Goal: Task Accomplishment & Management: Use online tool/utility

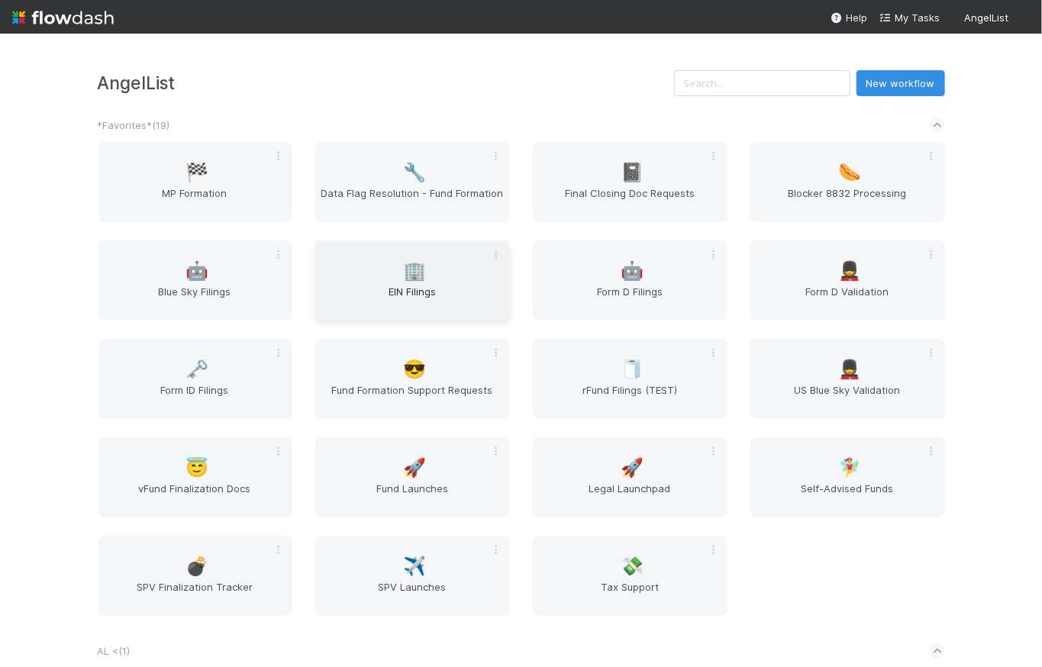
click at [403, 293] on span "EIN Filings" at bounding box center [412, 299] width 182 height 31
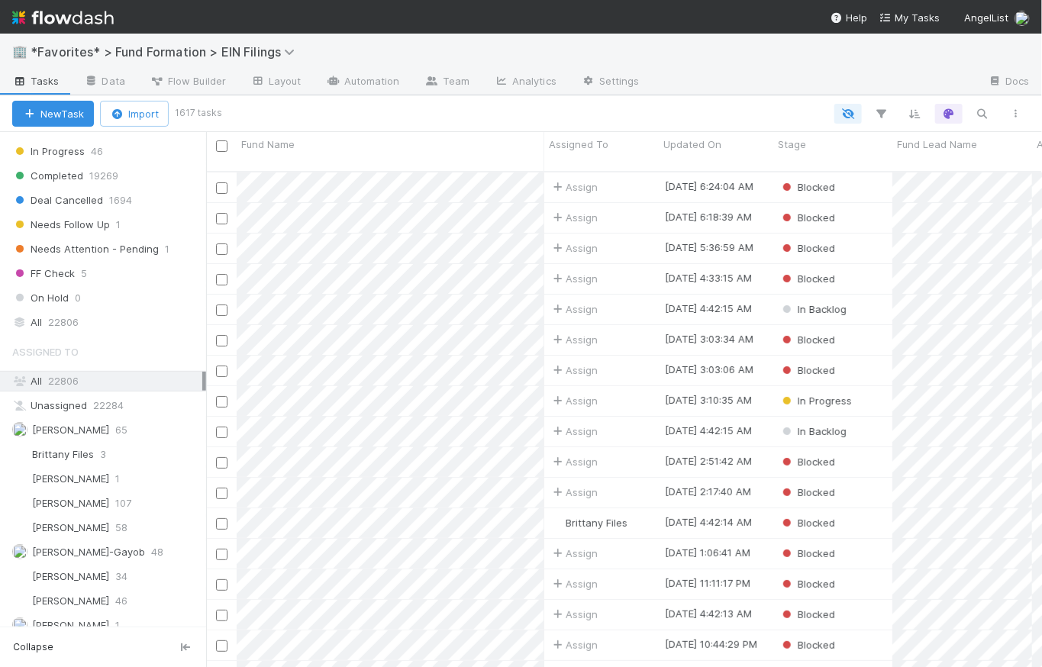
scroll to position [975, 0]
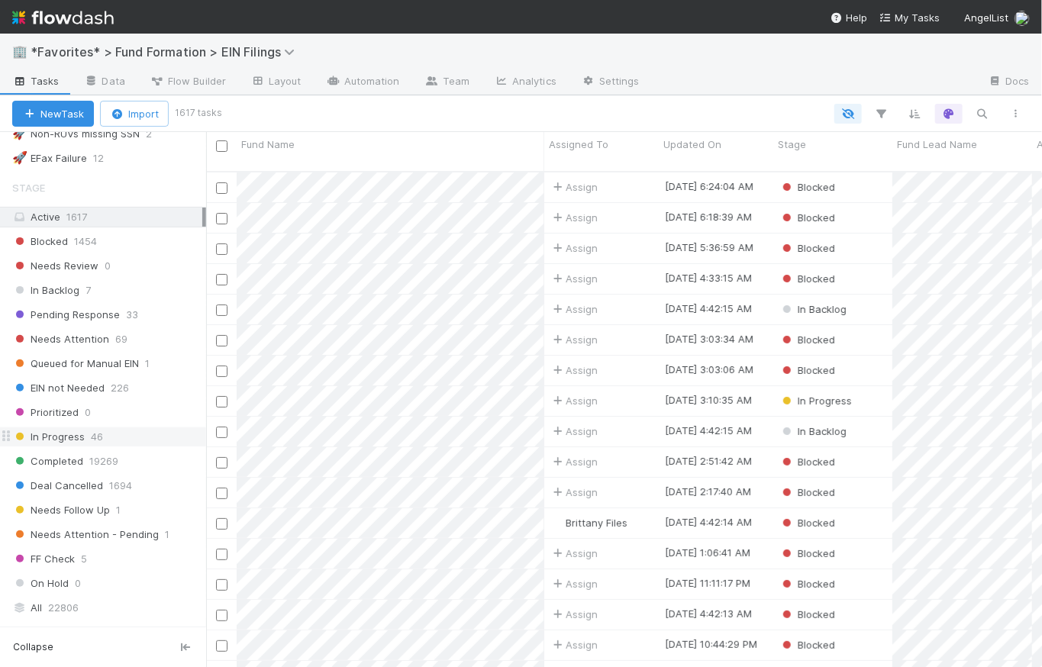
click at [92, 428] on span "46" at bounding box center [97, 437] width 12 height 19
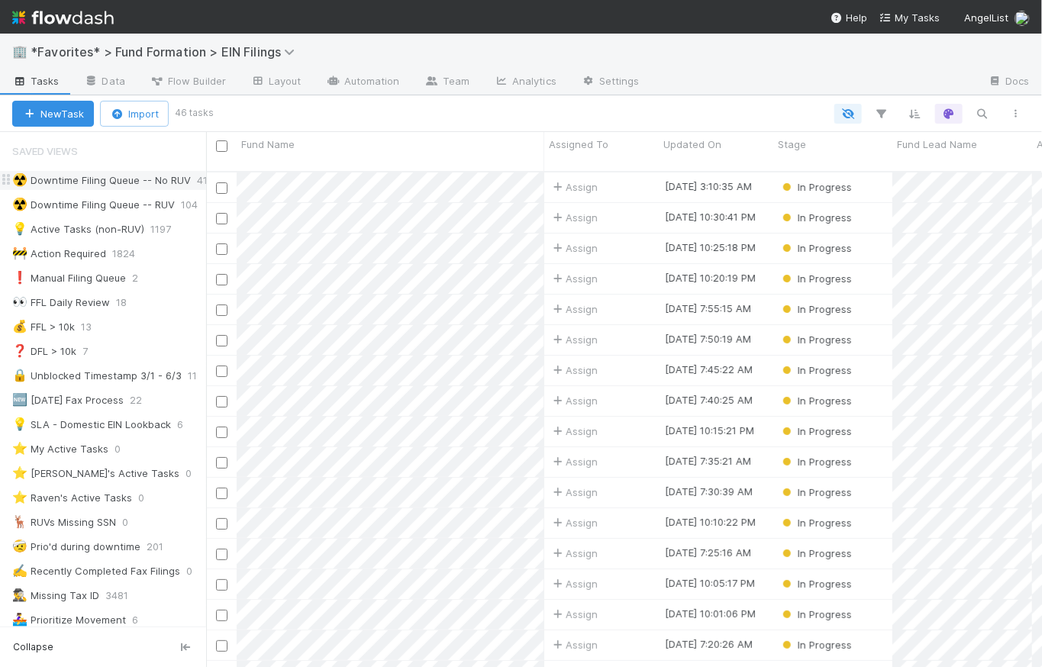
click at [88, 179] on div "☢️ Downtime Filing Queue -- No RUV" at bounding box center [101, 180] width 179 height 19
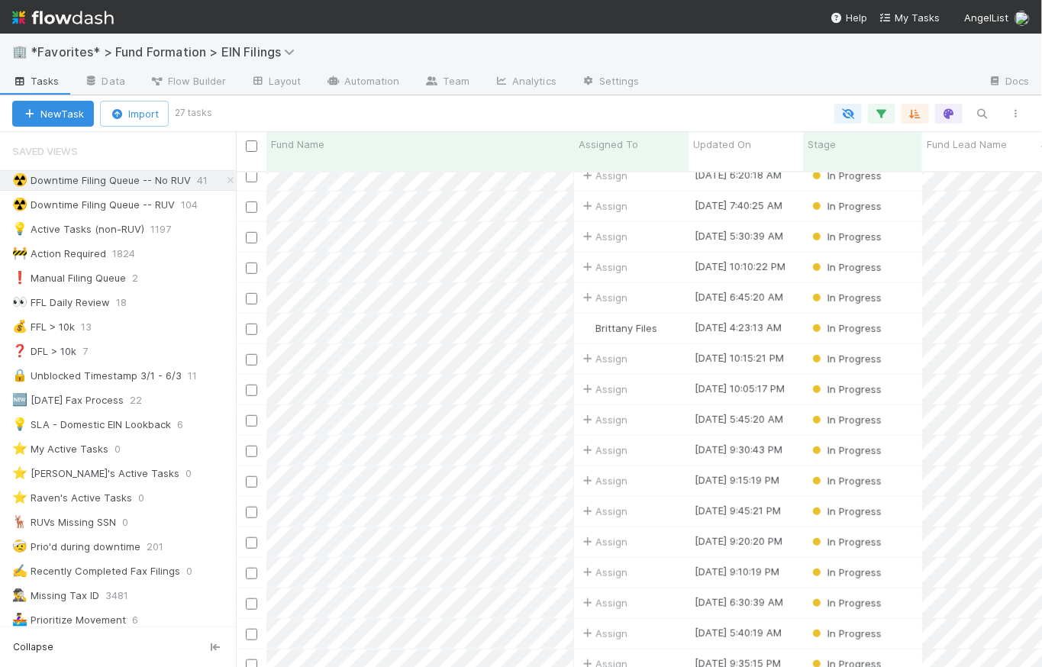
scroll to position [11, 11]
drag, startPoint x: 208, startPoint y: 141, endPoint x: 226, endPoint y: 129, distance: 22.0
click at [226, 129] on div "New Task Import 27 tasks Fund Name Assigned To Updated On Stage Fund Lead Name …" at bounding box center [521, 381] width 1042 height 572
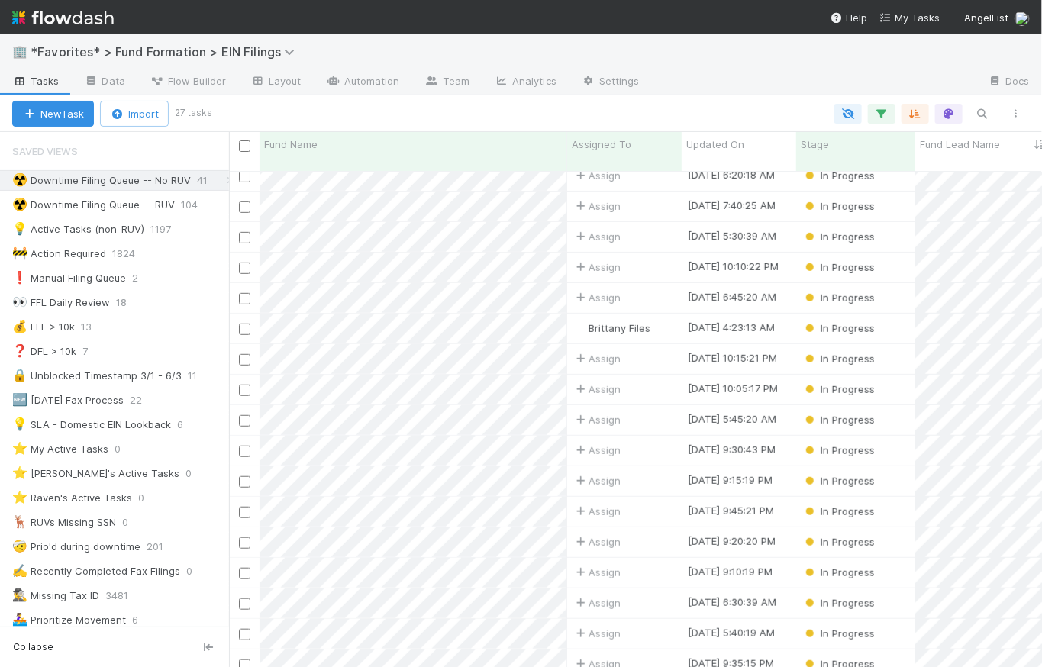
scroll to position [498, 809]
click at [224, 140] on div at bounding box center [224, 399] width 1 height 535
click at [602, 199] on span "Assign" at bounding box center [591, 206] width 47 height 15
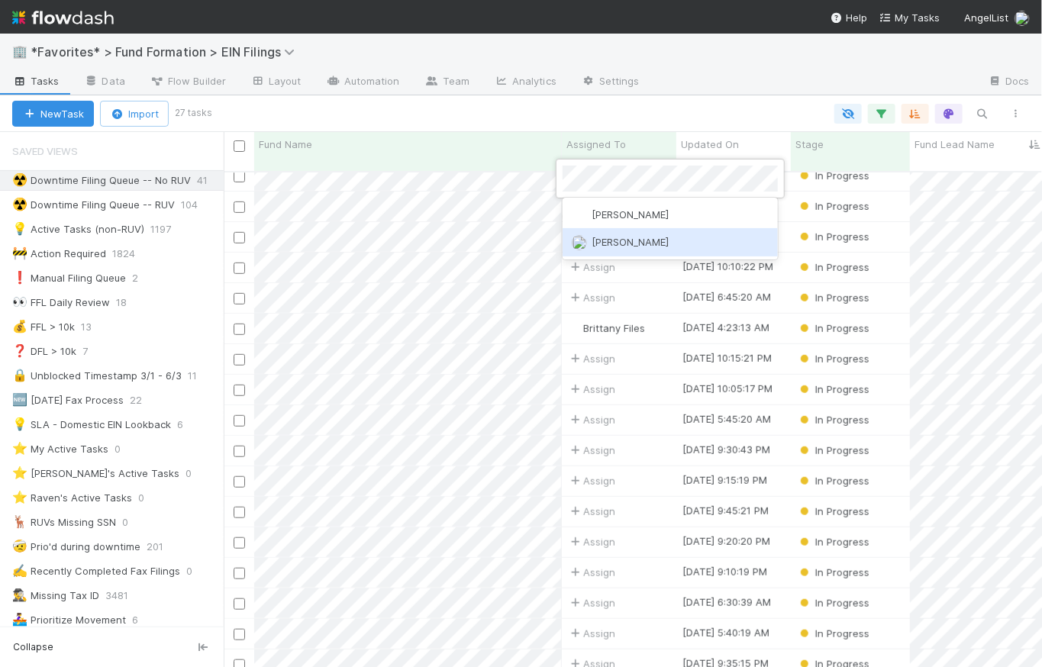
click at [654, 242] on div "[PERSON_NAME]" at bounding box center [670, 241] width 215 height 27
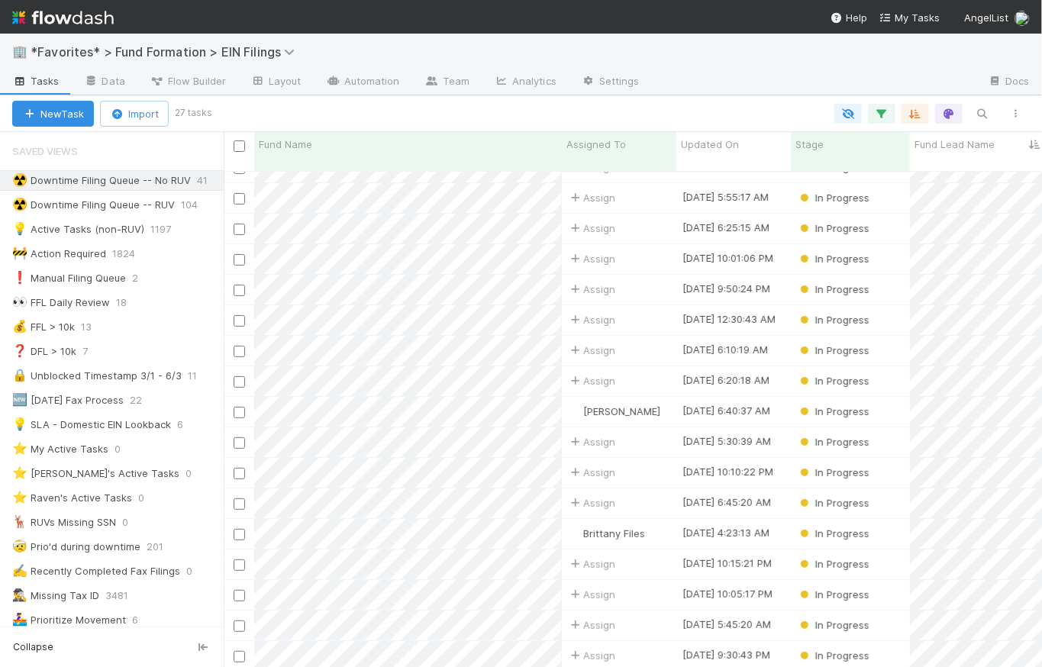
scroll to position [108, 0]
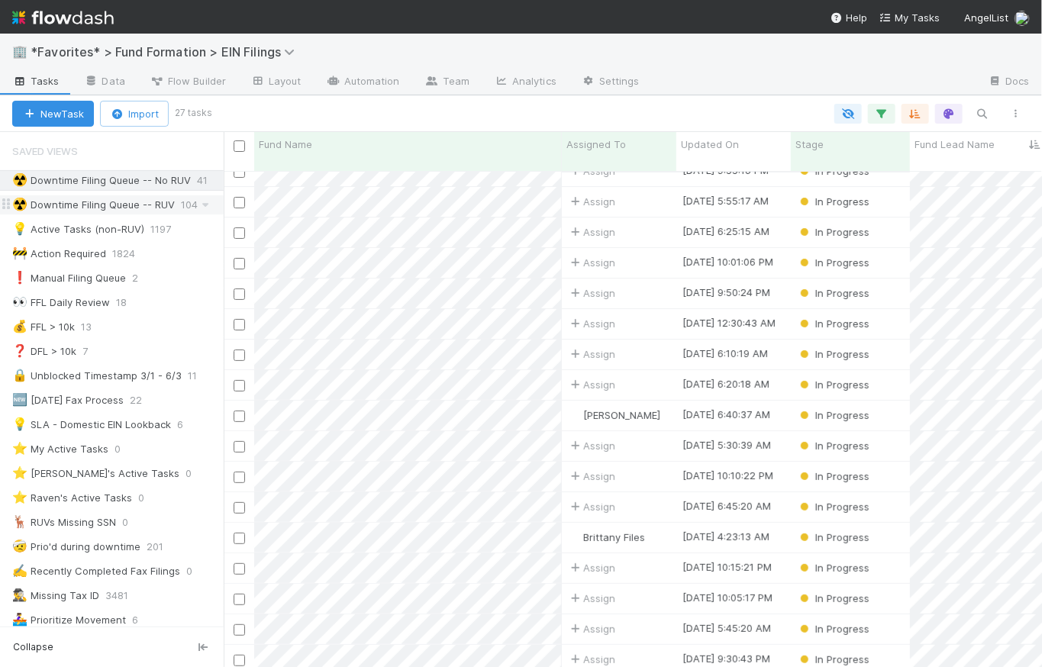
click at [100, 205] on div "☢️ Downtime Filing Queue -- RUV" at bounding box center [93, 204] width 163 height 19
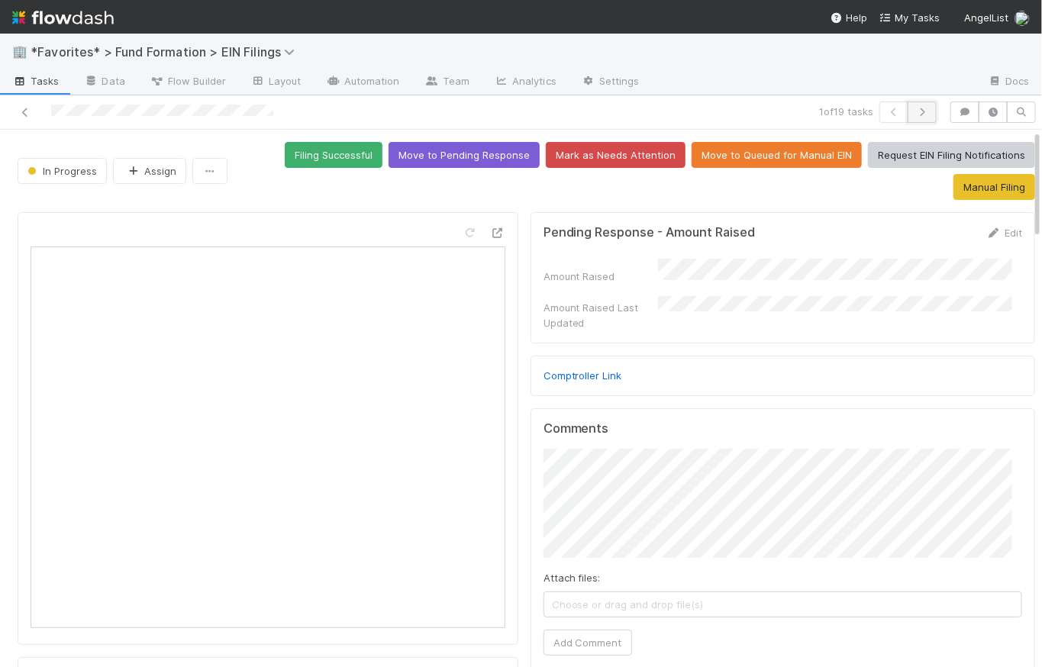
click at [921, 117] on button "button" at bounding box center [922, 112] width 29 height 21
click at [28, 117] on link at bounding box center [25, 112] width 15 height 15
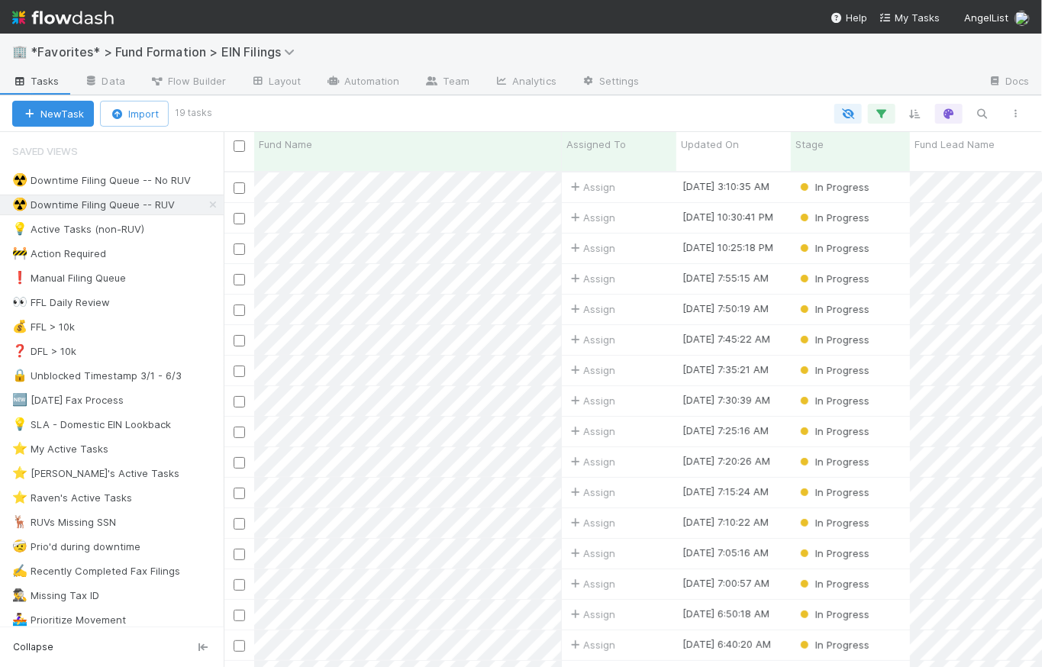
scroll to position [498, 809]
click at [144, 323] on div "💰 FFL > 10k 13" at bounding box center [118, 327] width 212 height 19
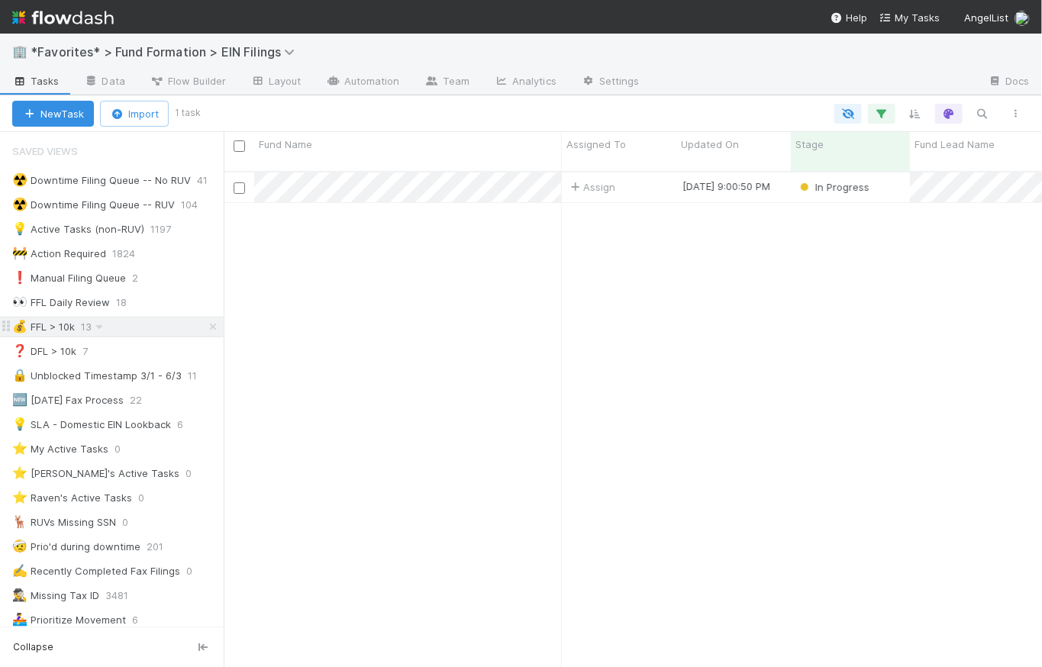
scroll to position [498, 809]
click at [887, 105] on button "button" at bounding box center [881, 114] width 27 height 20
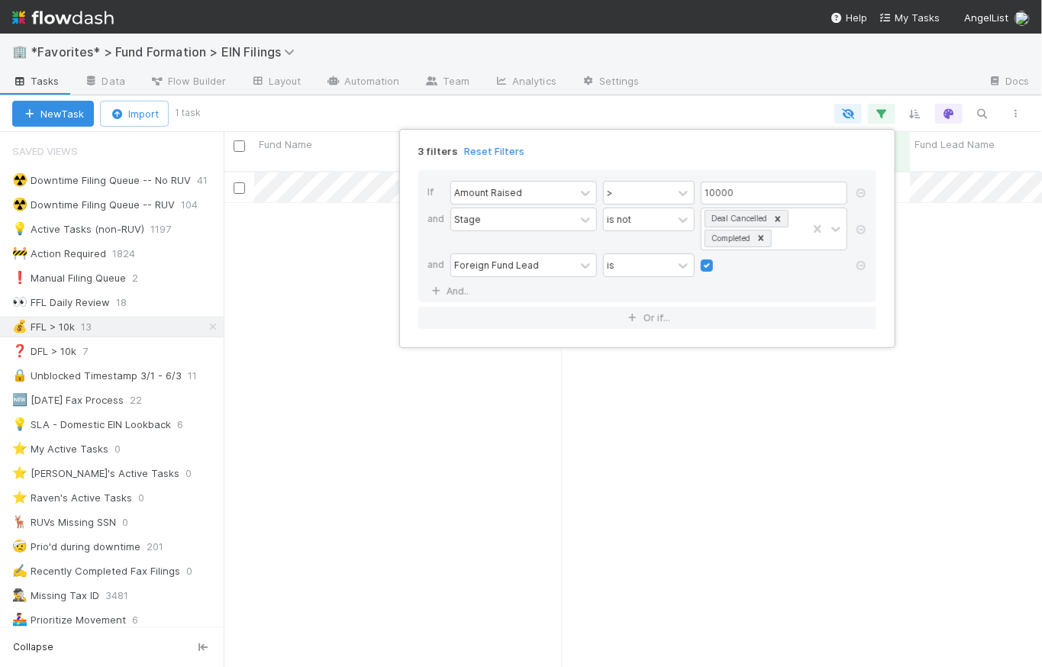
click at [750, 153] on div "3 filters Reset Filters" at bounding box center [647, 147] width 483 height 22
click at [655, 102] on div "3 filters Reset Filters If Amount Raised > 10000 and Stage is not Deal Cancelle…" at bounding box center [521, 333] width 1042 height 667
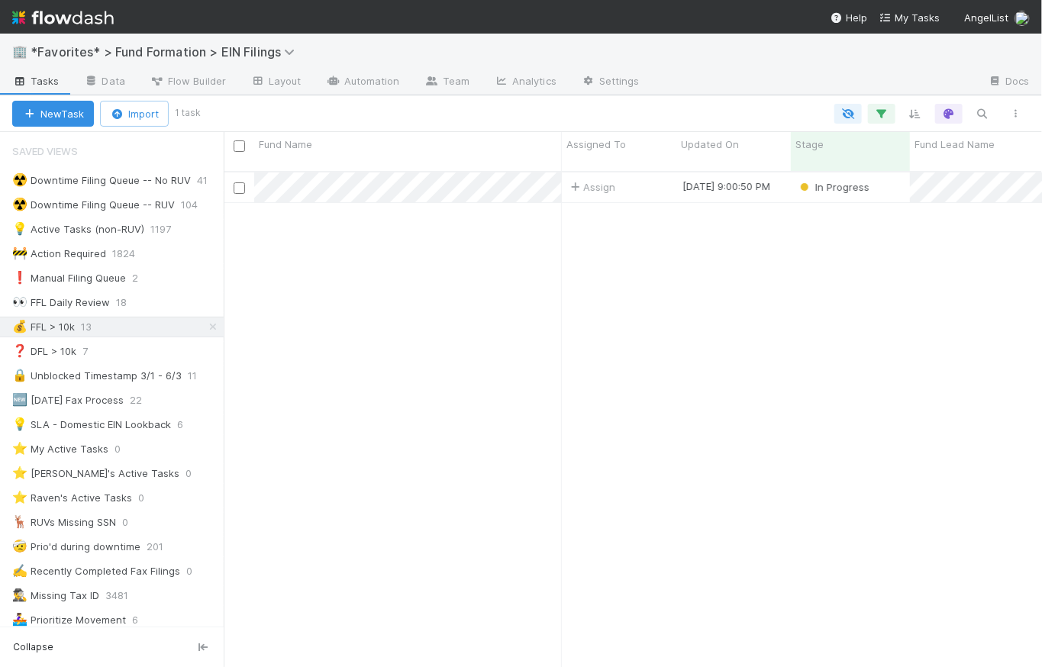
click at [658, 106] on div at bounding box center [615, 114] width 835 height 20
click at [121, 177] on div "☢️ Downtime Filing Queue -- No RUV" at bounding box center [101, 180] width 179 height 19
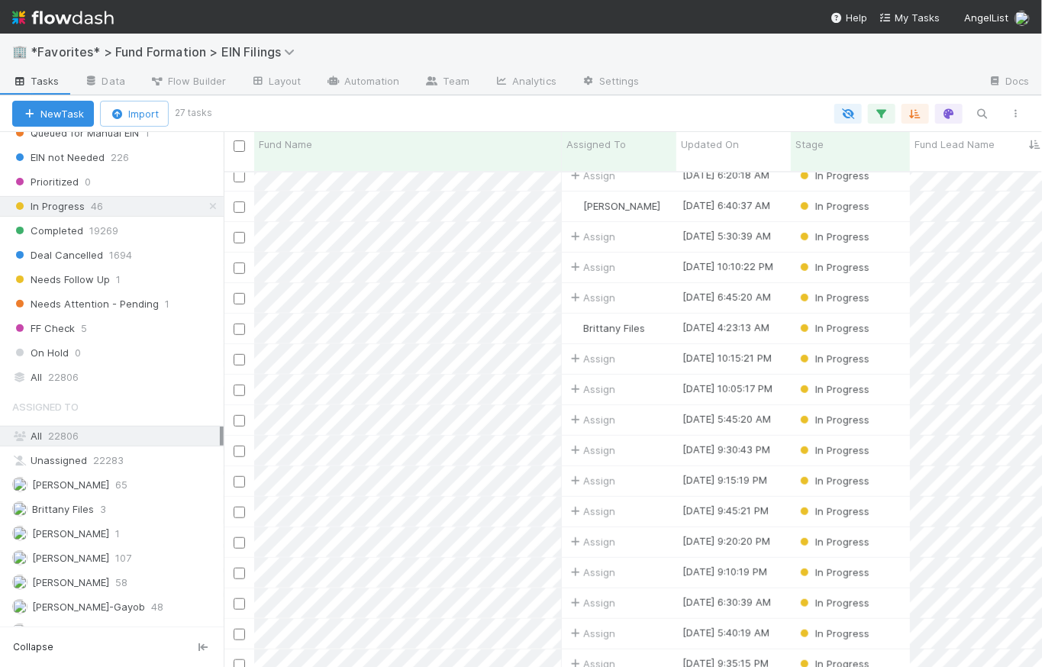
scroll to position [1207, 0]
click at [205, 200] on icon at bounding box center [212, 205] width 15 height 10
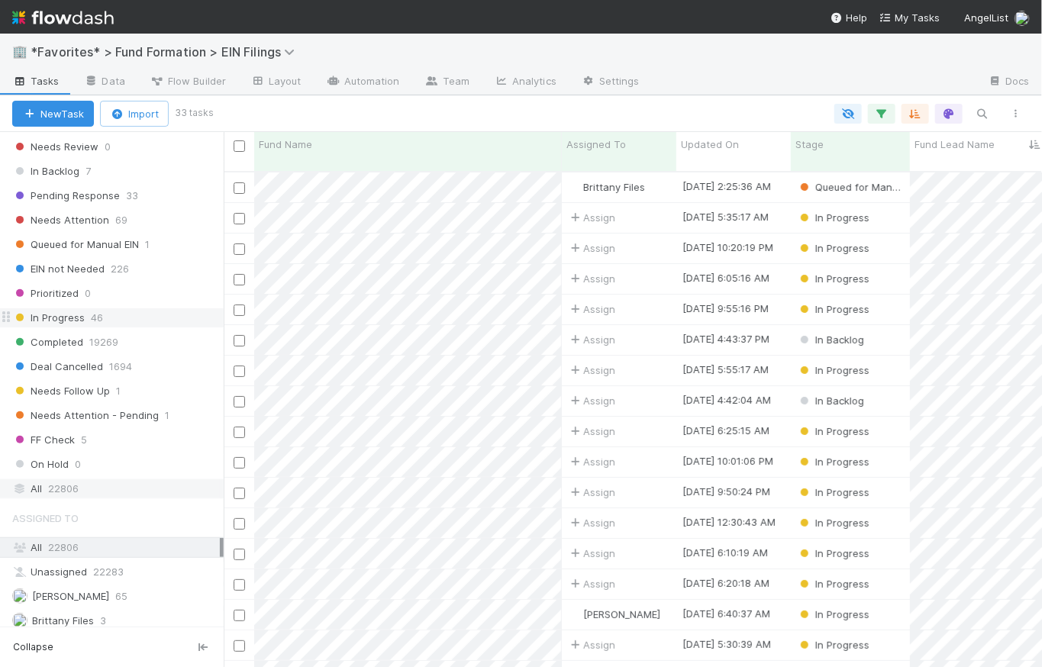
scroll to position [1089, 0]
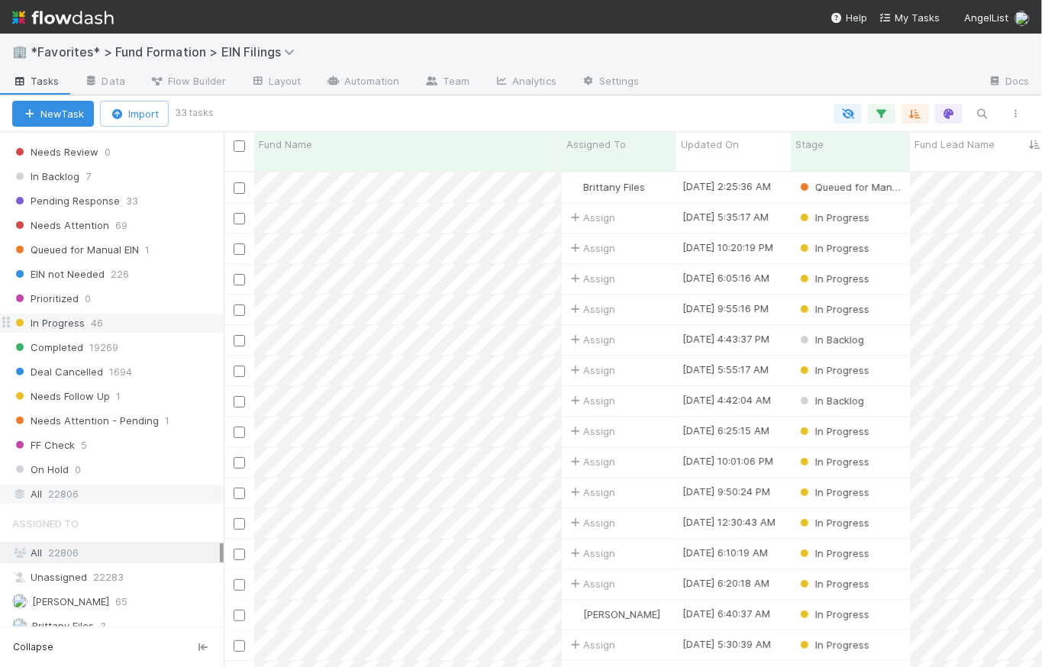
click at [92, 486] on div "All 22806" at bounding box center [116, 494] width 208 height 19
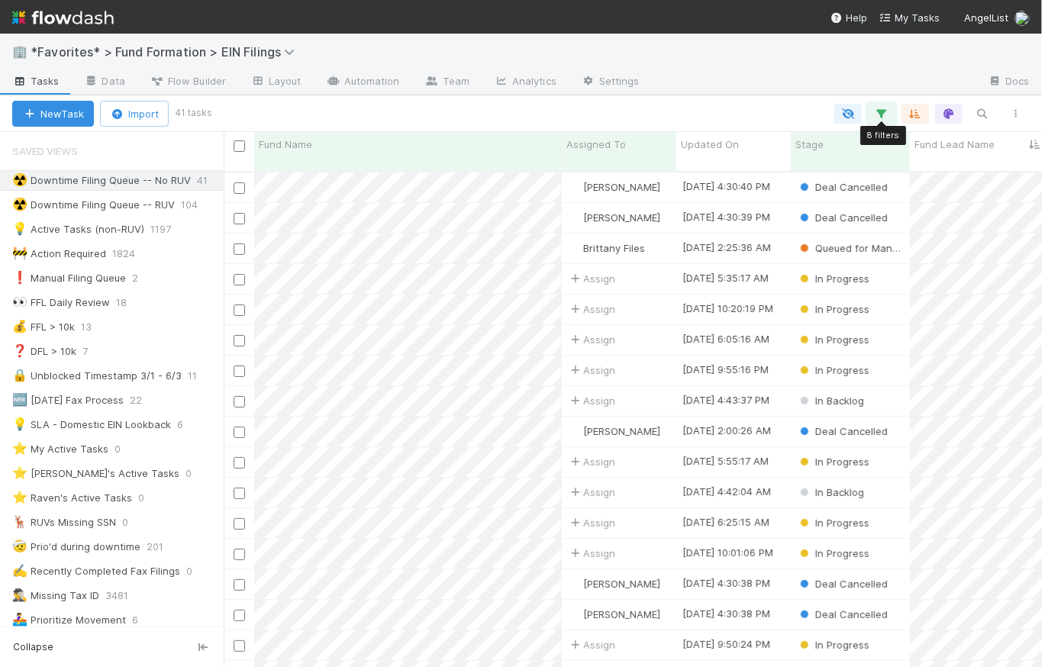
click at [881, 108] on icon "button" at bounding box center [881, 114] width 15 height 14
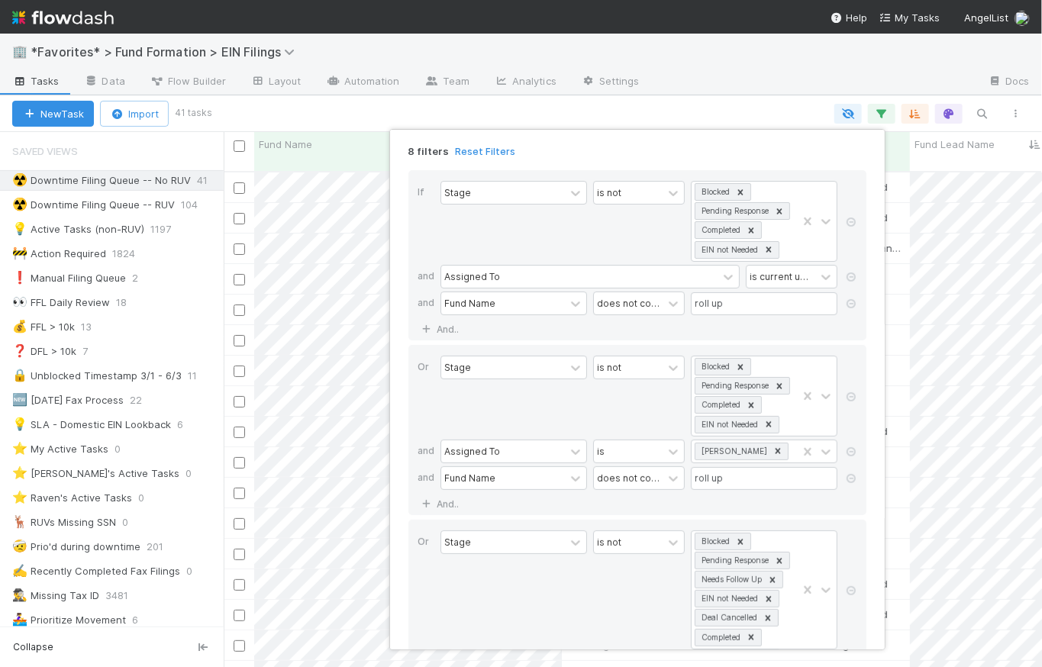
click at [693, 105] on div "8 filters Reset Filters If Stage is not Blocked Pending Response Completed EIN …" at bounding box center [521, 333] width 1042 height 667
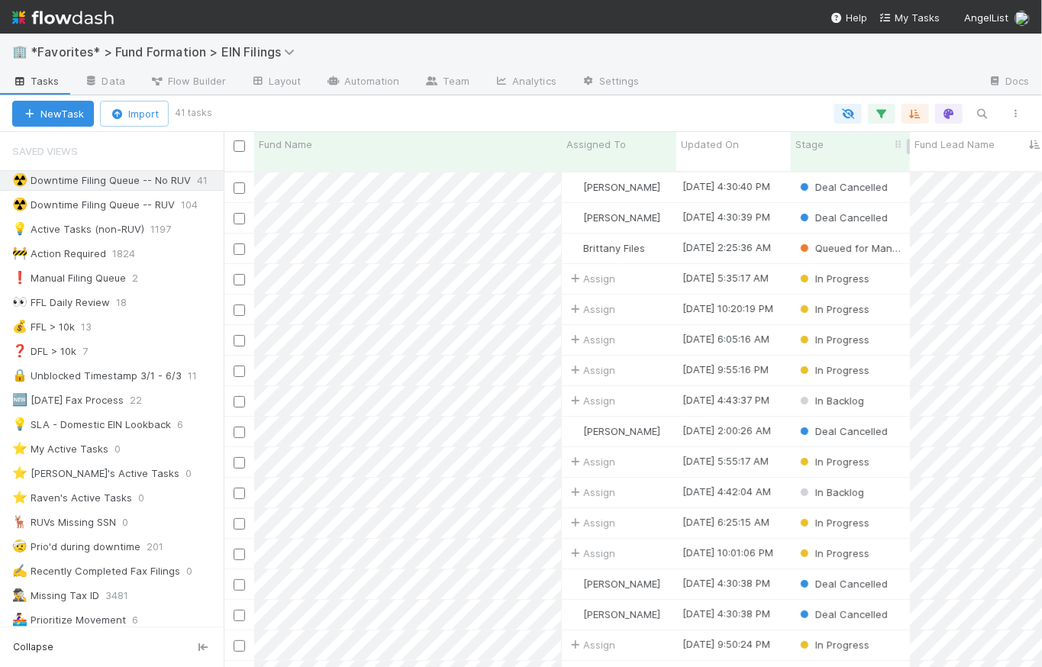
click at [875, 146] on div "Stage" at bounding box center [851, 144] width 111 height 15
click at [885, 171] on div "Sort First → Last" at bounding box center [883, 173] width 174 height 23
click at [857, 137] on div "Stage" at bounding box center [851, 144] width 111 height 15
click at [874, 195] on div "Sort Last → First" at bounding box center [883, 196] width 174 height 23
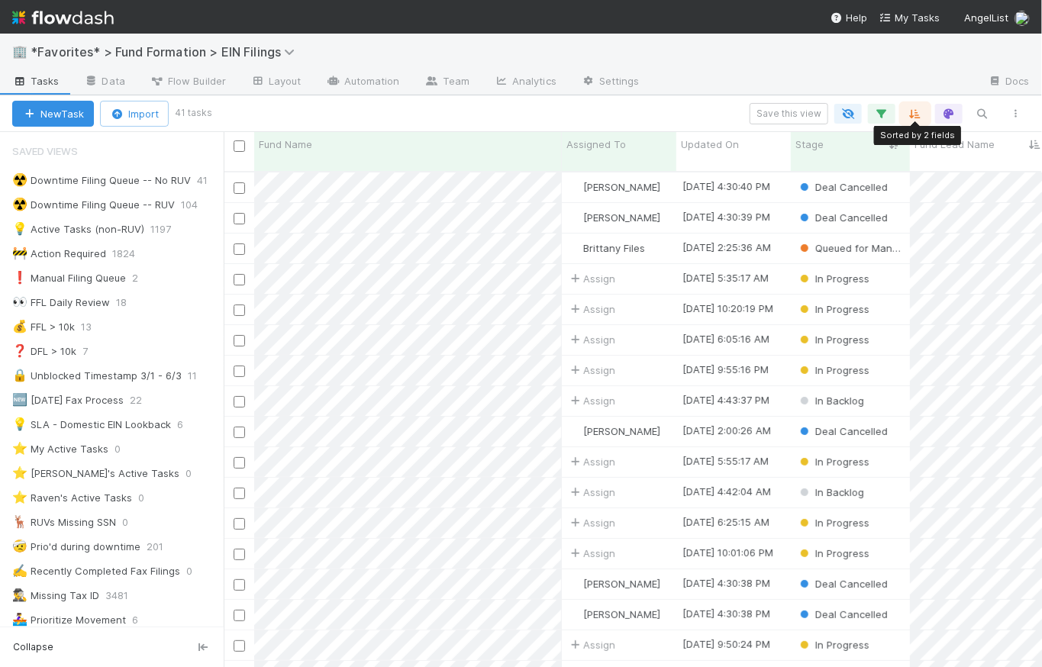
click at [924, 112] on button "button" at bounding box center [915, 114] width 27 height 20
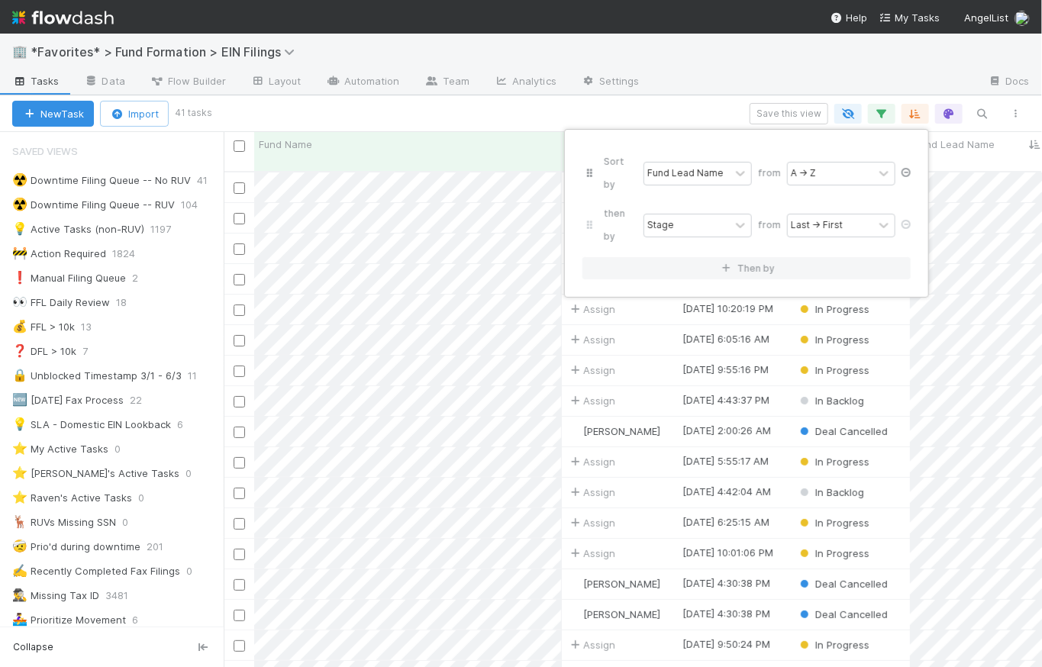
click at [911, 168] on icon at bounding box center [906, 172] width 15 height 9
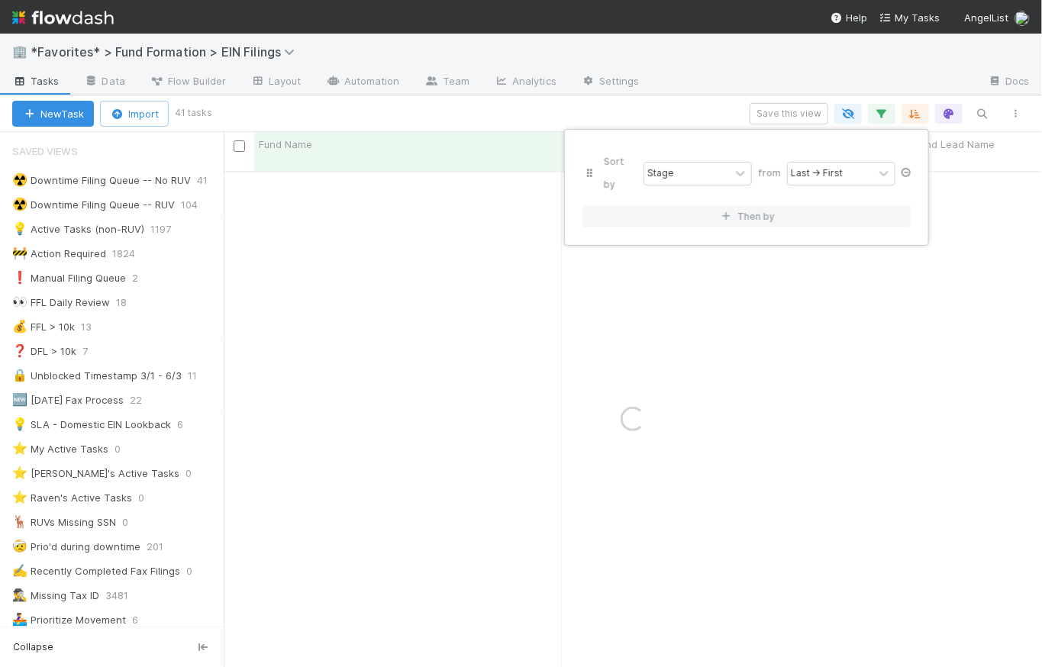
click at [911, 168] on icon at bounding box center [906, 172] width 15 height 9
click at [679, 108] on div "Sort by" at bounding box center [521, 333] width 1042 height 667
click at [715, 115] on div "Sort by" at bounding box center [521, 333] width 1042 height 667
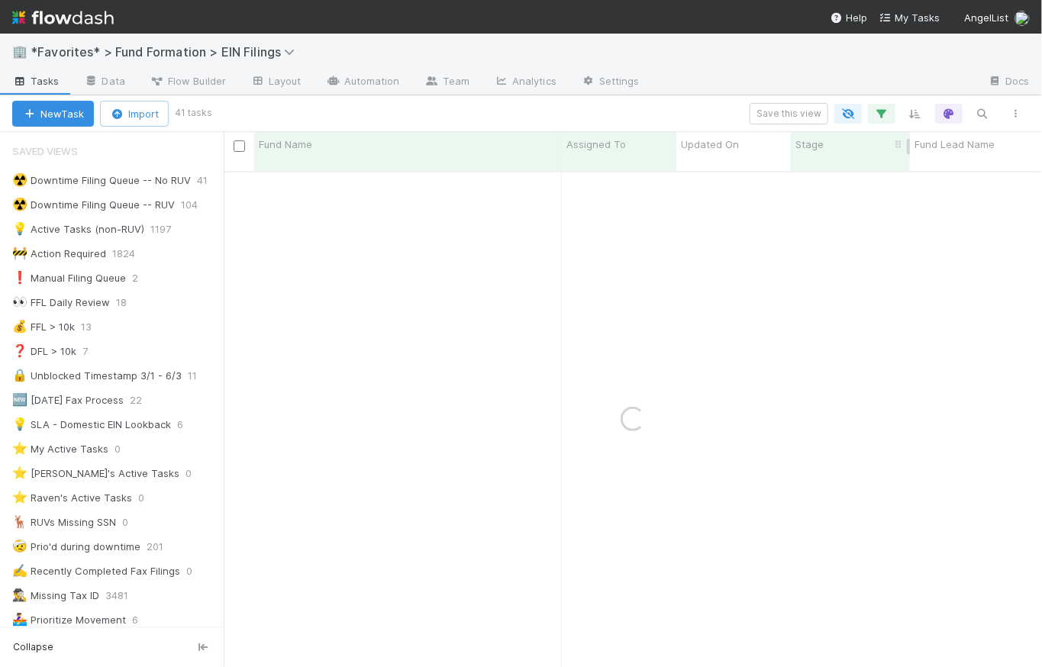
click at [851, 144] on div "Stage" at bounding box center [851, 144] width 111 height 15
click at [868, 194] on div "Sort Last → First" at bounding box center [883, 196] width 174 height 23
click at [683, 105] on div "Save this view" at bounding box center [621, 113] width 824 height 21
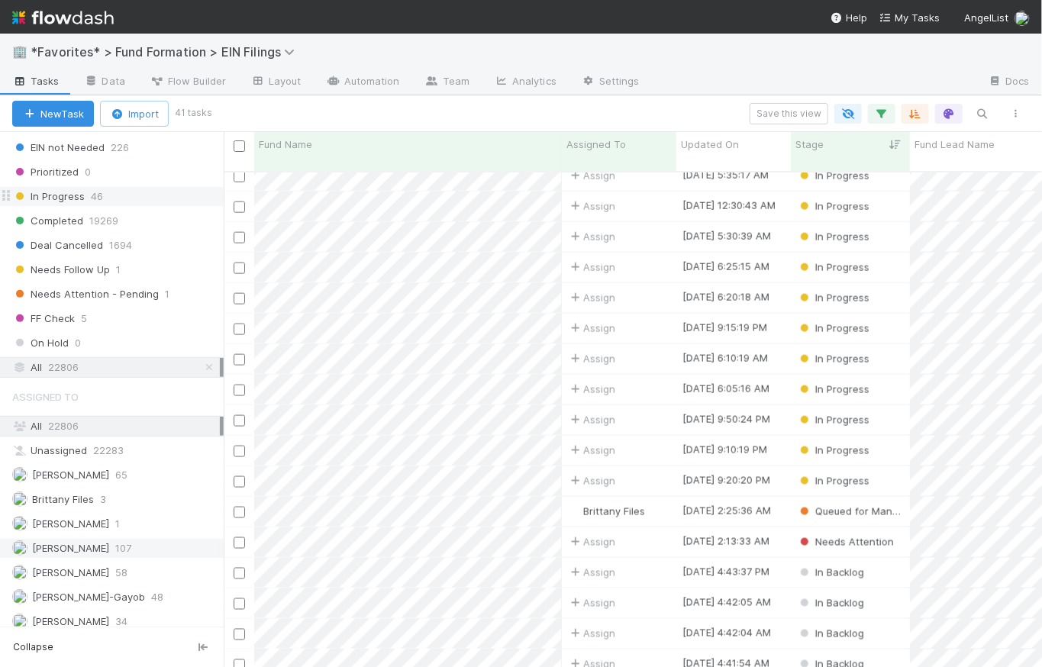
scroll to position [1264, 0]
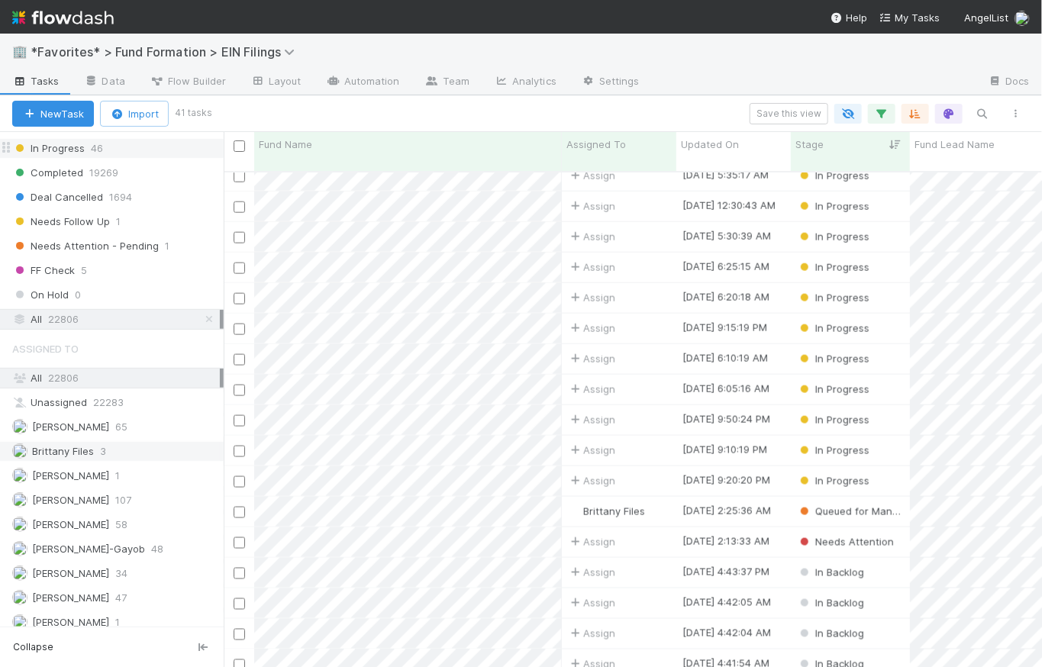
click at [119, 448] on div "Brittany Files 3" at bounding box center [116, 451] width 208 height 19
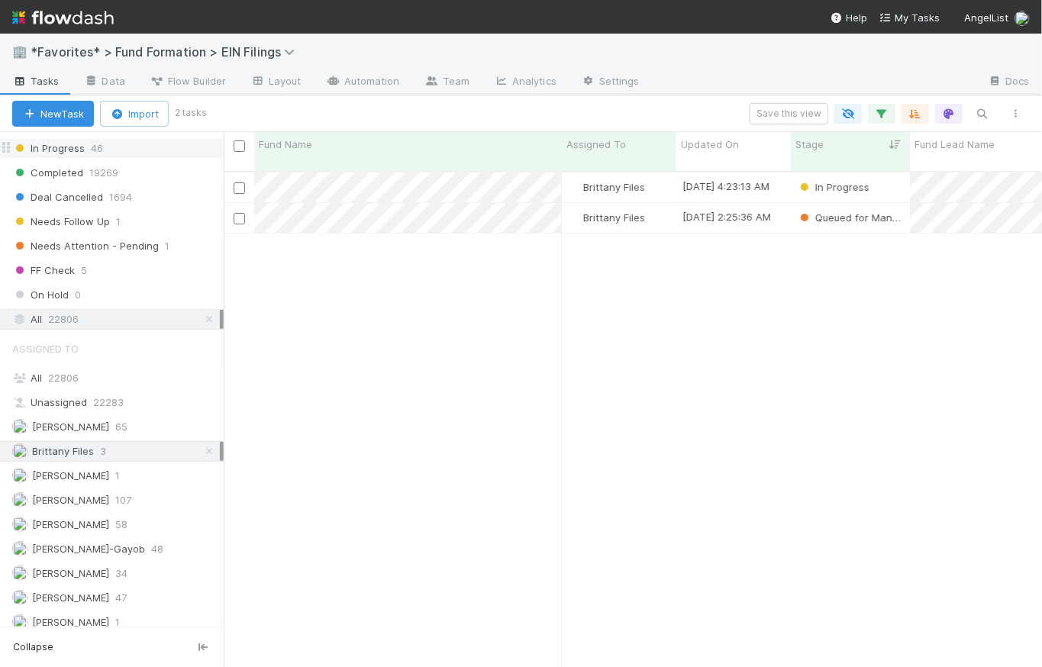
scroll to position [498, 809]
click at [202, 447] on icon at bounding box center [209, 452] width 15 height 10
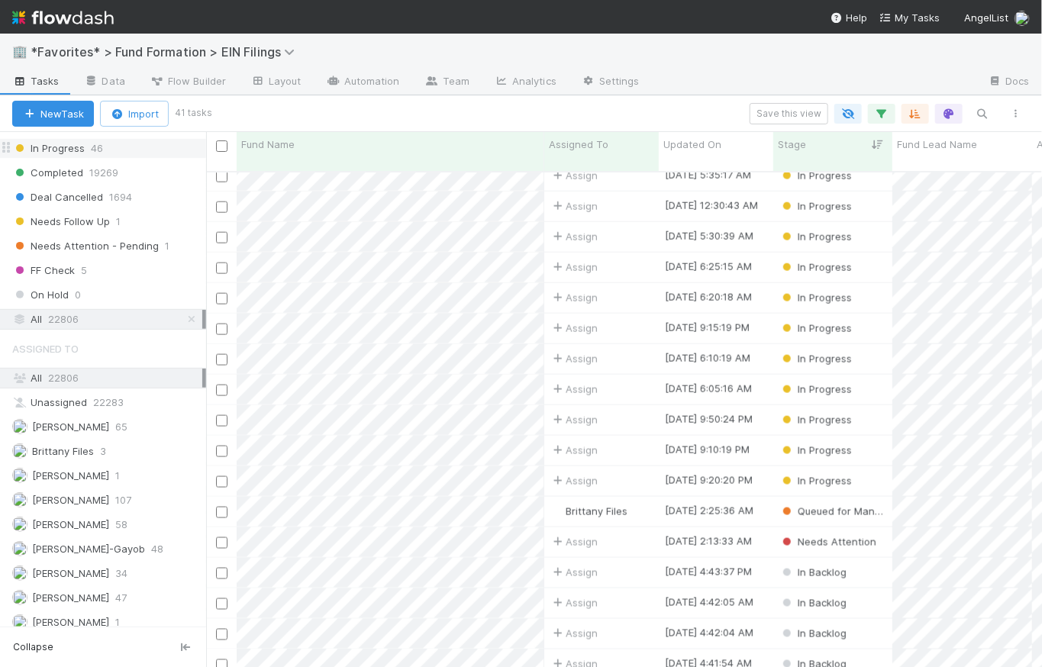
scroll to position [11, 11]
drag, startPoint x: 227, startPoint y: 138, endPoint x: 184, endPoint y: 133, distance: 43.1
click at [184, 133] on div "Saved Views ☢️ Downtime Filing Queue -- No RUV 41 ☢️ Downtime Filing Queue -- R…" at bounding box center [103, 399] width 206 height 535
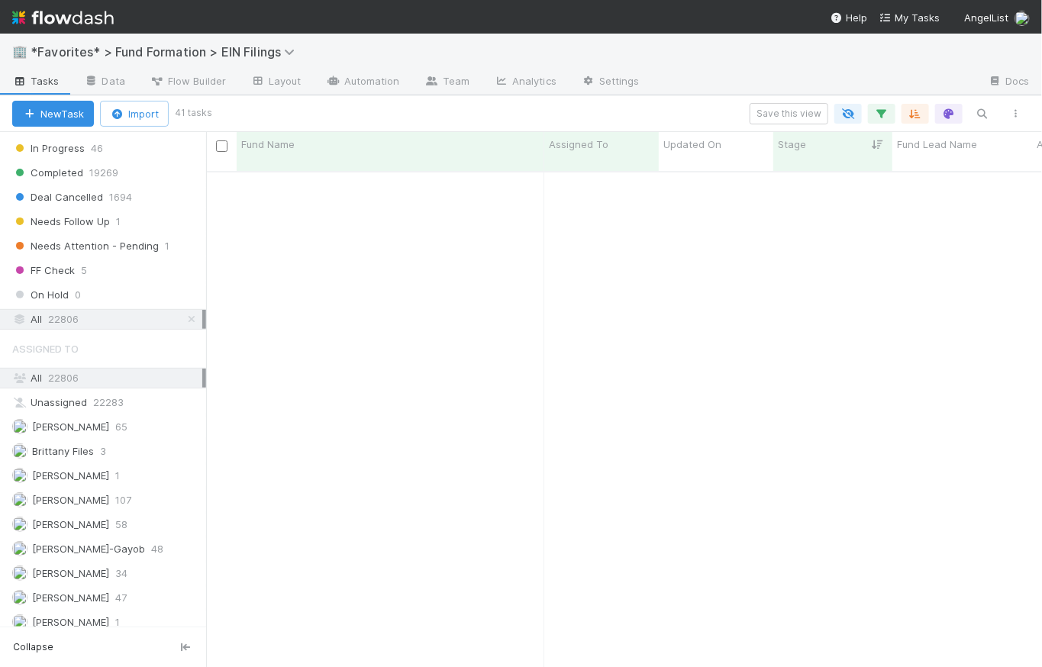
scroll to position [0, 0]
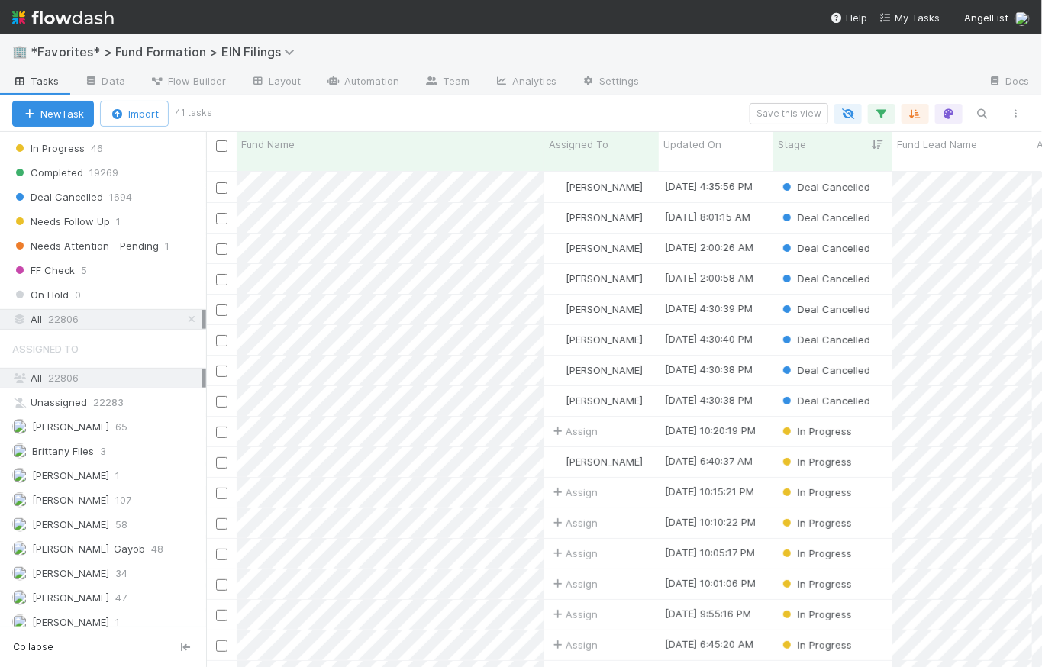
click at [347, 118] on div "Save this view" at bounding box center [621, 113] width 824 height 21
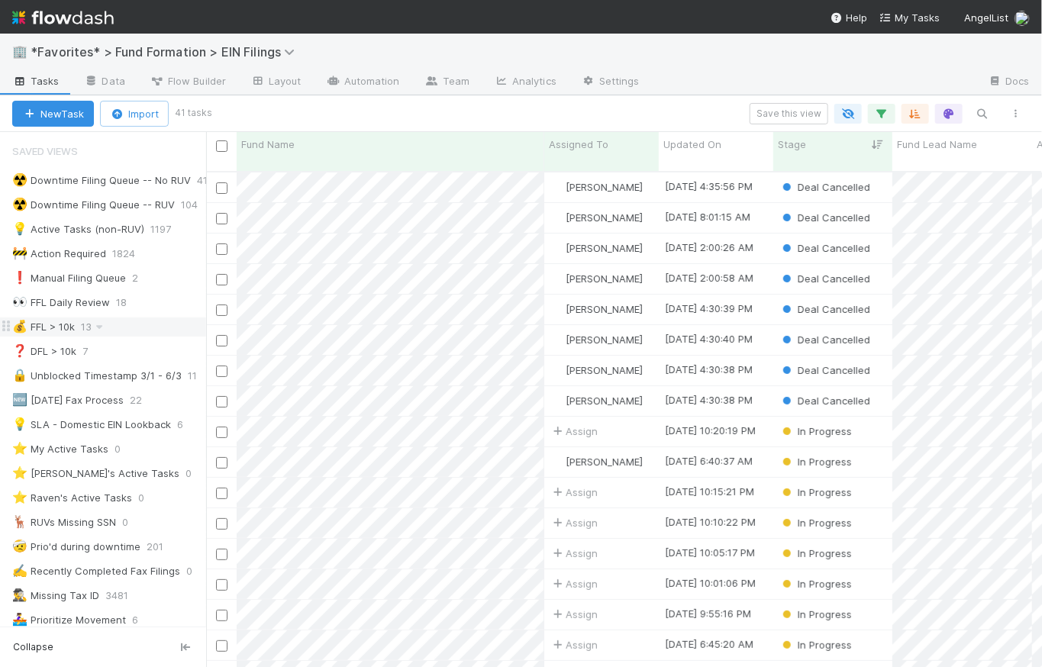
click at [71, 325] on div "💰 FFL > 10k" at bounding box center [43, 327] width 63 height 19
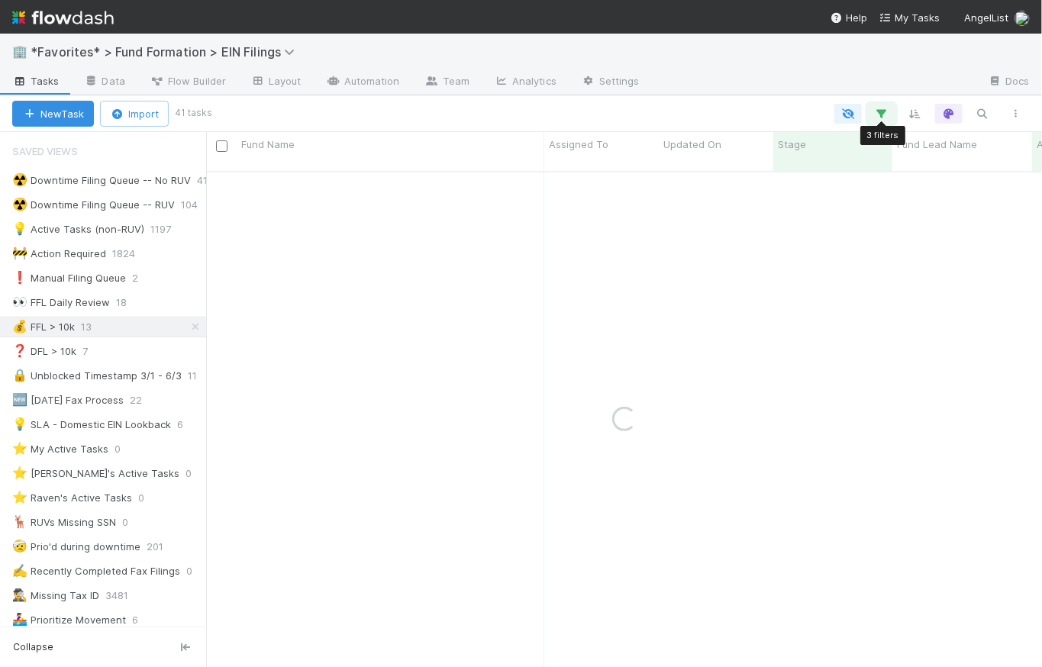
click at [890, 115] on button "button" at bounding box center [881, 114] width 27 height 20
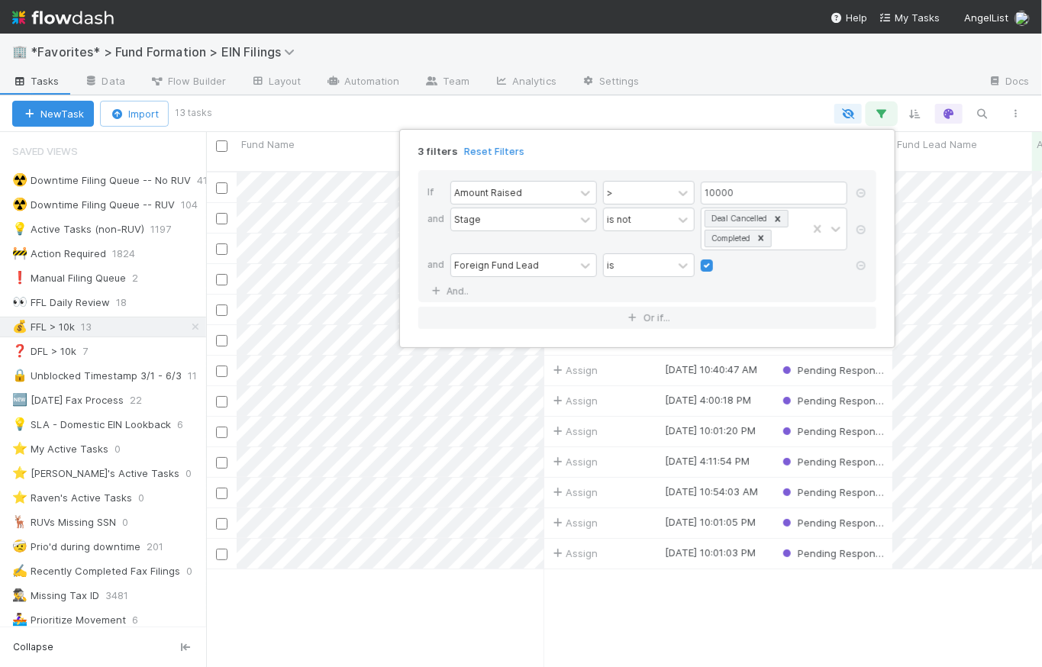
scroll to position [498, 825]
click at [740, 98] on div "3 filters Reset Filters If Amount Raised > 10000 and Stage is not Deal Cancelle…" at bounding box center [521, 333] width 1042 height 667
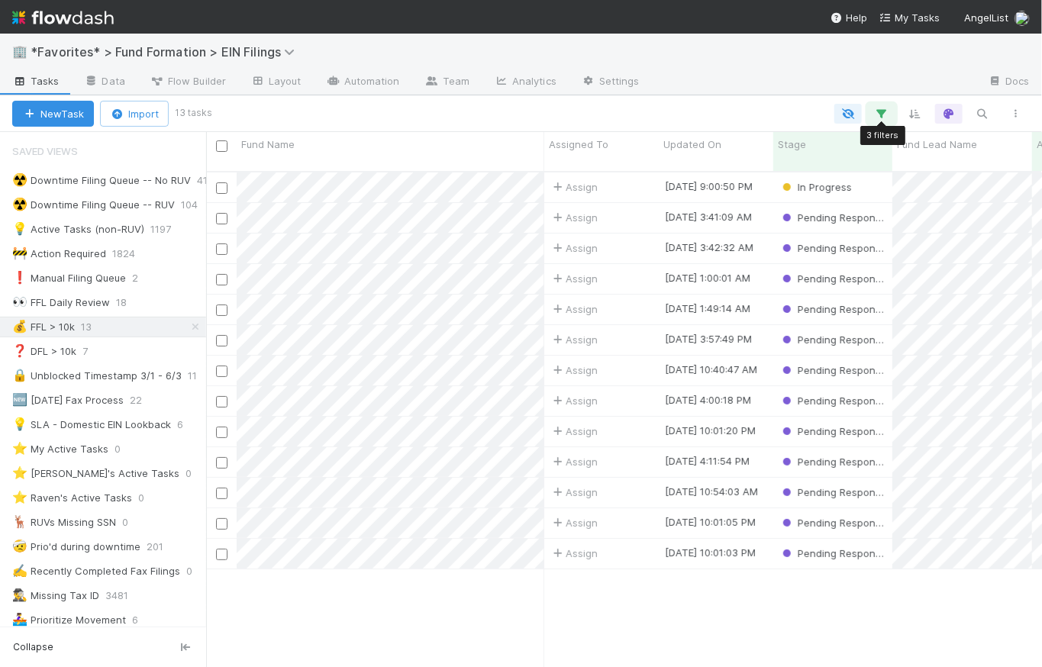
click at [878, 114] on icon "button" at bounding box center [881, 114] width 15 height 14
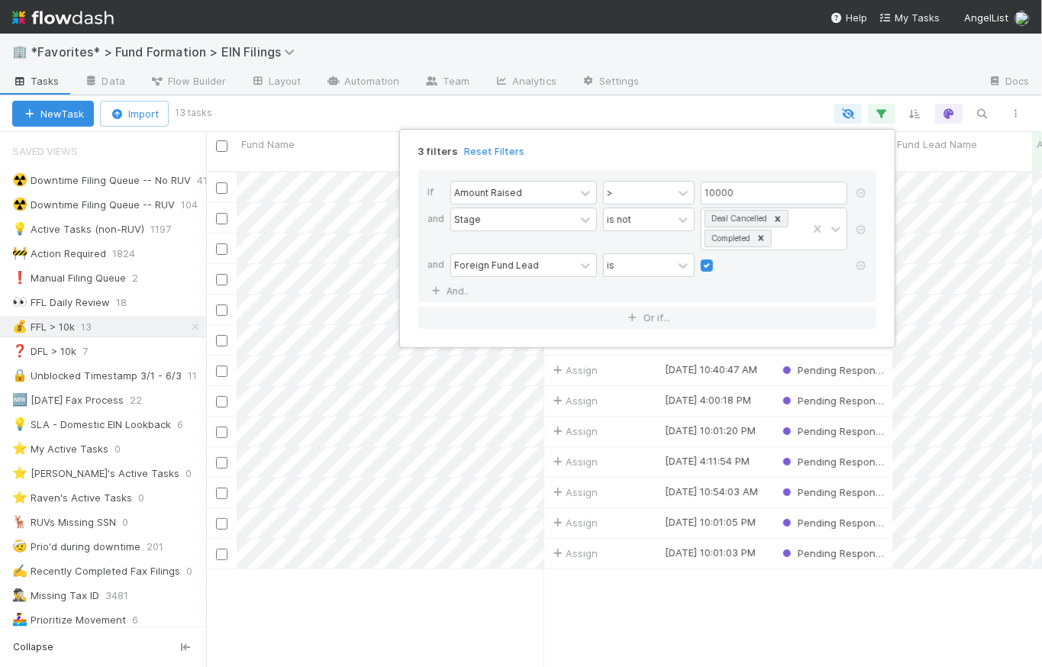
click at [749, 105] on div "3 filters Reset Filters If Amount Raised > 10000 and Stage is not Deal Cancelle…" at bounding box center [521, 333] width 1042 height 667
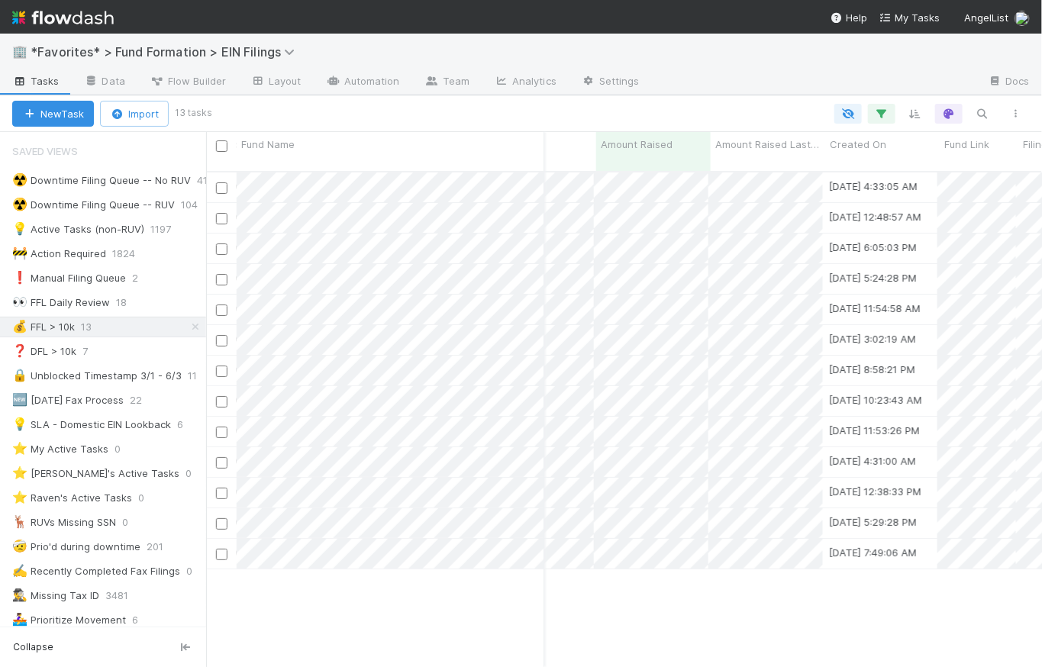
scroll to position [0, 438]
drag, startPoint x: 698, startPoint y: 148, endPoint x: 557, endPoint y: 154, distance: 141.4
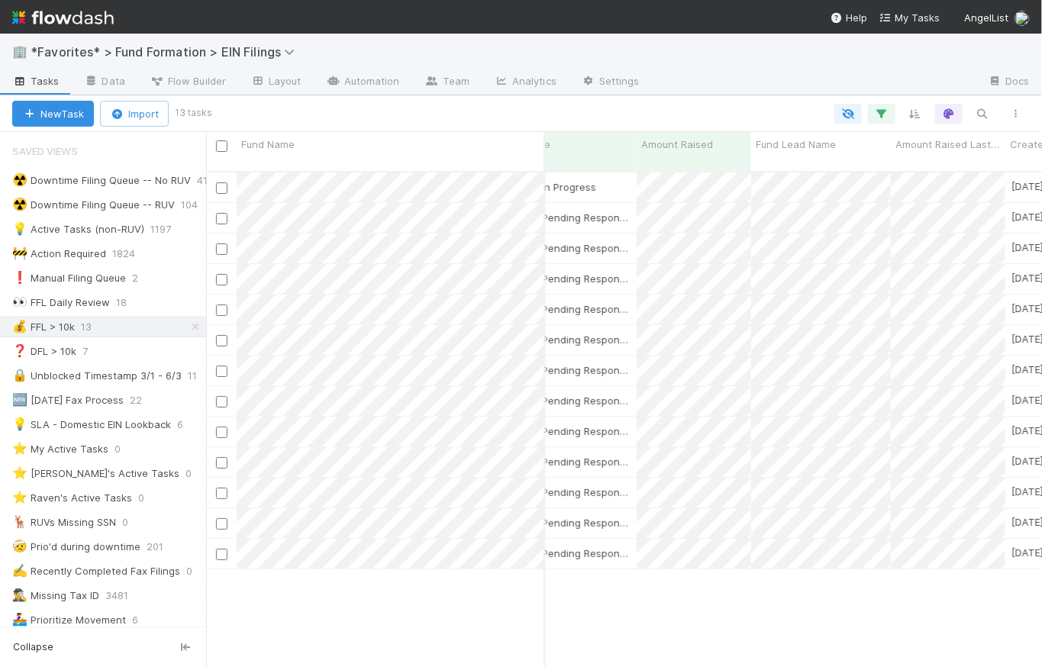
scroll to position [0, 43]
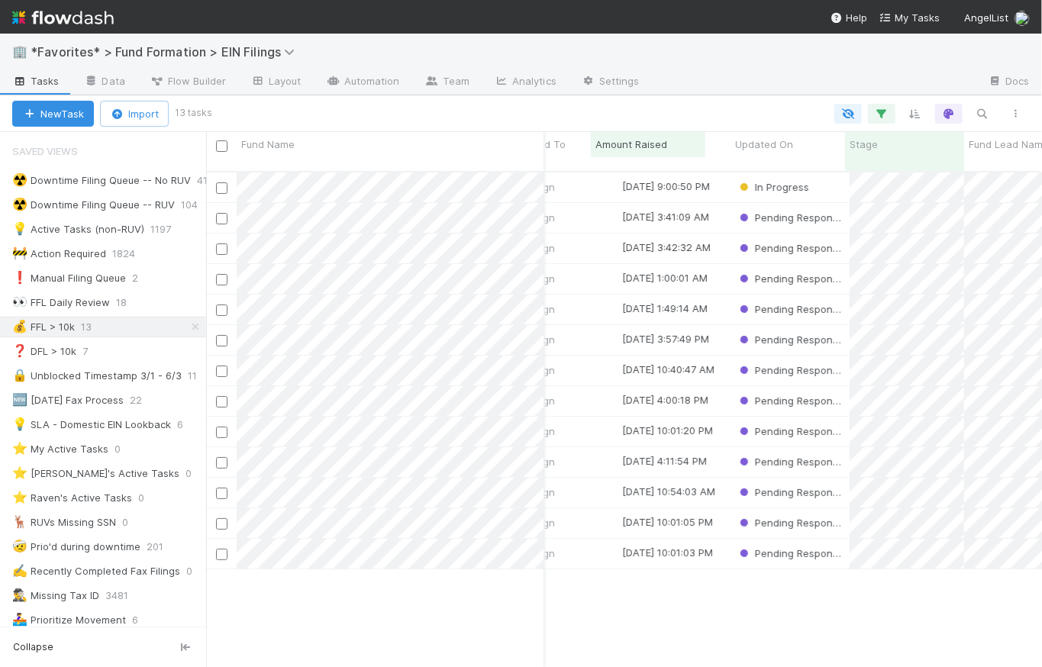
drag, startPoint x: 952, startPoint y: 144, endPoint x: 694, endPoint y: 140, distance: 258.1
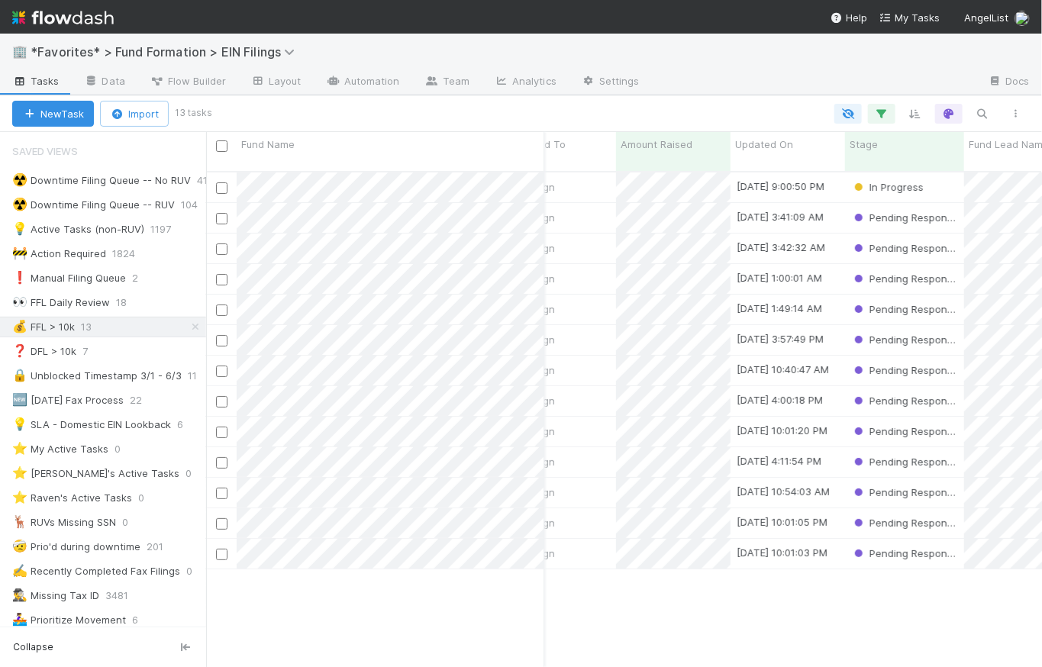
scroll to position [0, 0]
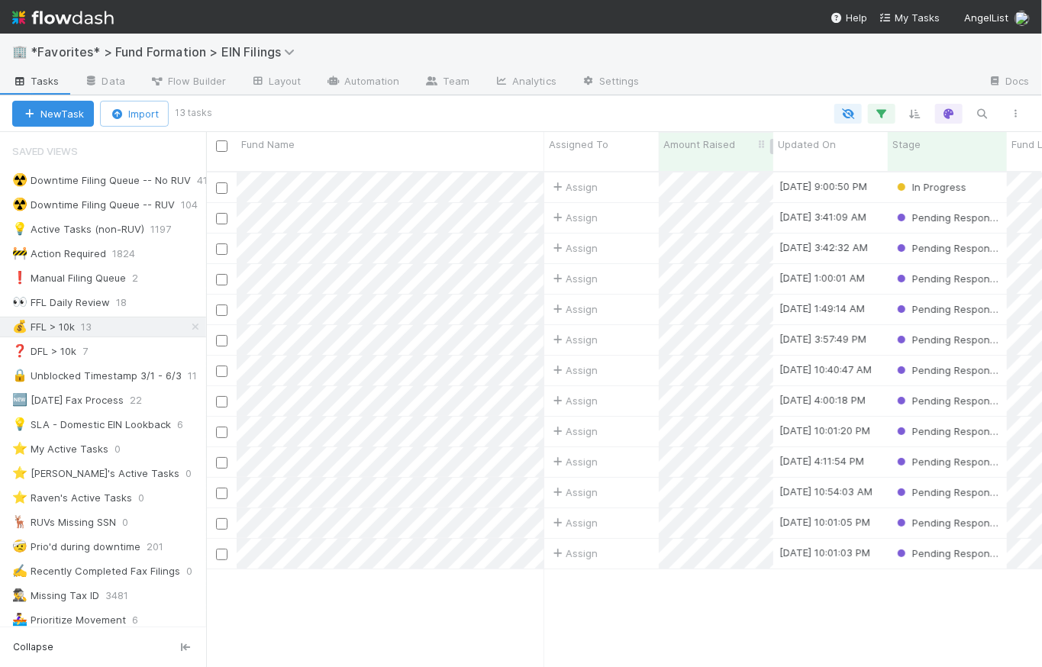
click at [738, 145] on div "Amount Raised" at bounding box center [717, 144] width 106 height 15
click at [762, 189] on div "Sort Higher → Lower" at bounding box center [751, 196] width 174 height 23
click at [712, 100] on div "New Task Import 13 tasks Save this view" at bounding box center [521, 113] width 1042 height 37
click at [789, 111] on button "Save this view" at bounding box center [789, 113] width 79 height 21
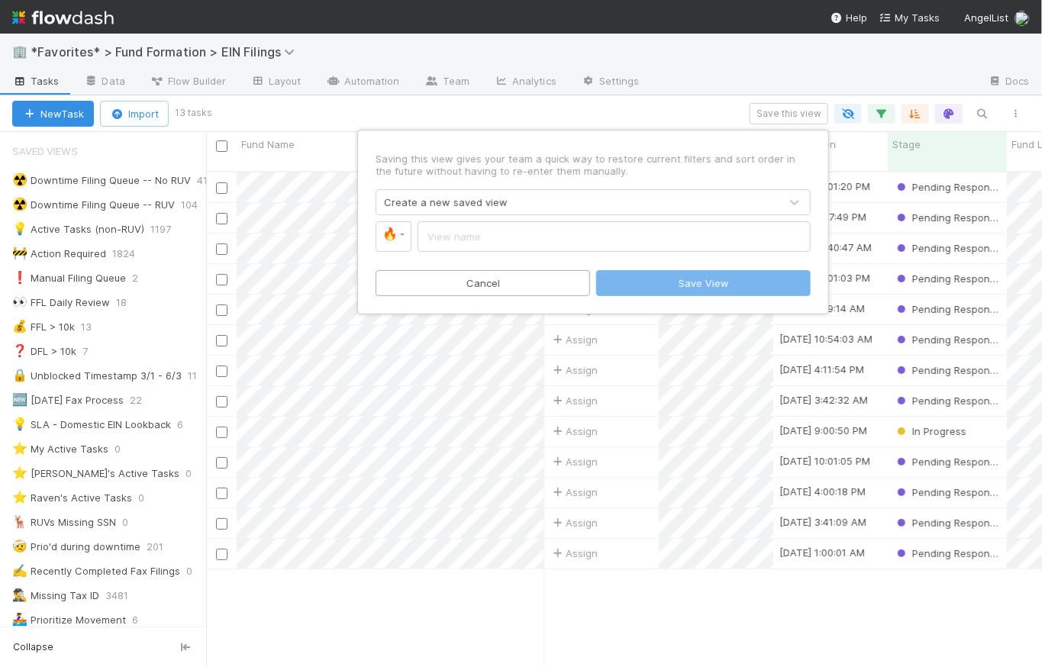
click at [469, 212] on div "Create a new saved view" at bounding box center [577, 202] width 403 height 24
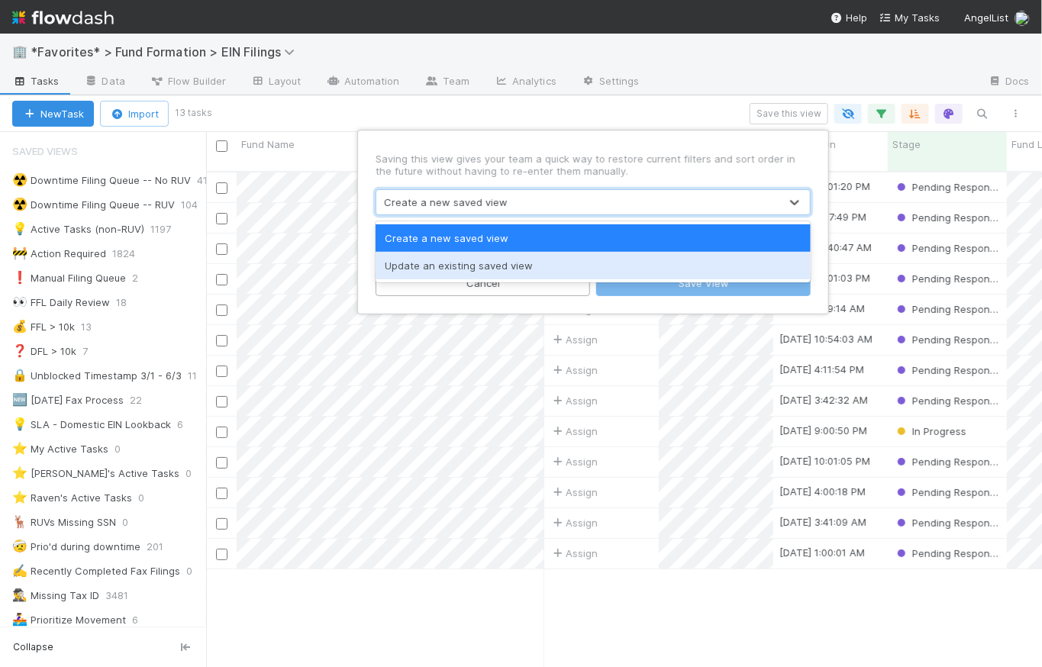
click at [475, 266] on div "Update an existing saved view" at bounding box center [593, 265] width 435 height 27
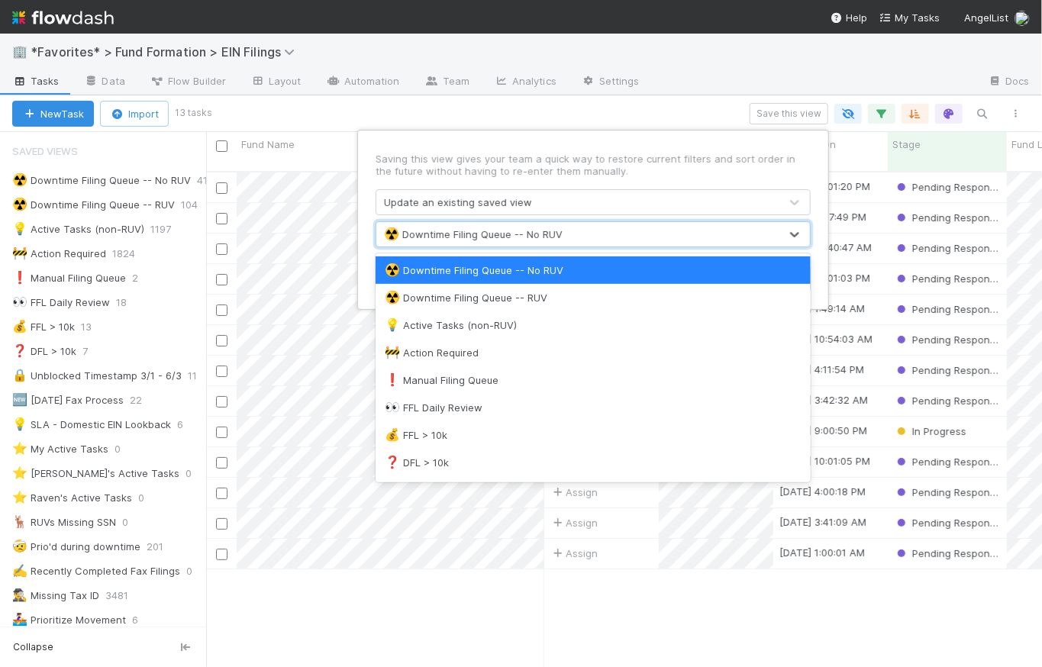
click at [447, 240] on div "☢️ Downtime Filing Queue -- No RUV" at bounding box center [473, 234] width 179 height 15
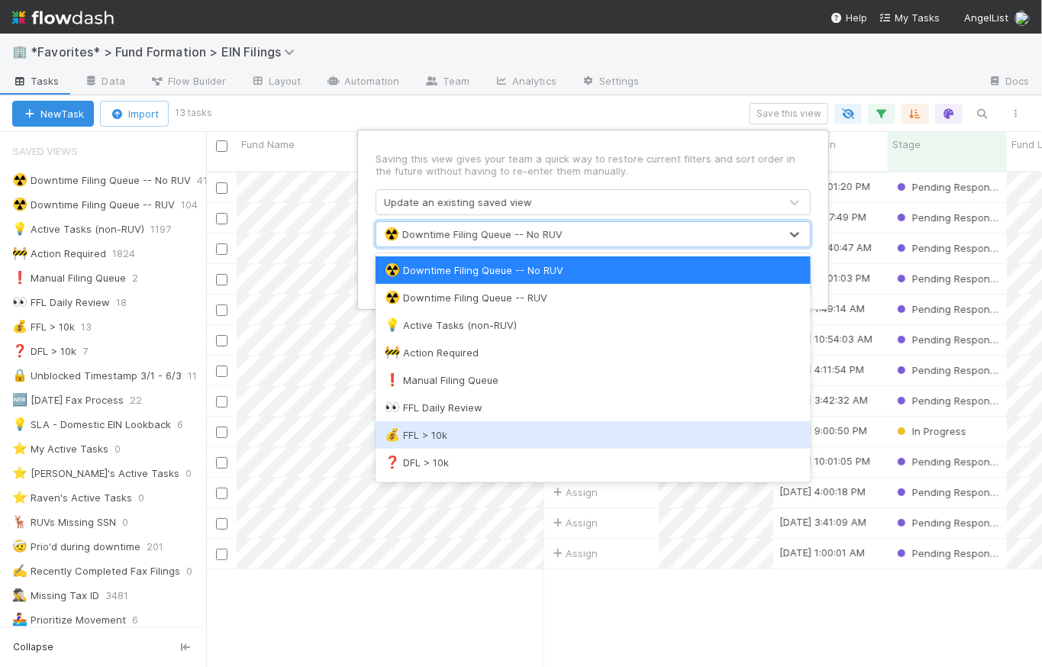
click at [457, 428] on div "💰 FFL > 10k" at bounding box center [593, 435] width 417 height 15
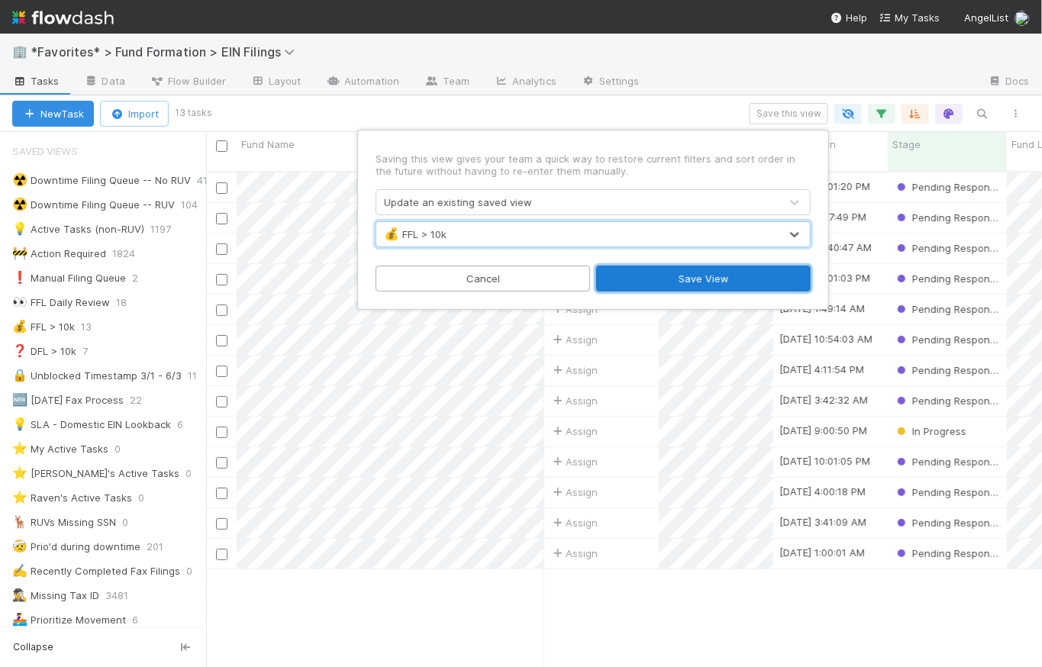
click at [707, 277] on button "Save View" at bounding box center [703, 279] width 215 height 26
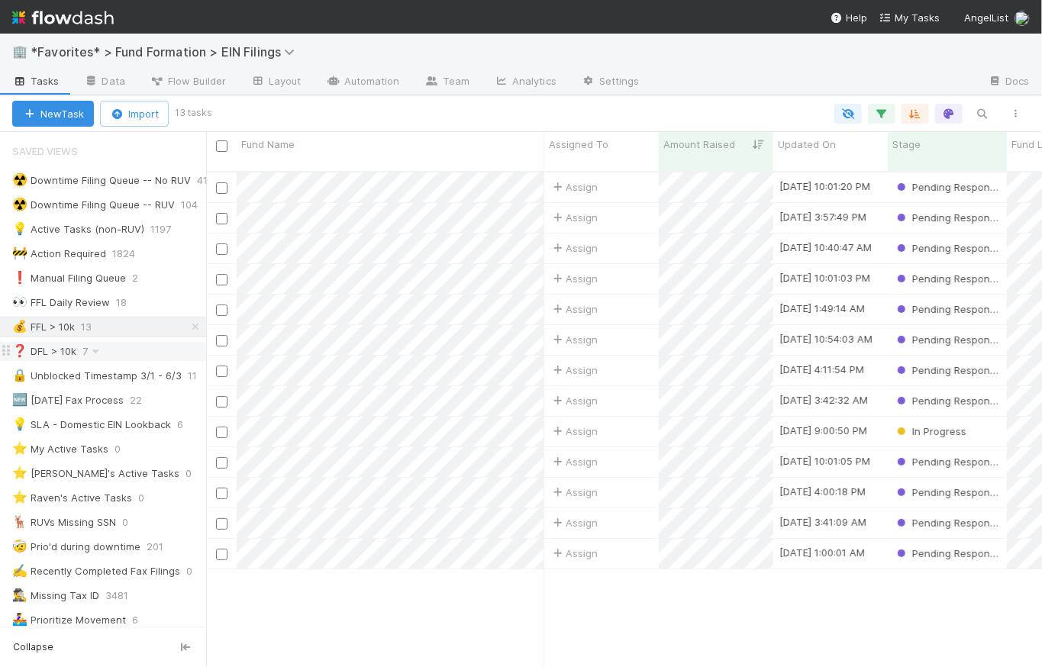
click at [143, 344] on div "❓ DFL > 10k 7" at bounding box center [109, 351] width 194 height 19
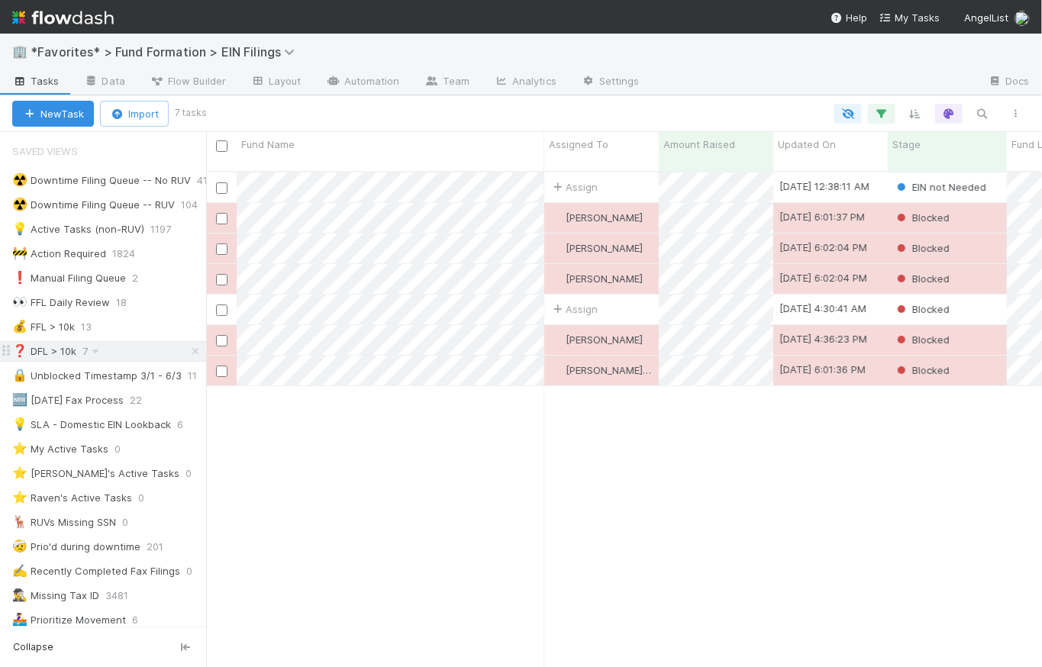
scroll to position [11, 11]
click at [917, 110] on icon "button" at bounding box center [915, 114] width 15 height 14
click at [767, 98] on div "Sort by" at bounding box center [521, 333] width 1042 height 667
click at [743, 153] on div "Amount Raised" at bounding box center [716, 151] width 115 height 39
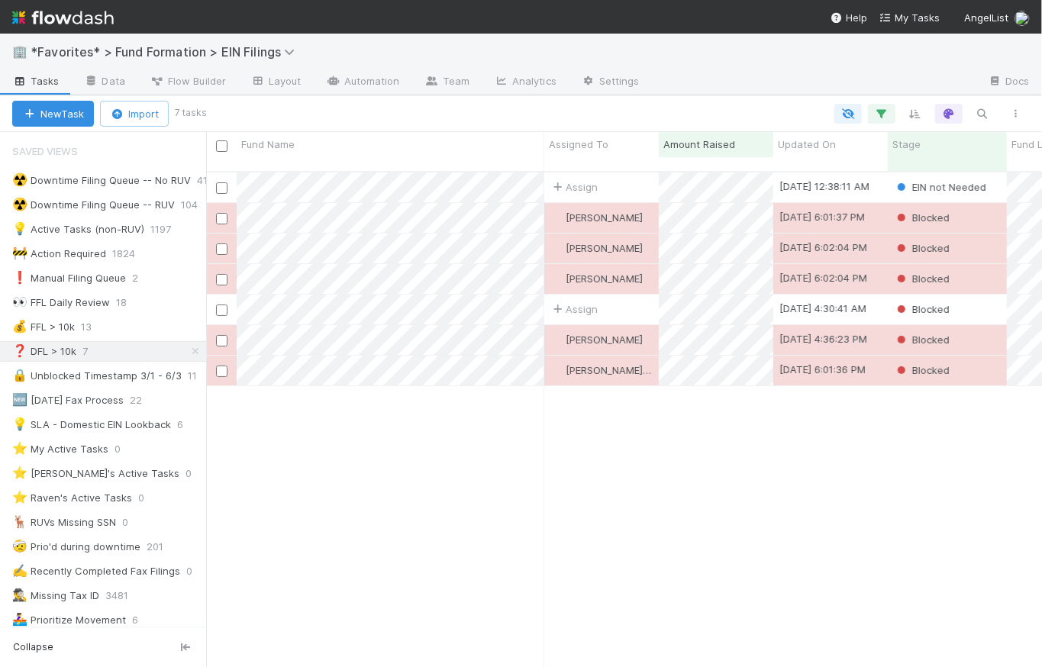
click at [732, 143] on span "Amount Raised" at bounding box center [700, 144] width 72 height 15
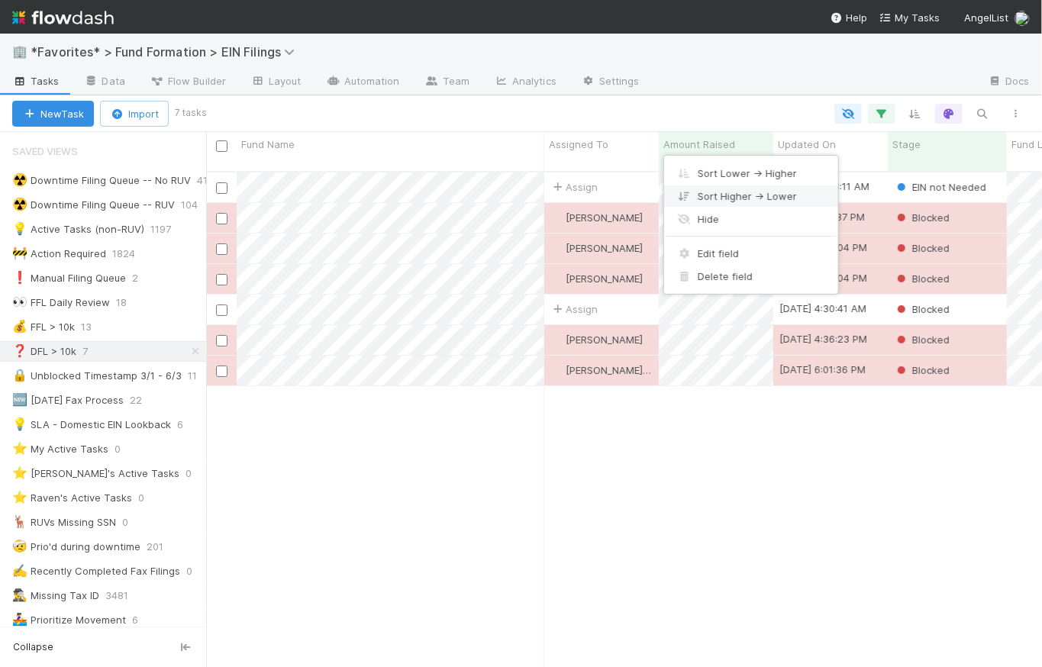
click at [742, 195] on div "Sort Higher → Lower" at bounding box center [751, 196] width 174 height 23
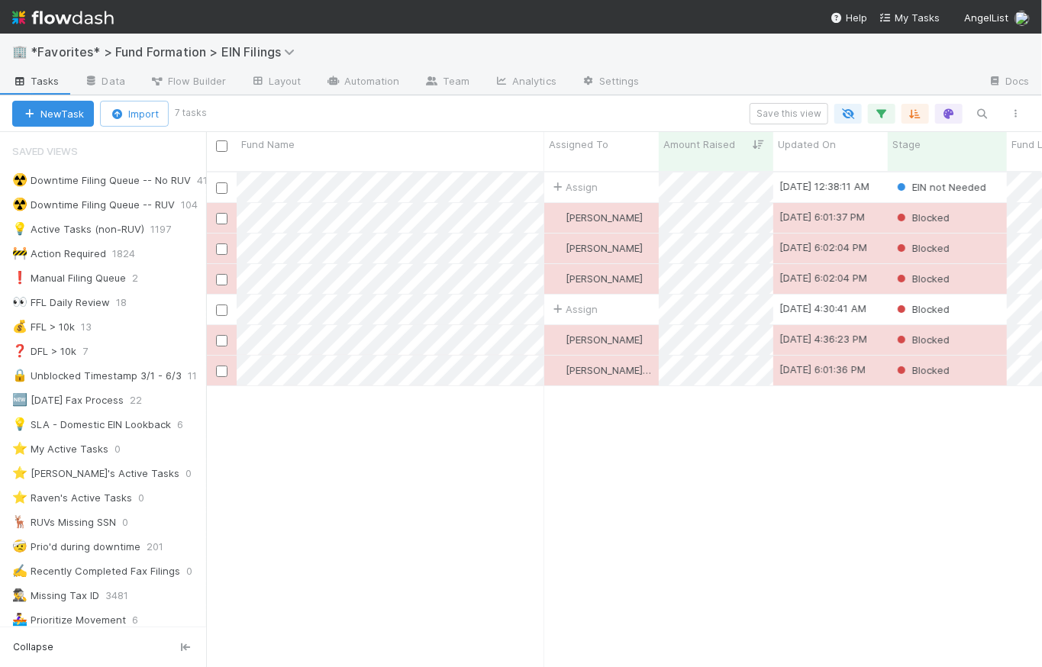
scroll to position [498, 825]
click at [722, 105] on div "Save this view" at bounding box center [618, 113] width 829 height 21
drag, startPoint x: 999, startPoint y: 142, endPoint x: 887, endPoint y: 153, distance: 112.0
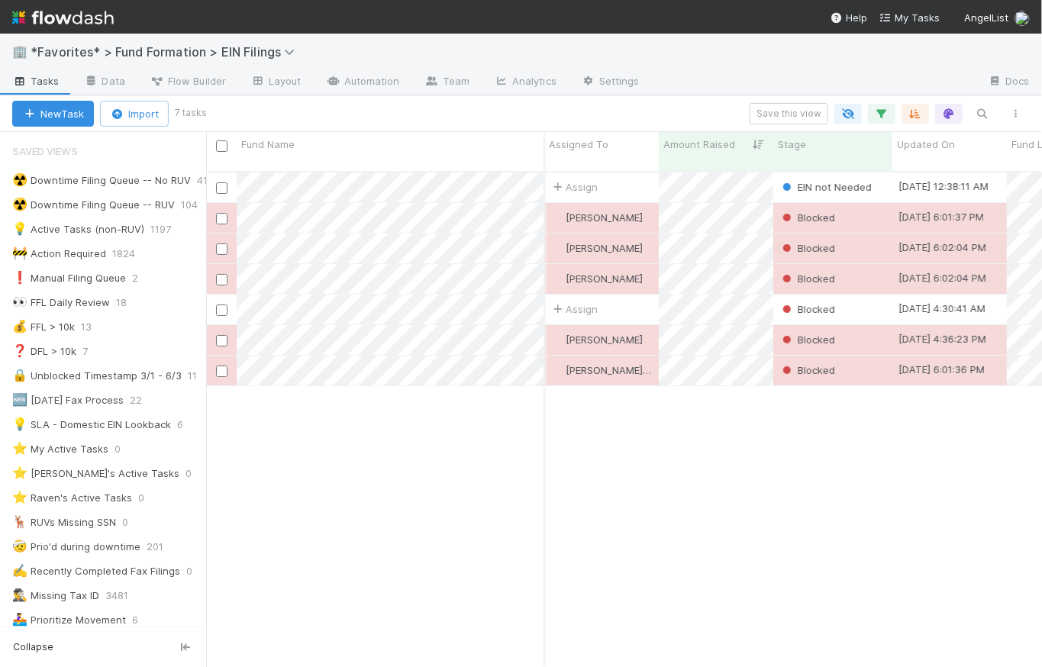
scroll to position [0, 0]
click at [780, 116] on button "Save this view" at bounding box center [789, 113] width 79 height 21
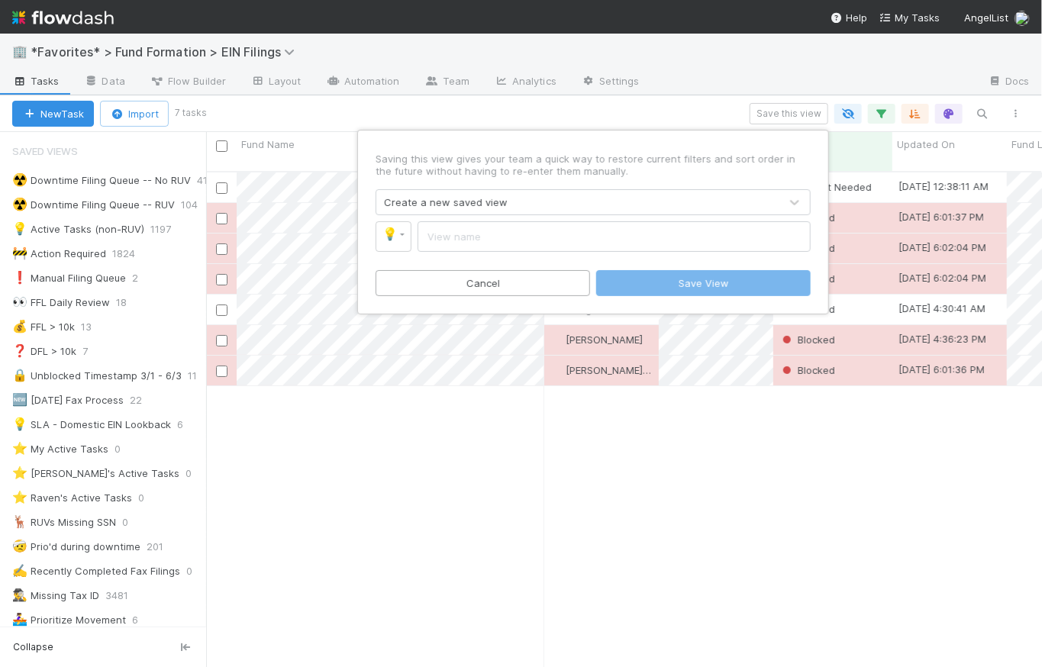
click at [515, 207] on div "Create a new saved view" at bounding box center [577, 202] width 403 height 24
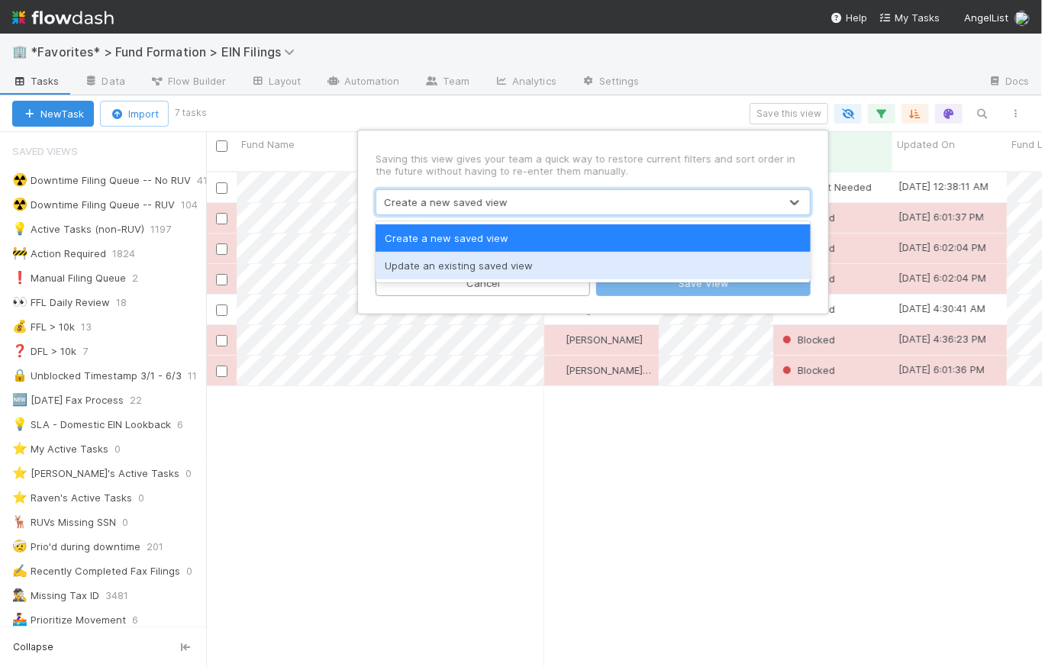
click at [506, 271] on div "Update an existing saved view" at bounding box center [593, 265] width 435 height 27
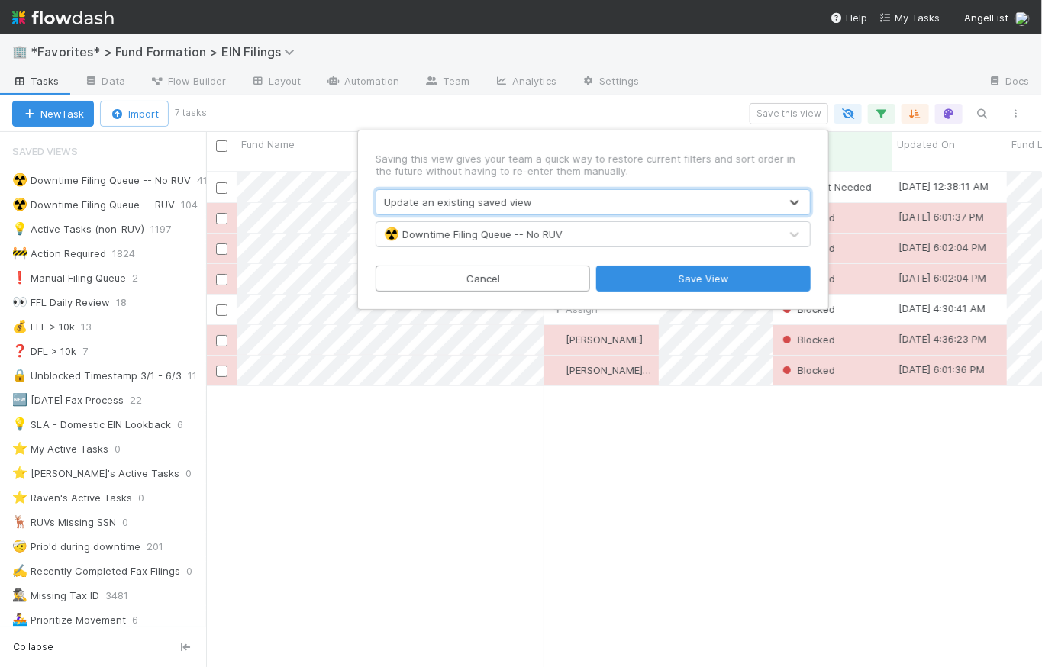
click at [513, 229] on div "☢️ Downtime Filing Queue -- No RUV" at bounding box center [473, 234] width 179 height 15
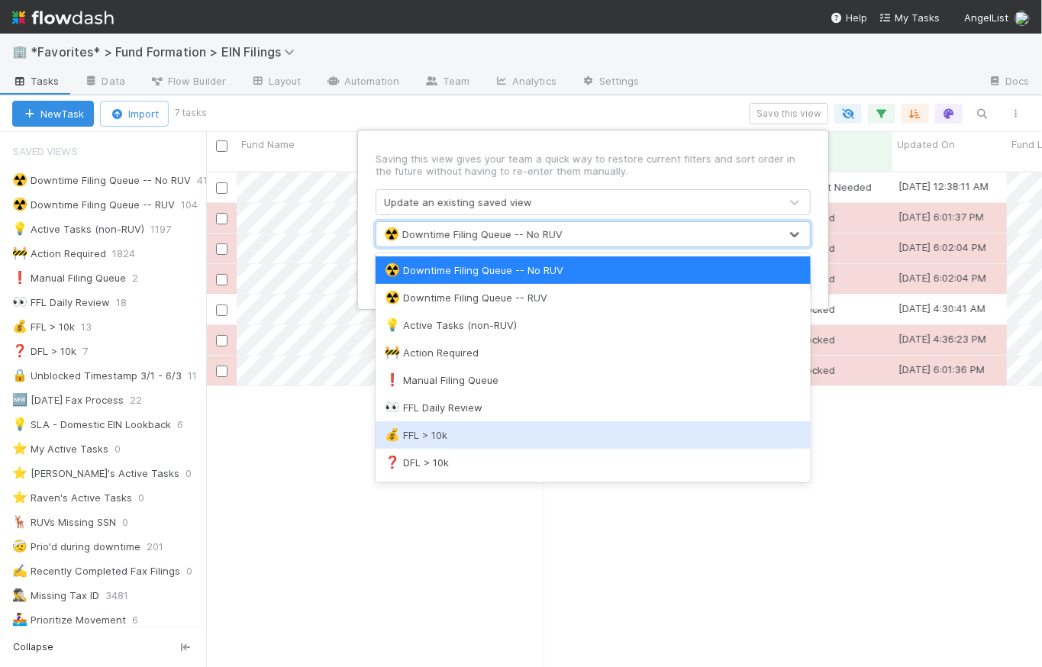
click at [489, 439] on div "💰 FFL > 10k" at bounding box center [593, 435] width 417 height 15
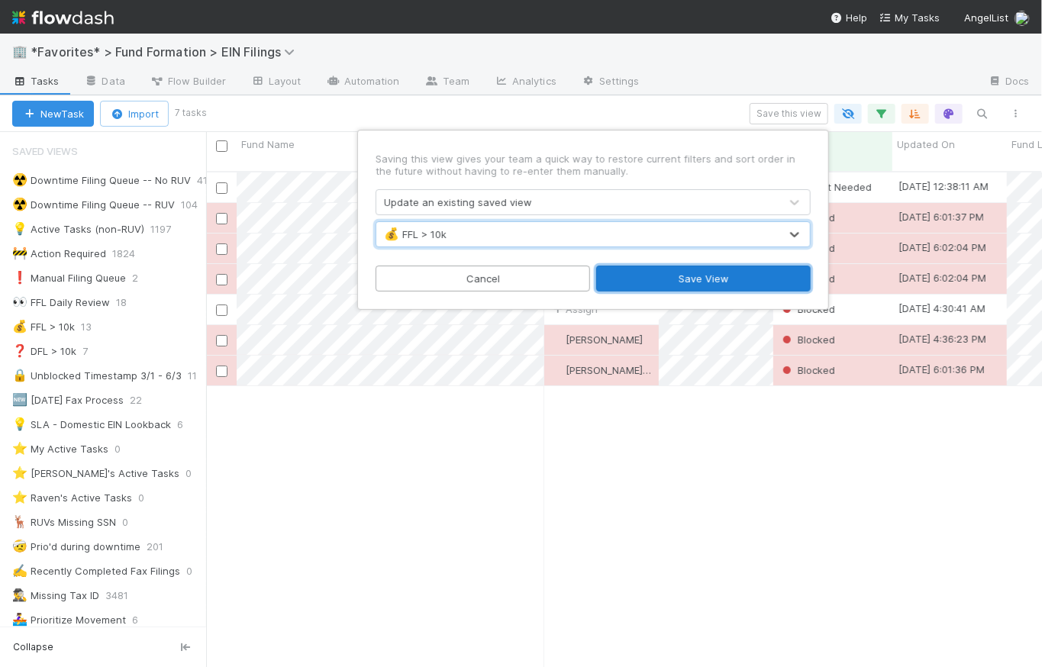
click at [709, 278] on button "Save View" at bounding box center [703, 279] width 215 height 26
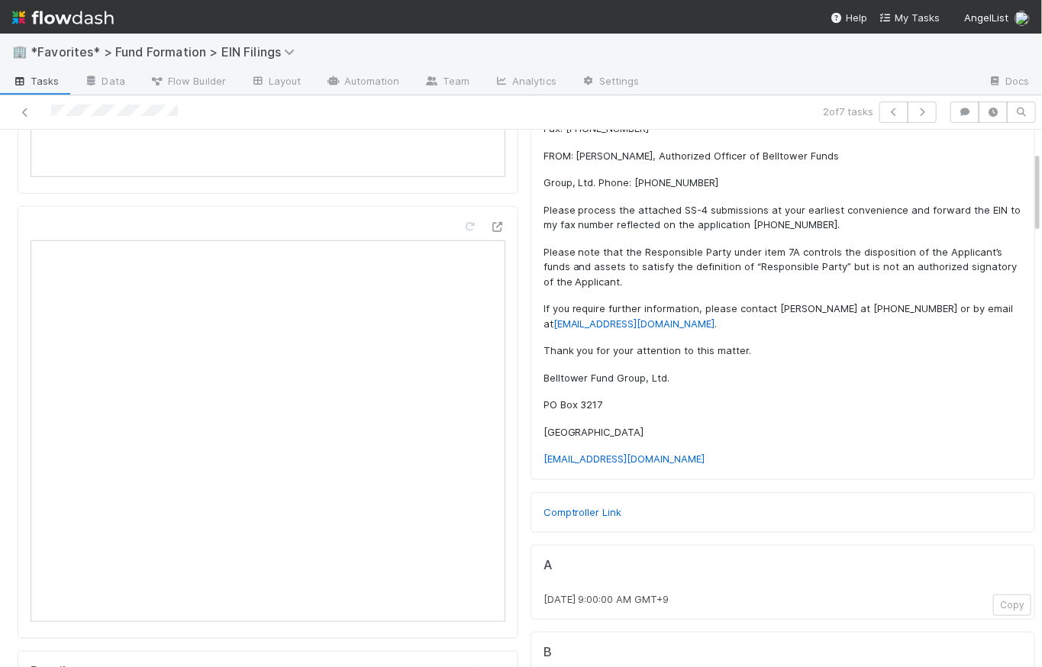
scroll to position [425, 0]
click at [490, 223] on icon at bounding box center [497, 227] width 15 height 10
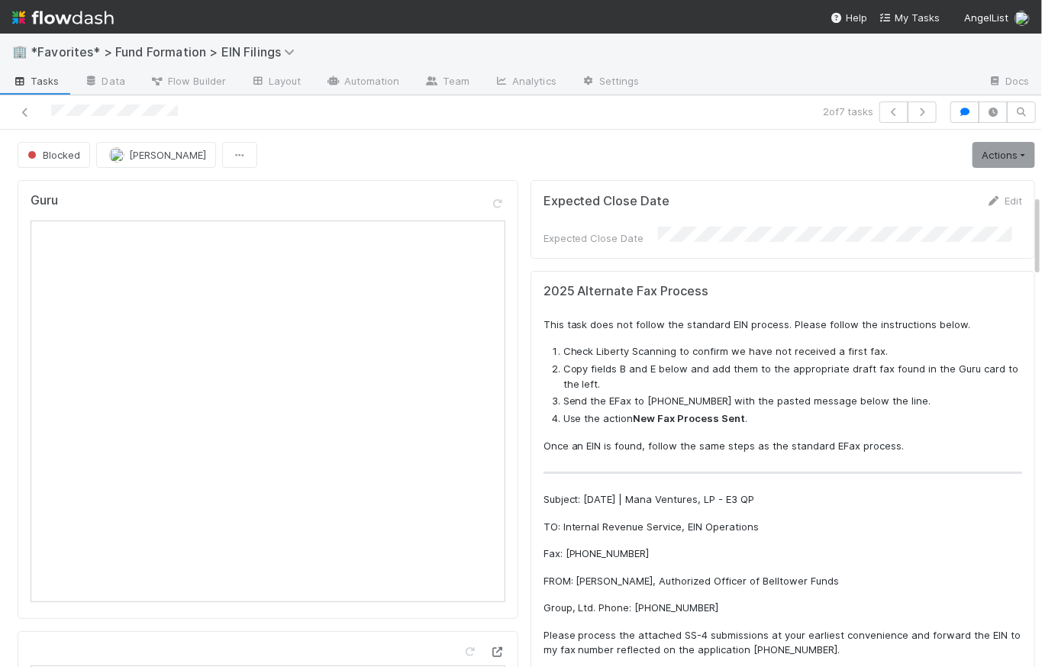
scroll to position [0, 0]
click at [26, 108] on icon at bounding box center [25, 113] width 15 height 10
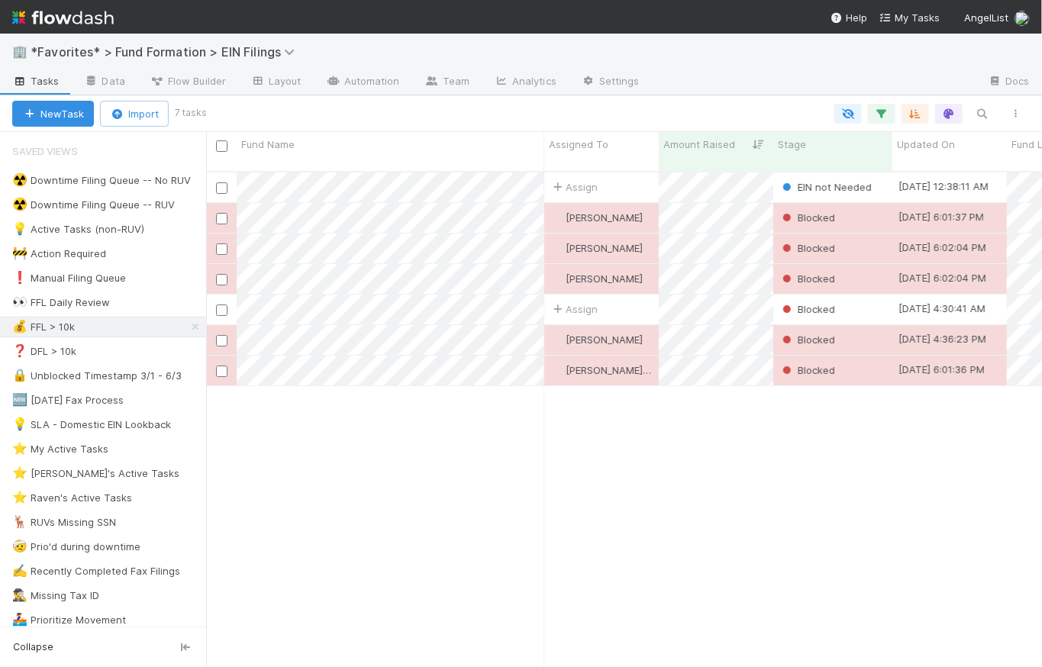
scroll to position [498, 825]
click at [0, 327] on div "☢️ Downtime Filing Queue -- No RUV 41 ☢️ Downtime Filing Queue -- RUV 104 💡 Act…" at bounding box center [103, 657] width 206 height 974
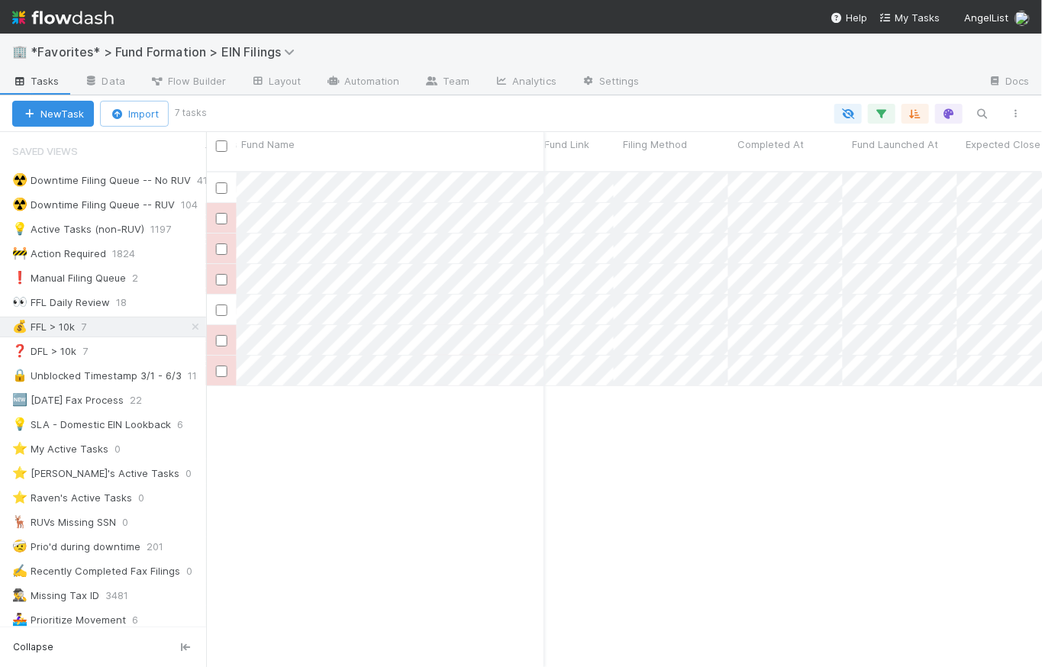
scroll to position [0, 843]
drag, startPoint x: 848, startPoint y: 141, endPoint x: 699, endPoint y: 134, distance: 149.8
drag, startPoint x: 880, startPoint y: 145, endPoint x: 663, endPoint y: 145, distance: 217.6
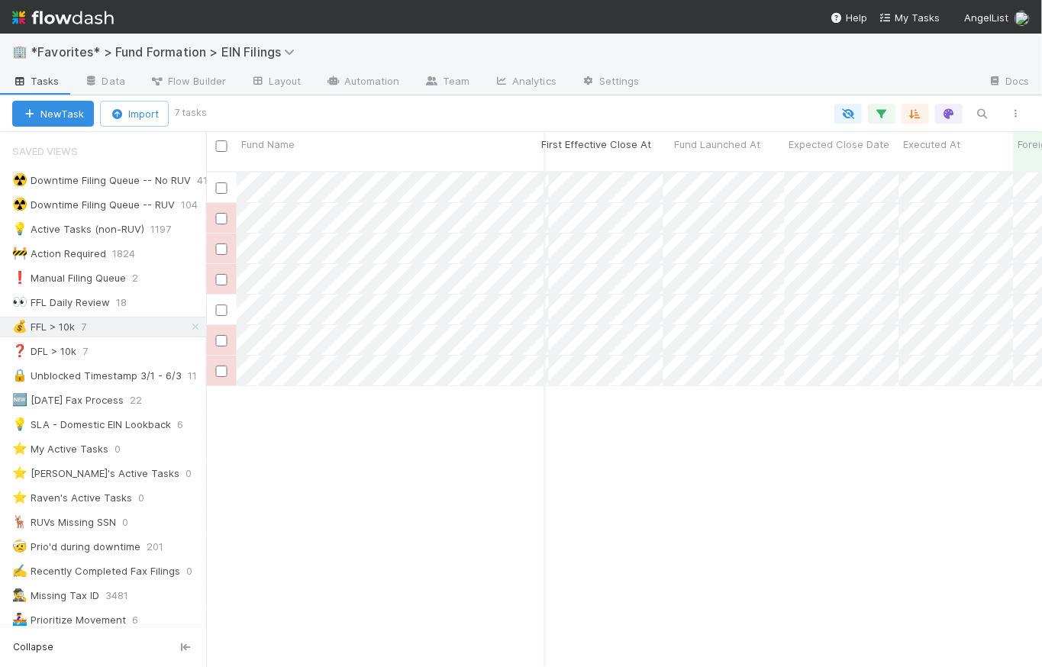
drag, startPoint x: 773, startPoint y: 144, endPoint x: 646, endPoint y: 143, distance: 126.7
drag, startPoint x: 757, startPoint y: 145, endPoint x: 628, endPoint y: 140, distance: 128.4
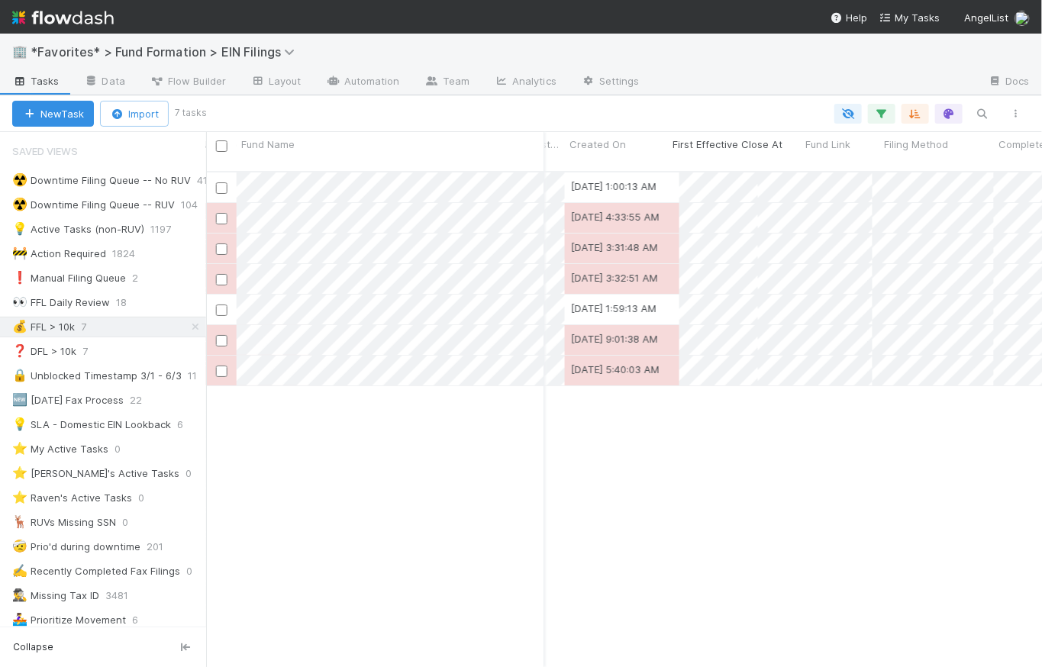
drag, startPoint x: 983, startPoint y: 145, endPoint x: 779, endPoint y: 142, distance: 203.9
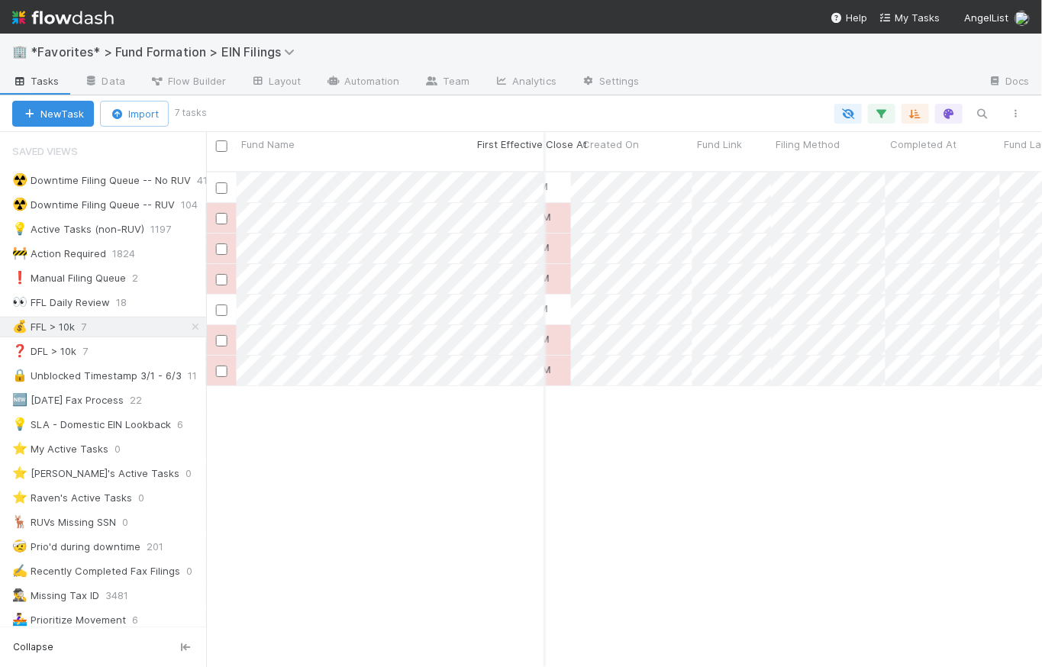
drag, startPoint x: 686, startPoint y: 145, endPoint x: 588, endPoint y: 144, distance: 98.5
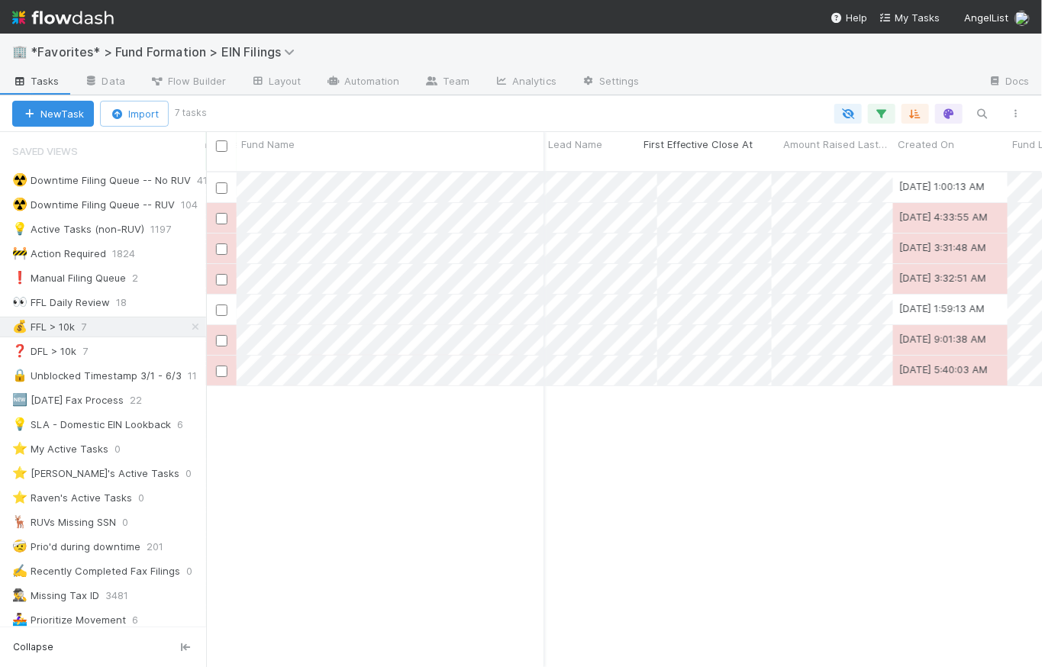
drag, startPoint x: 886, startPoint y: 146, endPoint x: 754, endPoint y: 144, distance: 132.9
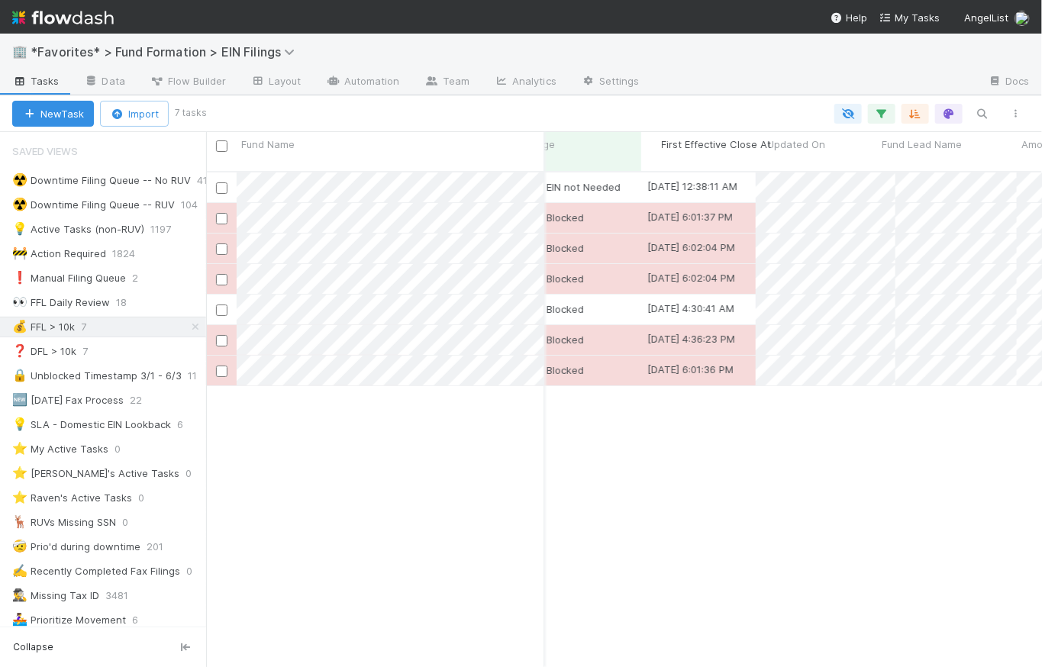
drag, startPoint x: 1003, startPoint y: 140, endPoint x: 761, endPoint y: 143, distance: 242.1
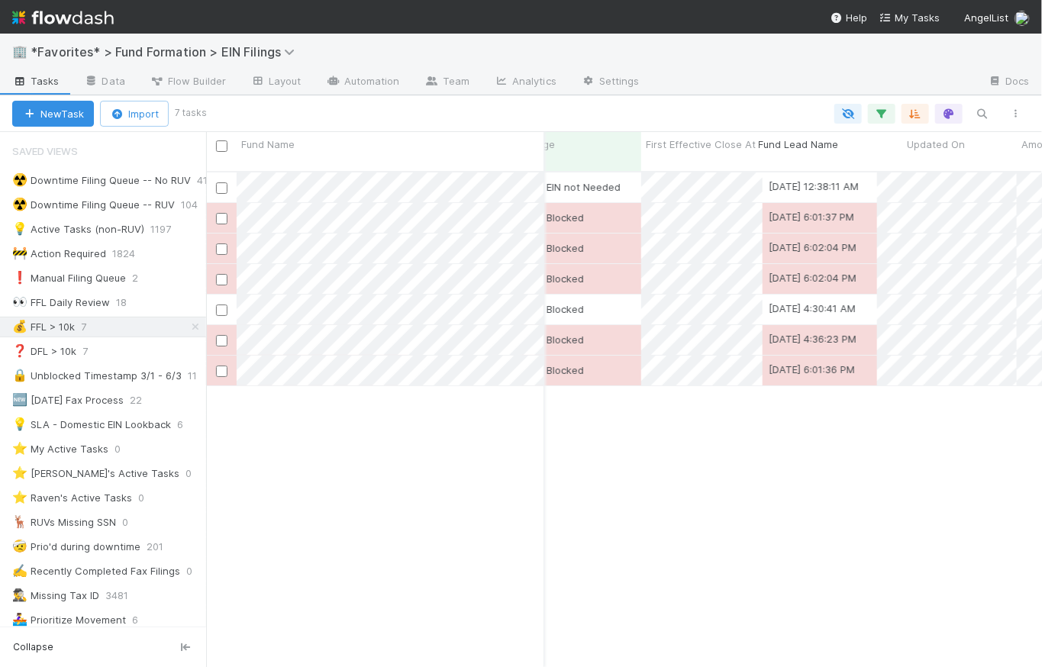
drag, startPoint x: 1004, startPoint y: 147, endPoint x: 881, endPoint y: 150, distance: 123.0
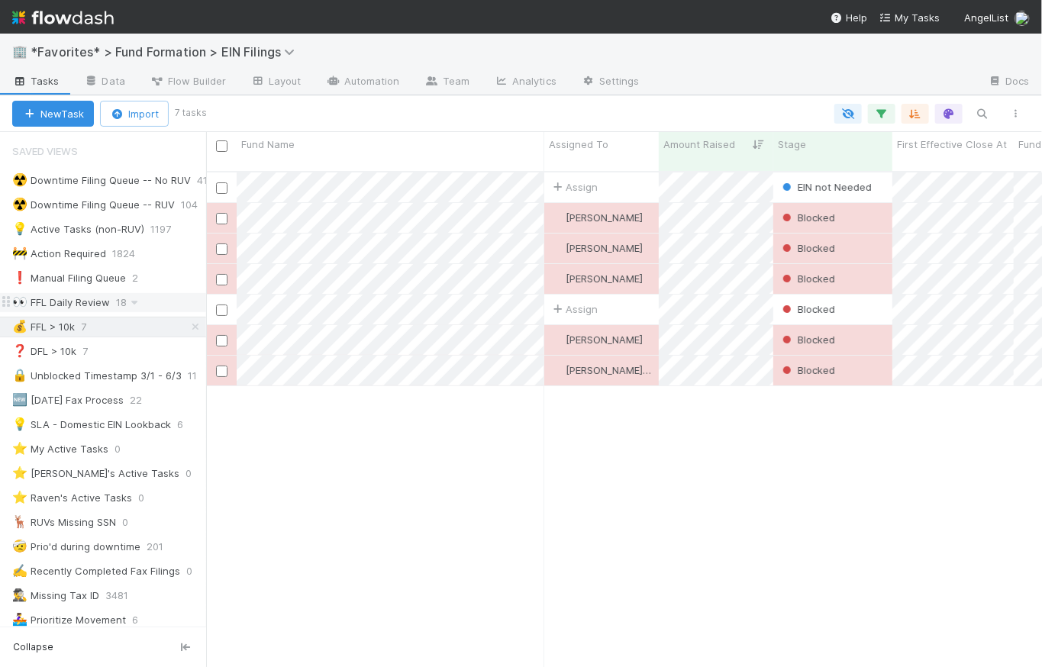
click at [75, 302] on div "👀 FFL Daily Review" at bounding box center [61, 302] width 98 height 19
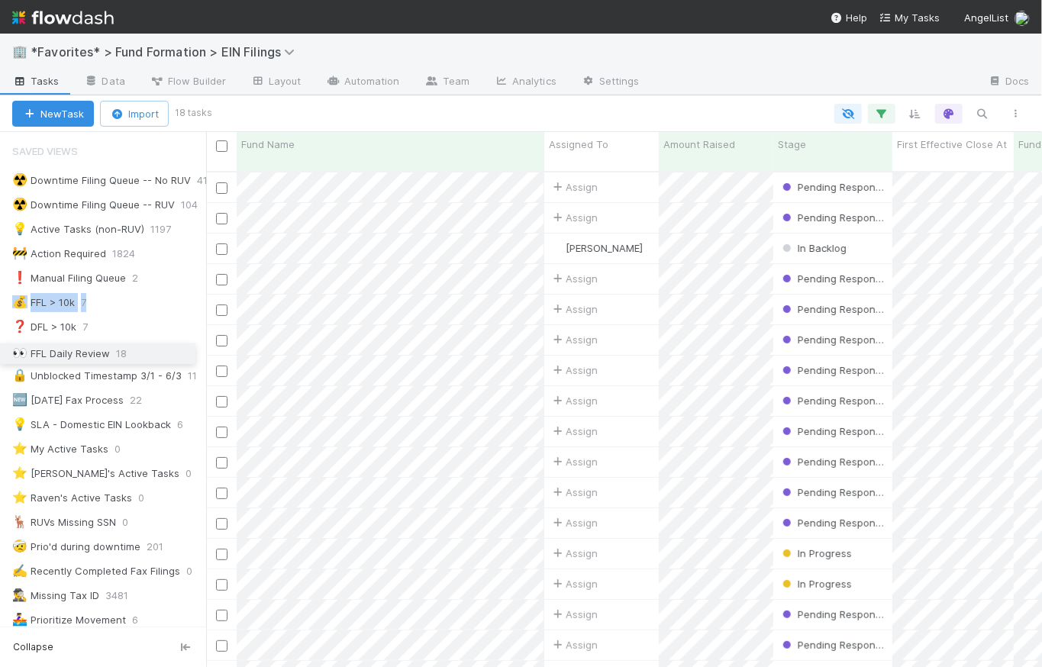
drag, startPoint x: 8, startPoint y: 302, endPoint x: 7, endPoint y: 354, distance: 51.9
click at [109, 284] on div "❗ Manual Filing Queue" at bounding box center [69, 278] width 114 height 19
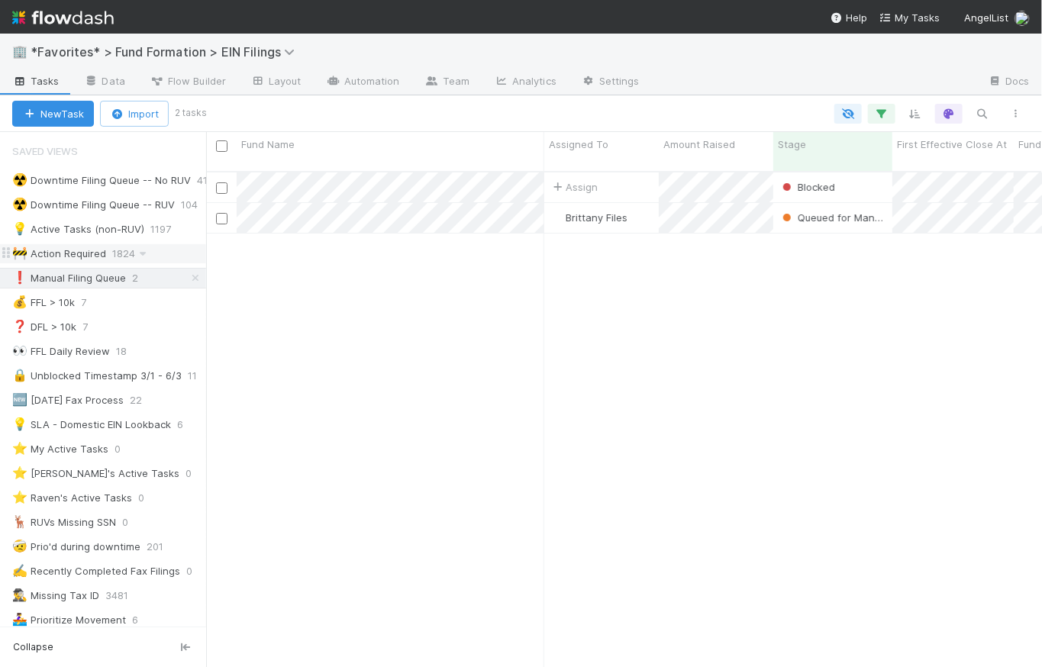
click at [82, 256] on div "🚧 Action Required" at bounding box center [59, 253] width 94 height 19
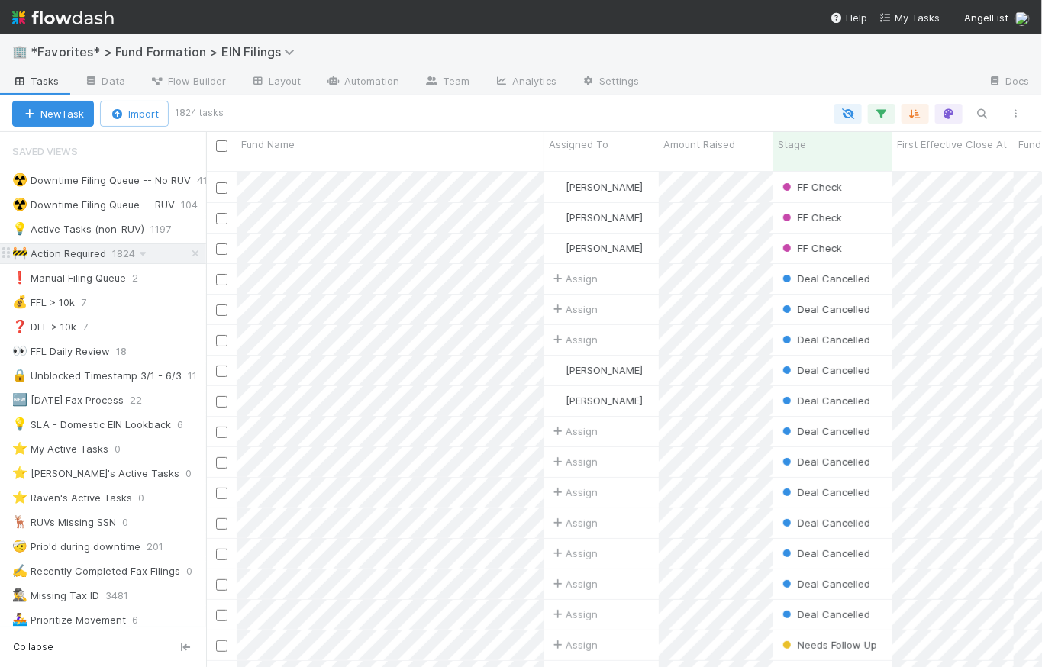
scroll to position [498, 825]
click at [140, 253] on icon at bounding box center [142, 254] width 15 height 10
click at [118, 366] on span "Delete this view" at bounding box center [107, 369] width 77 height 12
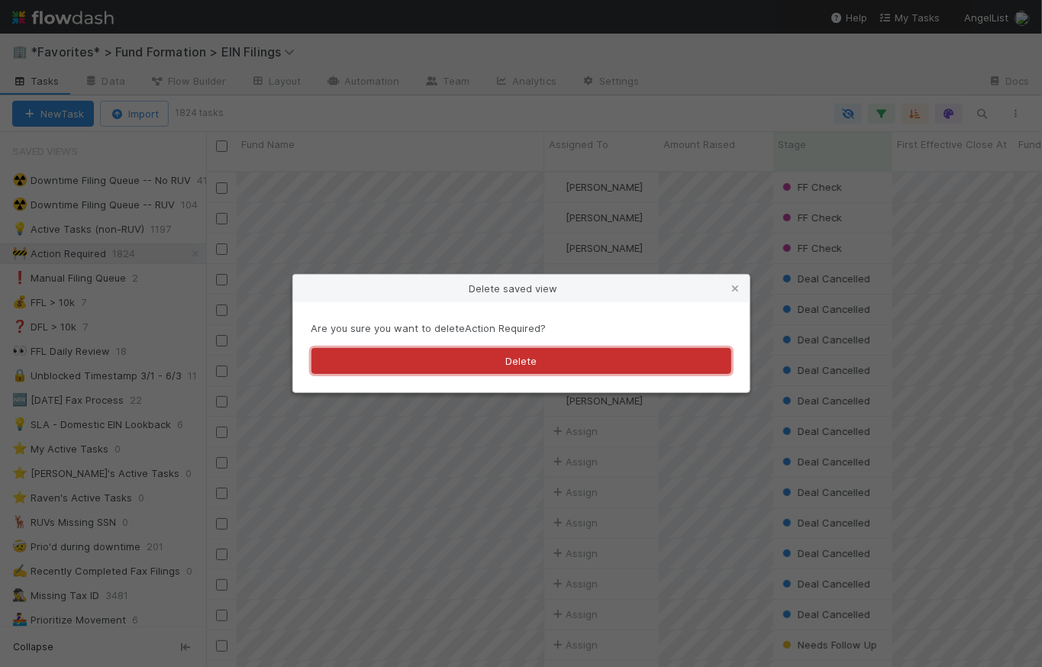
click at [541, 358] on button "Delete" at bounding box center [522, 361] width 420 height 26
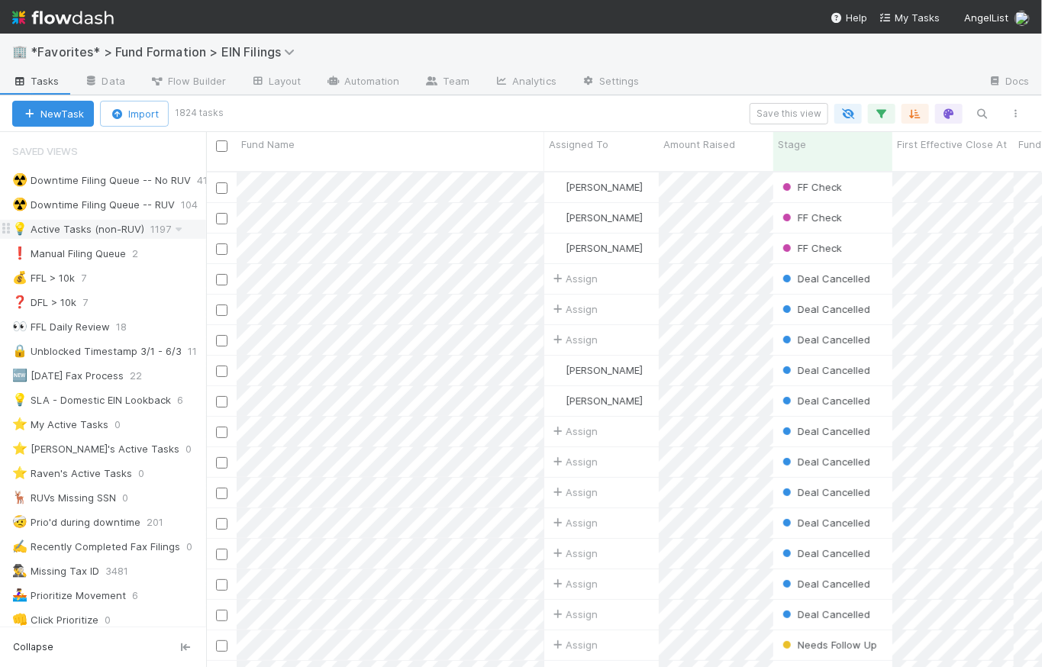
click at [116, 231] on div "💡 Active Tasks (non-RUV)" at bounding box center [78, 229] width 132 height 19
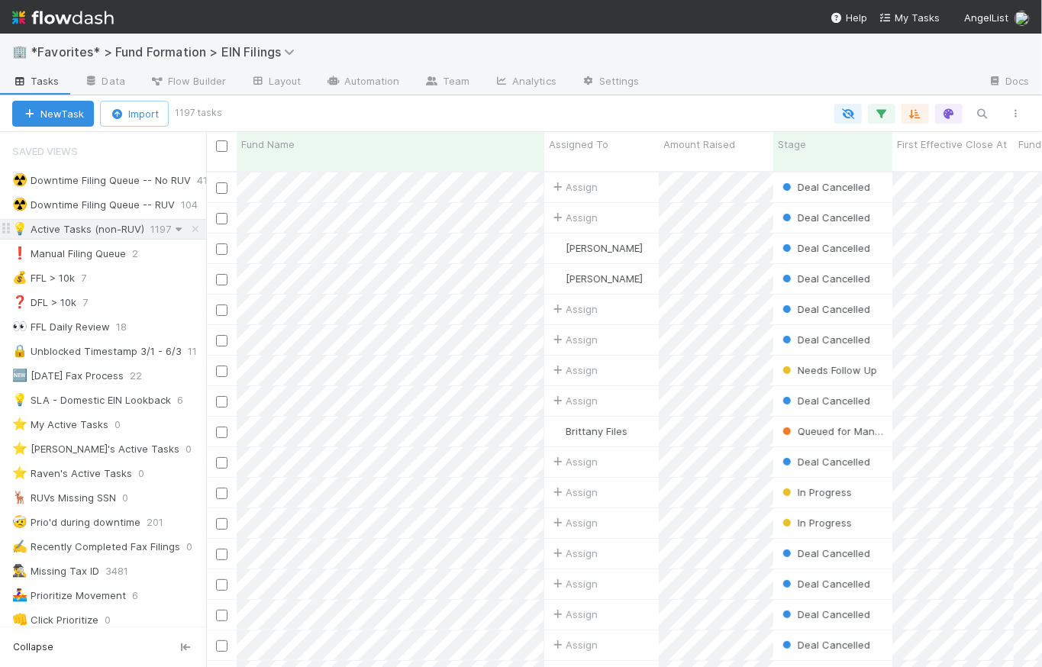
click at [176, 231] on icon at bounding box center [178, 229] width 15 height 10
click at [134, 343] on span "Delete this view" at bounding box center [107, 345] width 77 height 12
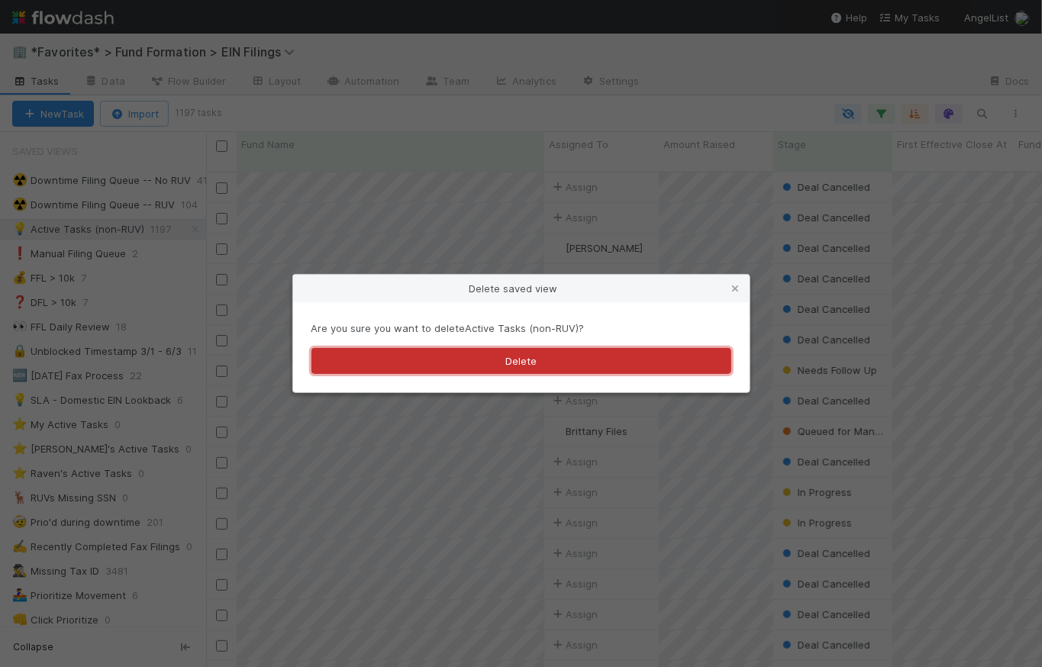
click at [583, 366] on button "Delete" at bounding box center [522, 361] width 420 height 26
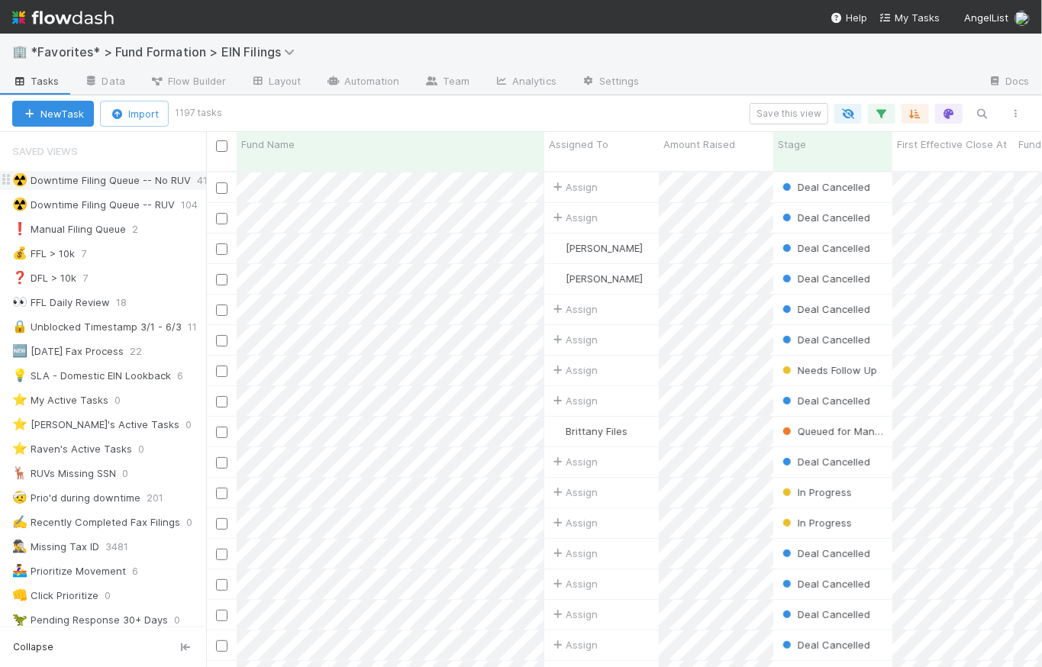
click at [111, 180] on div "☢️ Downtime Filing Queue -- No RUV" at bounding box center [101, 180] width 179 height 19
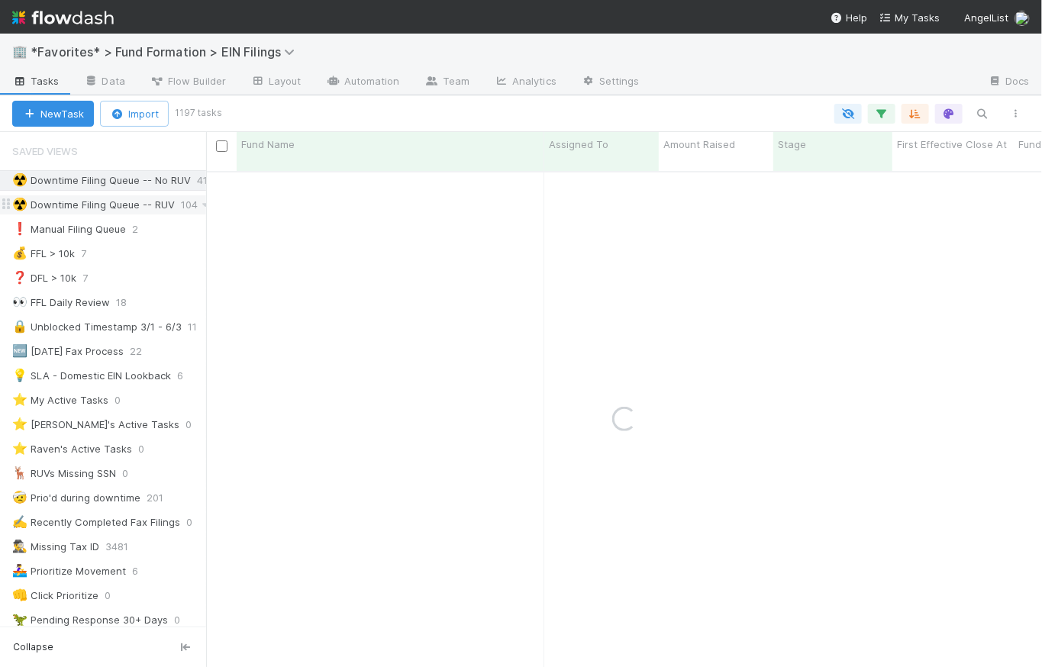
click at [115, 207] on div "☢️ Downtime Filing Queue -- RUV" at bounding box center [93, 204] width 163 height 19
click at [101, 224] on div "❗ Manual Filing Queue" at bounding box center [69, 229] width 114 height 19
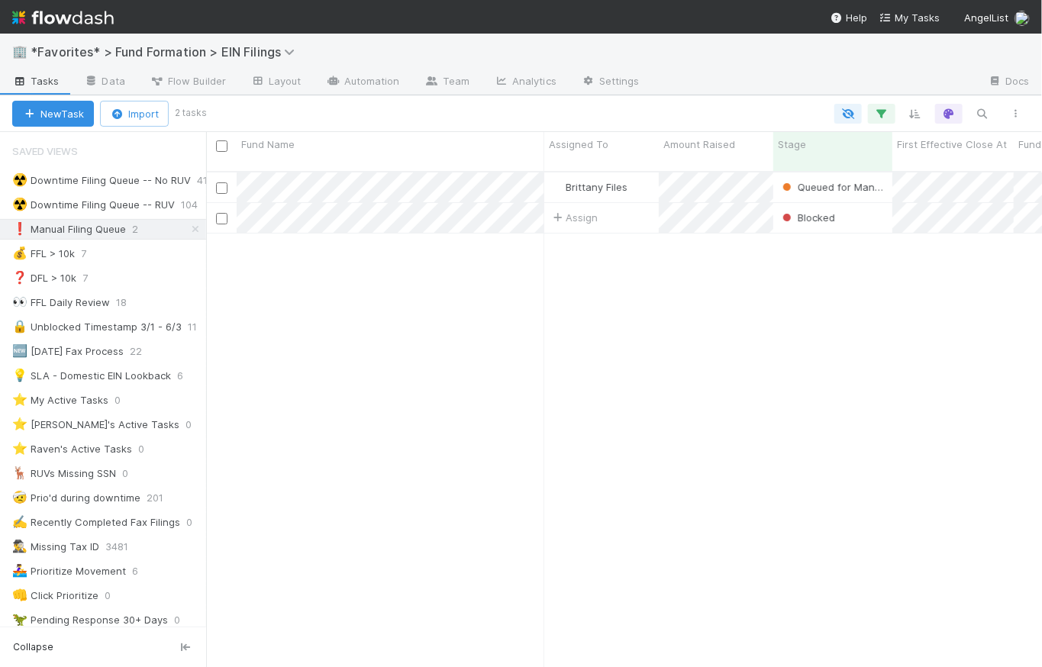
scroll to position [498, 825]
click at [889, 119] on icon "button" at bounding box center [881, 114] width 15 height 14
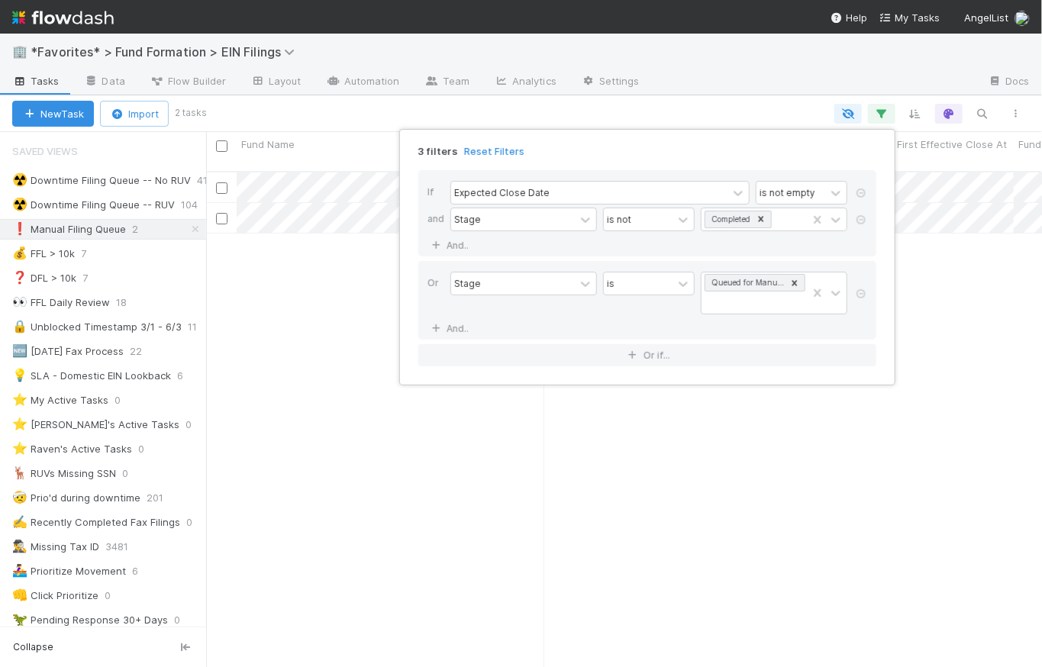
click at [761, 108] on div "3 filters Reset Filters If Expected Close Date is not empty and Stage is not Co…" at bounding box center [521, 333] width 1042 height 667
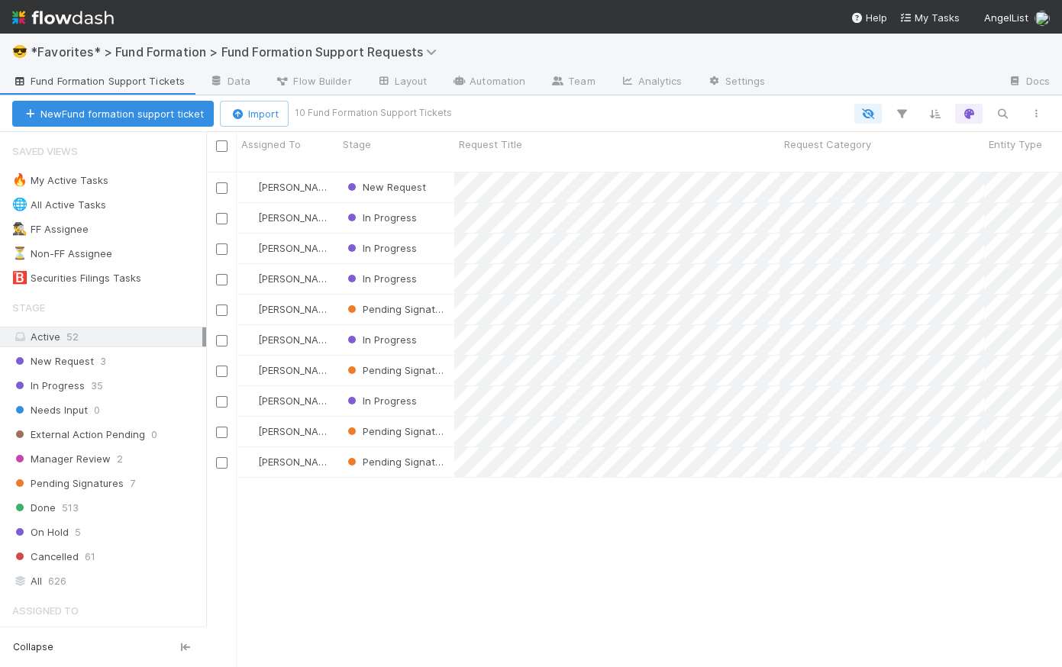
scroll to position [498, 845]
click at [122, 386] on div "In Progress 35" at bounding box center [109, 385] width 194 height 19
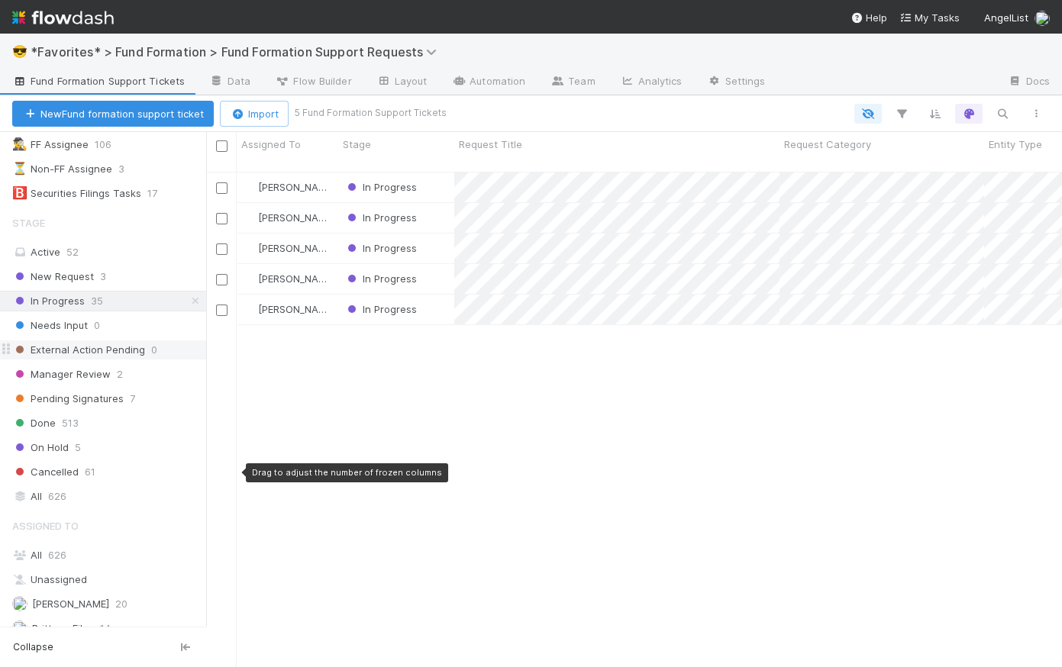
scroll to position [170, 0]
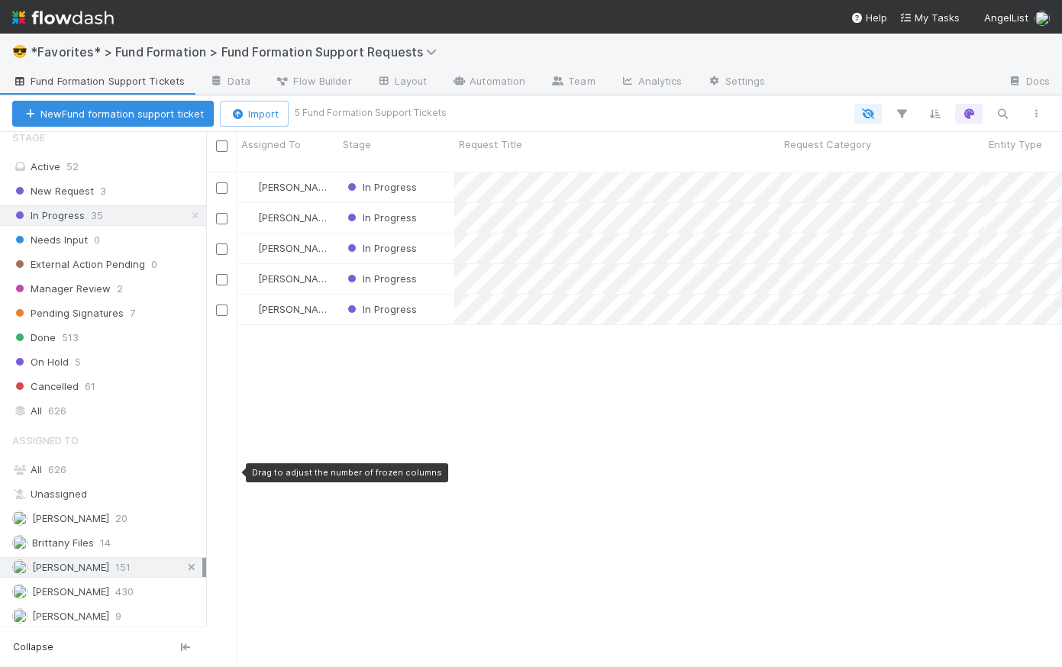
click at [184, 565] on icon at bounding box center [191, 568] width 15 height 10
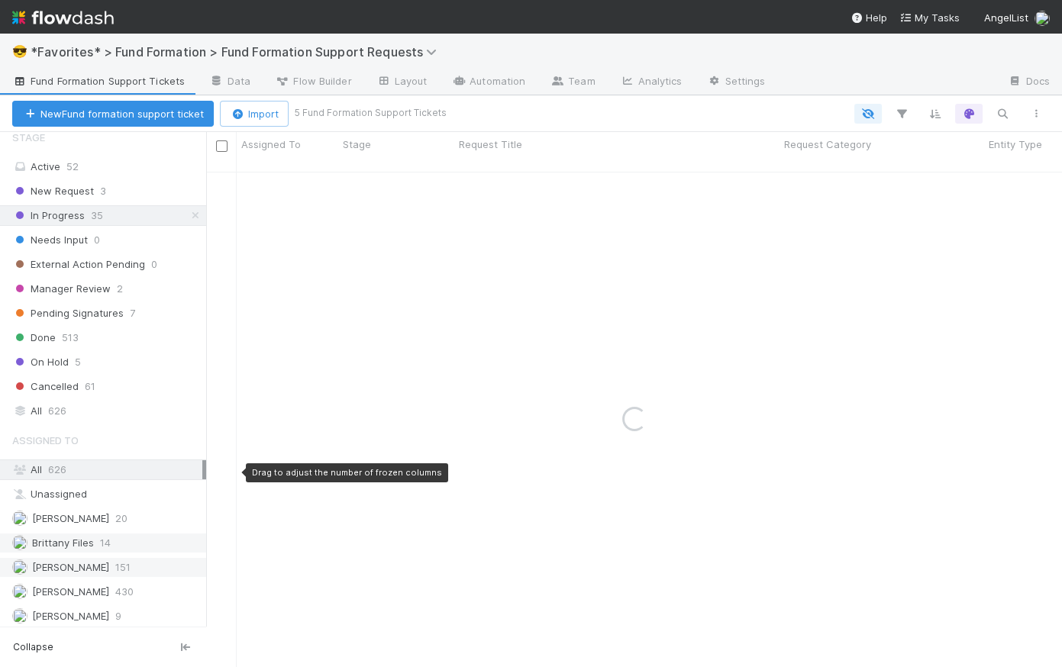
click at [58, 540] on span "Brittany Files" at bounding box center [63, 543] width 62 height 12
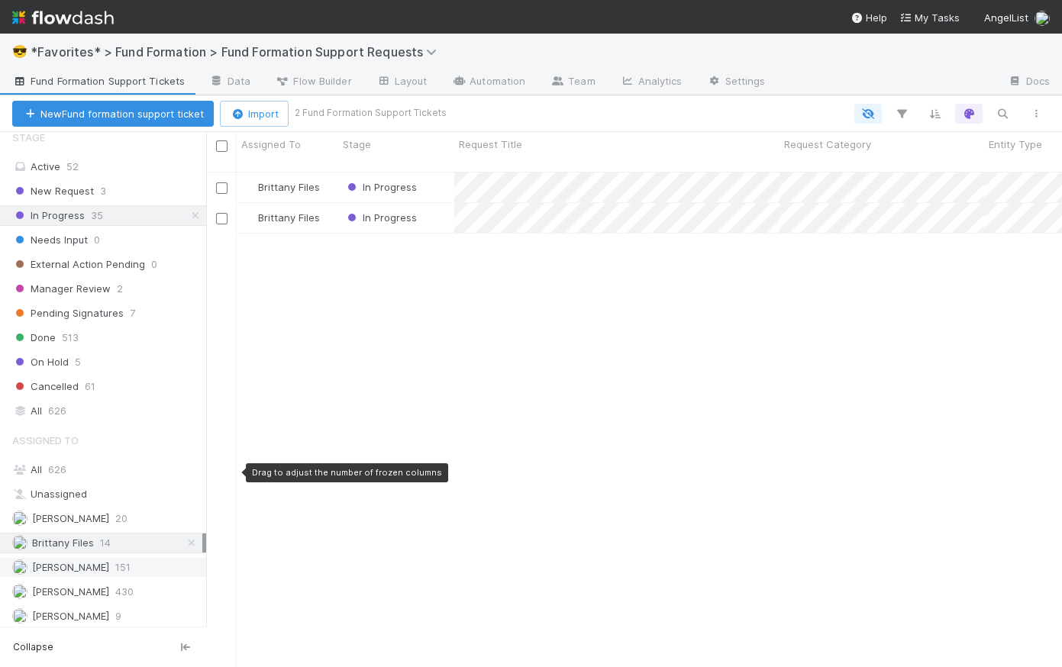
scroll to position [498, 845]
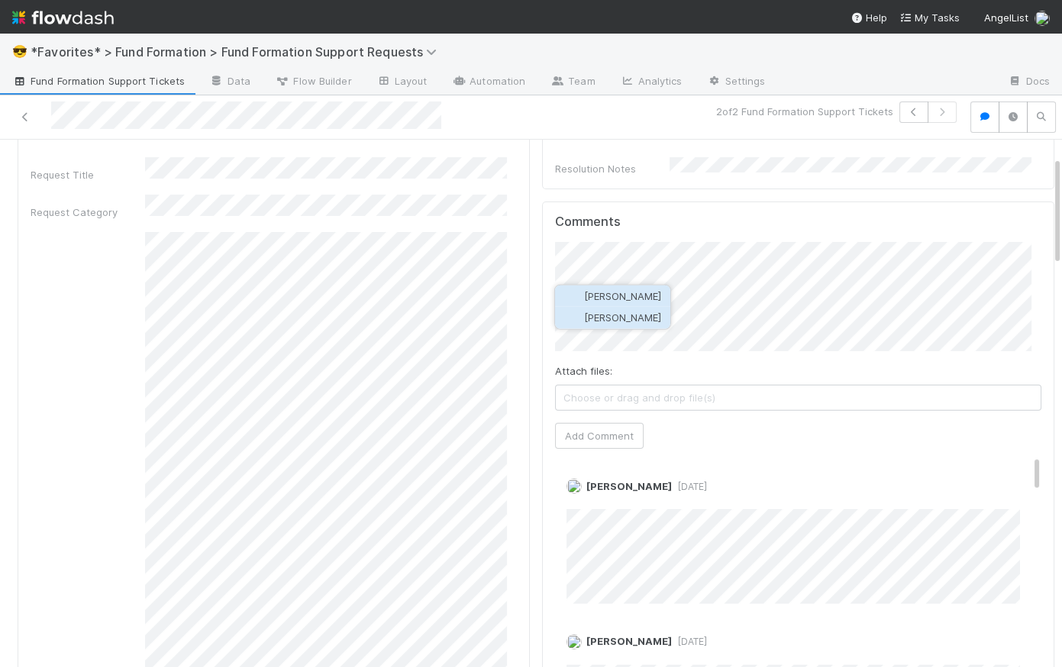
click at [640, 321] on button "Amy Saks" at bounding box center [612, 317] width 115 height 21
click at [613, 433] on button "Add Comment" at bounding box center [599, 436] width 89 height 26
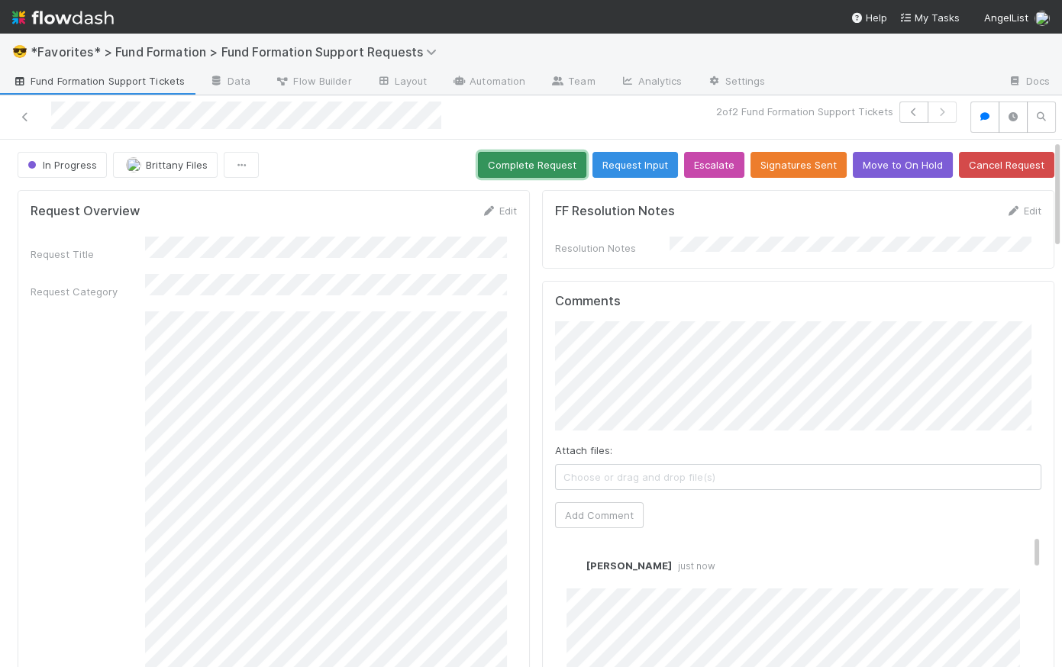
click at [531, 160] on button "Complete Request" at bounding box center [532, 165] width 108 height 26
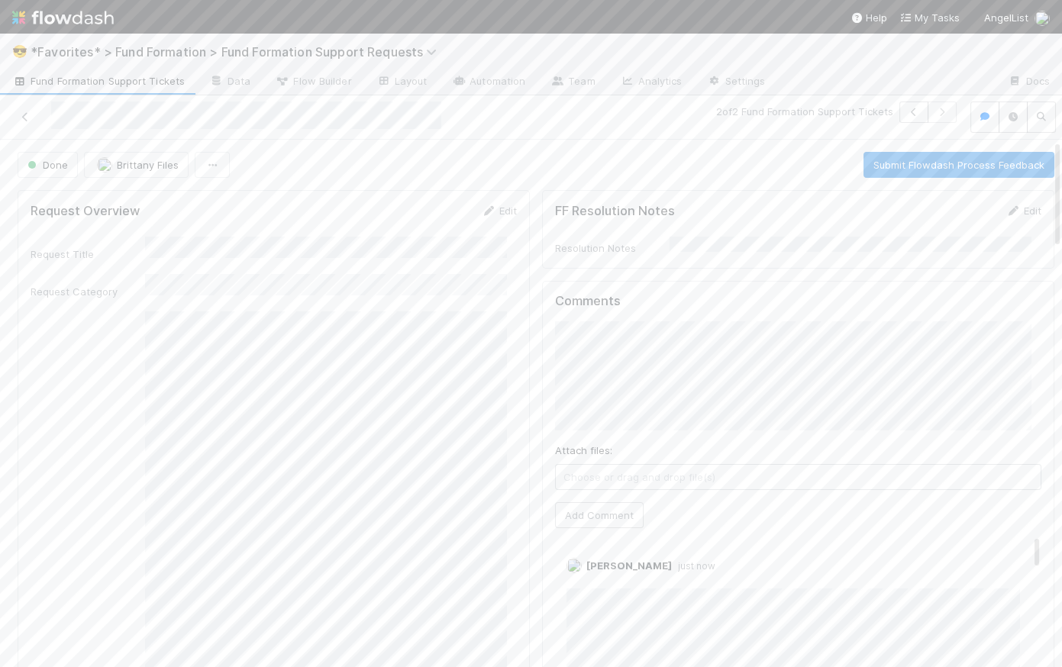
click at [85, 79] on span "Fund Formation Support Tickets" at bounding box center [98, 80] width 173 height 15
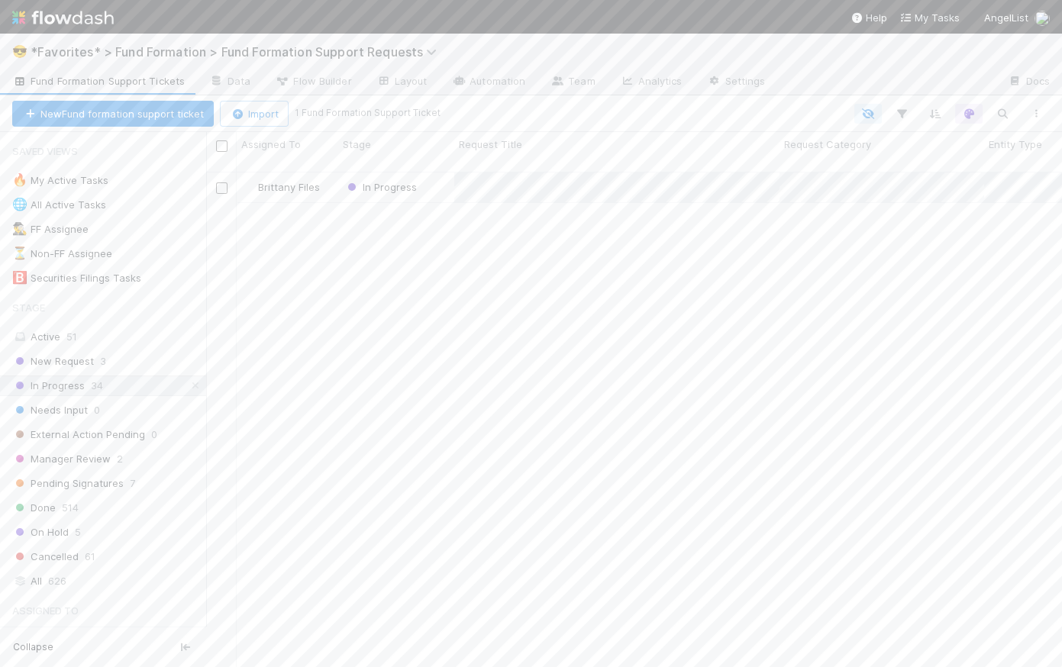
scroll to position [498, 845]
click at [102, 355] on span "3" at bounding box center [103, 361] width 6 height 19
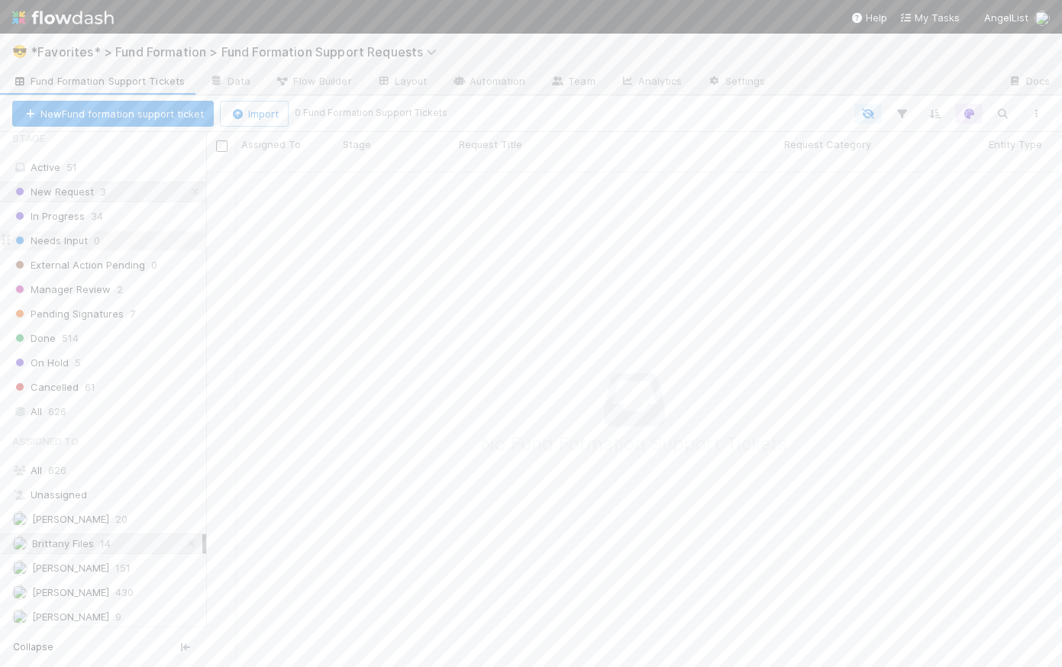
scroll to position [170, 0]
click at [184, 538] on icon at bounding box center [191, 543] width 15 height 10
click at [450, 203] on div "New Request" at bounding box center [396, 218] width 116 height 30
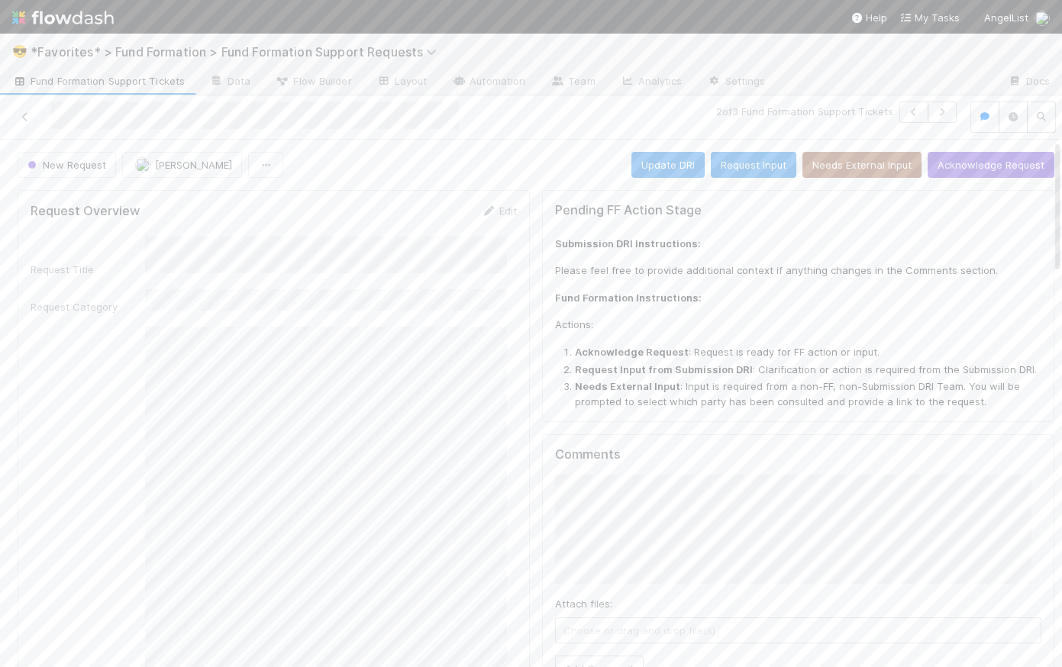
click at [98, 78] on span "Fund Formation Support Tickets" at bounding box center [98, 80] width 173 height 15
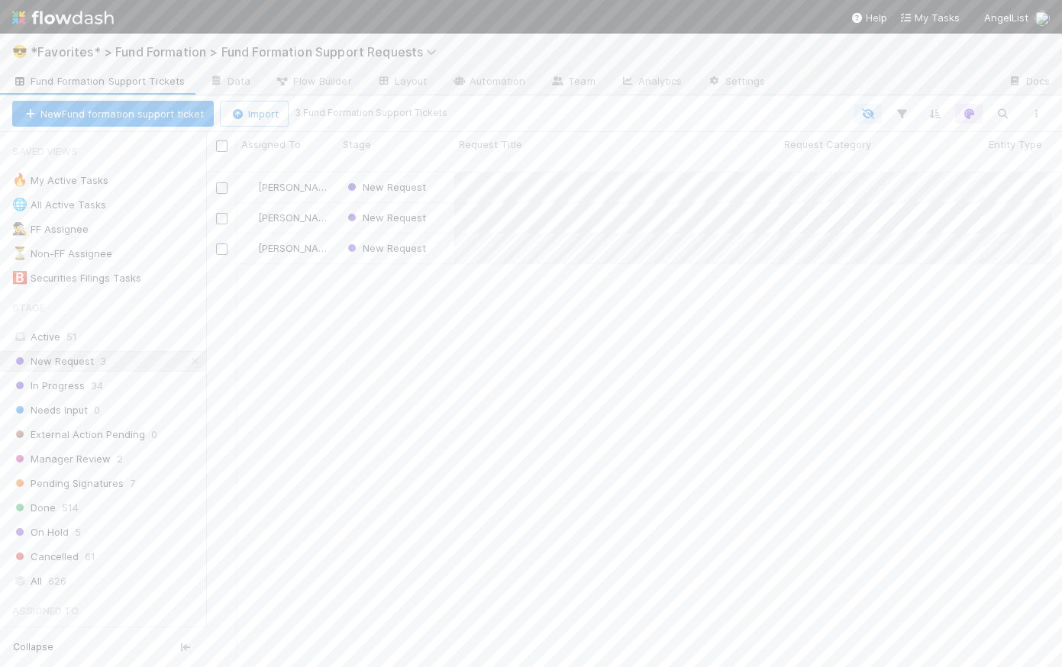
scroll to position [11, 11]
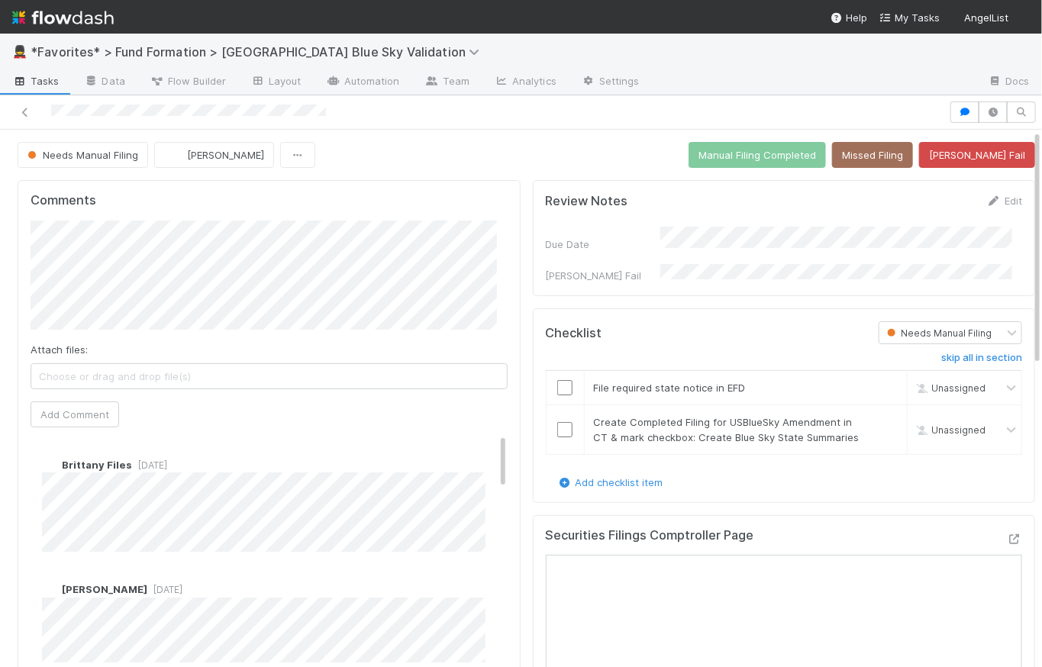
scroll to position [142, 0]
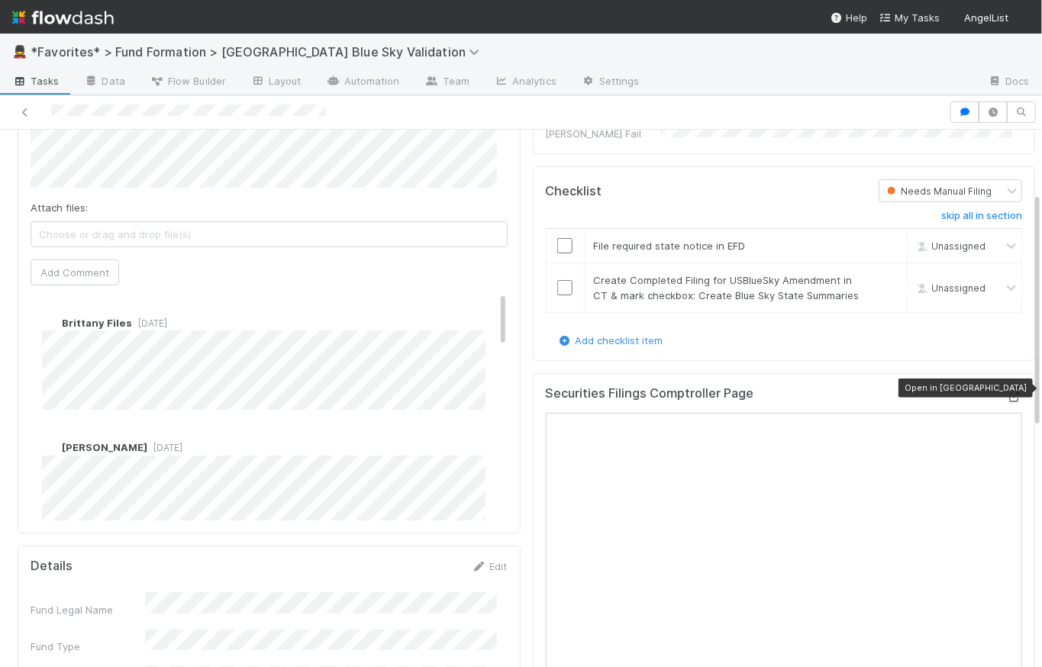
click at [813, 392] on icon at bounding box center [1014, 397] width 15 height 10
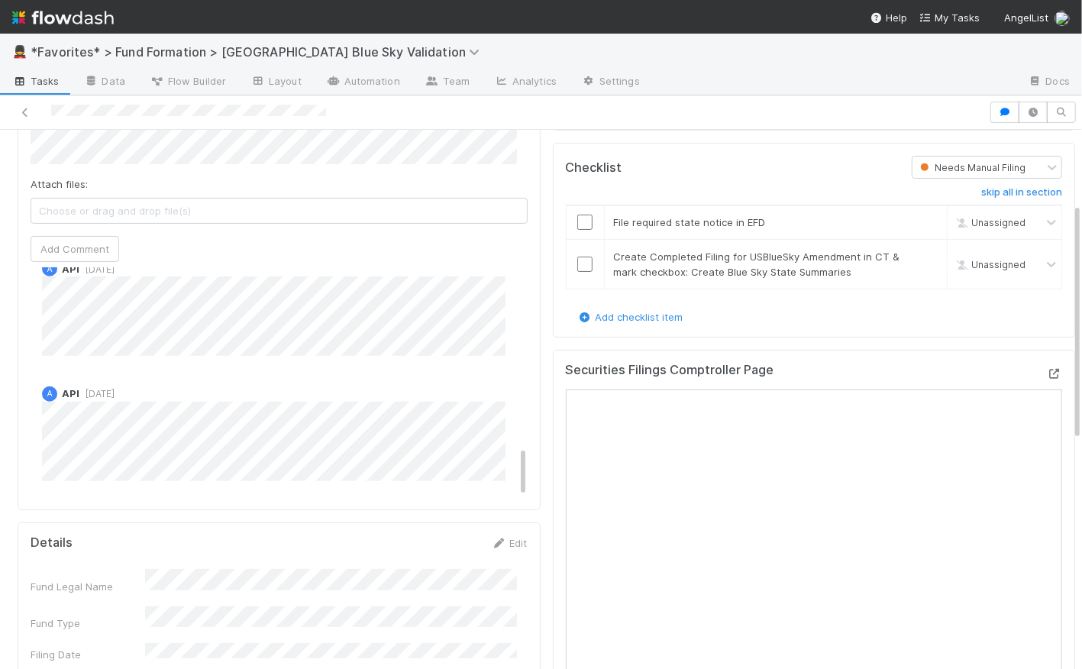
scroll to position [801, 0]
click at [109, 395] on span "10 months ago" at bounding box center [96, 396] width 35 height 11
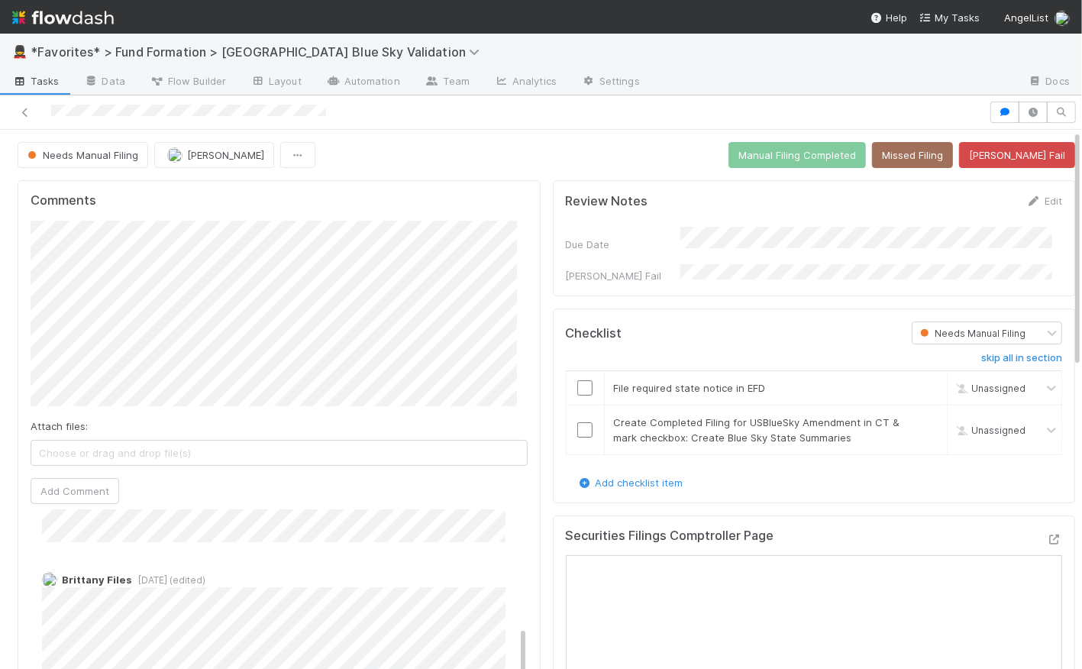
scroll to position [419, 0]
click at [28, 354] on div "Comments Attach files: Choose or drag and drop file(s) Add Comment Brittany Fil…" at bounding box center [279, 465] width 523 height 571
click at [108, 373] on span "[PERSON_NAME]" at bounding box center [108, 371] width 77 height 12
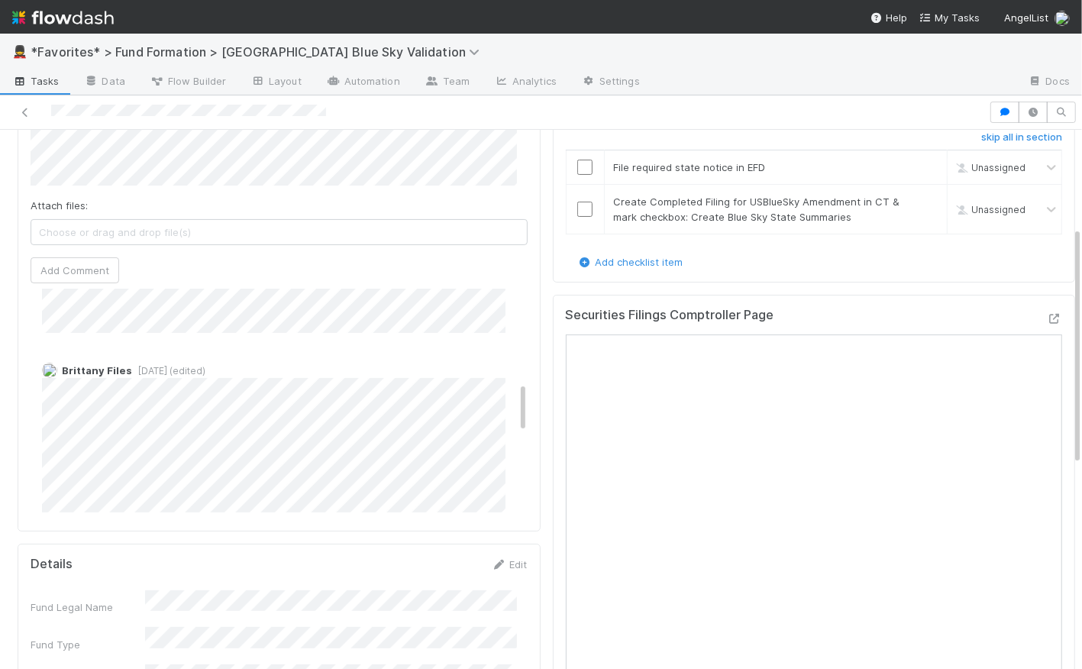
scroll to position [0, 0]
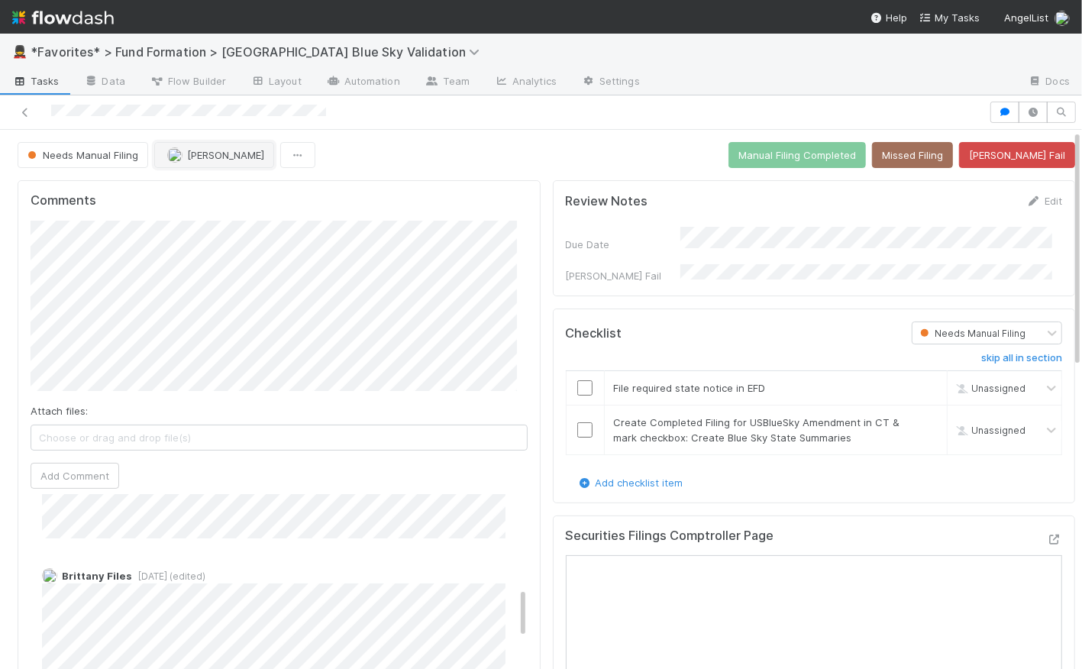
click at [214, 150] on span "[PERSON_NAME]" at bounding box center [225, 155] width 77 height 12
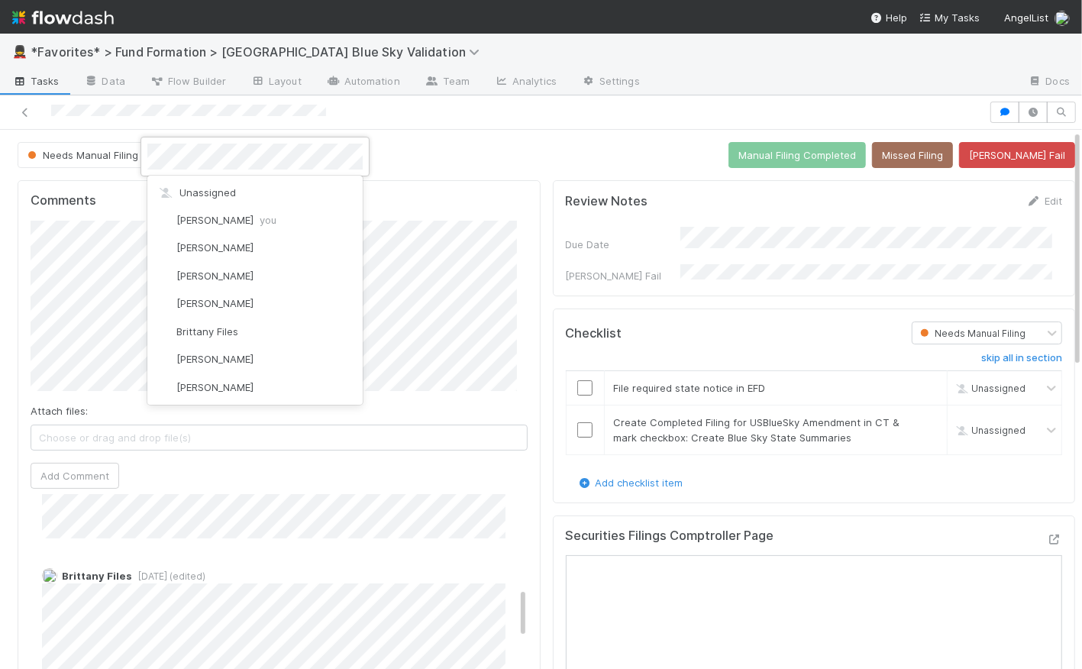
scroll to position [140, 0]
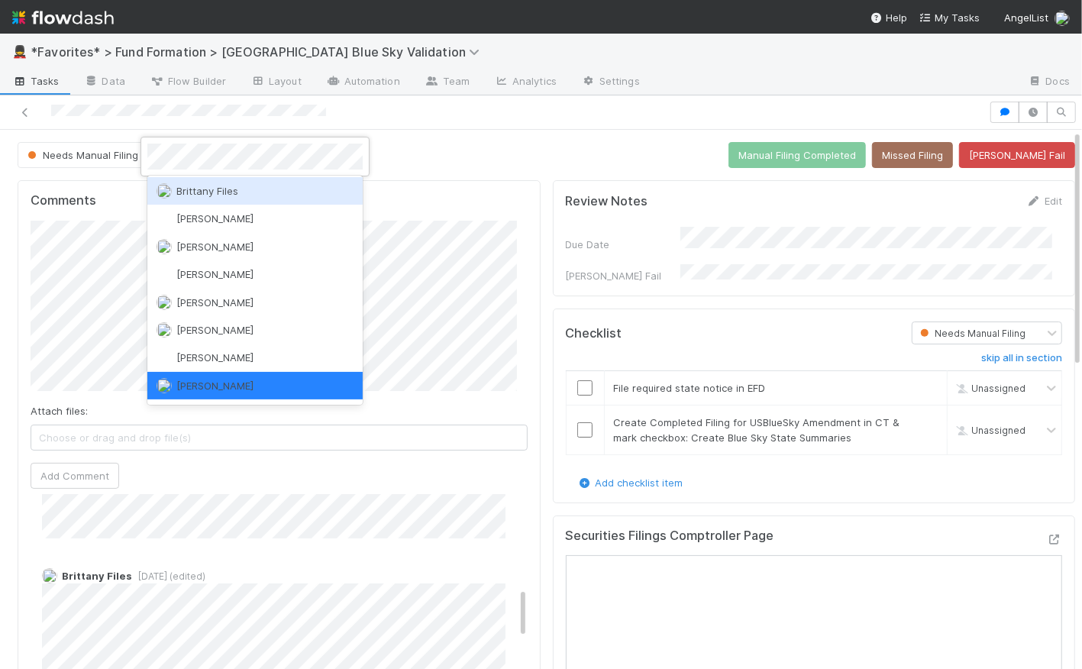
click at [241, 192] on div "Brittany Files" at bounding box center [254, 190] width 215 height 27
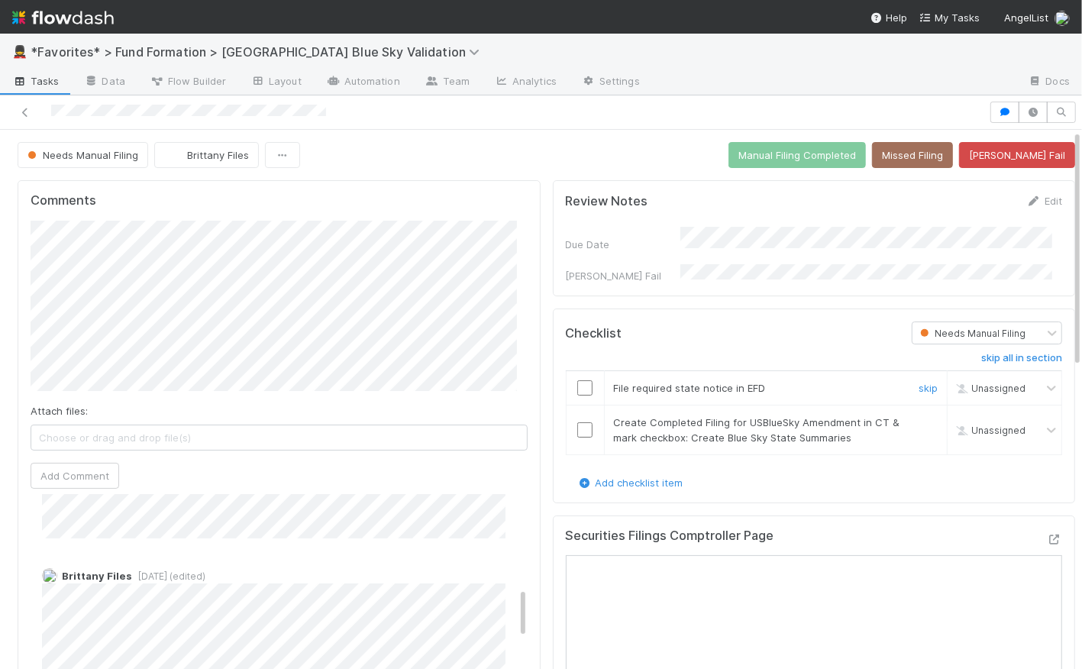
scroll to position [0, 0]
click at [97, 476] on button "Add Comment" at bounding box center [75, 476] width 89 height 26
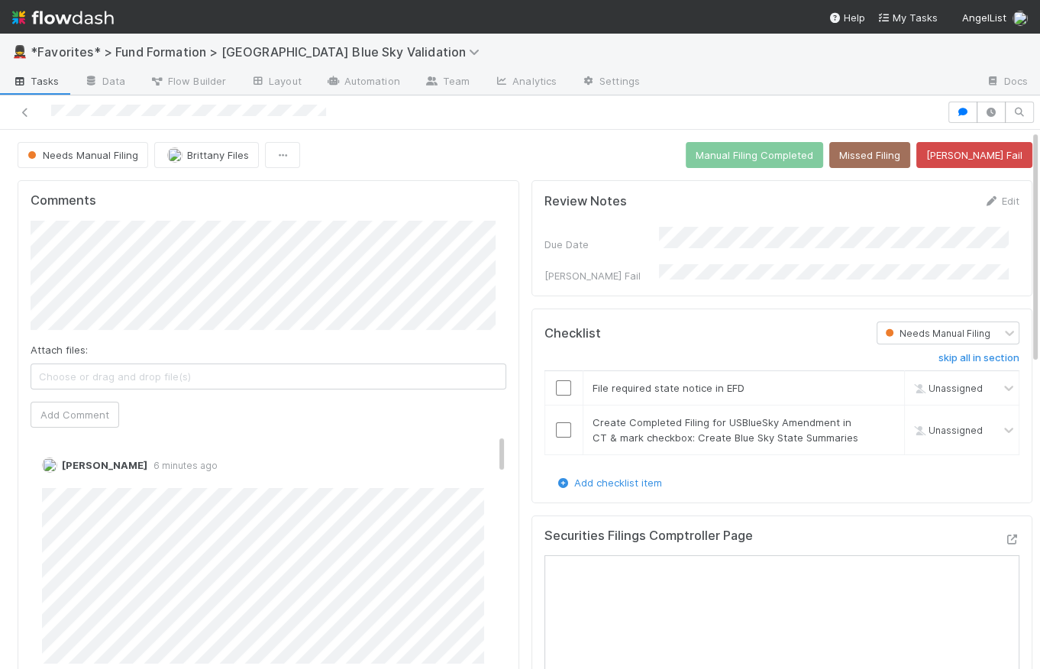
click at [442, 150] on div "Needs Manual Filing Brittany Files Manual Filing Completed Missed Filing Bender…" at bounding box center [525, 155] width 1015 height 26
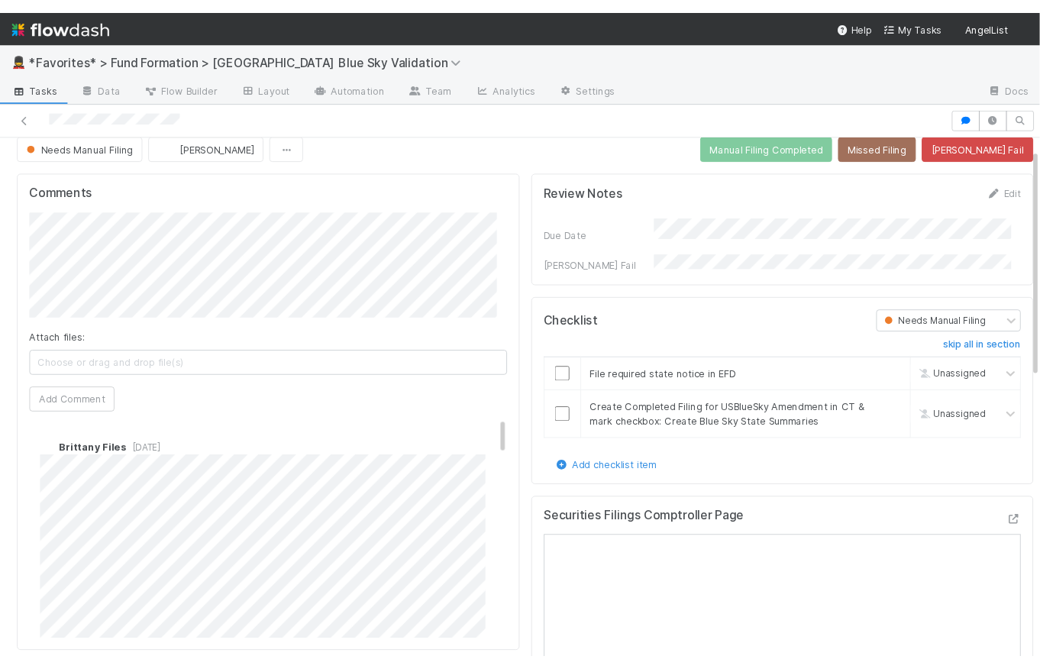
scroll to position [31, 0]
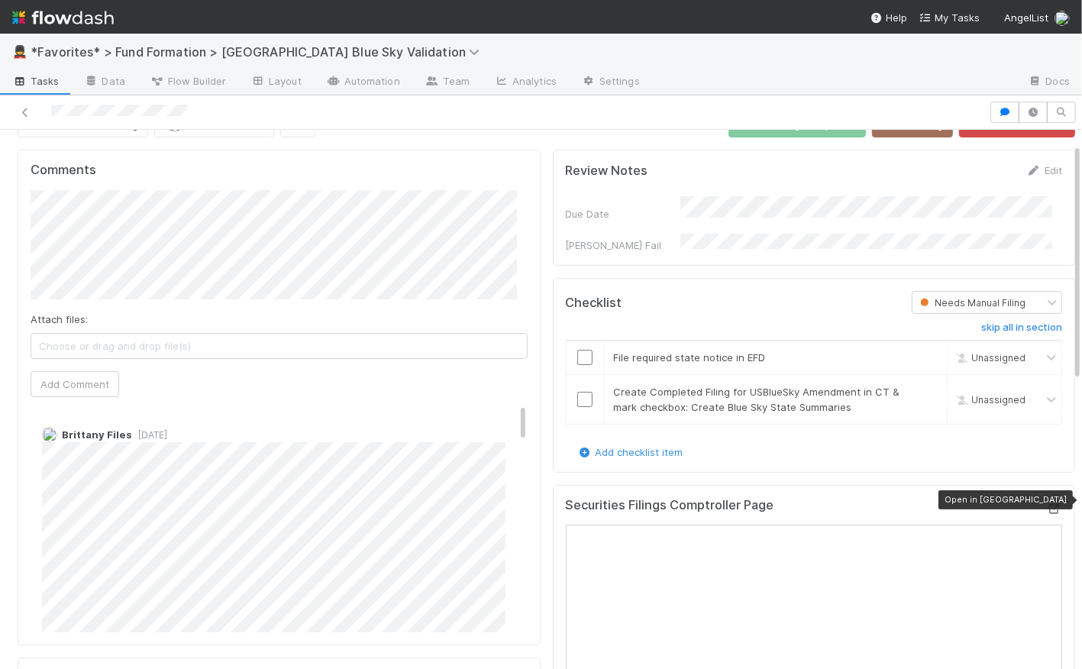
click at [813, 504] on icon at bounding box center [1054, 509] width 15 height 10
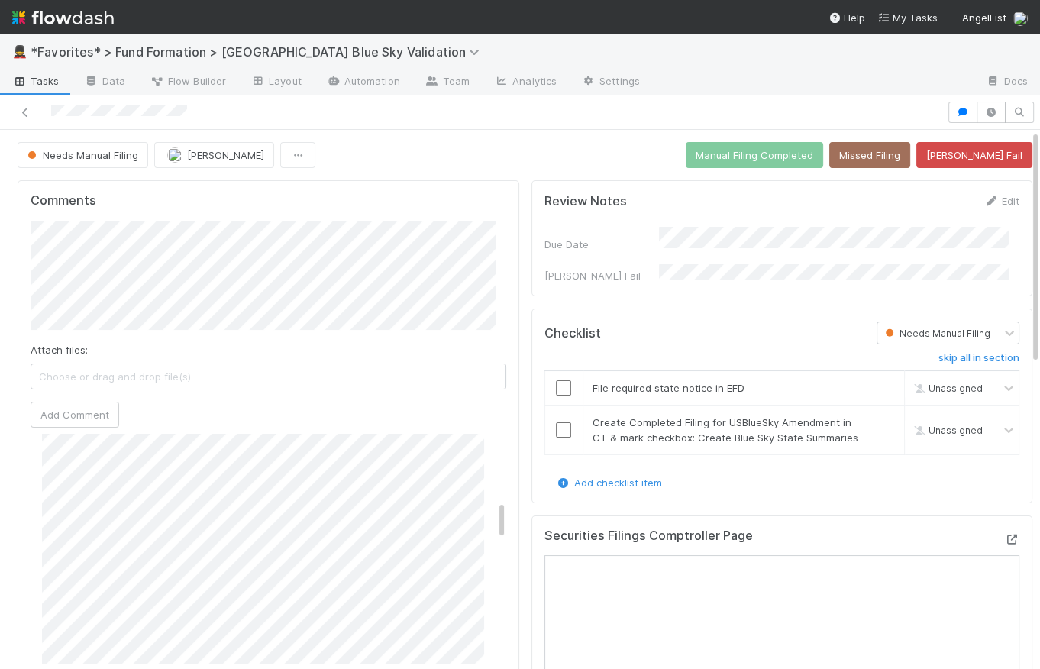
scroll to position [0, 0]
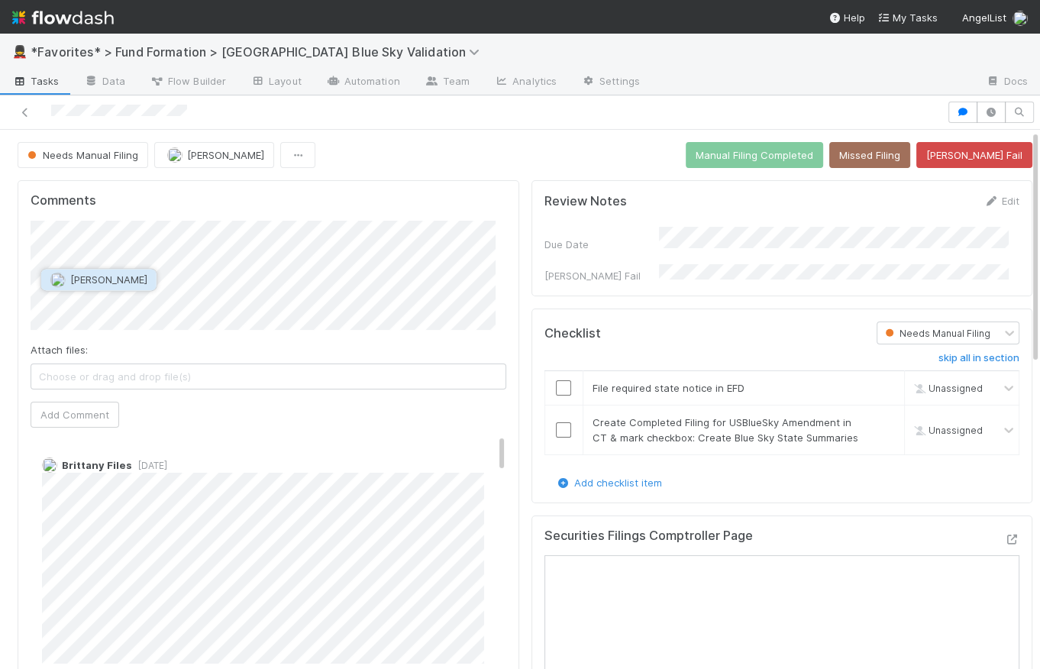
click at [128, 280] on span "[PERSON_NAME]" at bounding box center [108, 279] width 77 height 12
click at [25, 245] on div "Comments Attach files: Choose or drag and drop file(s) Add Comment [PERSON_NAME…" at bounding box center [269, 427] width 502 height 495
click at [302, 335] on div "Attach files: Choose or drag and drop file(s) Add Comment" at bounding box center [269, 324] width 476 height 207
click at [92, 411] on button "Add Comment" at bounding box center [75, 415] width 89 height 26
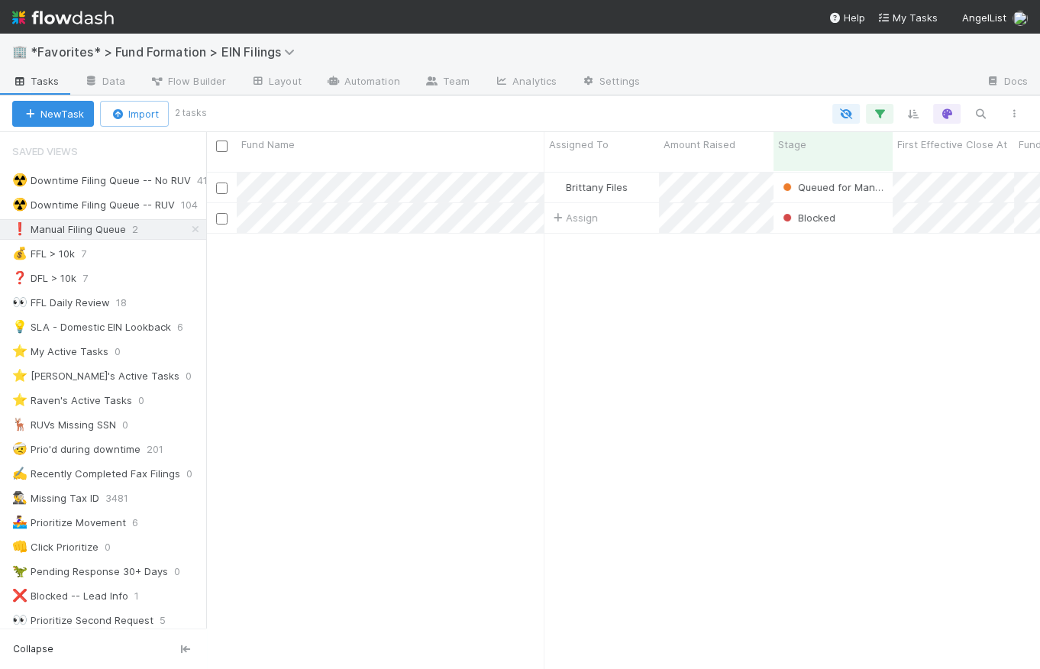
scroll to position [499, 823]
click at [98, 22] on img at bounding box center [63, 18] width 102 height 26
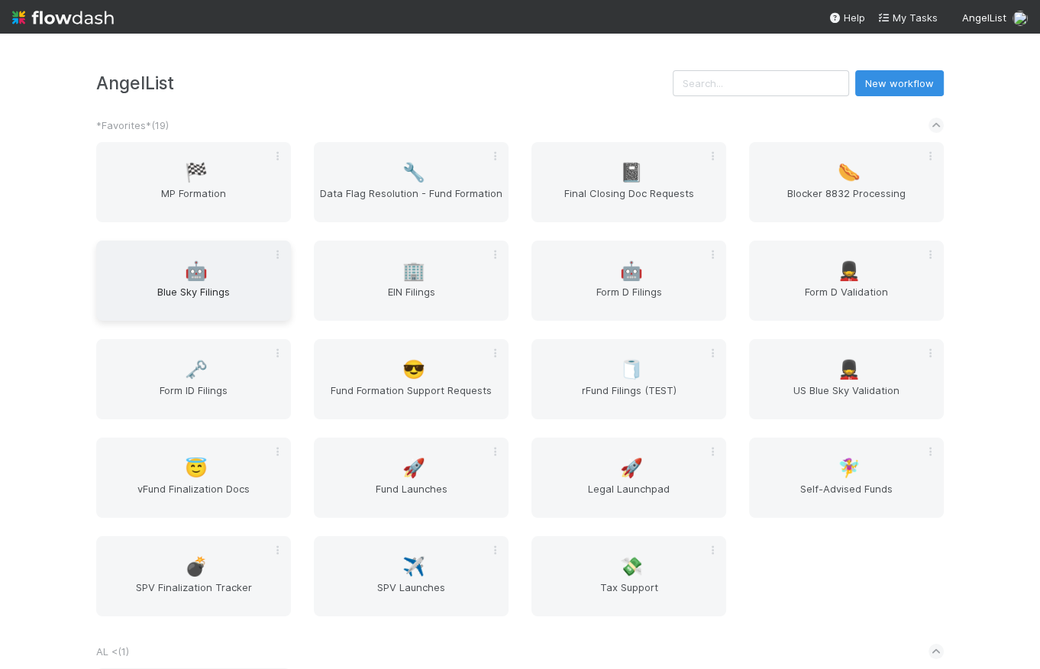
click at [193, 268] on span "🤖" at bounding box center [196, 271] width 23 height 20
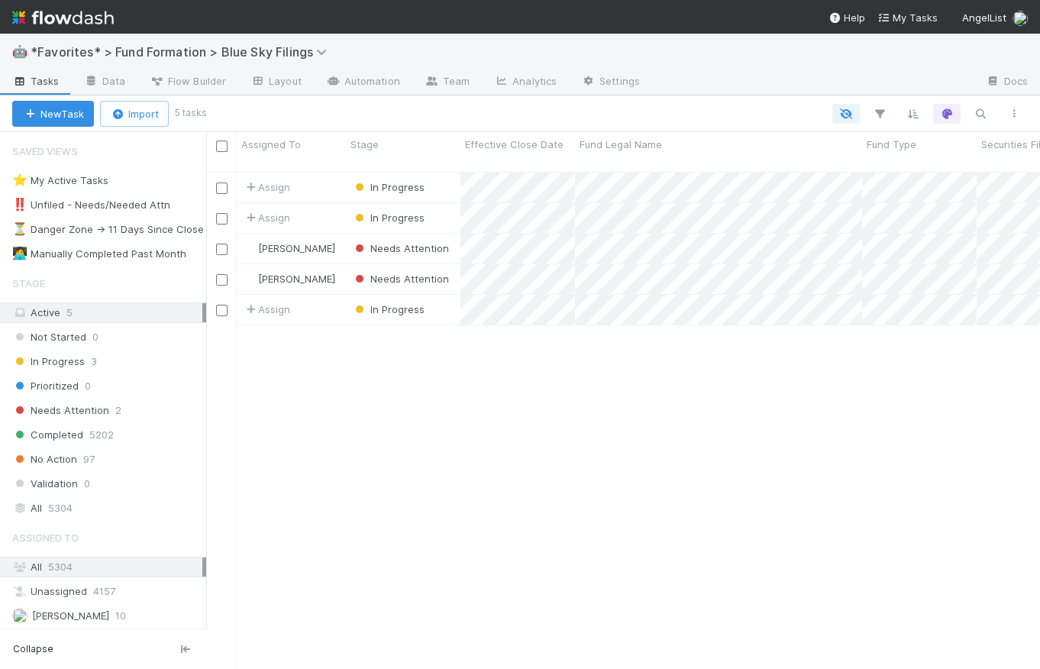
scroll to position [499, 823]
click at [99, 354] on div "In Progress 3" at bounding box center [109, 361] width 194 height 19
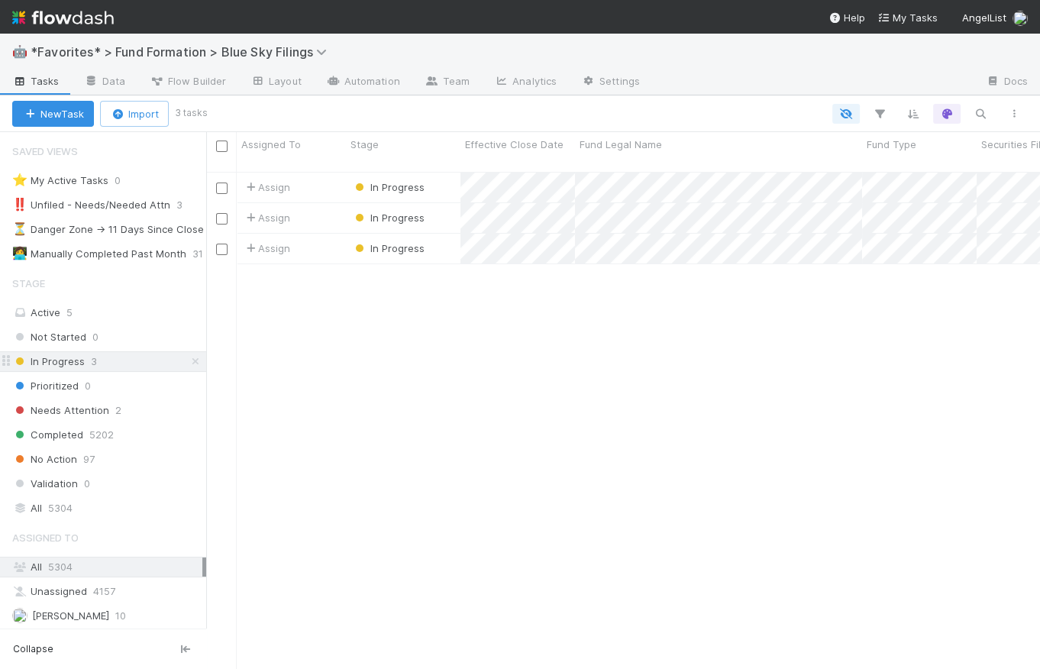
scroll to position [499, 823]
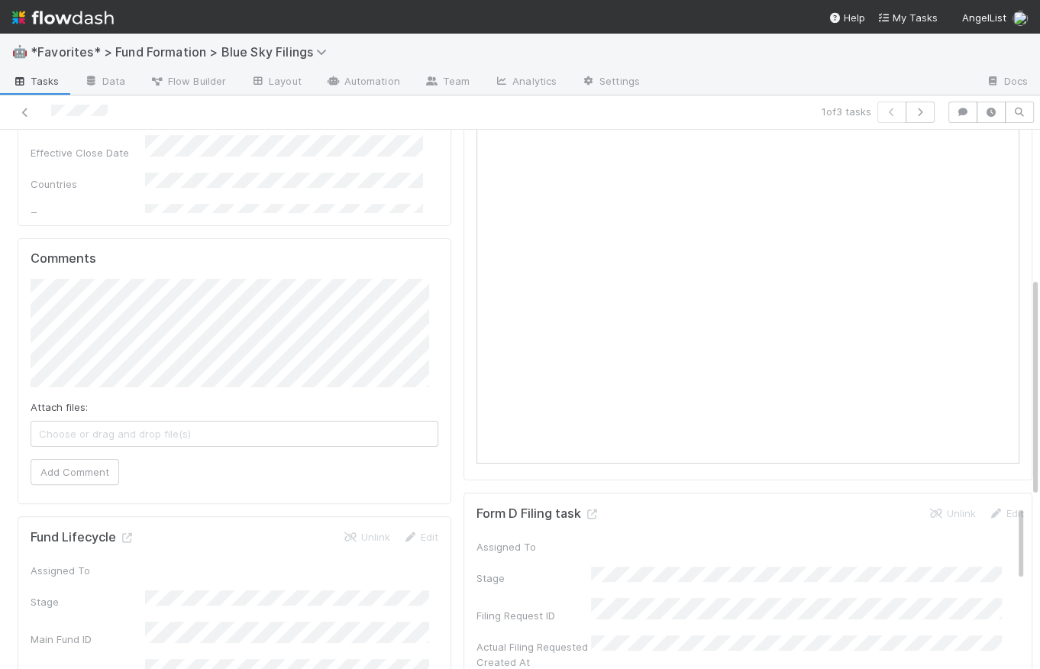
scroll to position [68, 0]
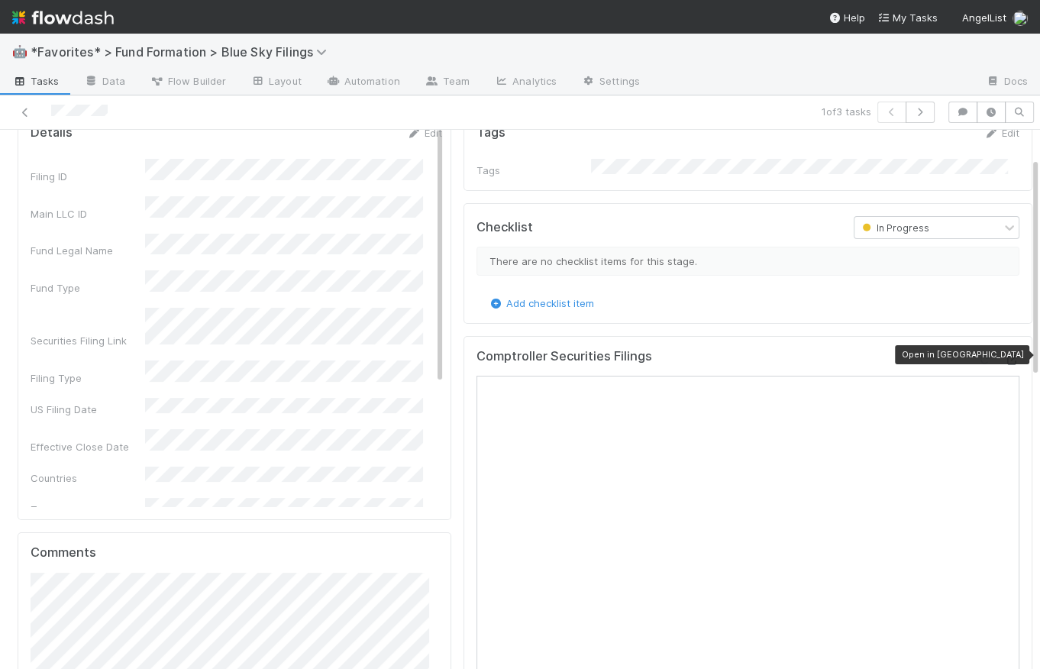
click at [1004, 355] on icon at bounding box center [1011, 360] width 15 height 10
click at [76, 19] on img at bounding box center [63, 18] width 102 height 26
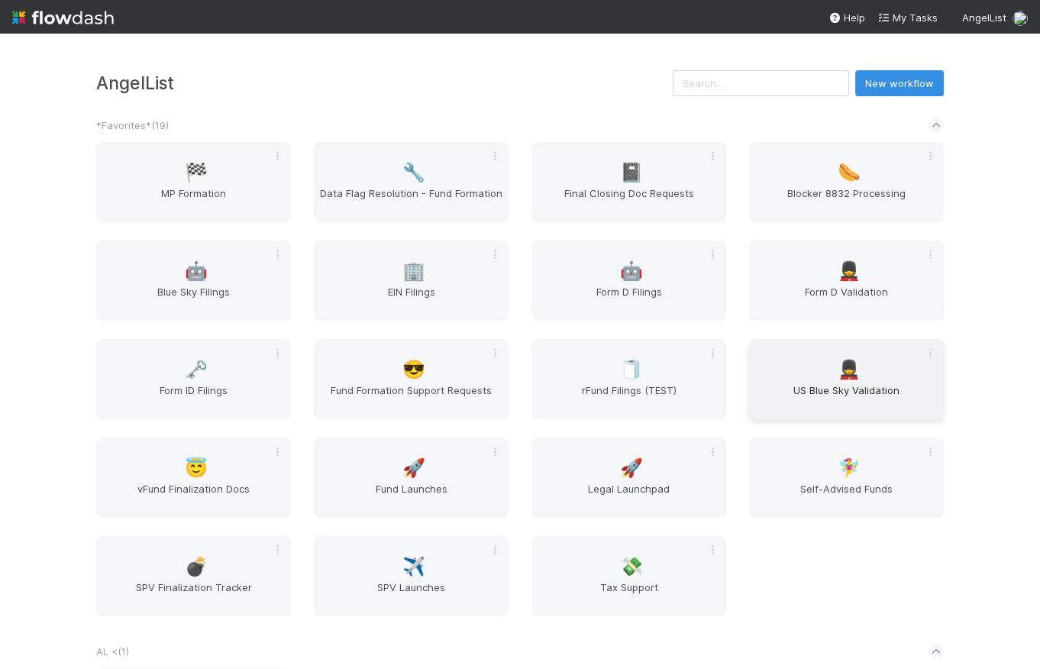
click at [795, 368] on div "💂 US Blue Sky Validation" at bounding box center [846, 379] width 195 height 80
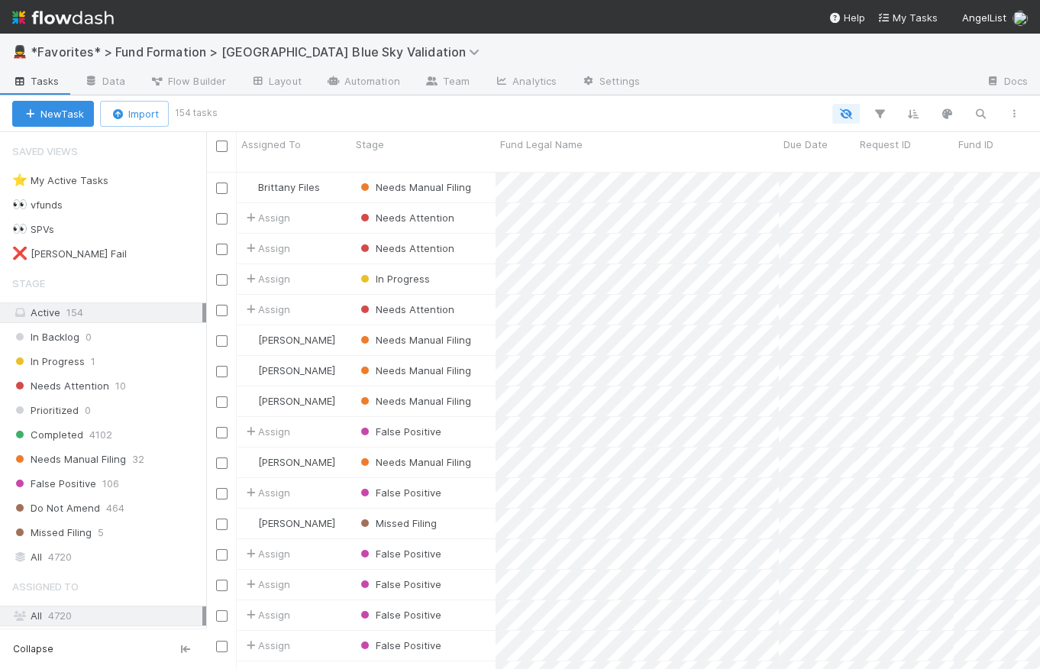
scroll to position [499, 823]
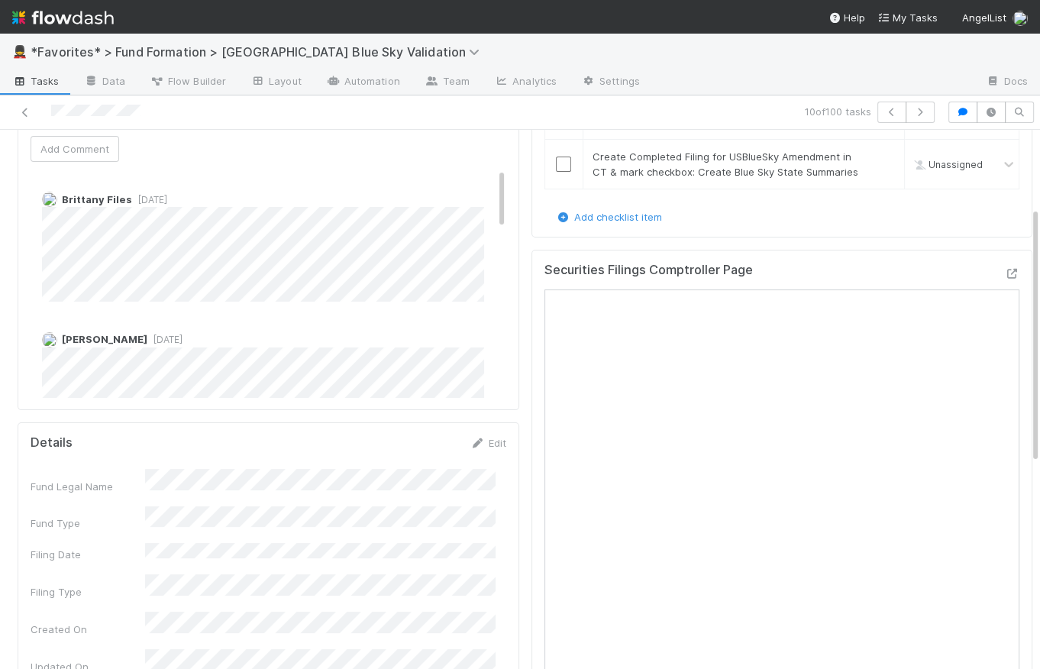
scroll to position [266, 0]
click at [1004, 276] on icon at bounding box center [1011, 273] width 15 height 10
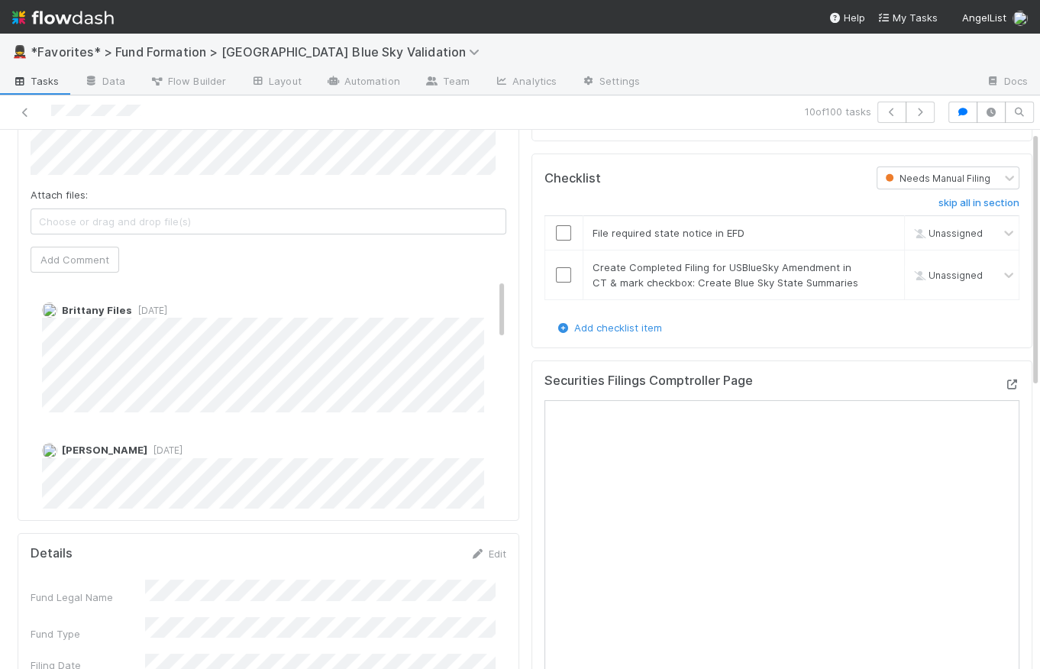
scroll to position [0, 0]
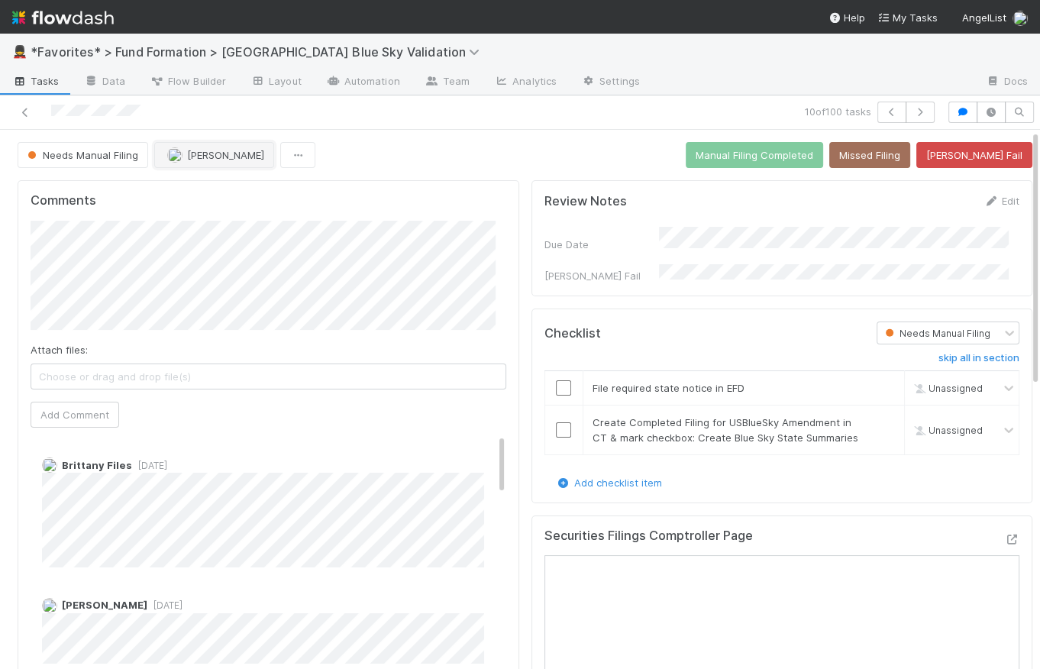
click at [206, 155] on span "[PERSON_NAME]" at bounding box center [225, 155] width 77 height 12
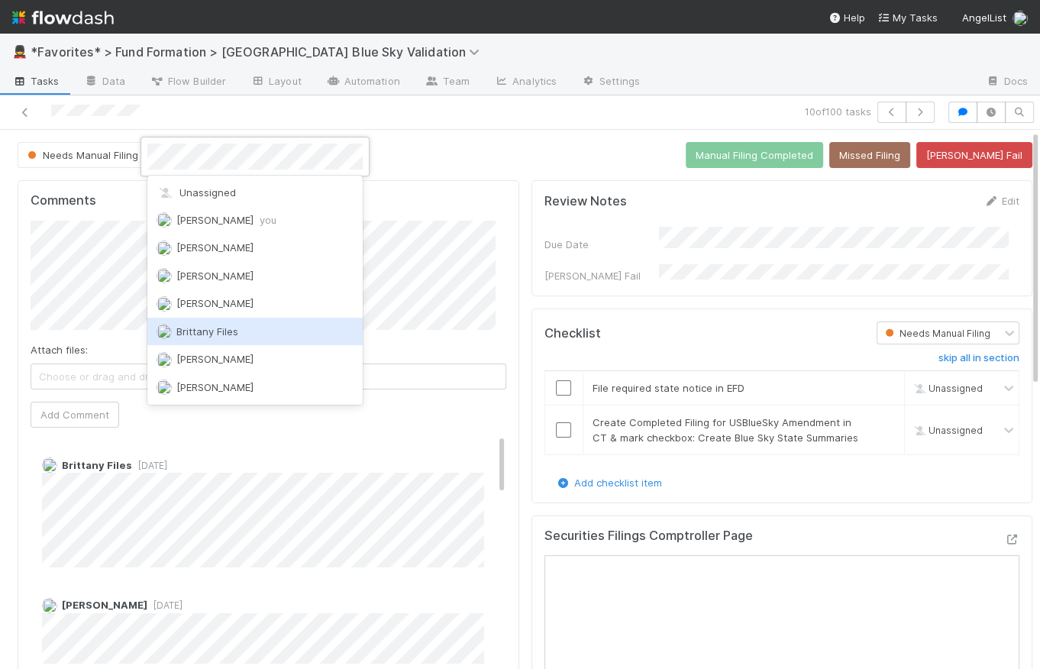
click at [260, 321] on div "Brittany Files" at bounding box center [254, 331] width 215 height 27
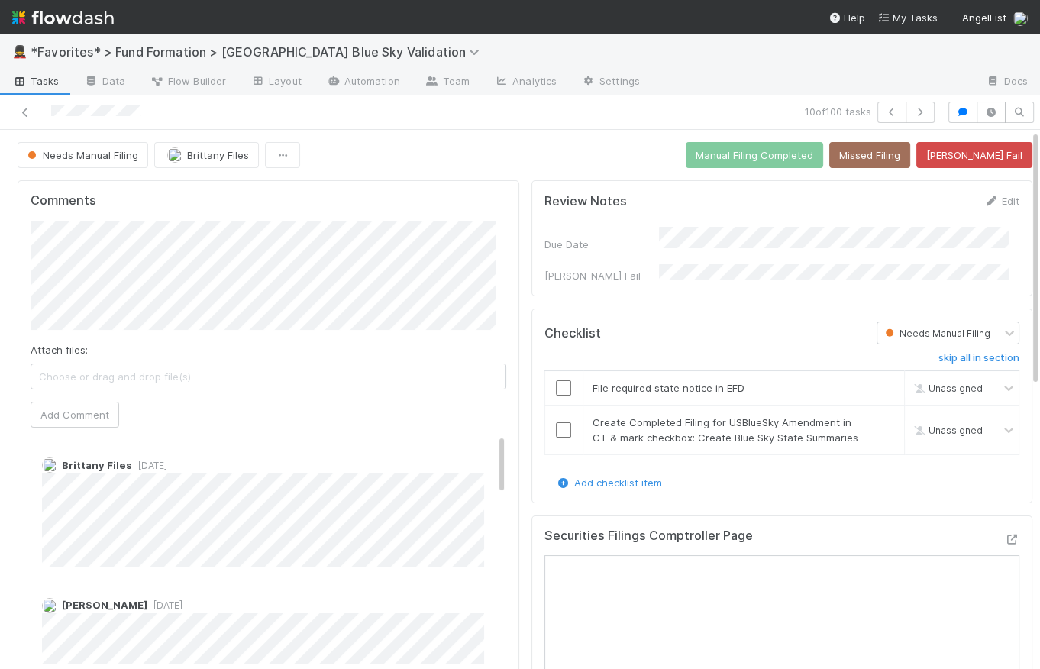
drag, startPoint x: 484, startPoint y: 134, endPoint x: 389, endPoint y: 135, distance: 94.7
click at [63, 157] on span "Needs Manual Filing" at bounding box center [81, 155] width 114 height 12
click at [450, 153] on div at bounding box center [520, 334] width 1040 height 669
click at [450, 153] on div "Needs Manual Filing Brittany Files Manual Filing Completed Missed Filing Bender…" at bounding box center [525, 155] width 1015 height 26
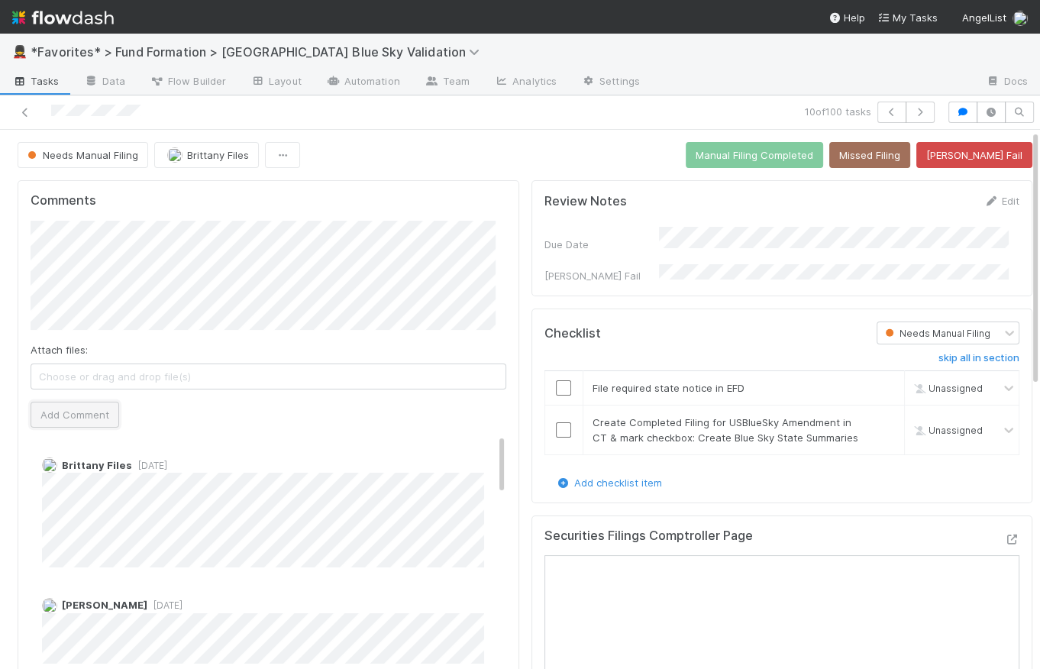
click at [80, 425] on button "Add Comment" at bounding box center [75, 415] width 89 height 26
click at [407, 163] on div "Needs Manual Filing Brittany Files Manual Filing Completed Missed Filing Bender…" at bounding box center [525, 155] width 1015 height 26
click at [218, 160] on button "Brittany Files" at bounding box center [206, 155] width 105 height 26
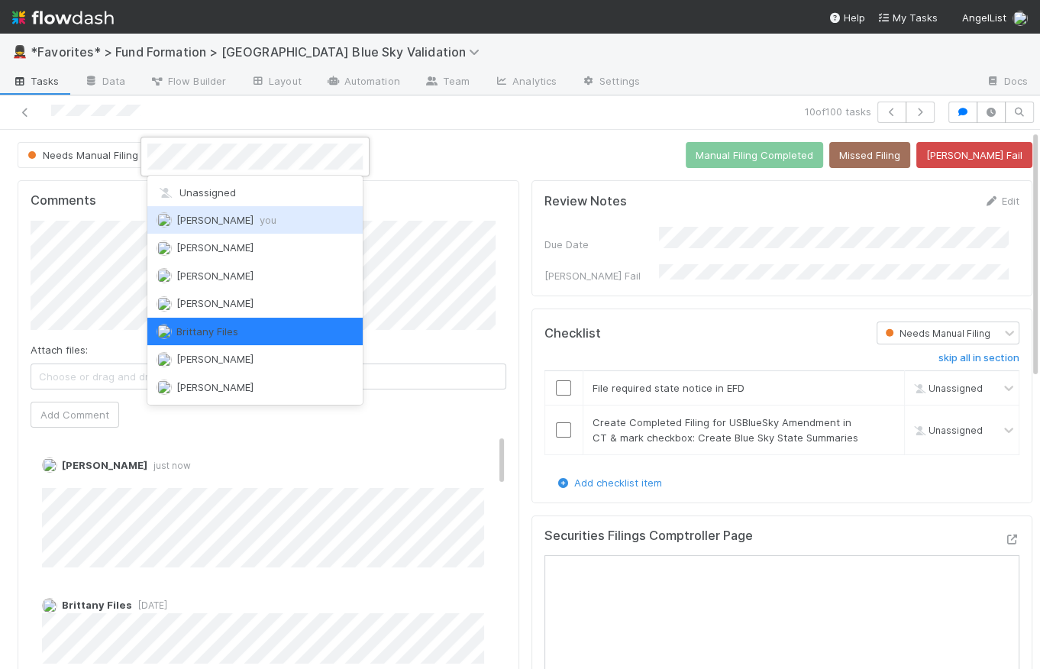
click at [244, 224] on span "Catherine Lambright you" at bounding box center [226, 220] width 100 height 12
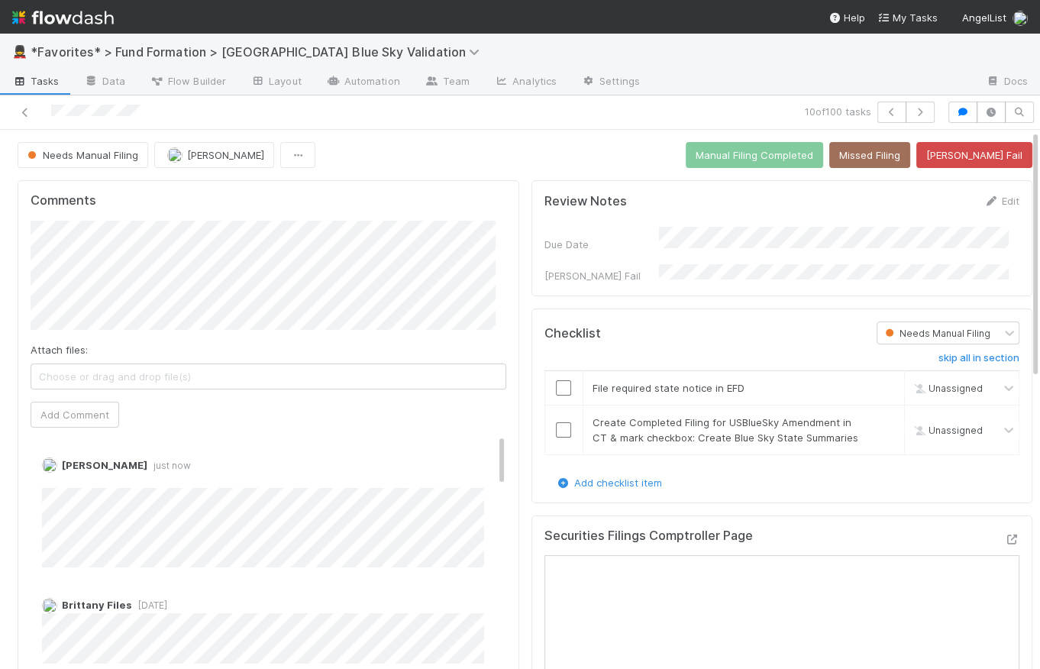
click at [431, 158] on div "Needs Manual Filing Catherine Lambright Manual Filing Completed Missed Filing B…" at bounding box center [525, 155] width 1015 height 26
click at [206, 157] on span "[PERSON_NAME]" at bounding box center [225, 155] width 77 height 12
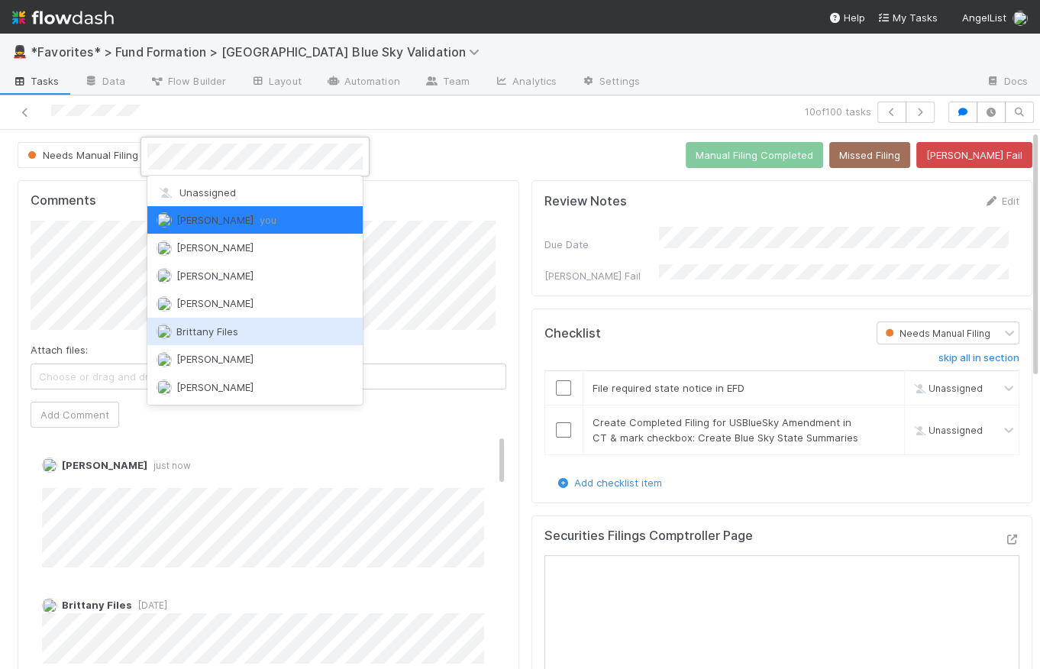
click at [225, 328] on span "Brittany Files" at bounding box center [207, 331] width 62 height 12
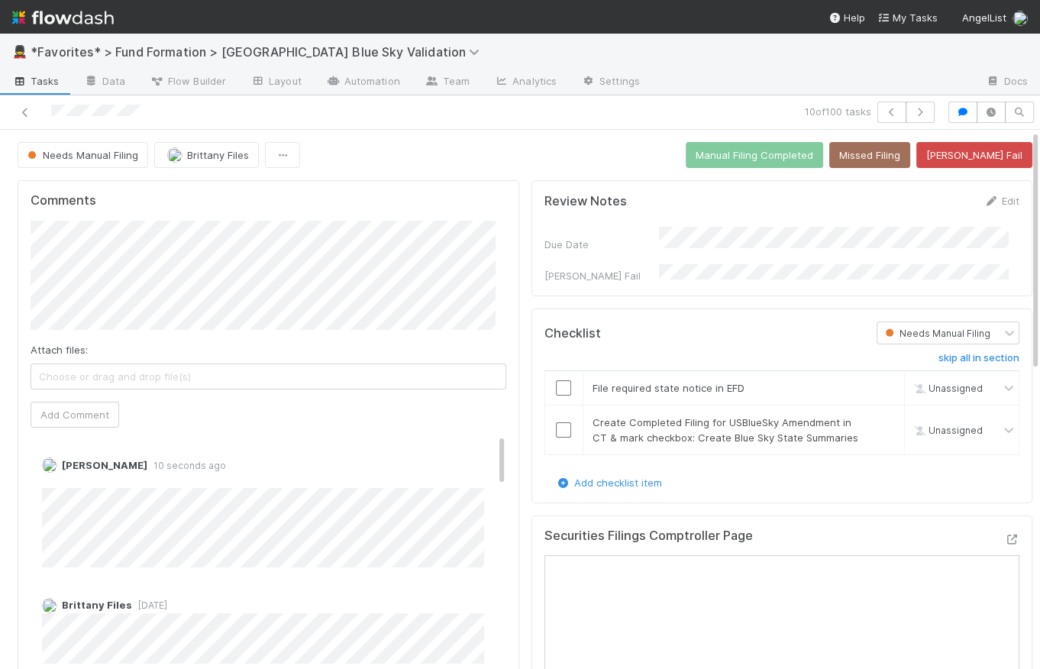
click at [492, 144] on div "Needs Manual Filing Brittany Files Manual Filing Completed Missed Filing Bender…" at bounding box center [525, 155] width 1015 height 26
click at [50, 82] on span "Tasks" at bounding box center [35, 80] width 47 height 15
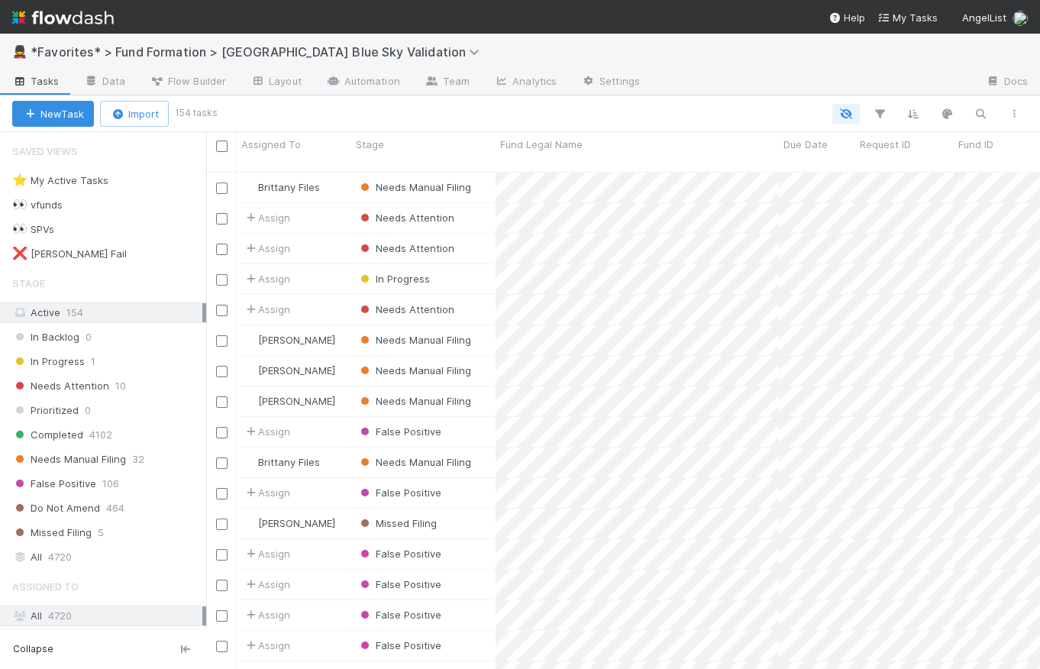
scroll to position [499, 823]
click at [151, 460] on div "Needs Manual Filing 32" at bounding box center [109, 459] width 194 height 19
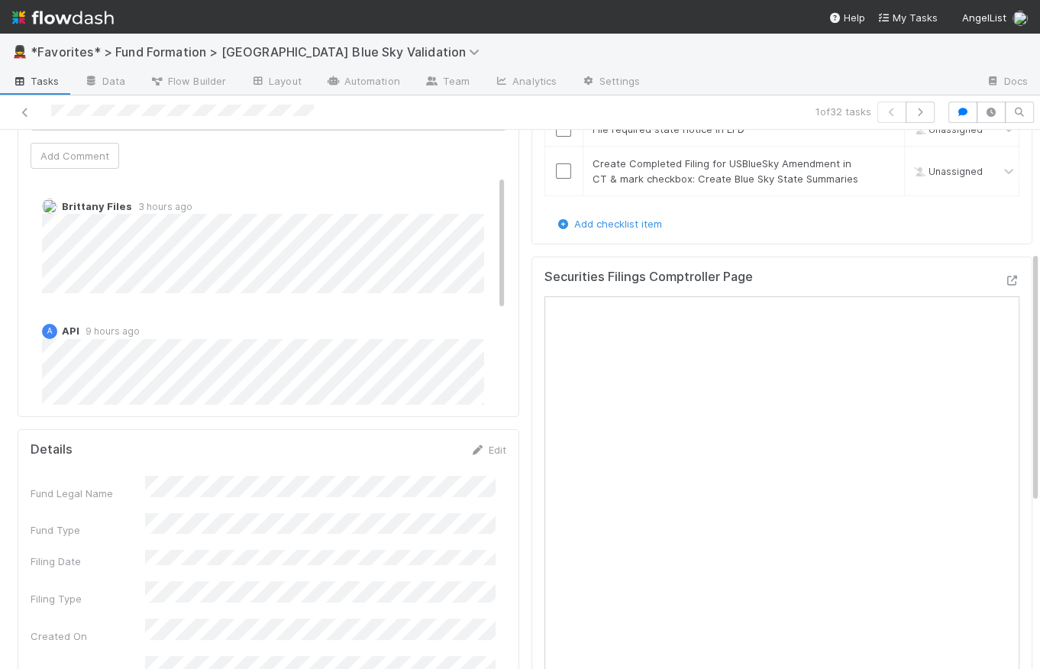
scroll to position [260, 0]
click at [1004, 283] on icon at bounding box center [1011, 280] width 15 height 10
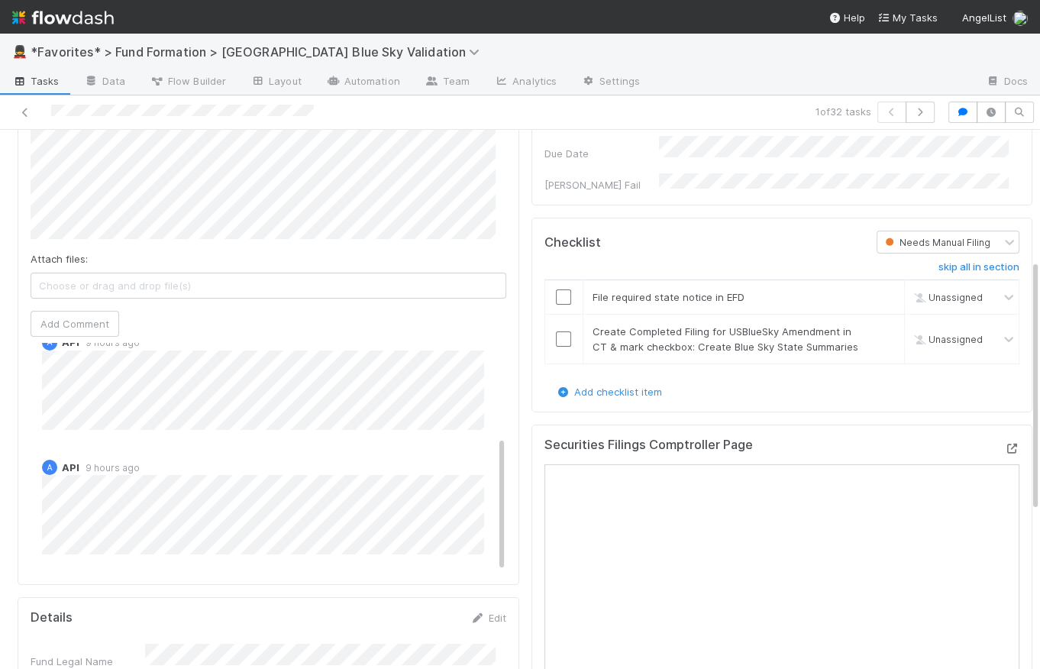
scroll to position [0, 0]
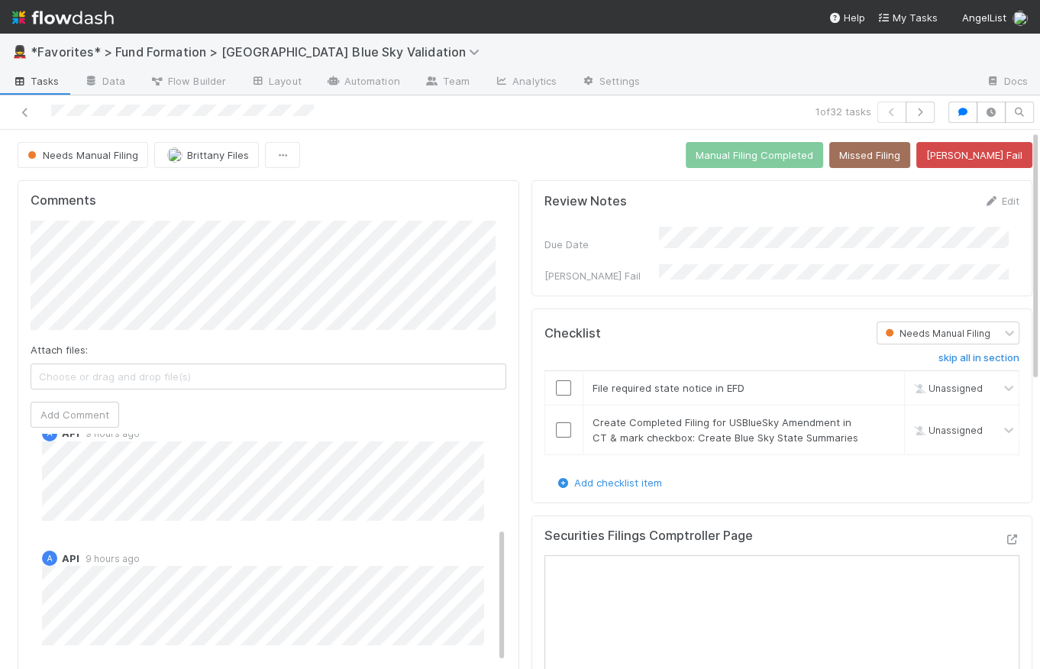
click at [990, 156] on button "Bender Fail" at bounding box center [974, 155] width 116 height 26
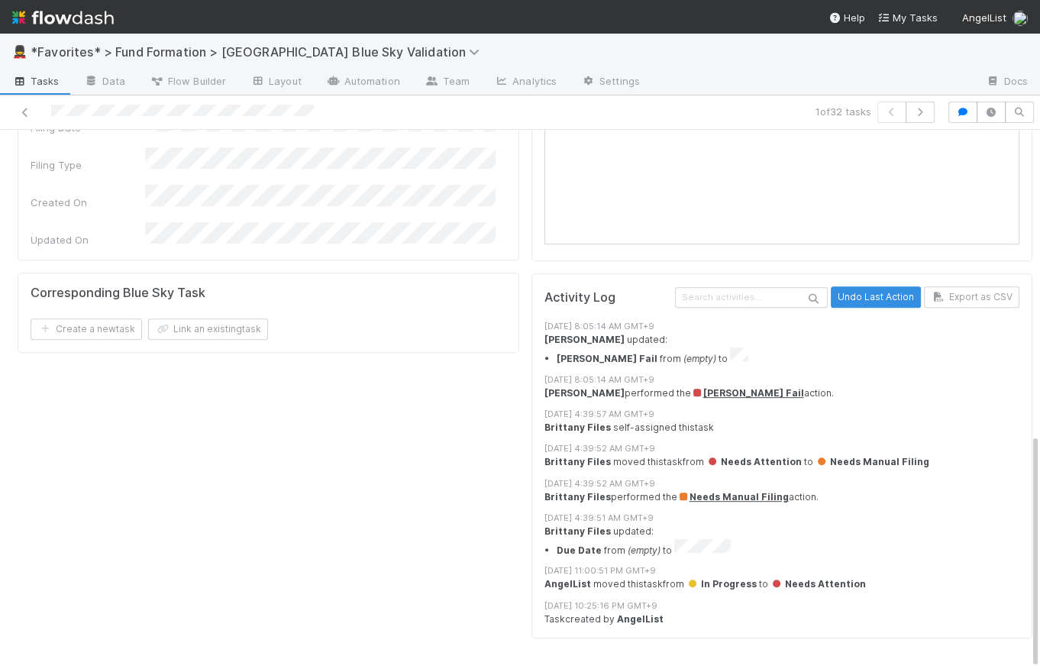
scroll to position [10, 0]
drag, startPoint x: 743, startPoint y: 569, endPoint x: 649, endPoint y: 569, distance: 93.9
click at [649, 577] on div "AngelList moved this task from In Progress to Needs Attention" at bounding box center [787, 584] width 486 height 14
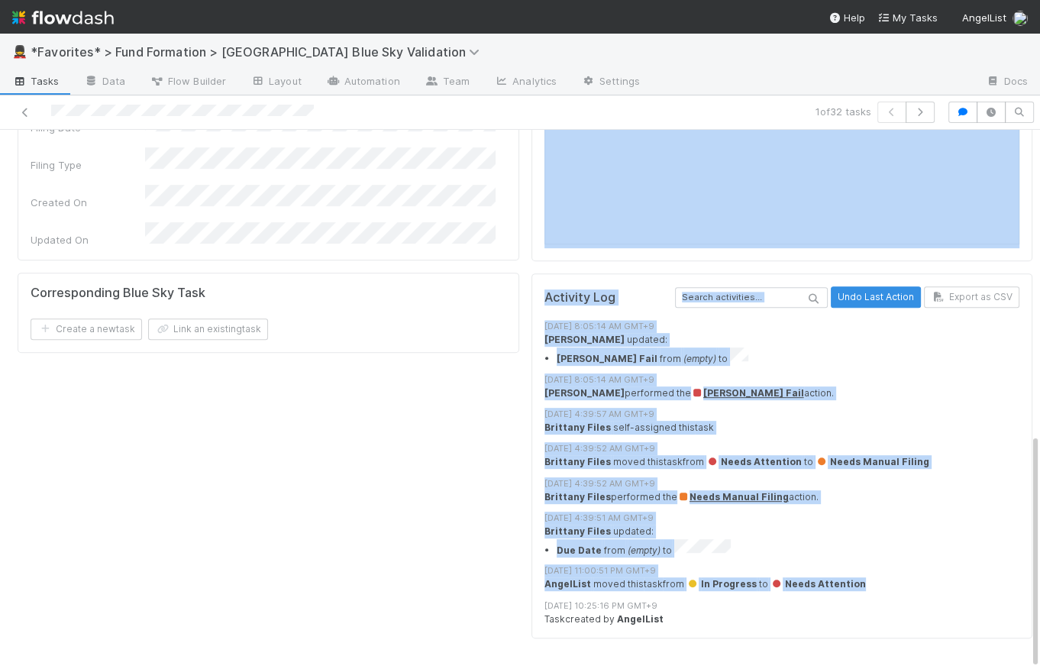
drag, startPoint x: 864, startPoint y: 561, endPoint x: 505, endPoint y: 568, distance: 358.9
click at [505, 568] on div "Comments Attach files: Choose or drag and drop file(s) Add Comment Brittany Fil…" at bounding box center [524, 69] width 1027 height 1175
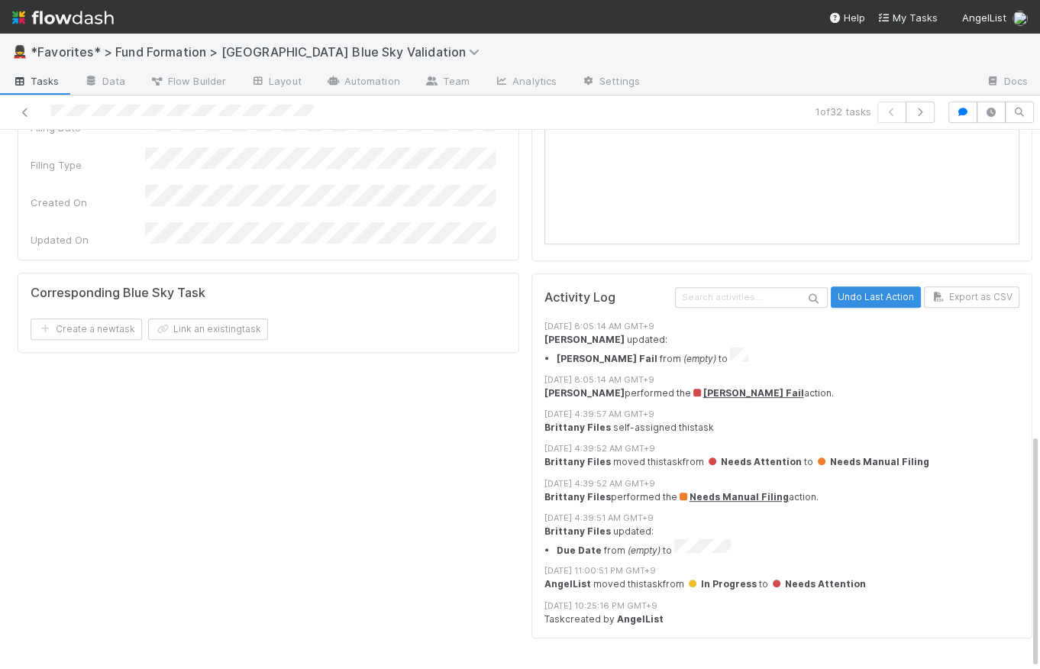
click at [725, 544] on div "8/21/25, 8:05:14 AM GMT+9 Catherine Lambright updated: Bender Fail from (empty)…" at bounding box center [787, 477] width 486 height 314
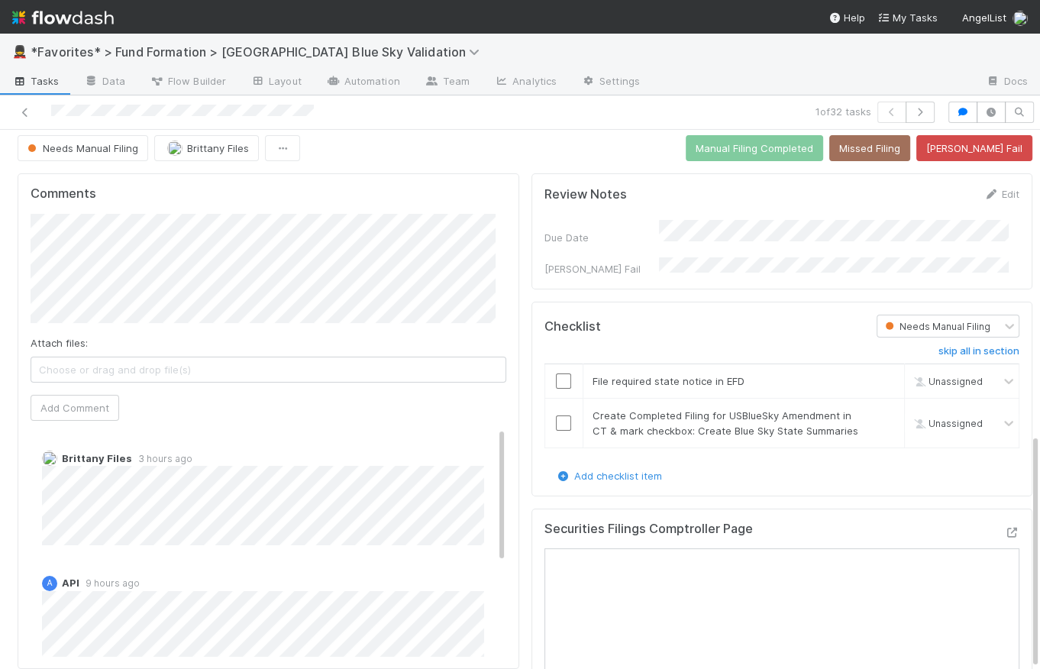
scroll to position [0, 0]
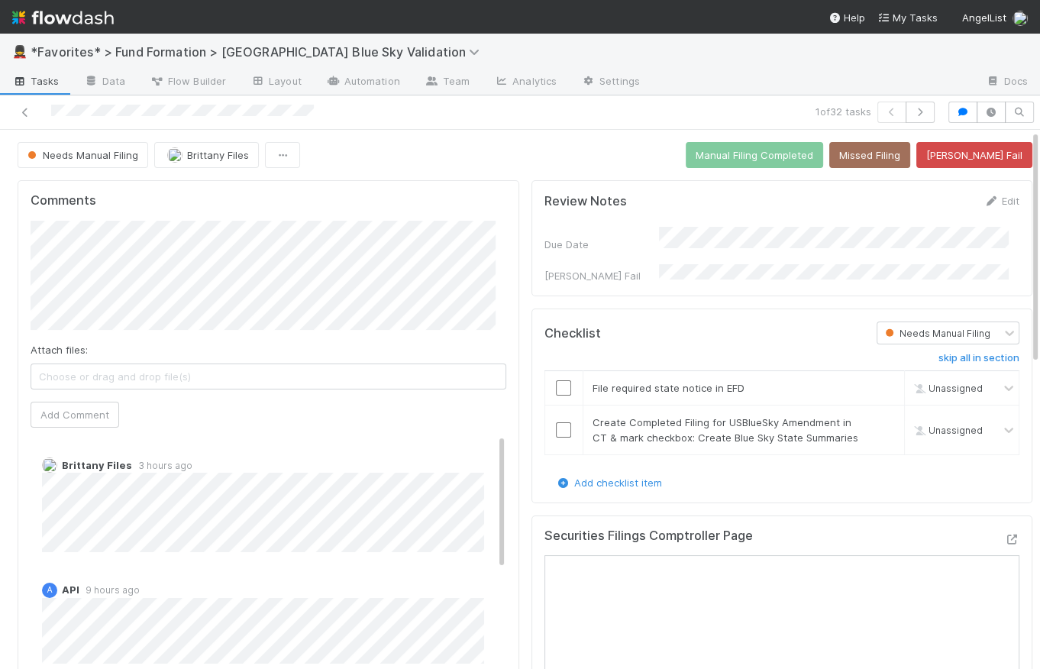
click at [509, 155] on div "Needs Manual Filing Brittany Files Manual Filing Completed Missed Filing Bender…" at bounding box center [525, 155] width 1015 height 26
click at [522, 154] on div "Needs Manual Filing Brittany Files Manual Filing Completed Missed Filing Bender…" at bounding box center [525, 155] width 1015 height 26
click at [531, 163] on div "Needs Manual Filing Brittany Files Manual Filing Completed Missed Filing Bender…" at bounding box center [525, 155] width 1015 height 26
click at [500, 154] on div "Needs Manual Filing Brittany Files Manual Filing Completed Missed Filing Bender…" at bounding box center [525, 155] width 1015 height 26
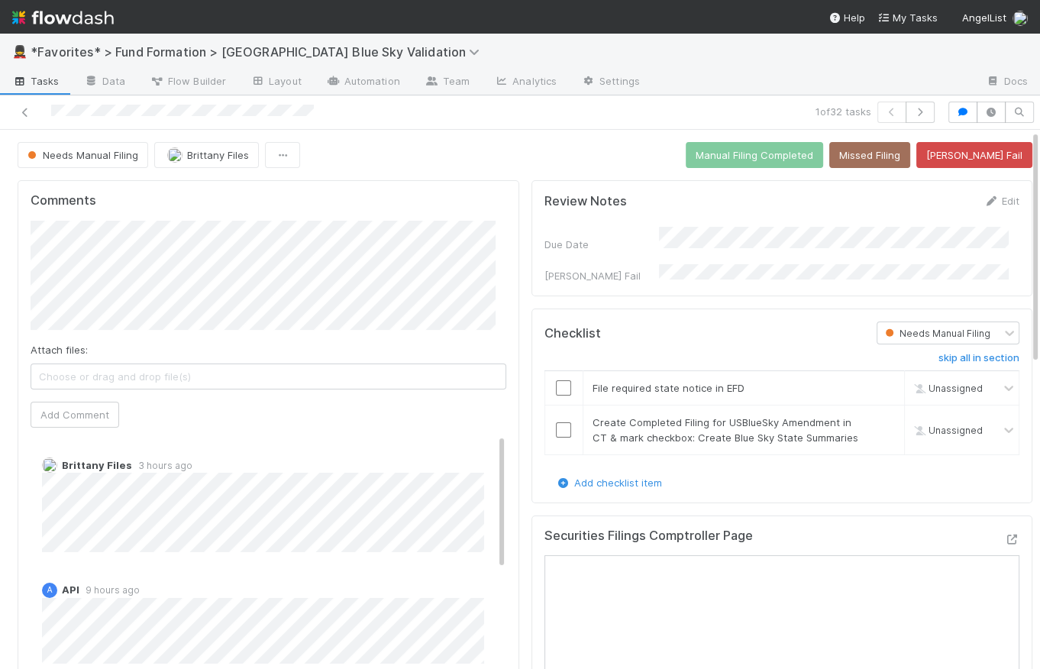
click at [509, 165] on div "Needs Manual Filing Brittany Files Manual Filing Completed Missed Filing Bender…" at bounding box center [525, 155] width 1015 height 26
click at [452, 159] on div "Needs Manual Filing Brittany Files Manual Filing Completed Missed Filing Bender…" at bounding box center [525, 155] width 1015 height 26
click at [573, 153] on div "Needs Manual Filing Brittany Files Manual Filing Completed Missed Filing Bender…" at bounding box center [525, 155] width 1015 height 26
click at [89, 423] on button "Add Comment" at bounding box center [75, 415] width 89 height 26
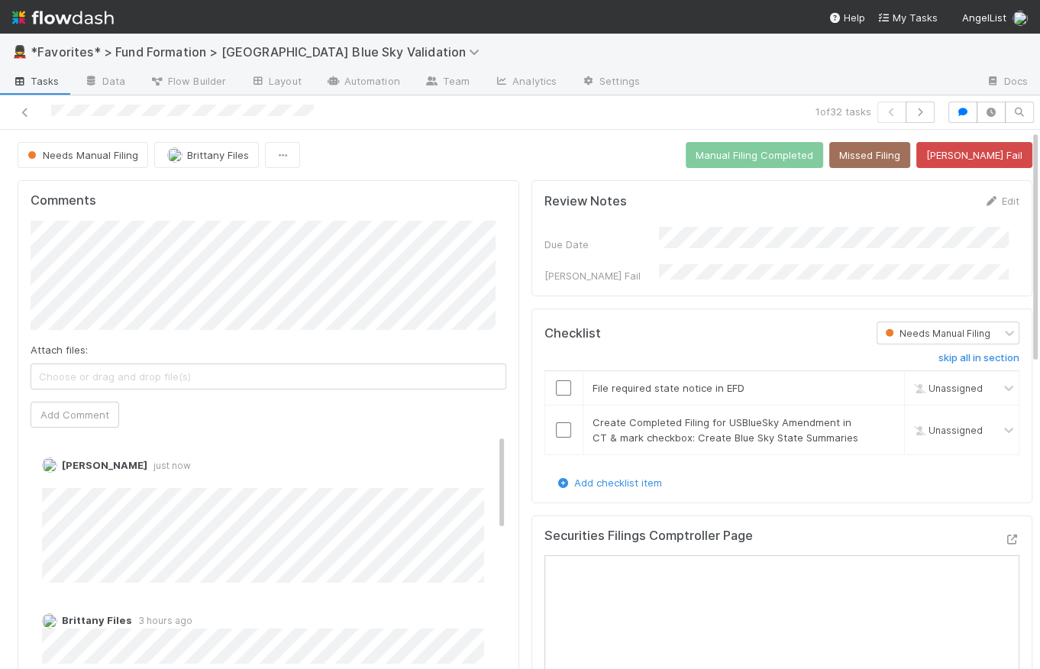
click at [341, 108] on div at bounding box center [241, 112] width 470 height 21
drag, startPoint x: 319, startPoint y: 110, endPoint x: 45, endPoint y: 107, distance: 274.1
click at [45, 107] on div at bounding box center [241, 112] width 470 height 21
click at [395, 128] on div "1 of 32 tasks" at bounding box center [520, 112] width 1040 height 34
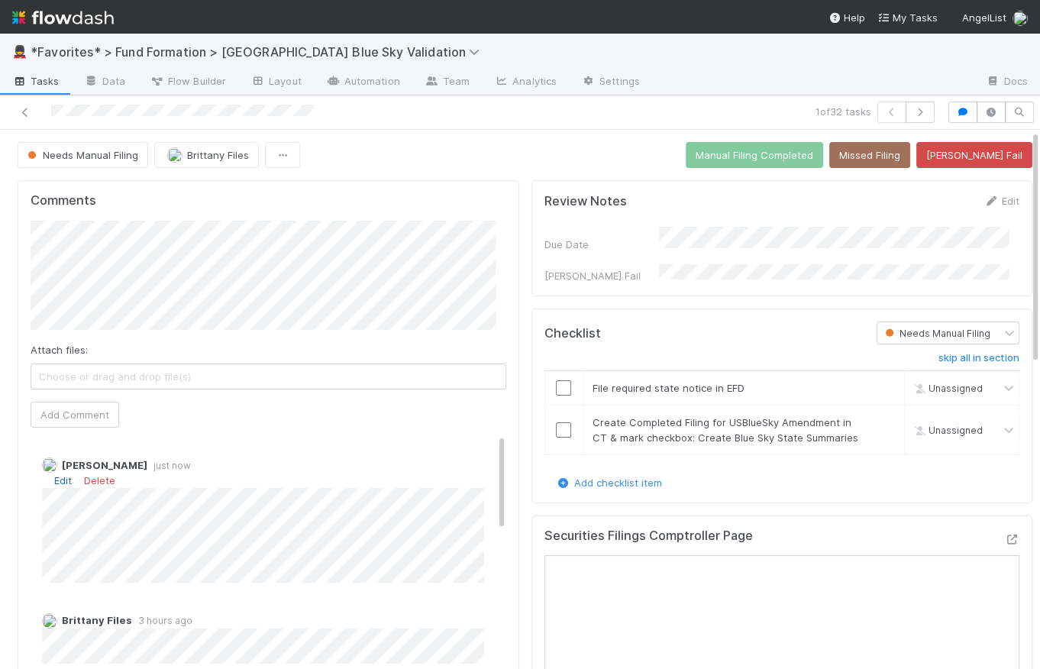
click at [57, 476] on link "Edit" at bounding box center [63, 480] width 18 height 12
click at [579, 154] on div "Needs Manual Filing Brittany Files Manual Filing Completed Missed Filing Bender…" at bounding box center [525, 155] width 1015 height 26
click at [916, 108] on icon "button" at bounding box center [919, 112] width 15 height 9
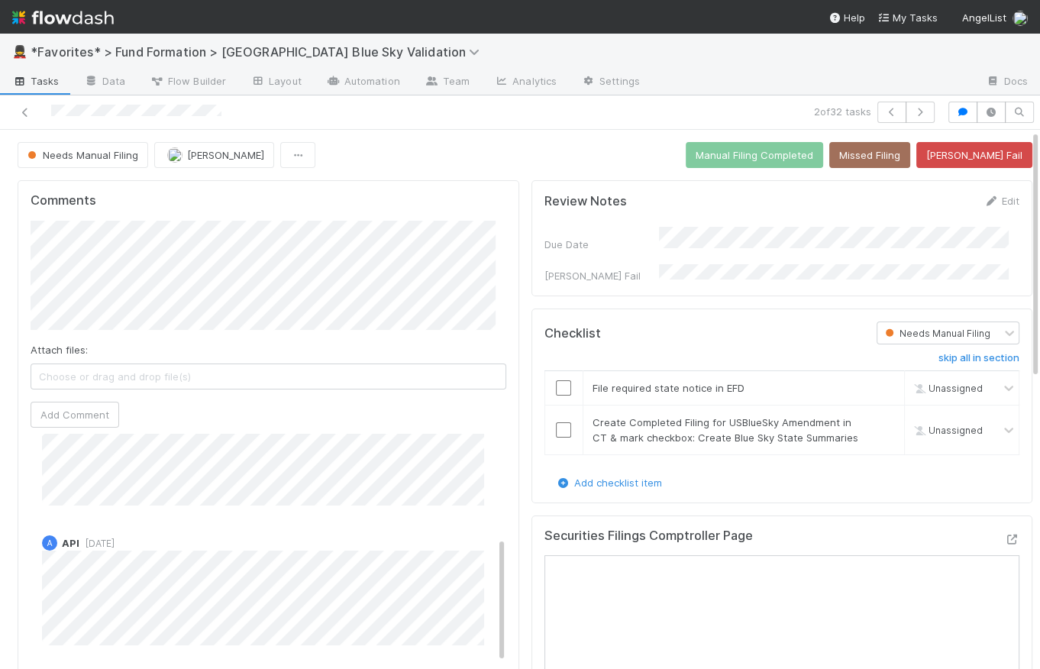
click at [507, 166] on div "Needs Manual Filing Raven Jacinto Manual Filing Completed Missed Filing Bender …" at bounding box center [525, 155] width 1015 height 26
click at [40, 87] on span "Tasks" at bounding box center [35, 80] width 47 height 15
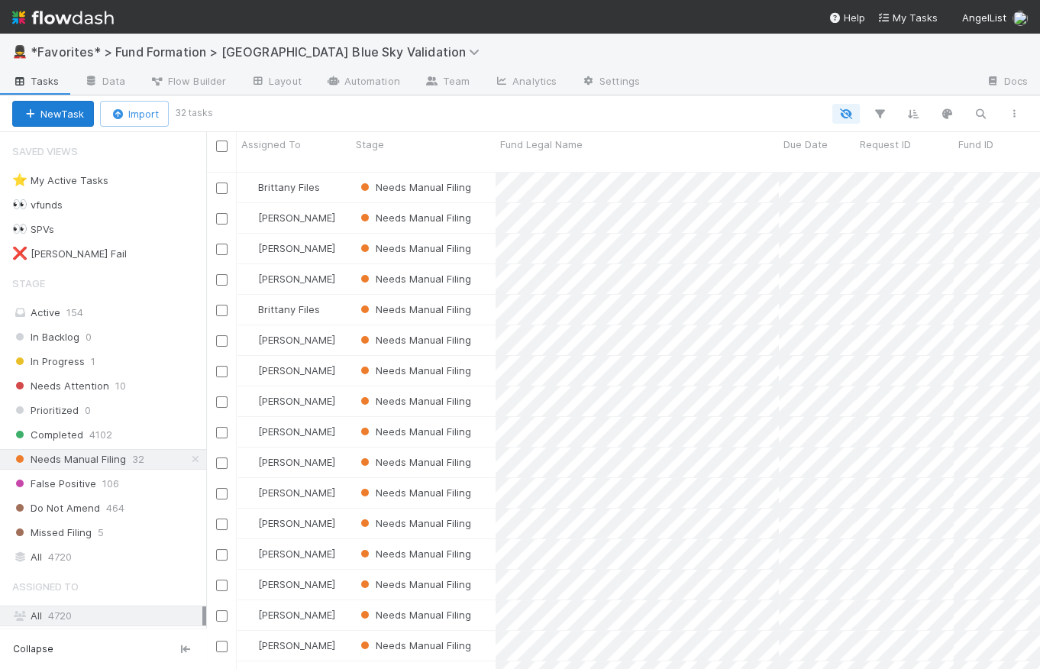
scroll to position [499, 823]
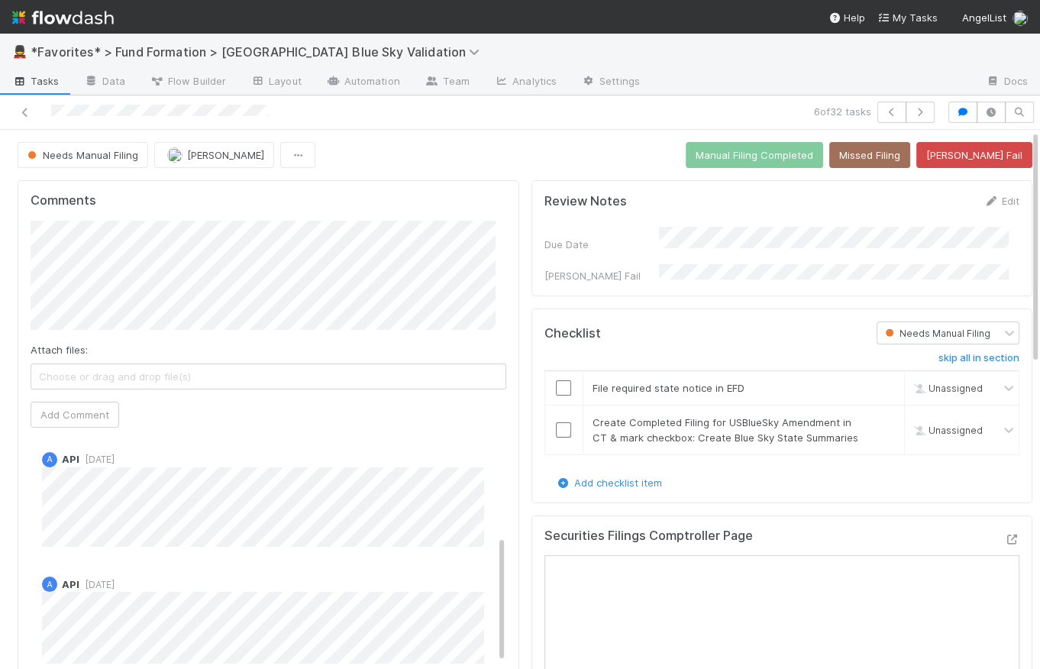
scroll to position [183, 0]
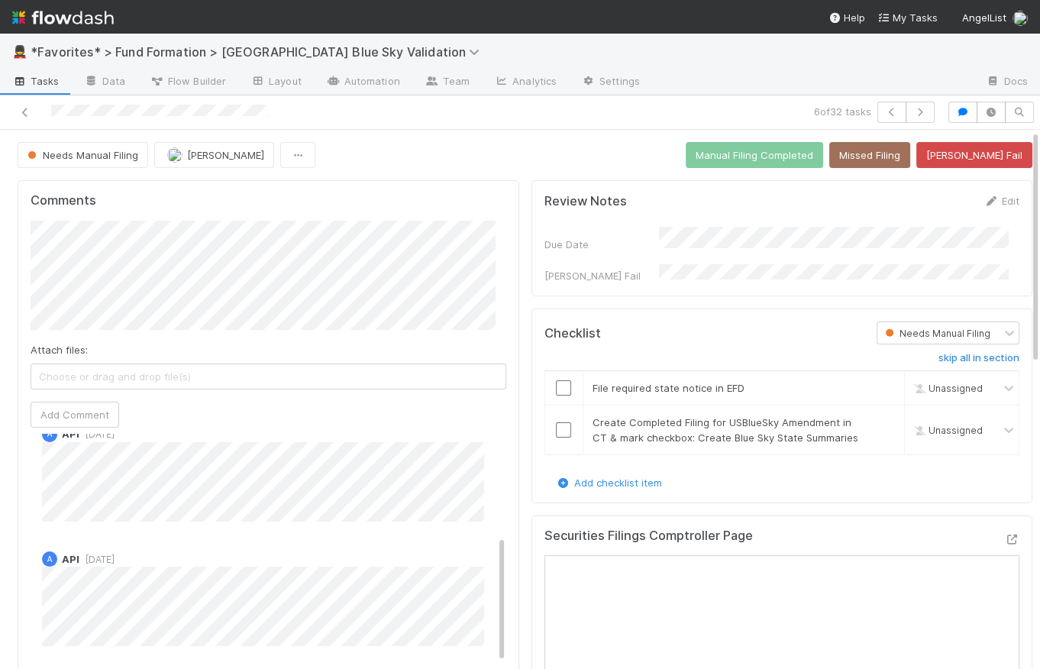
click at [20, 460] on div "Comments Attach files: Choose or drag and drop file(s) Add Comment Brittany Fil…" at bounding box center [269, 427] width 502 height 495
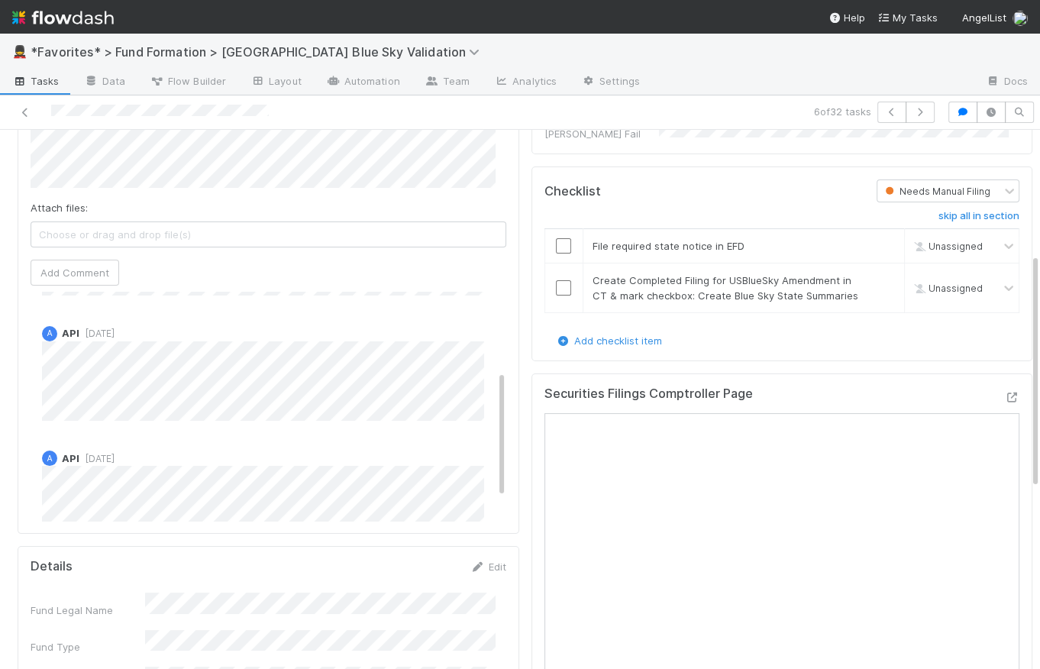
scroll to position [0, 0]
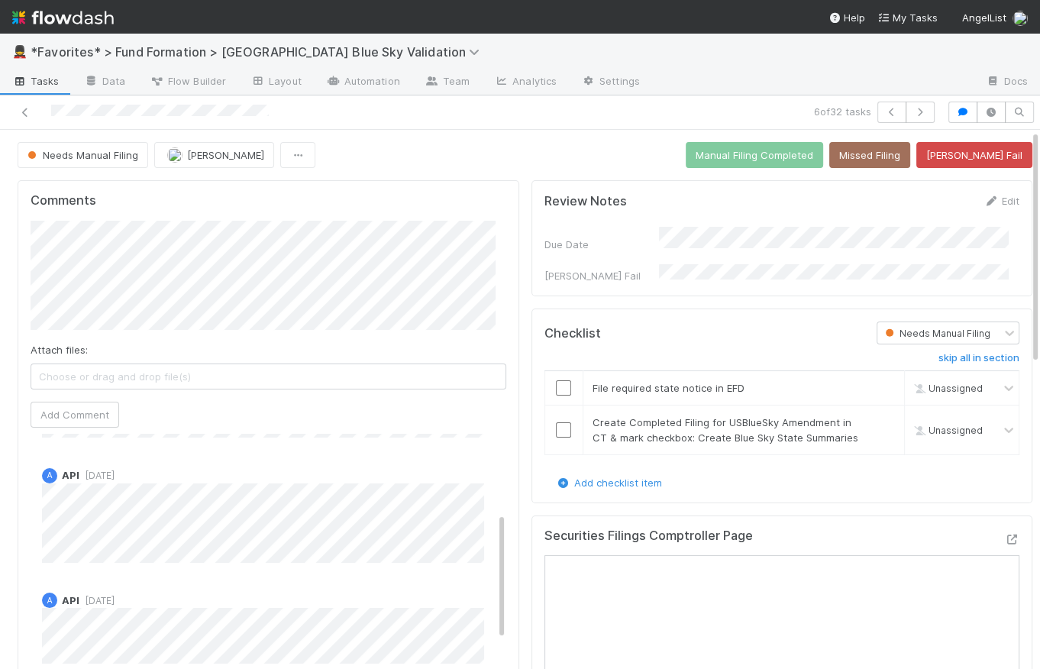
click at [36, 78] on span "Tasks" at bounding box center [35, 80] width 47 height 15
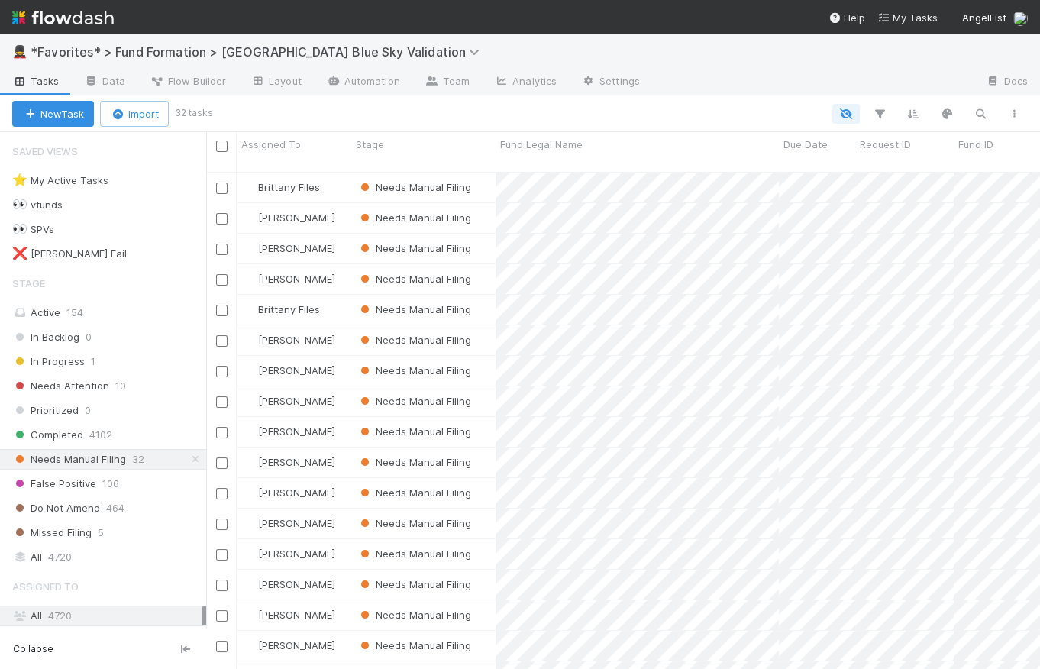
scroll to position [499, 823]
click at [82, 385] on span "Needs Attention" at bounding box center [60, 385] width 97 height 19
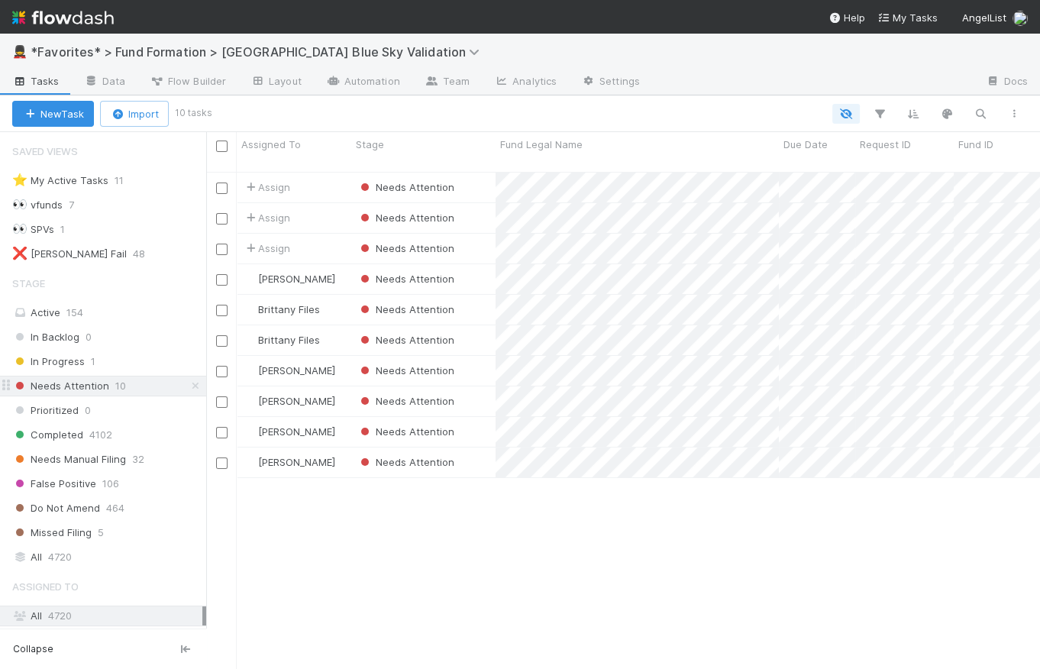
scroll to position [499, 823]
click at [471, 237] on div "Needs Attention" at bounding box center [423, 249] width 144 height 30
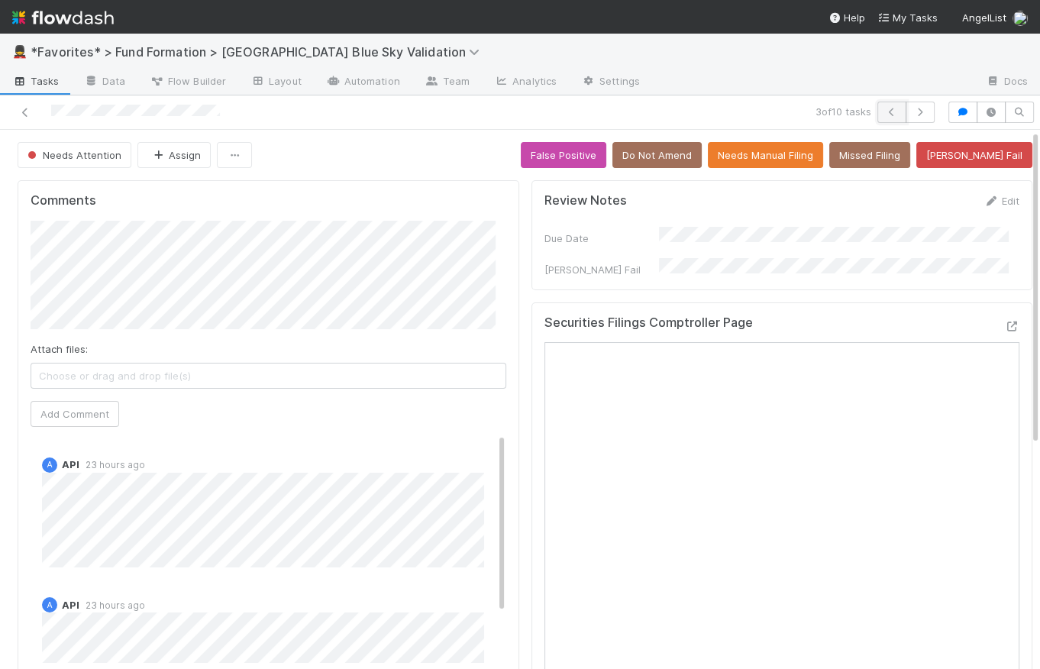
click at [884, 108] on icon "button" at bounding box center [891, 112] width 15 height 9
click at [401, 202] on h5 "Comments" at bounding box center [269, 200] width 476 height 15
click at [916, 112] on icon "button" at bounding box center [919, 112] width 15 height 9
click at [884, 115] on icon "button" at bounding box center [891, 112] width 15 height 9
drag, startPoint x: 205, startPoint y: 112, endPoint x: 49, endPoint y: 103, distance: 156.0
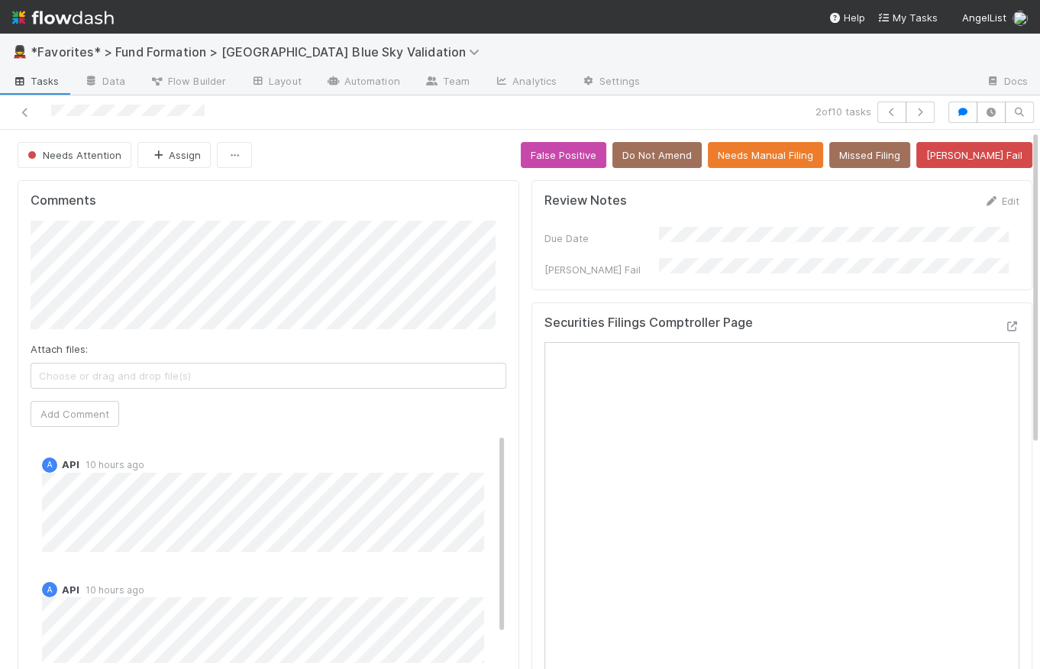
click at [49, 103] on div at bounding box center [241, 112] width 470 height 21
click at [913, 119] on button "button" at bounding box center [920, 112] width 29 height 21
click at [1004, 321] on icon at bounding box center [1011, 326] width 15 height 10
click at [383, 156] on div "Needs Attention Assign False Positive Do Not Amend Needs Manual Filing Missed F…" at bounding box center [525, 155] width 1015 height 26
click at [34, 80] on span "Tasks" at bounding box center [35, 80] width 47 height 15
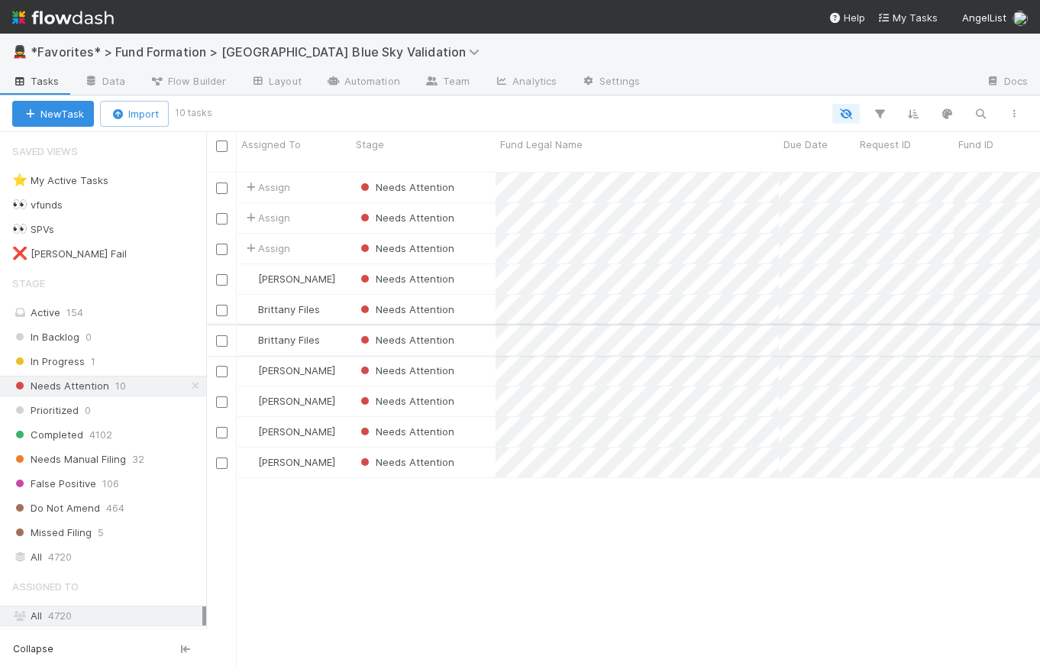
scroll to position [499, 823]
click at [480, 175] on div "Needs Attention" at bounding box center [423, 188] width 144 height 30
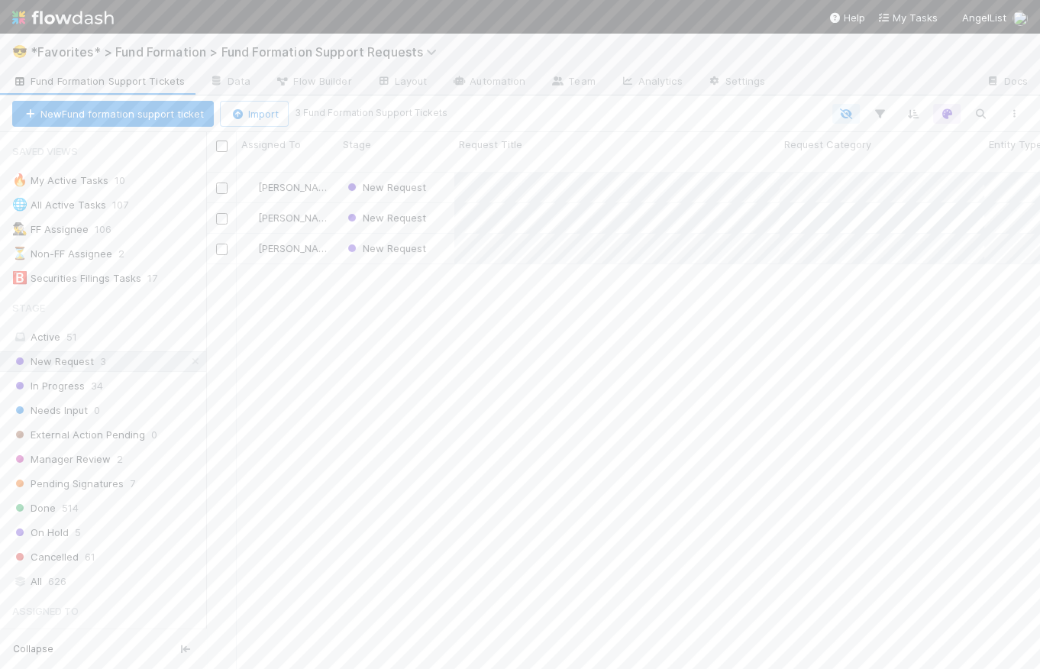
scroll to position [499, 823]
click at [98, 26] on img at bounding box center [63, 18] width 102 height 26
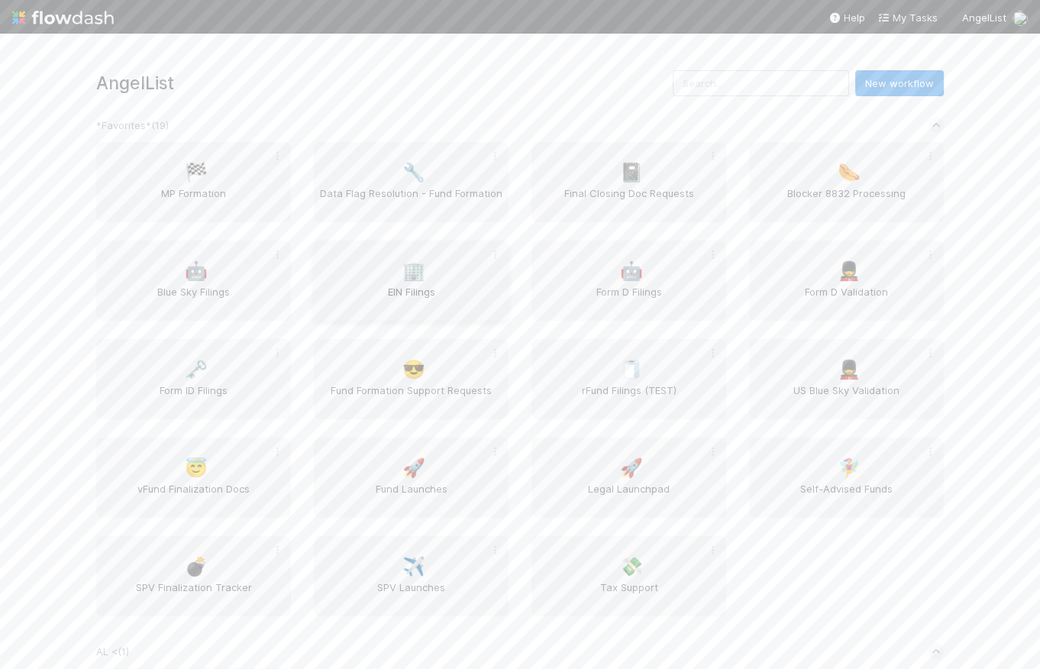
click at [391, 275] on div "🏢 EIN Filings" at bounding box center [411, 281] width 195 height 80
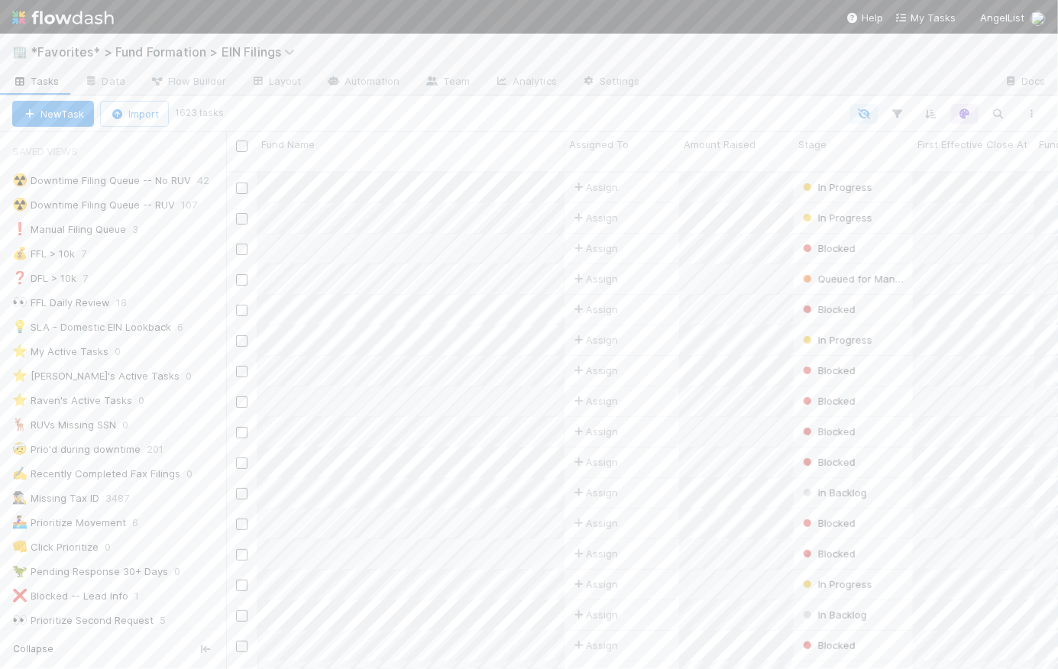
scroll to position [499, 824]
drag, startPoint x: 207, startPoint y: 137, endPoint x: 224, endPoint y: 134, distance: 17.0
click at [224, 134] on div at bounding box center [224, 400] width 1 height 537
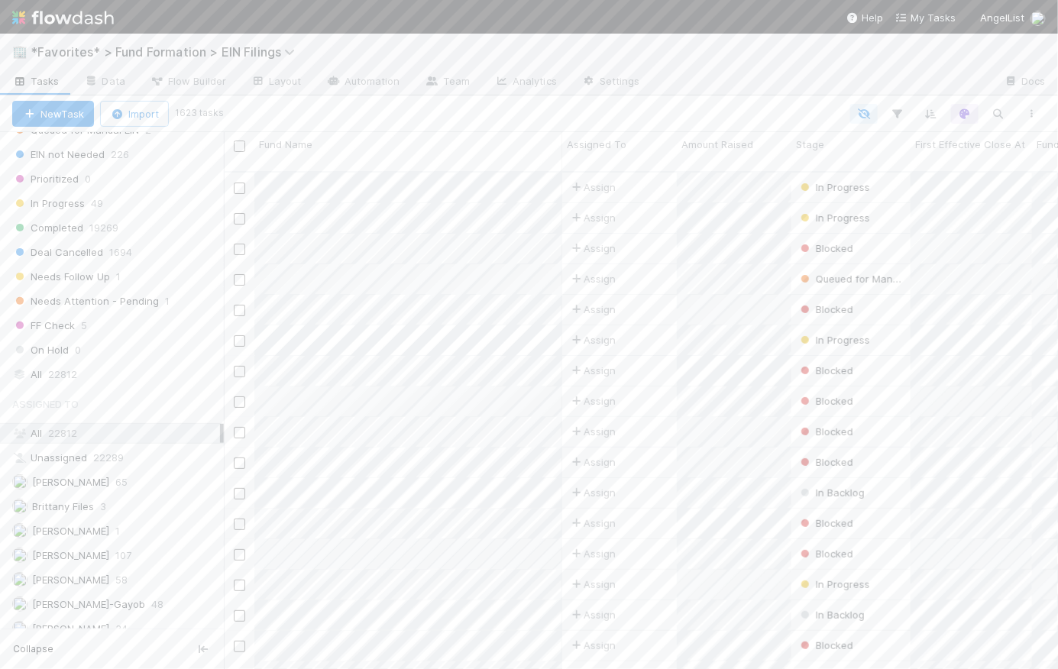
scroll to position [1164, 0]
click at [98, 448] on div "Brittany Files 3" at bounding box center [116, 453] width 208 height 19
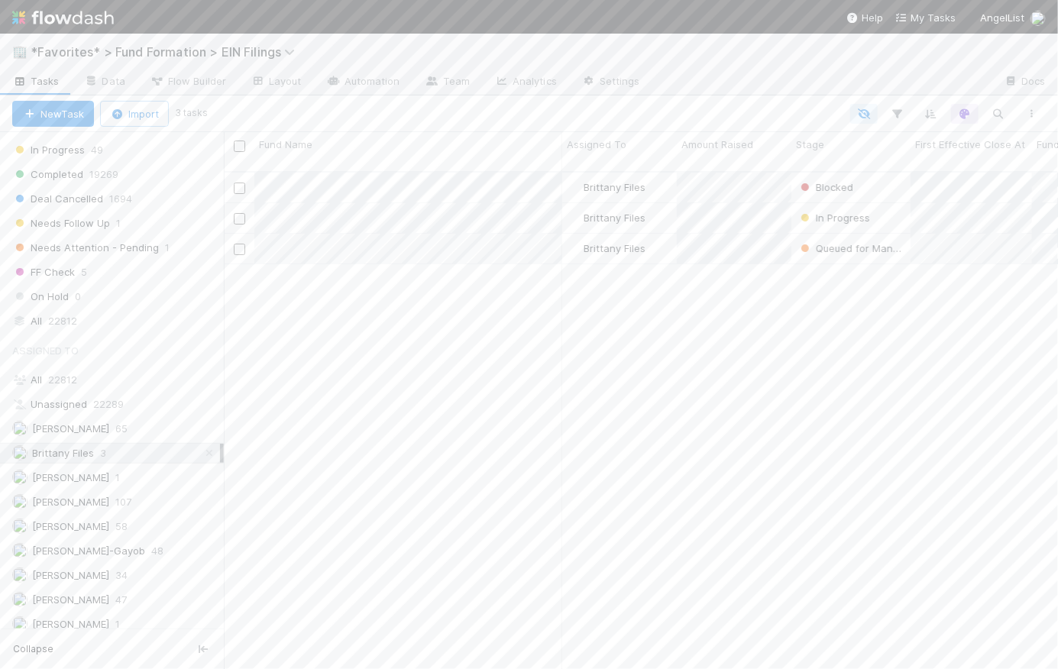
scroll to position [499, 824]
click at [82, 173] on div "Completed 19269" at bounding box center [118, 174] width 212 height 19
click at [202, 448] on icon at bounding box center [209, 453] width 15 height 10
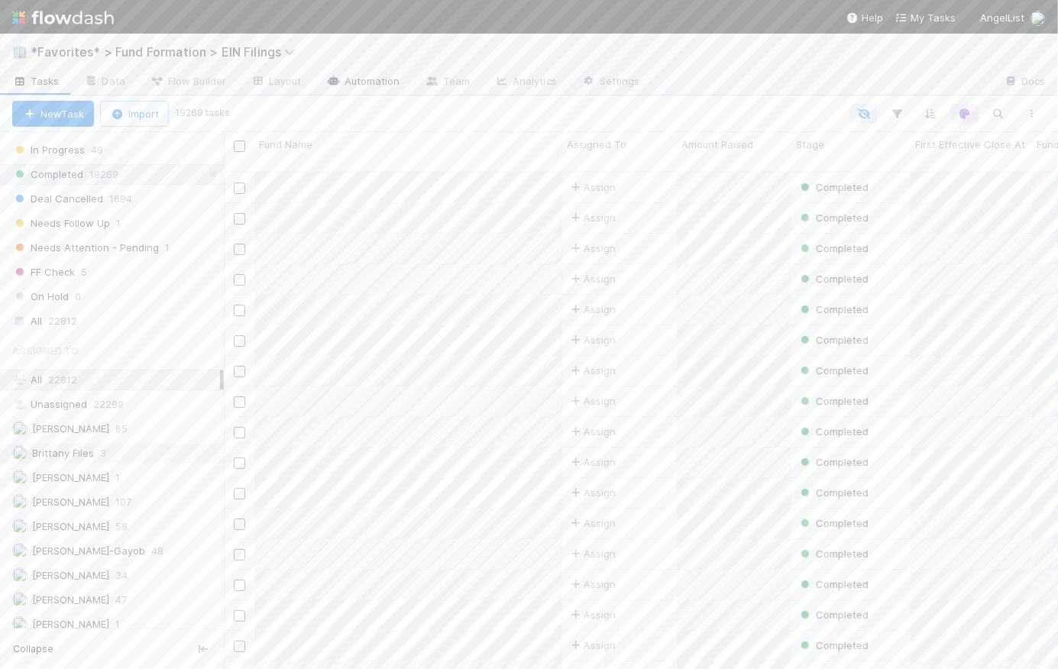
click at [389, 82] on link "Automation" at bounding box center [363, 82] width 98 height 24
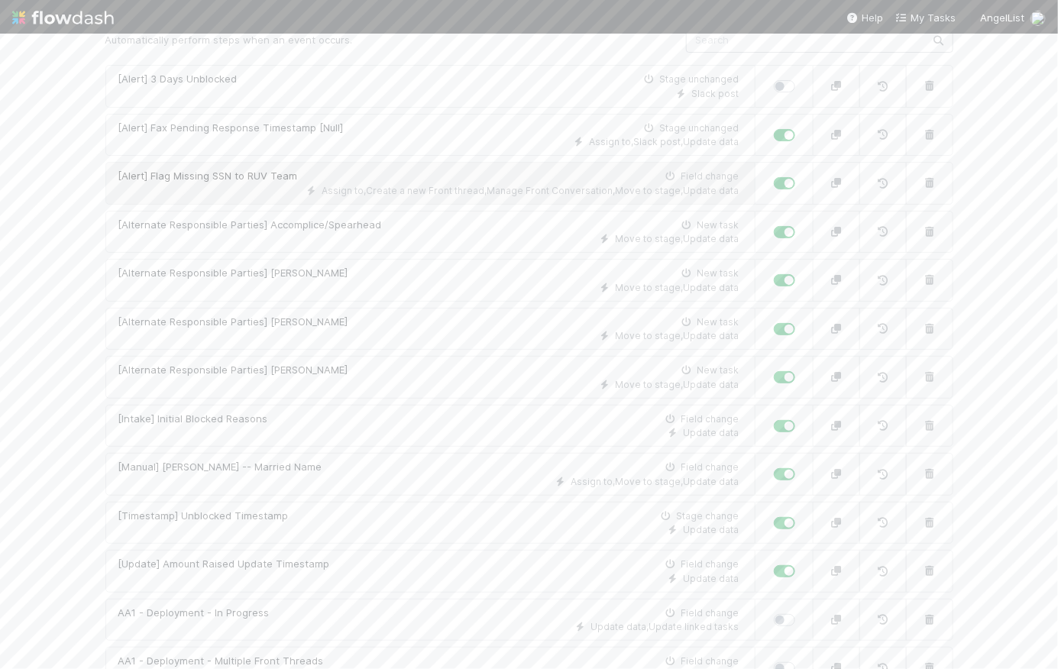
scroll to position [620, 0]
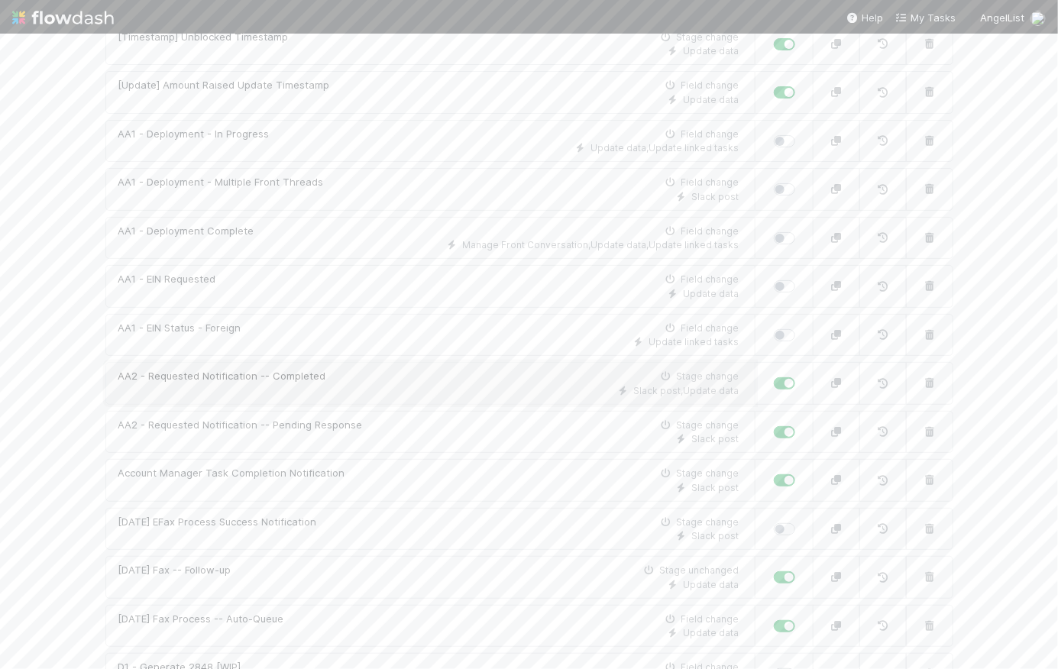
click at [354, 389] on div "Slack post , Update data" at bounding box center [428, 391] width 621 height 14
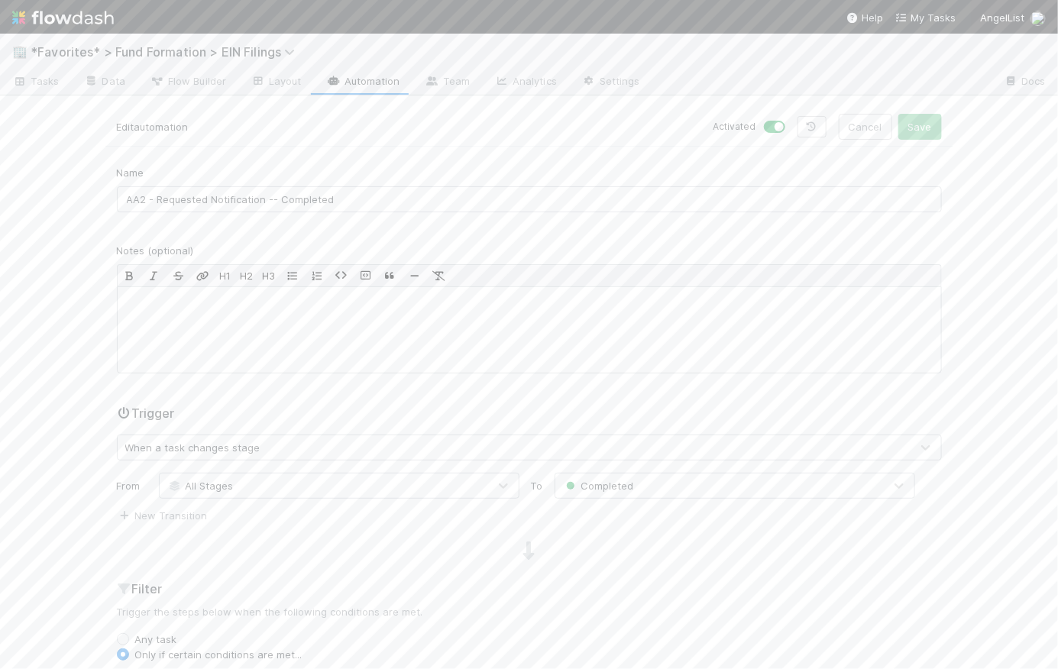
click at [365, 84] on link "Automation" at bounding box center [363, 82] width 98 height 24
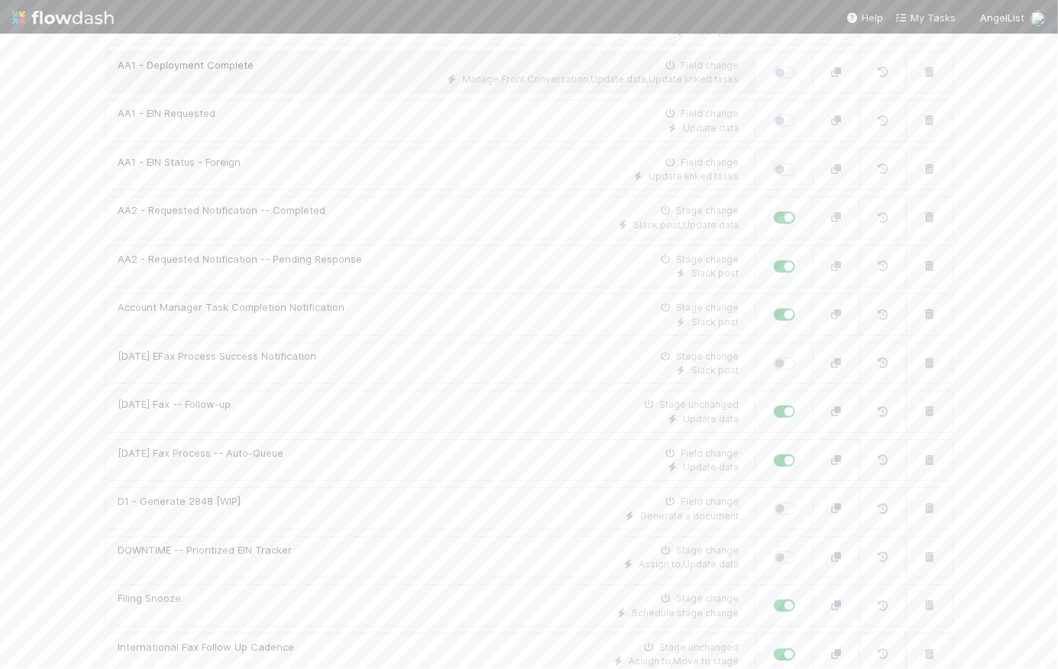
scroll to position [1209, 0]
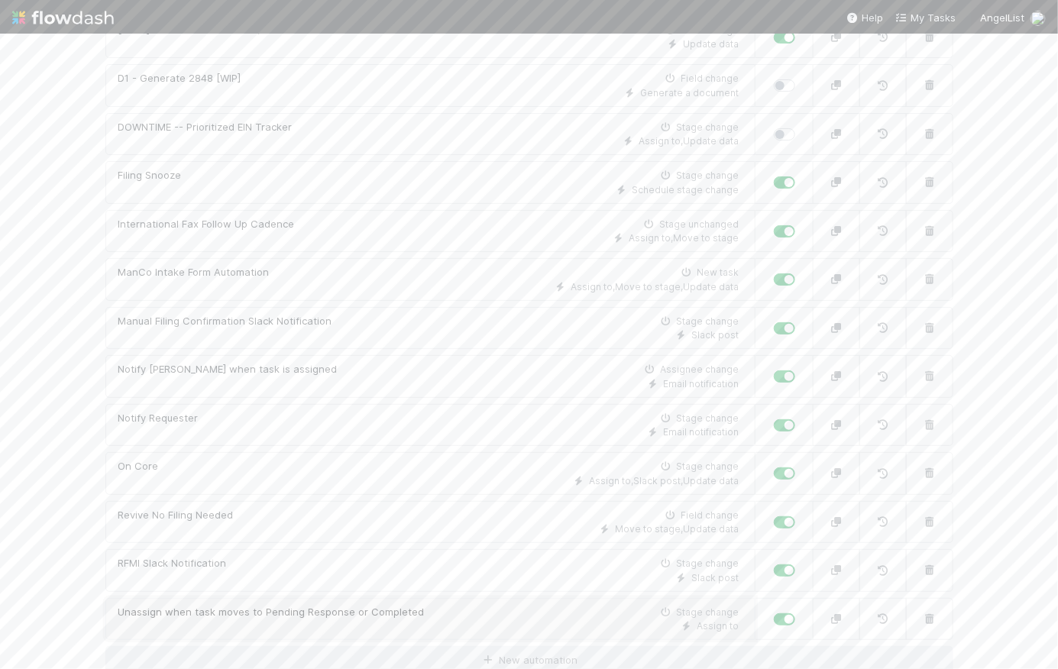
click at [472, 619] on div "Assign to" at bounding box center [428, 626] width 621 height 14
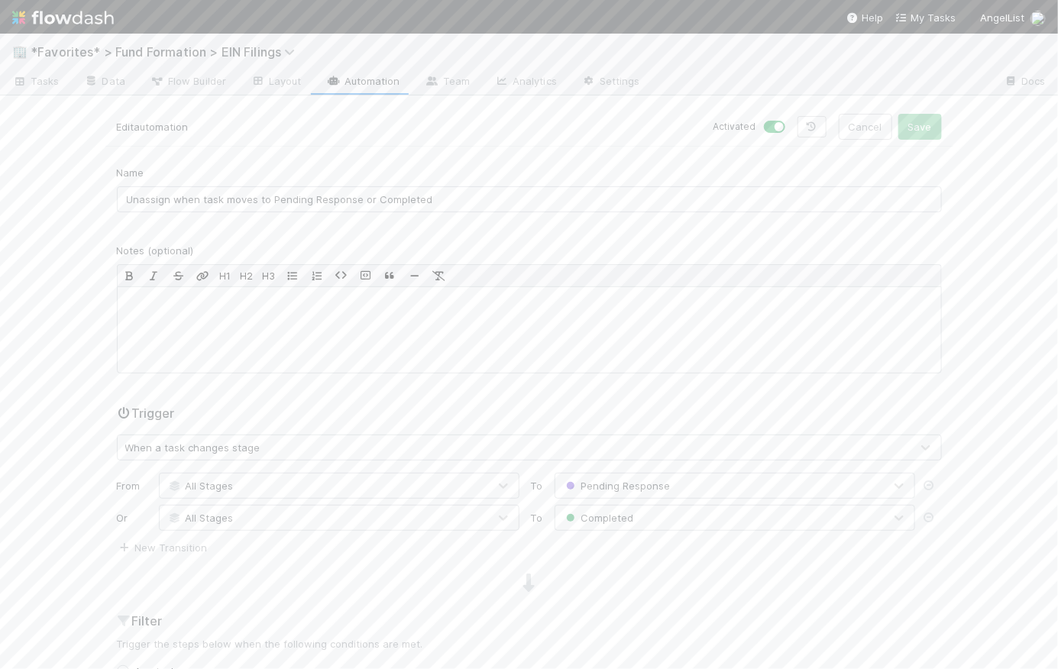
scroll to position [299, 0]
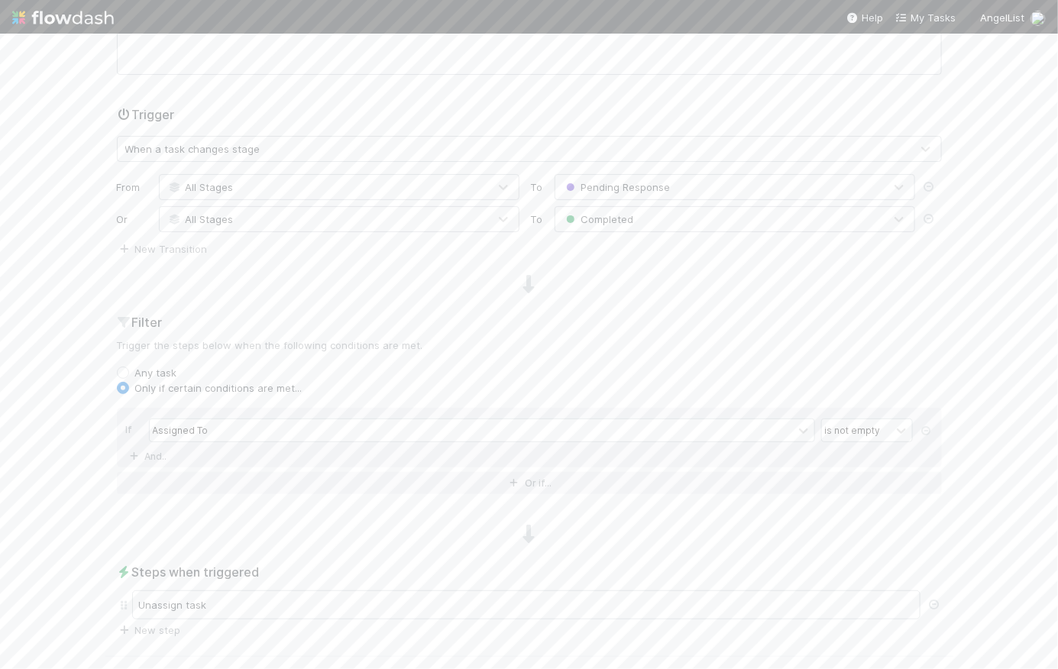
click at [605, 257] on div "Name Unassign when task moves to Pending Response or Completed Notes (optional)…" at bounding box center [529, 251] width 848 height 771
click at [927, 217] on icon at bounding box center [928, 219] width 15 height 10
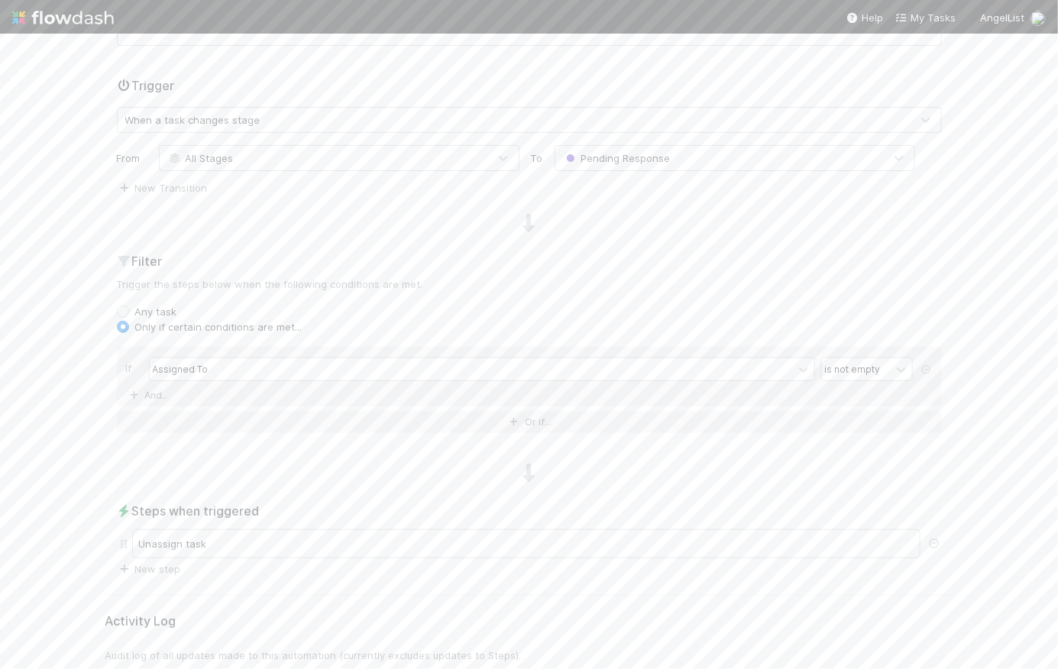
scroll to position [0, 0]
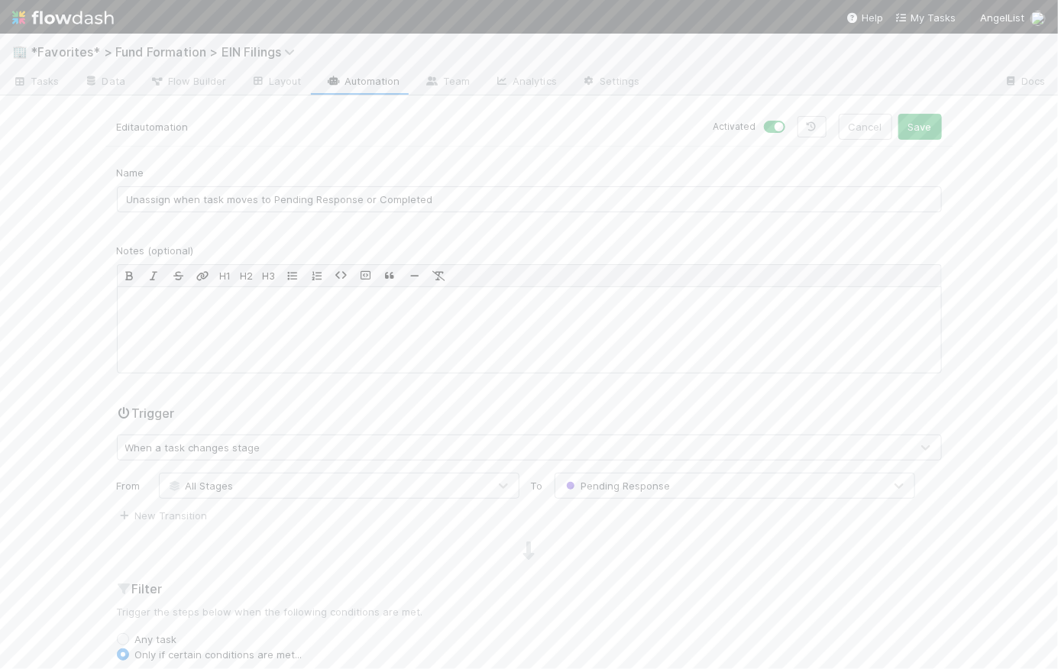
click at [633, 137] on div "Activated Cancel Save" at bounding box center [741, 127] width 401 height 26
click at [930, 130] on button "Save" at bounding box center [920, 127] width 44 height 26
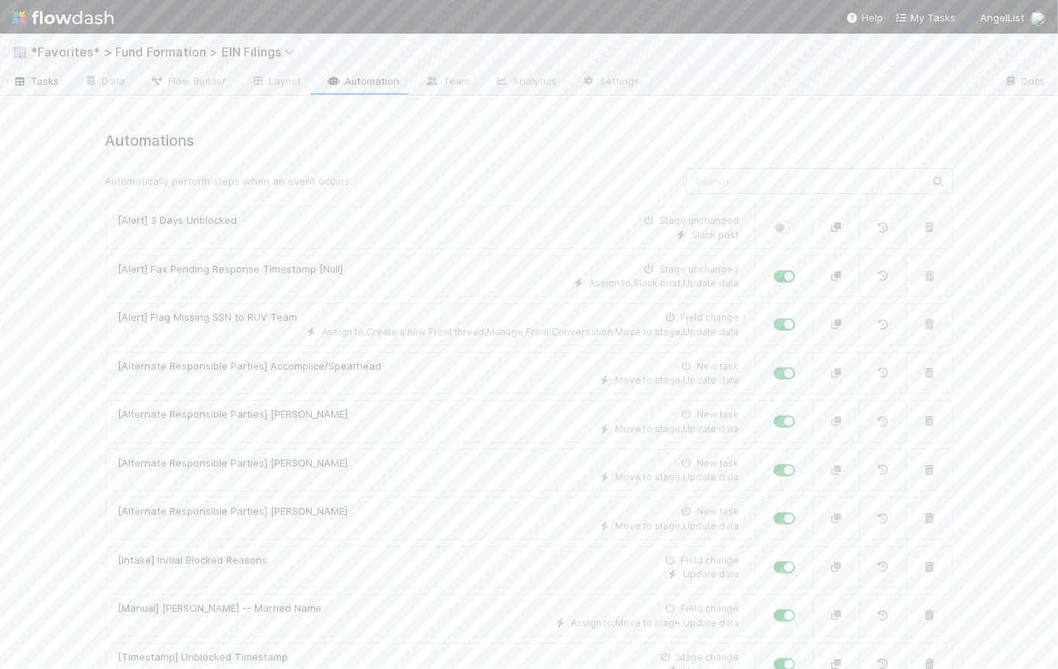
click at [35, 83] on span "Tasks" at bounding box center [35, 80] width 47 height 15
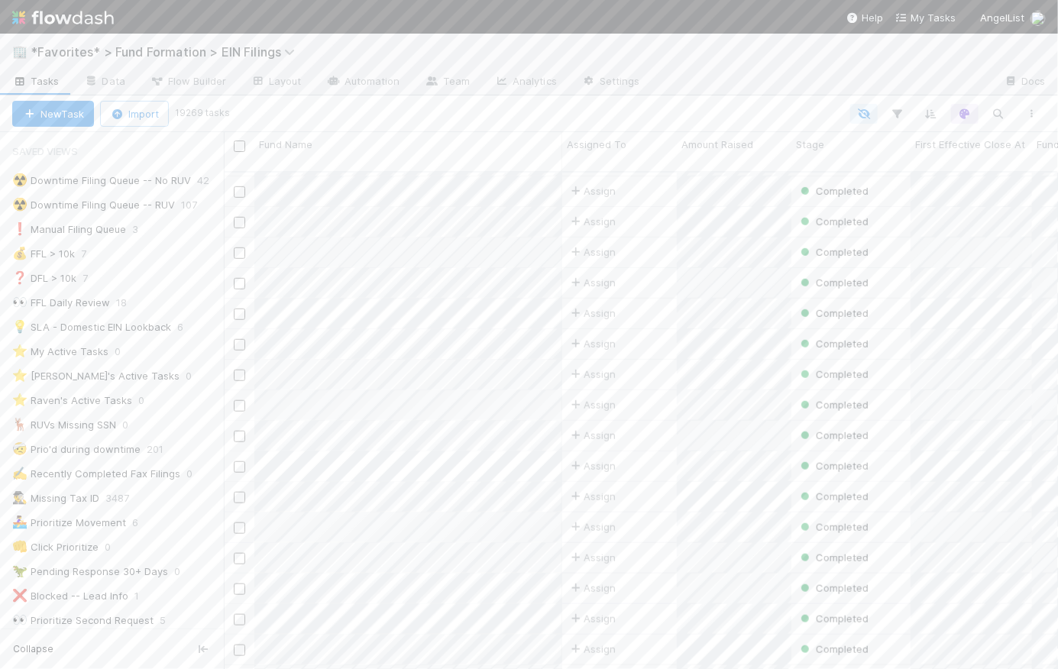
scroll to position [872, 0]
click at [87, 205] on div "☢️ Downtime Filing Queue -- RUV" at bounding box center [93, 204] width 163 height 19
click at [102, 182] on div "☢️ Downtime Filing Queue -- No RUV" at bounding box center [101, 180] width 179 height 19
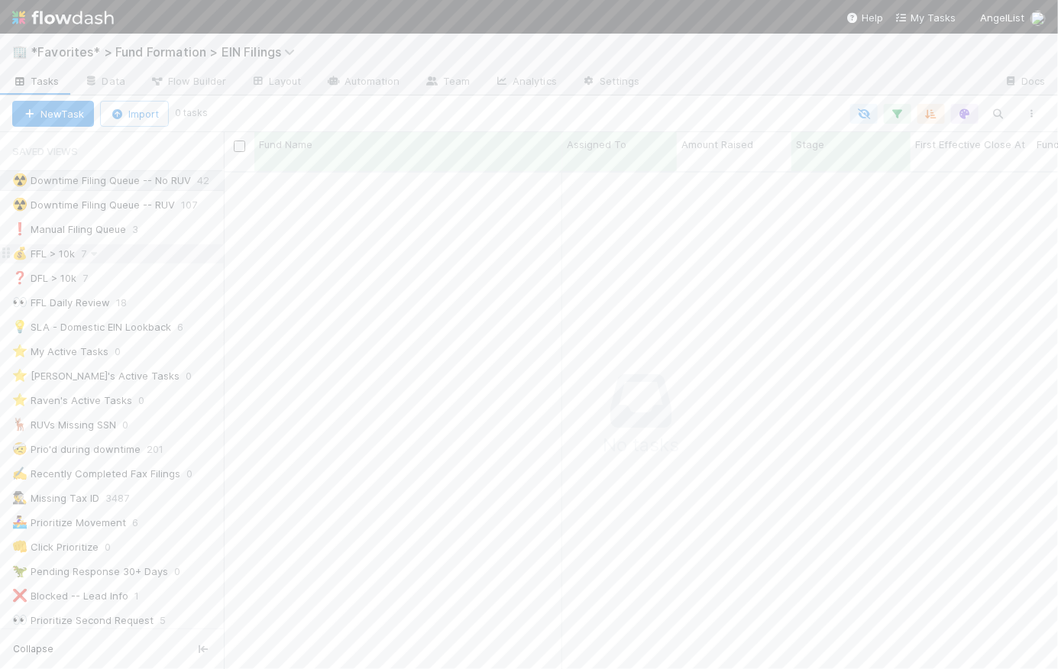
click at [73, 260] on div "💰 FFL > 10k" at bounding box center [43, 253] width 63 height 19
click at [115, 182] on div "☢️ Downtime Filing Queue -- No RUV" at bounding box center [101, 180] width 179 height 19
click at [688, 102] on div "New Task Import 0 tasks" at bounding box center [529, 113] width 1058 height 37
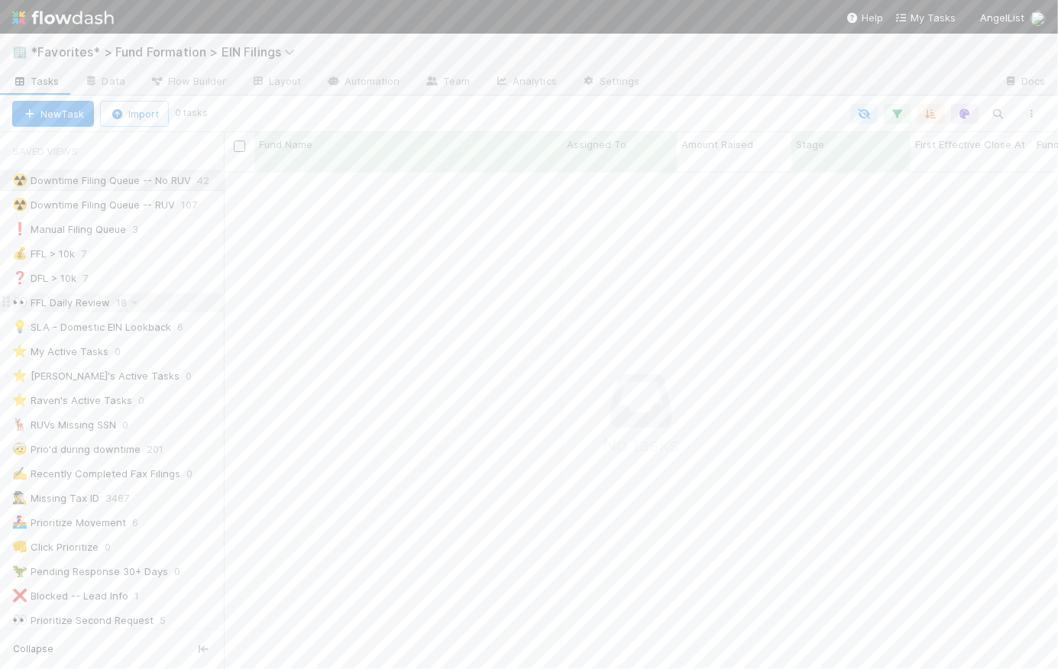
click at [95, 310] on div "👀 FFL Daily Review" at bounding box center [61, 302] width 98 height 19
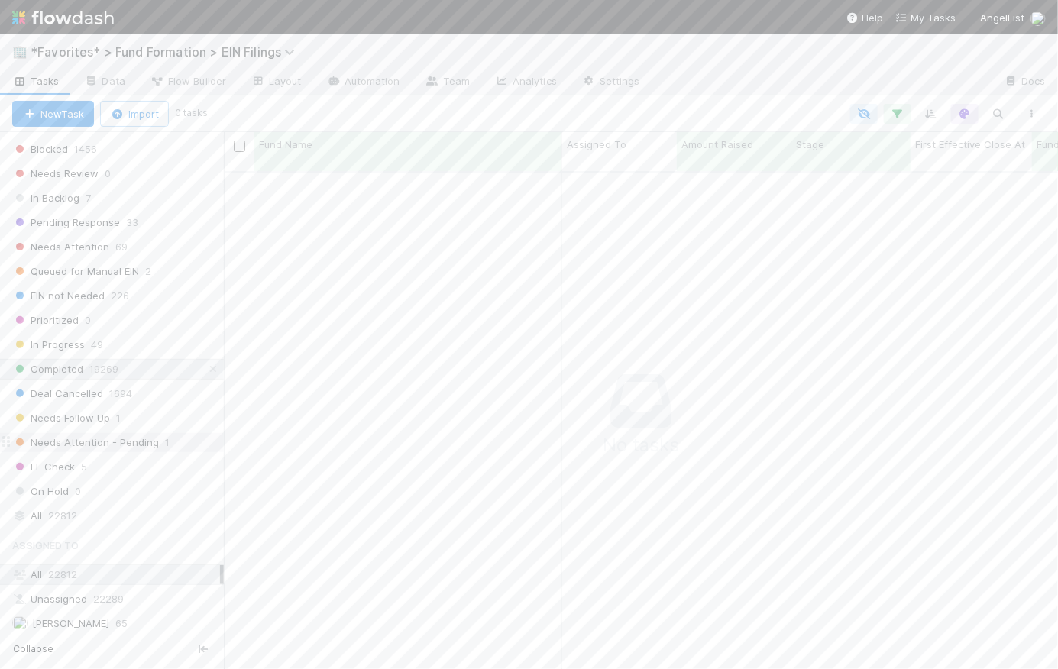
scroll to position [1115, 0]
click at [80, 361] on div "All 22812" at bounding box center [116, 370] width 208 height 19
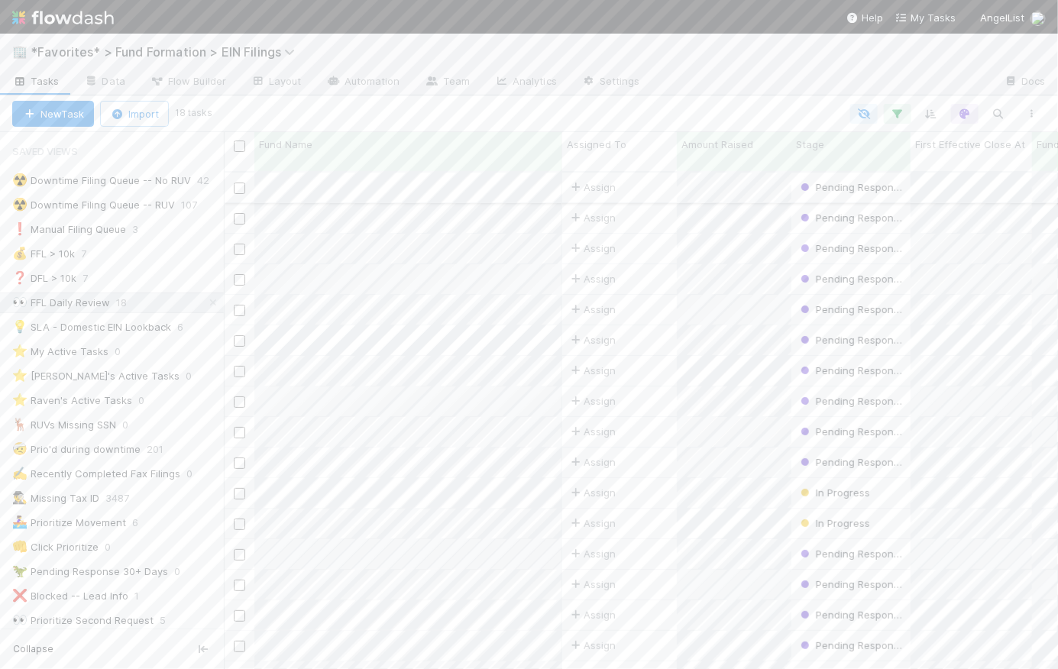
click at [661, 177] on div "Assign" at bounding box center [619, 188] width 115 height 30
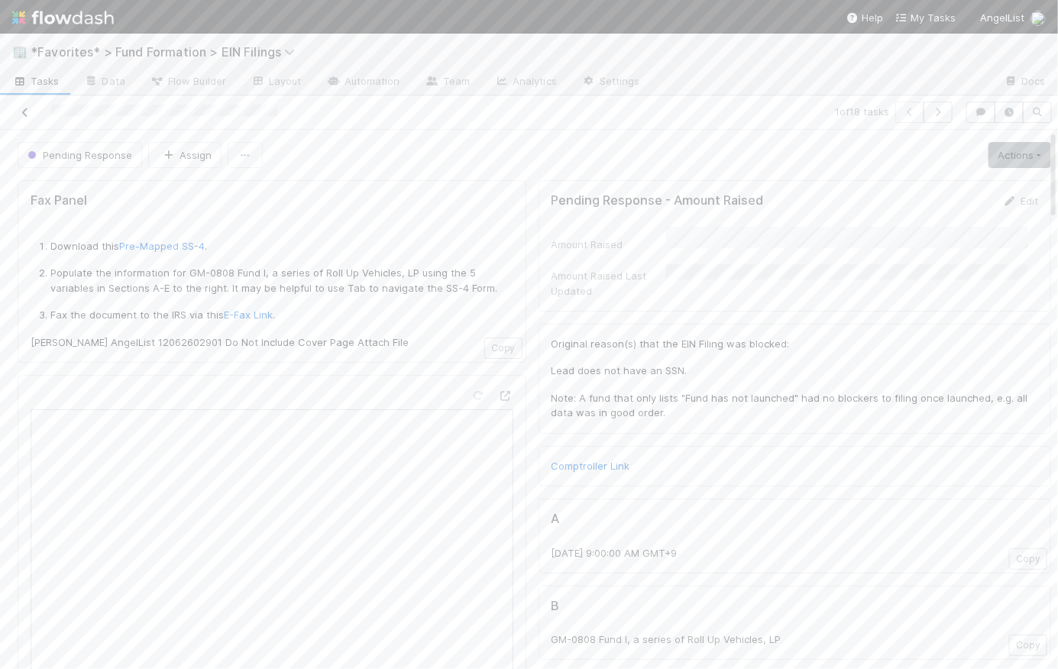
click at [21, 111] on icon at bounding box center [25, 113] width 15 height 10
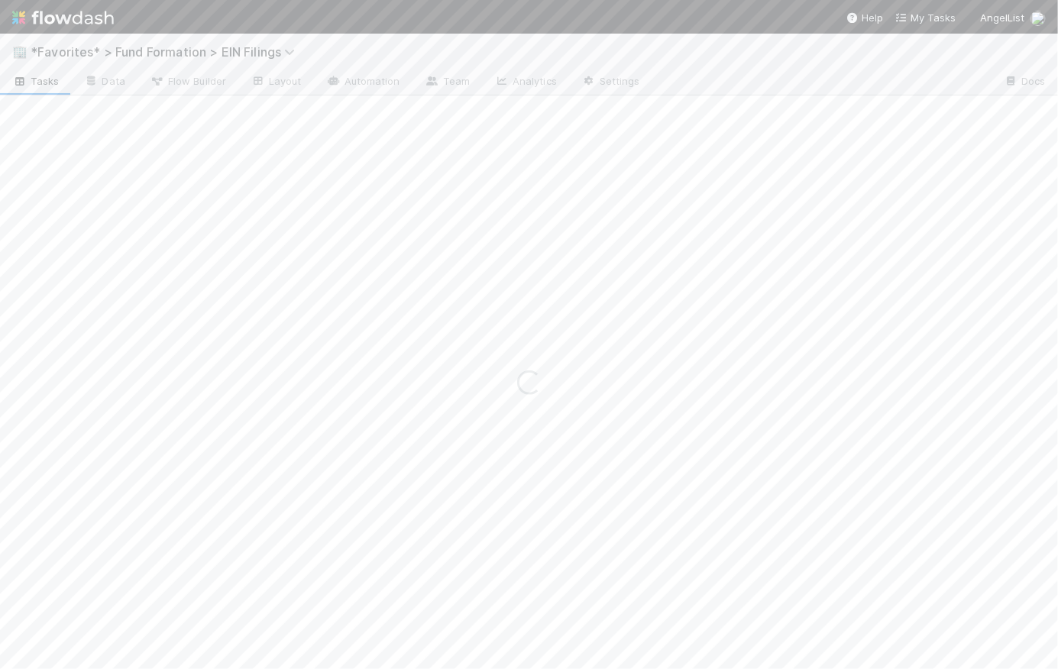
click at [40, 87] on span "Tasks" at bounding box center [35, 80] width 47 height 15
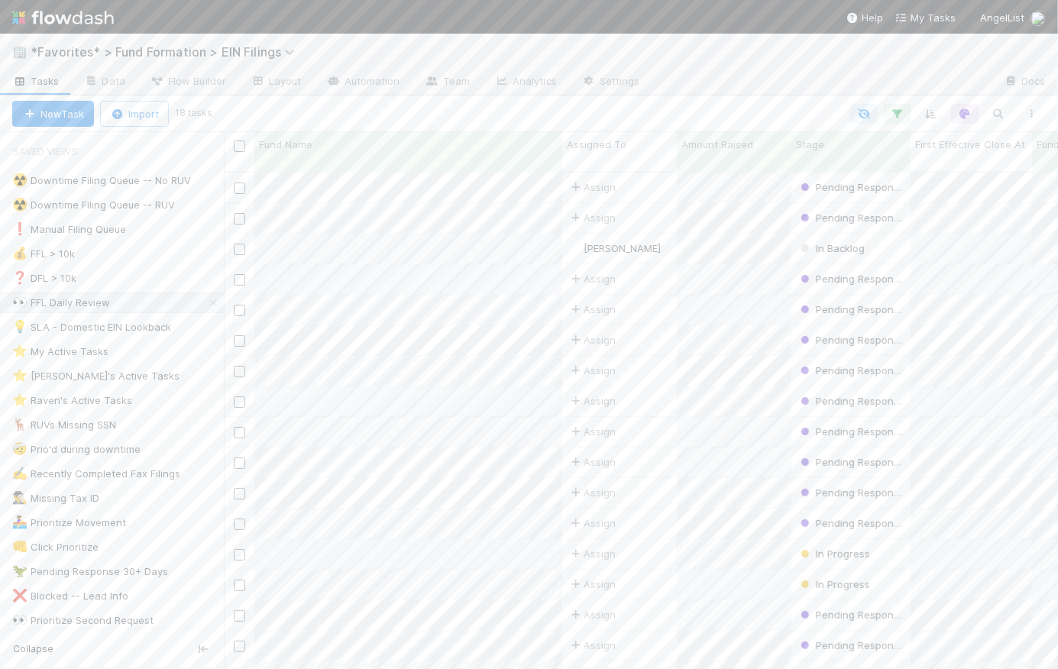
scroll to position [499, 824]
click at [502, 115] on div at bounding box center [628, 114] width 839 height 20
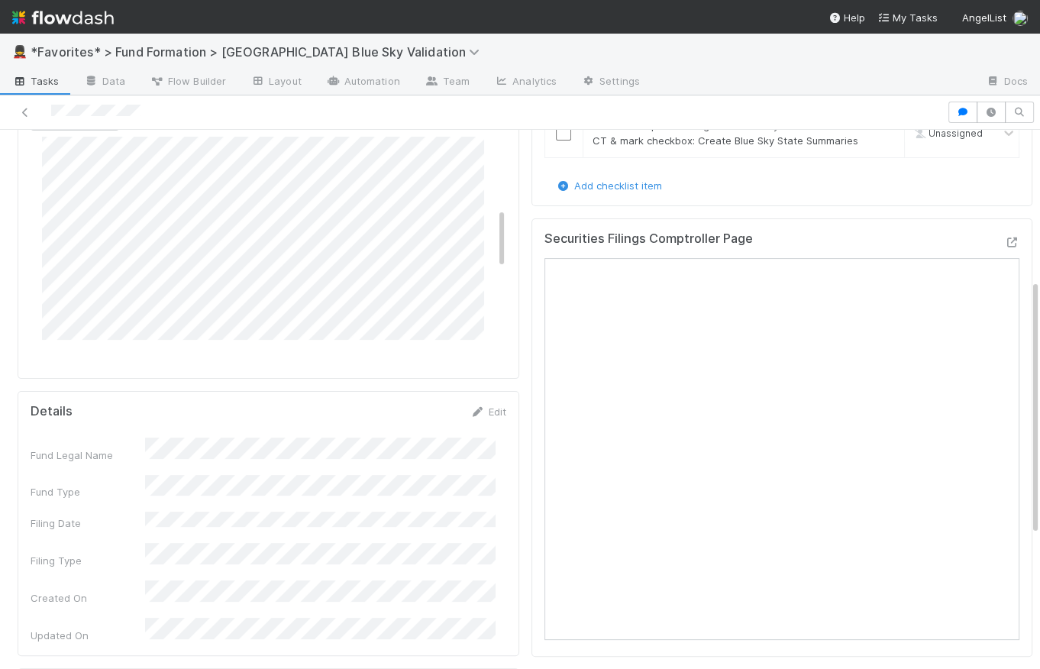
scroll to position [296, 0]
click at [1004, 247] on icon at bounding box center [1011, 243] width 15 height 10
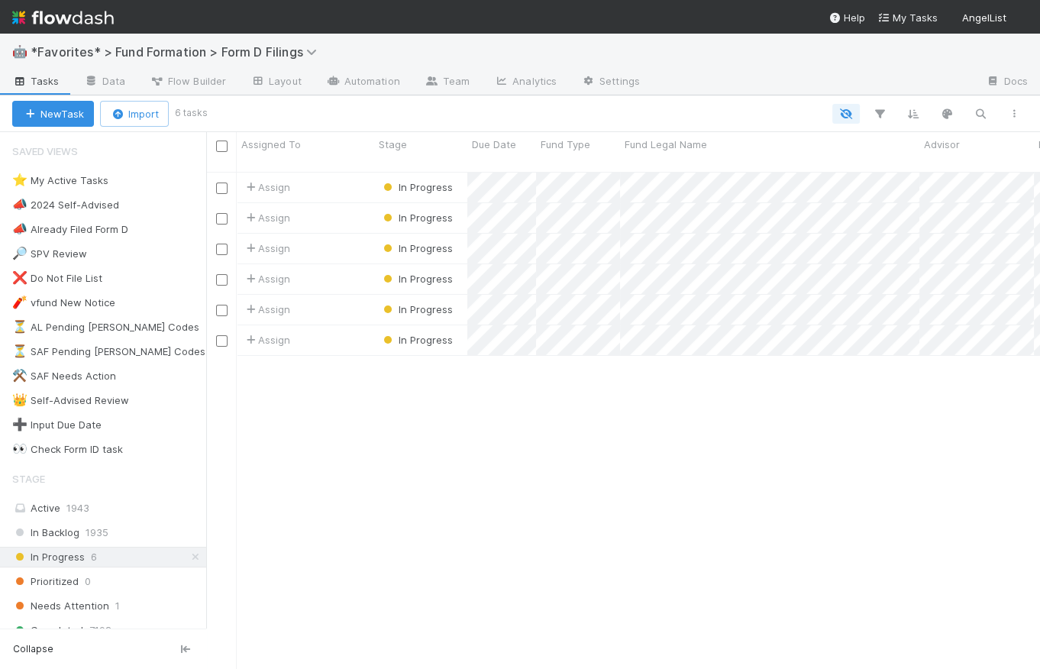
scroll to position [499, 823]
click at [188, 557] on icon at bounding box center [195, 557] width 15 height 10
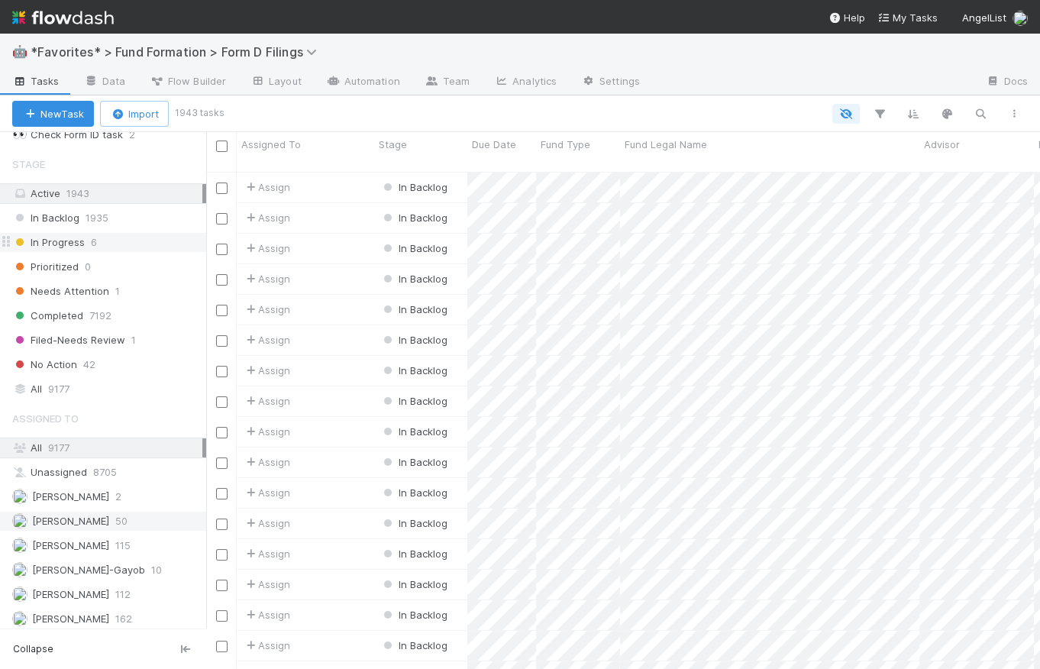
scroll to position [499, 823]
click at [62, 384] on span "9177" at bounding box center [58, 388] width 21 height 19
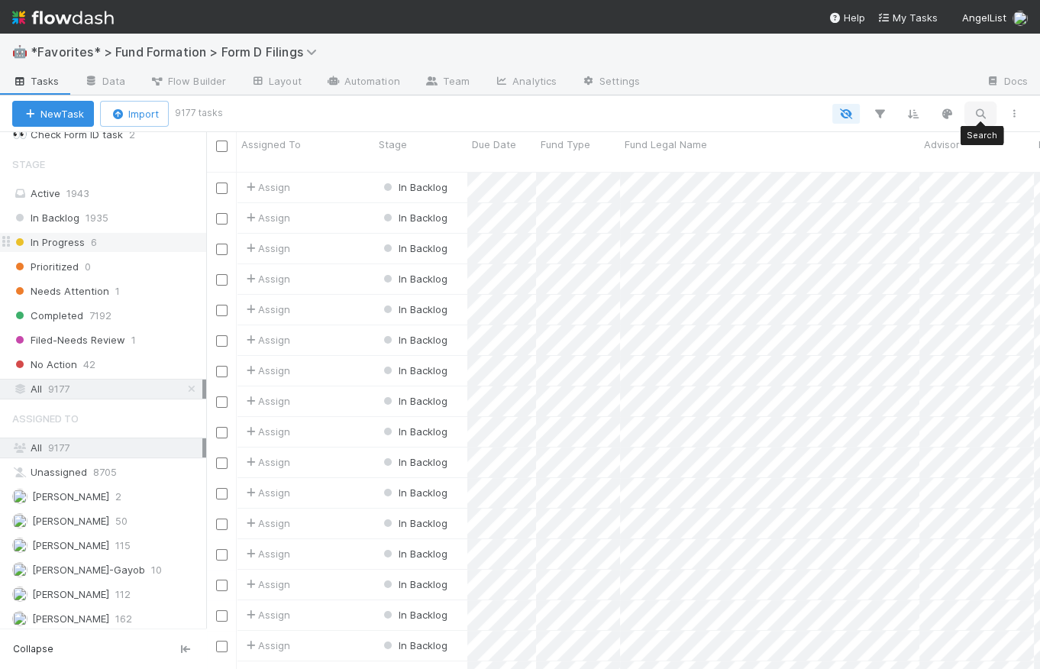
click at [982, 115] on icon "button" at bounding box center [980, 114] width 15 height 14
click at [849, 88] on input at bounding box center [901, 88] width 153 height 18
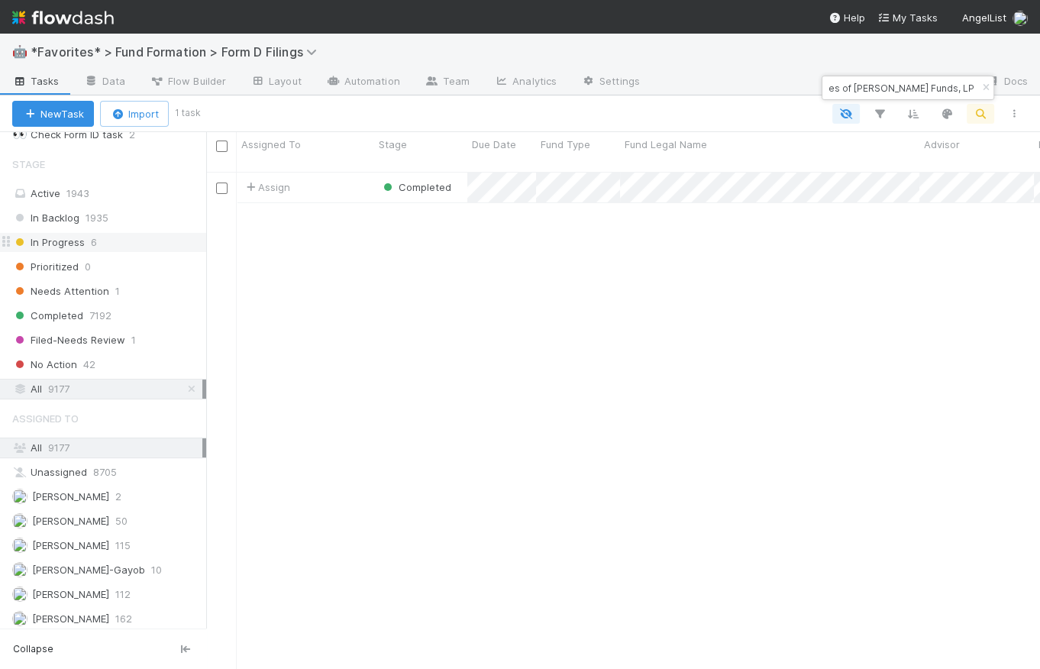
scroll to position [0, 0]
drag, startPoint x: 871, startPoint y: 88, endPoint x: 770, endPoint y: 82, distance: 100.9
click at [770, 82] on body "🤖 *Favorites* > Fund Formation > Form D Filings Tasks Data Flow Builder Layout …" at bounding box center [520, 334] width 1040 height 669
click at [827, 86] on input "PH-0708 Fund I, a series of [PERSON_NAME] Funds, LP" at bounding box center [901, 88] width 153 height 18
type input "PH-0708 Fund I, a series of [PERSON_NAME] Funds, LP"
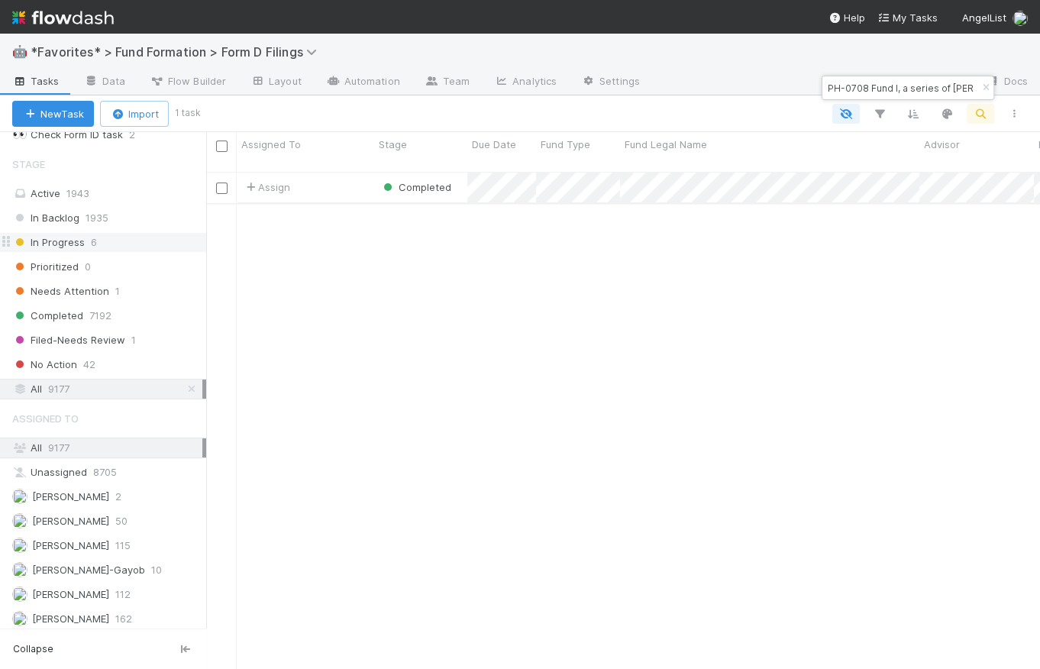
click at [347, 173] on div "Assign" at bounding box center [305, 188] width 137 height 30
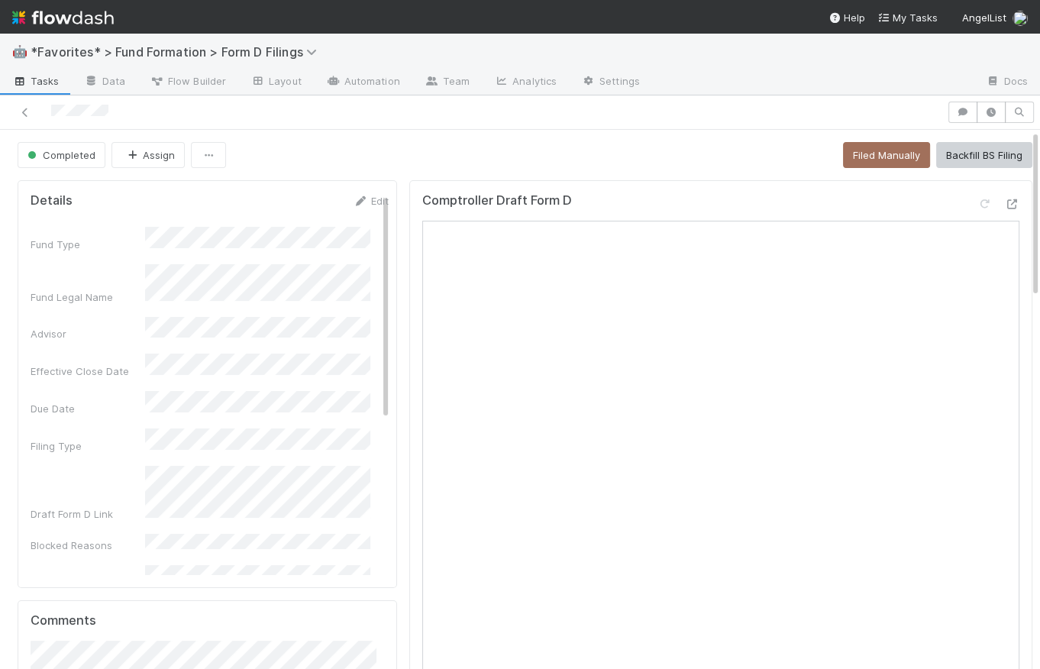
click at [386, 154] on div "Completed Assign Filed Manually Backfill BS Filing" at bounding box center [525, 155] width 1015 height 26
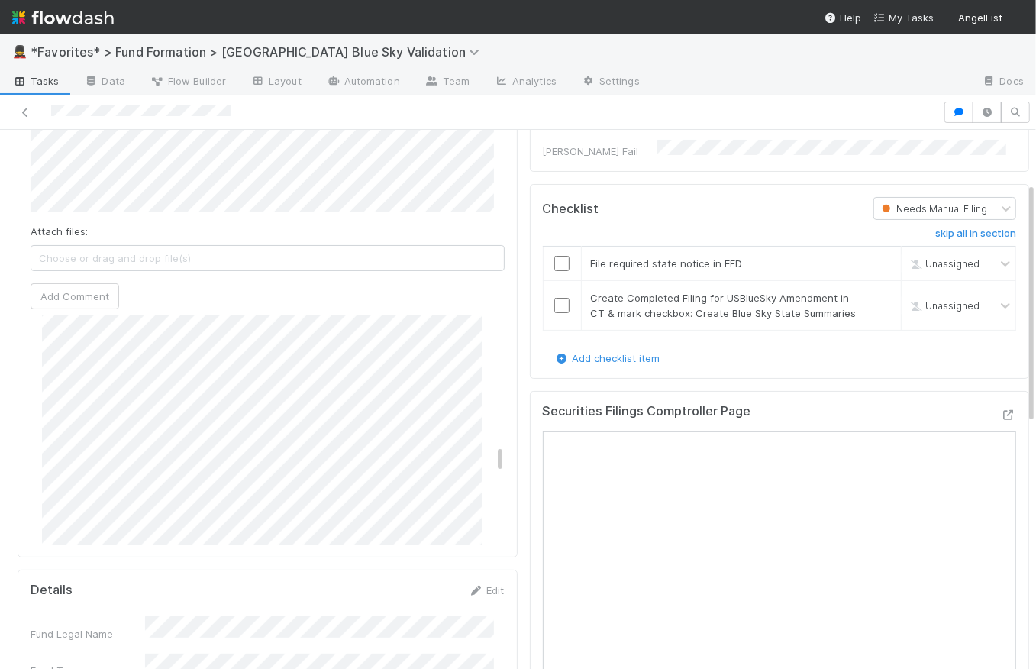
scroll to position [1230, 0]
click at [813, 420] on icon at bounding box center [1008, 415] width 15 height 10
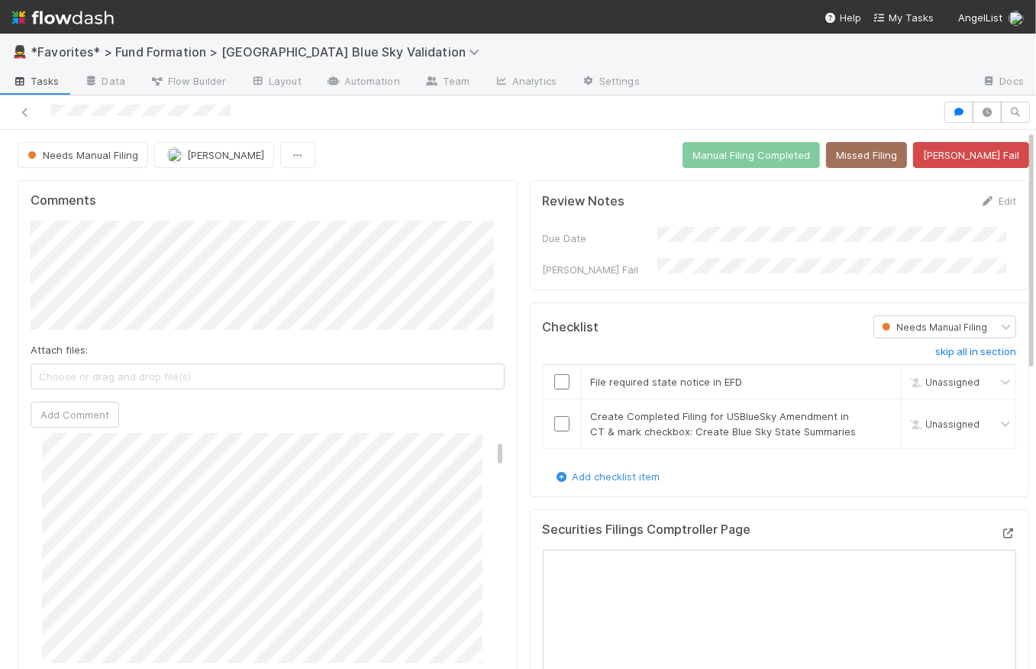
scroll to position [0, 0]
click at [99, 416] on button "Add Comment" at bounding box center [75, 415] width 89 height 26
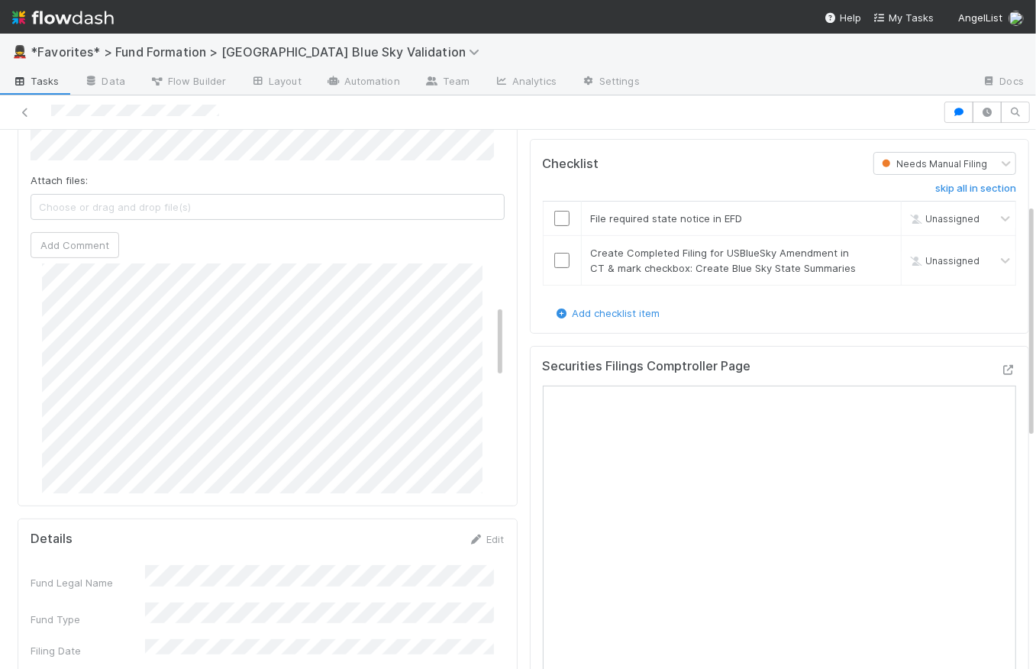
scroll to position [127, 0]
click at [813, 373] on icon at bounding box center [1008, 370] width 15 height 10
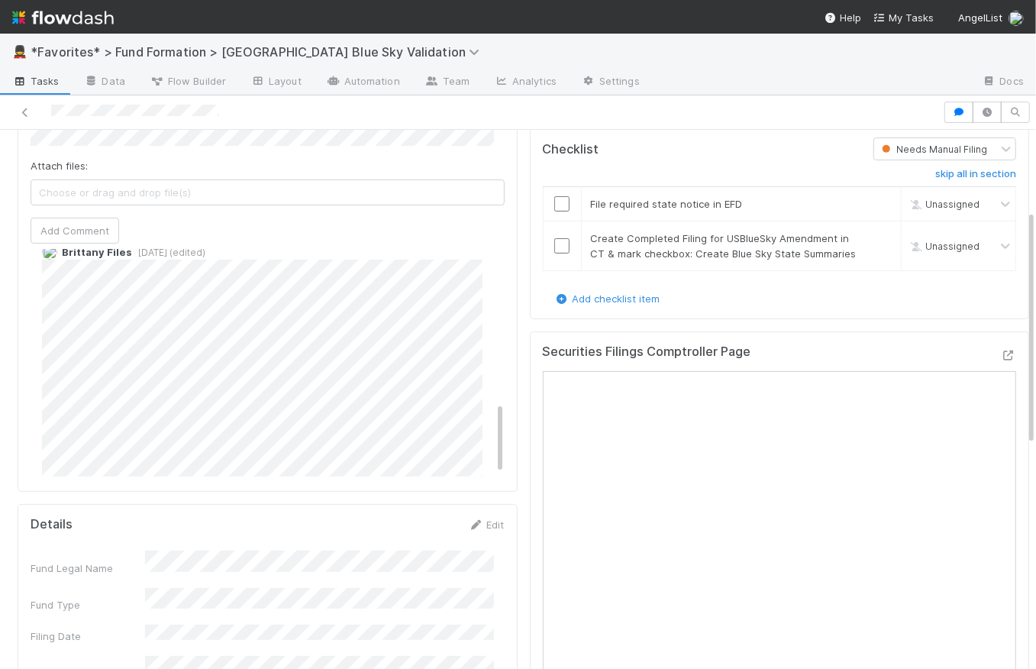
scroll to position [482, 0]
drag, startPoint x: 490, startPoint y: 299, endPoint x: 499, endPoint y: 417, distance: 118.7
click at [499, 417] on div "Comments Attach files: Choose or drag and drop file(s) Add Comment [PERSON_NAME…" at bounding box center [268, 243] width 500 height 495
click at [36, 308] on div "[PERSON_NAME] Files [DATE] (edited)" at bounding box center [273, 353] width 484 height 244
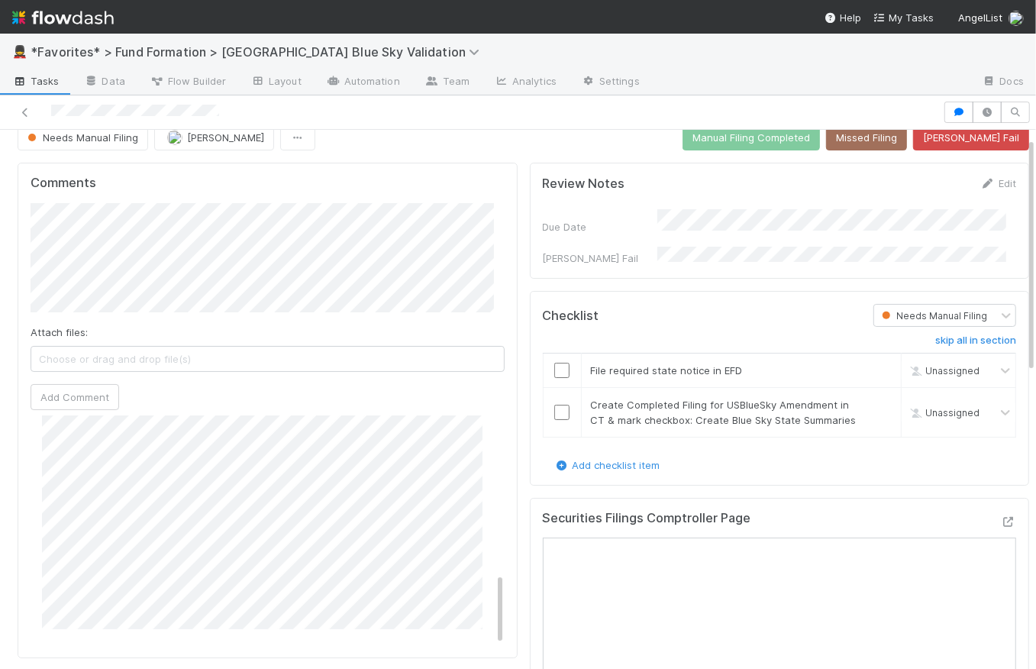
scroll to position [495, 0]
click at [37, 447] on div "[PERSON_NAME] Files [DATE] (edited)" at bounding box center [273, 506] width 484 height 244
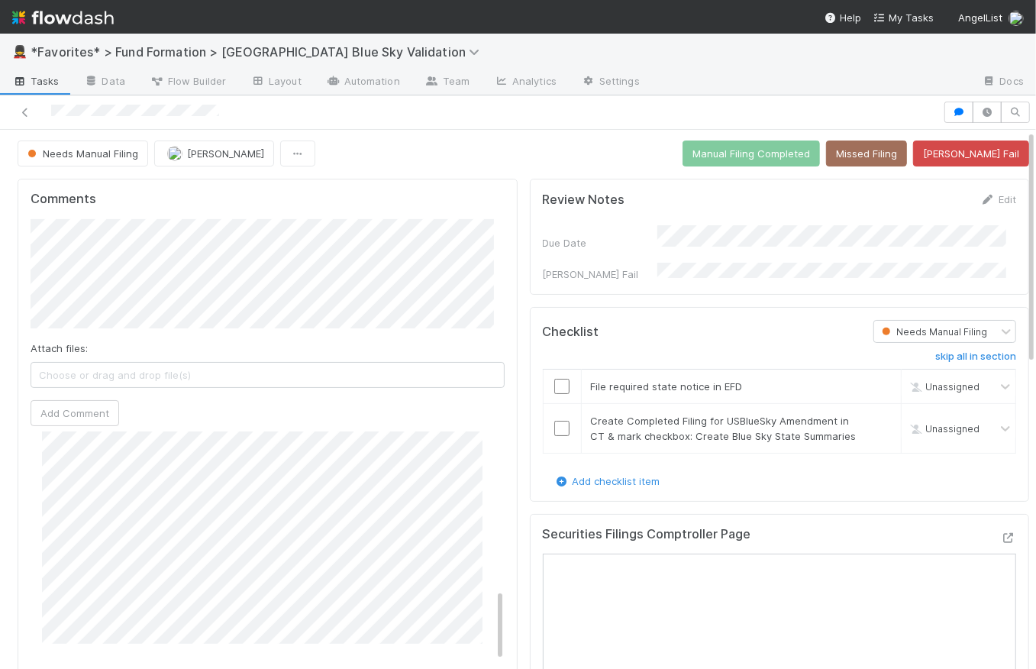
scroll to position [0, 0]
click at [198, 150] on span "[PERSON_NAME]" at bounding box center [225, 155] width 77 height 12
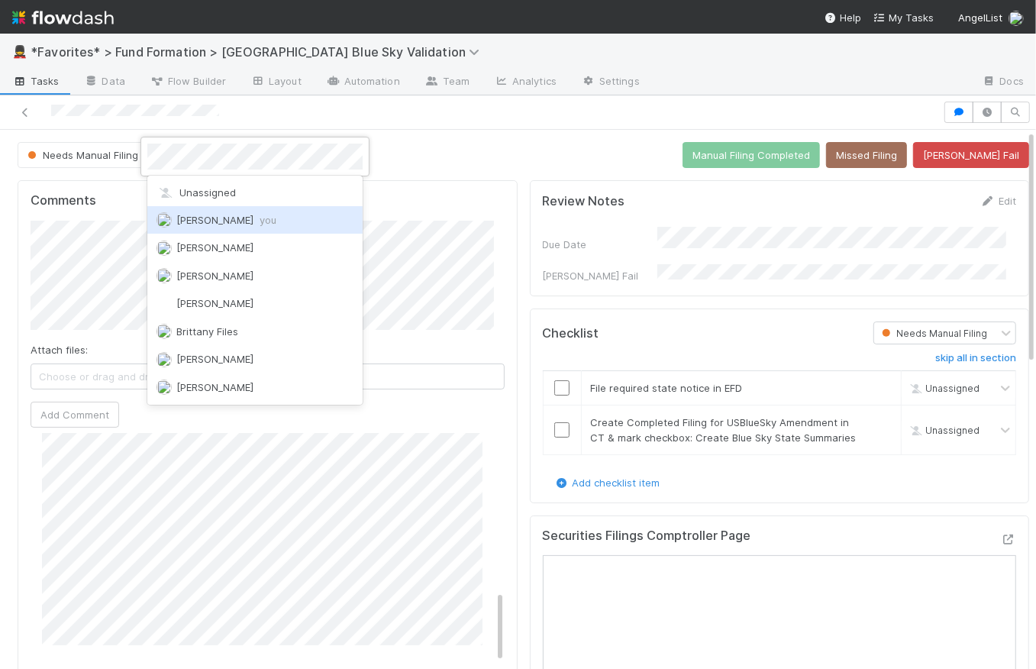
click at [242, 229] on div "[PERSON_NAME] you" at bounding box center [254, 219] width 215 height 27
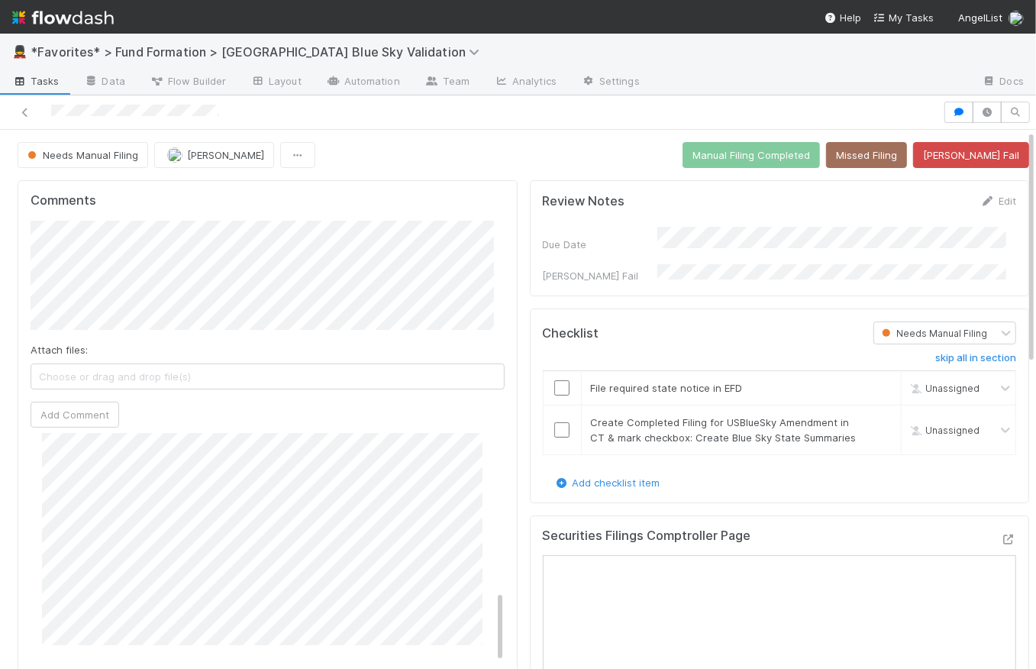
click at [542, 160] on div "Needs Manual Filing [PERSON_NAME] Manual Filing Completed Missed Filing [PERSON…" at bounding box center [524, 155] width 1012 height 26
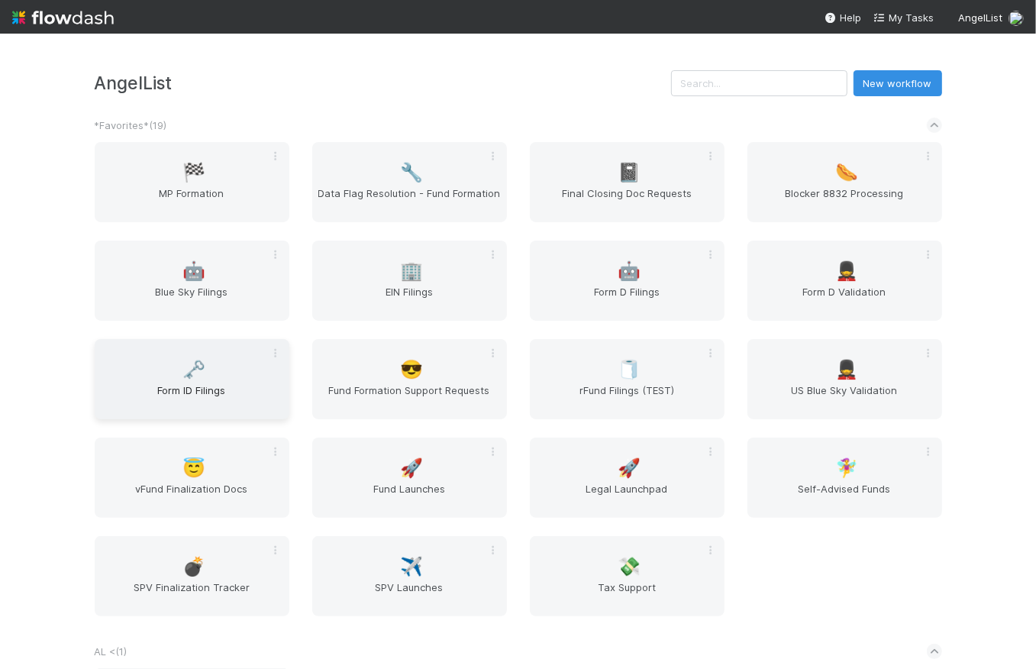
click at [206, 380] on div "🗝️ Form ID Filings" at bounding box center [192, 379] width 195 height 80
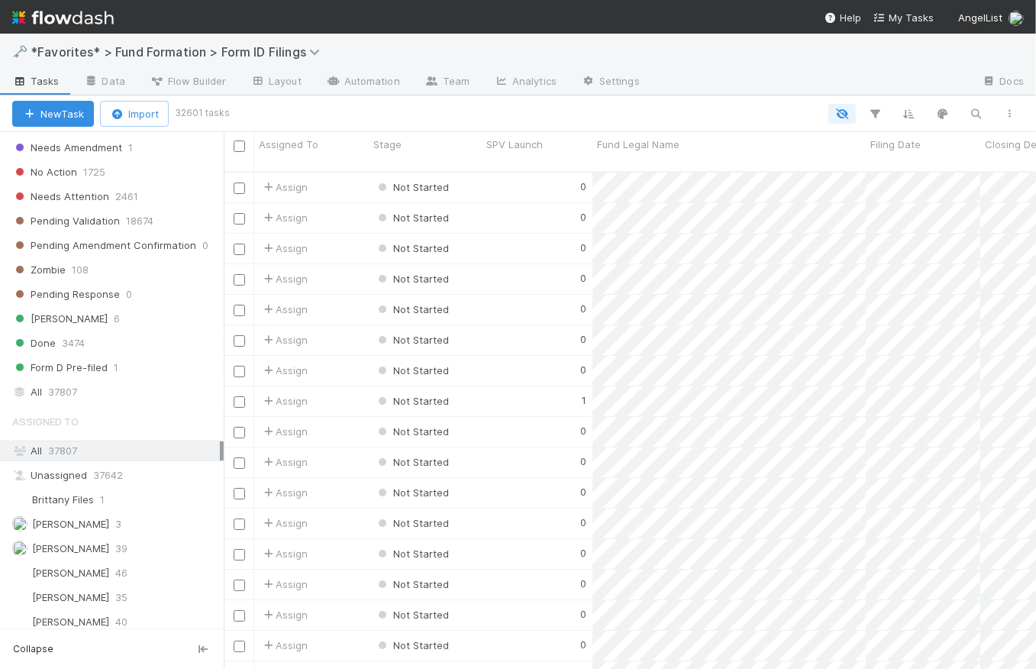
scroll to position [606, 0]
click at [115, 381] on div "All 37807" at bounding box center [116, 390] width 208 height 19
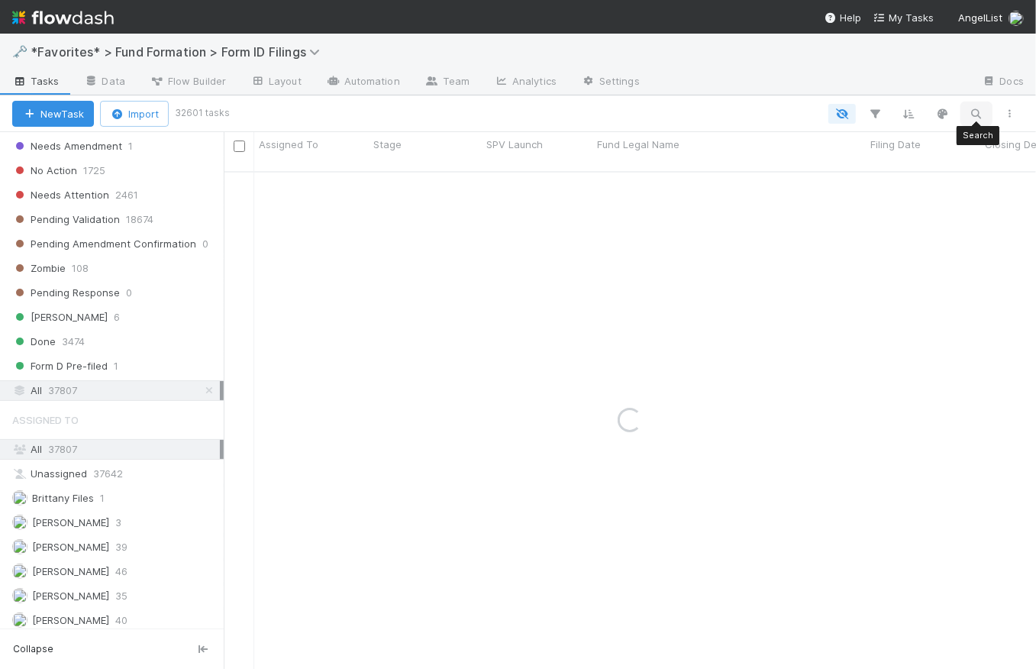
click at [969, 108] on icon "button" at bounding box center [976, 114] width 15 height 14
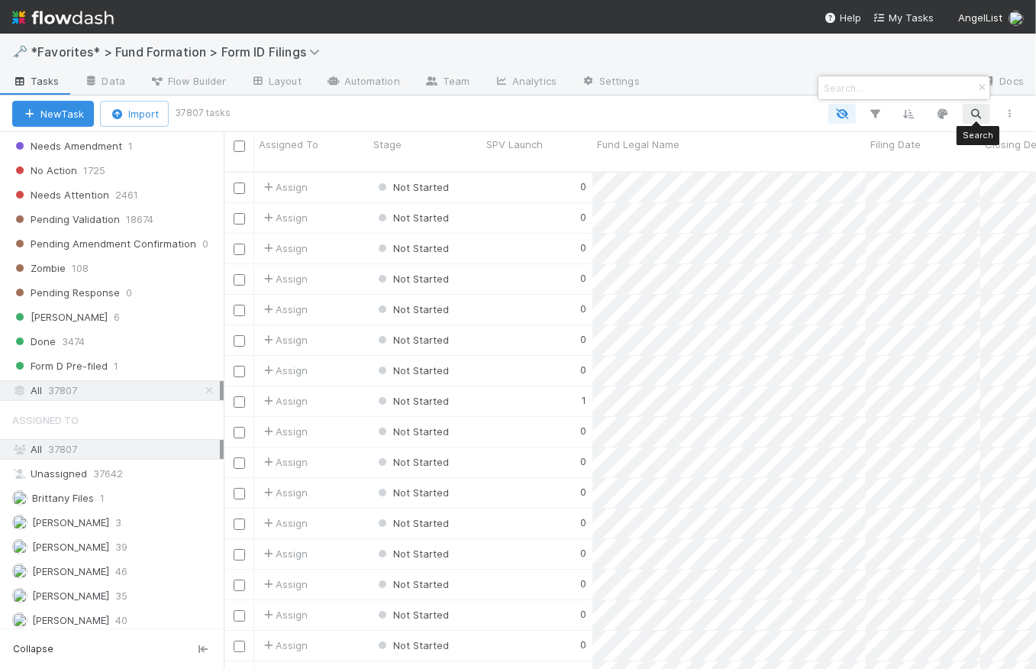
scroll to position [499, 802]
click at [886, 88] on input at bounding box center [897, 88] width 153 height 18
paste input "Rahul-SO-0630 Fund I, a series of AngelList Funds 2025"
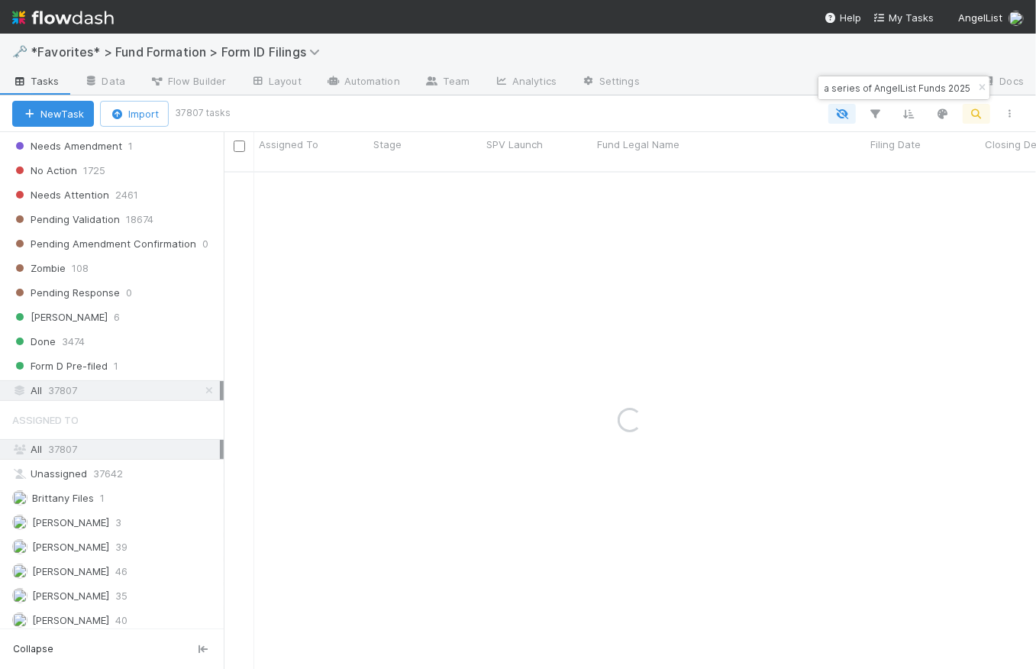
scroll to position [0, 0]
drag, startPoint x: 894, startPoint y: 88, endPoint x: 775, endPoint y: 84, distance: 119.2
click at [775, 84] on body "🗝️ *Favorites* > Fund Formation > Form ID Filings Tasks Data Flow Builder Layou…" at bounding box center [518, 334] width 1036 height 669
click at [826, 87] on input "Rahul-SO-0630 Fund I, a series of AngelList Funds 2025" at bounding box center [897, 88] width 153 height 18
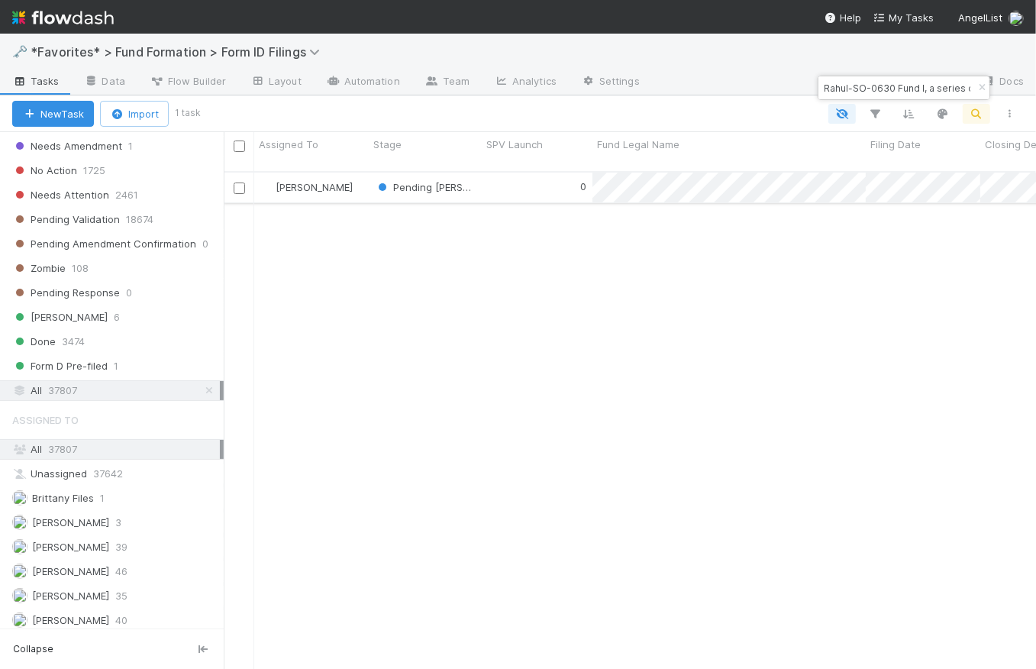
type input "Rahul-SO-0630 Fund I, a series of AngelList Funds 2025"
click at [530, 173] on div "0" at bounding box center [537, 188] width 111 height 30
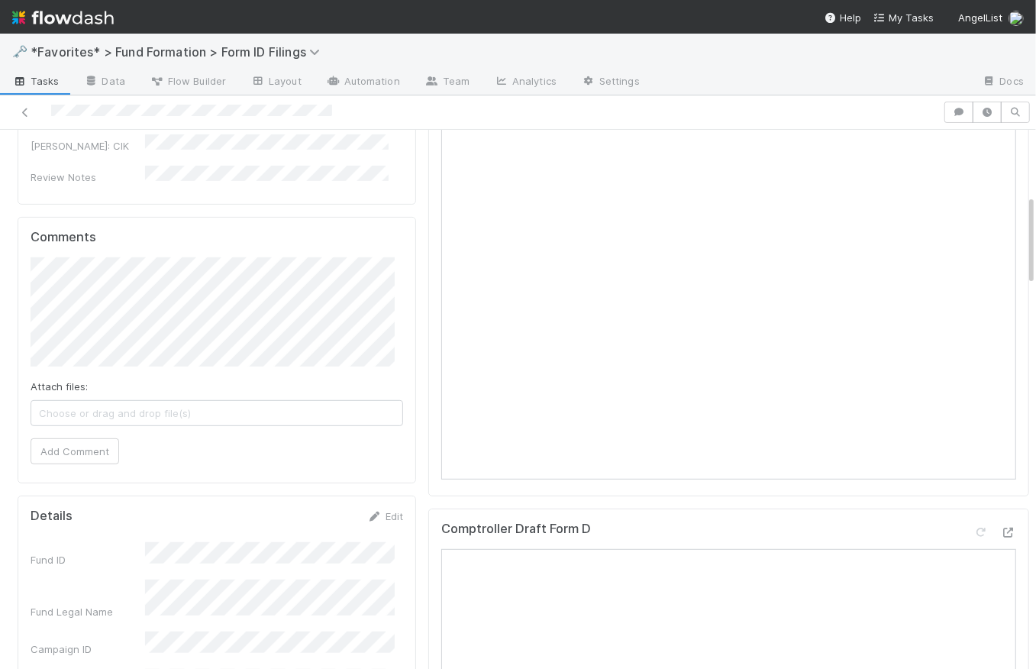
scroll to position [383, 0]
click at [126, 312] on span "[PERSON_NAME]" at bounding box center [108, 316] width 77 height 12
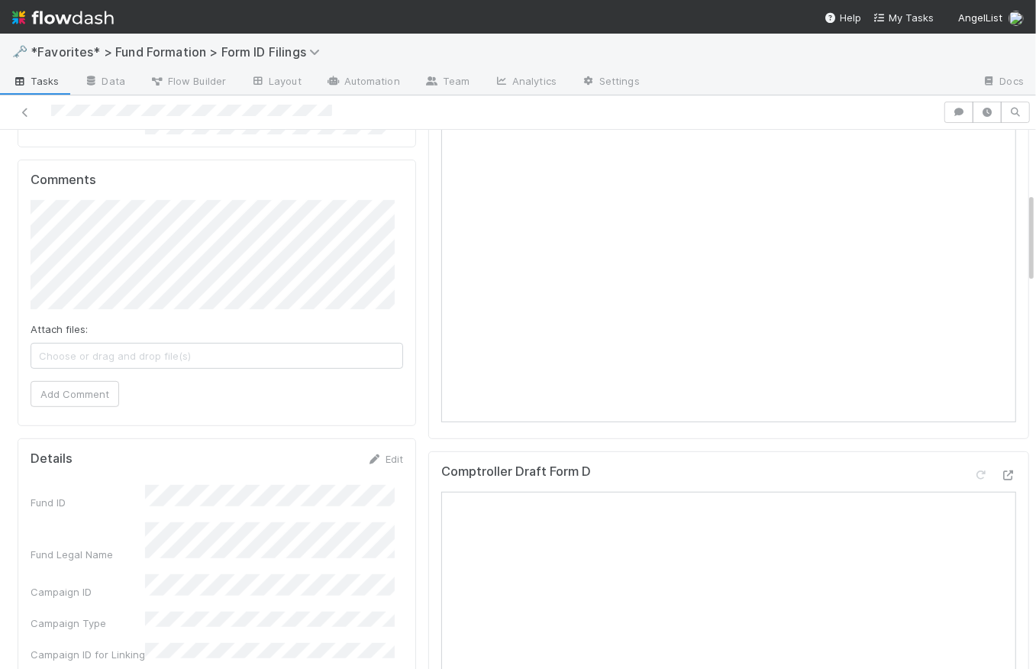
scroll to position [441, 0]
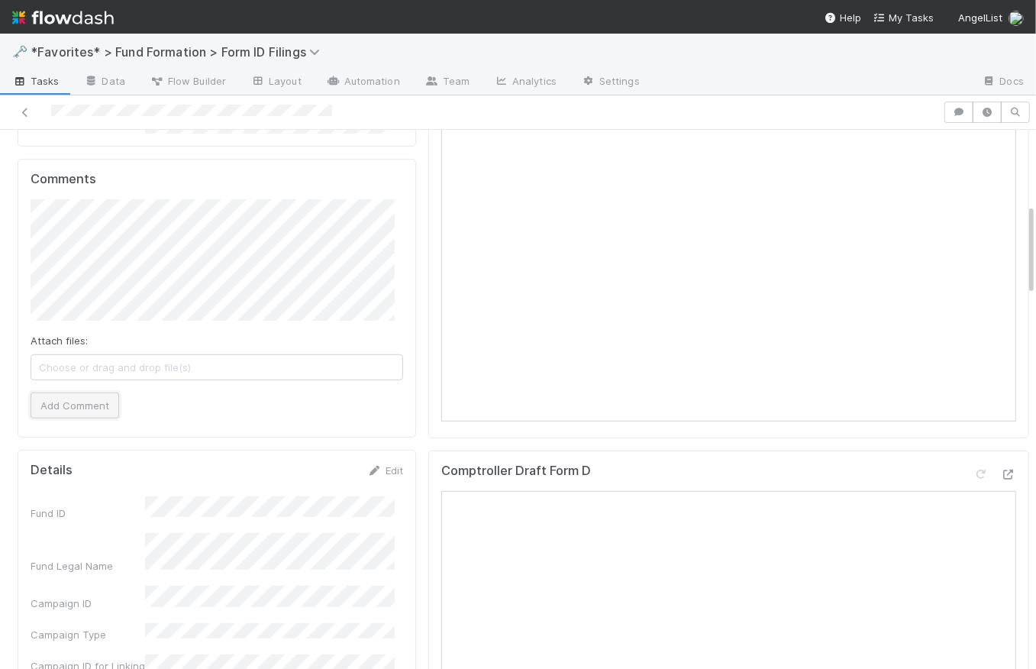
click at [103, 404] on button "Add Comment" at bounding box center [75, 405] width 89 height 26
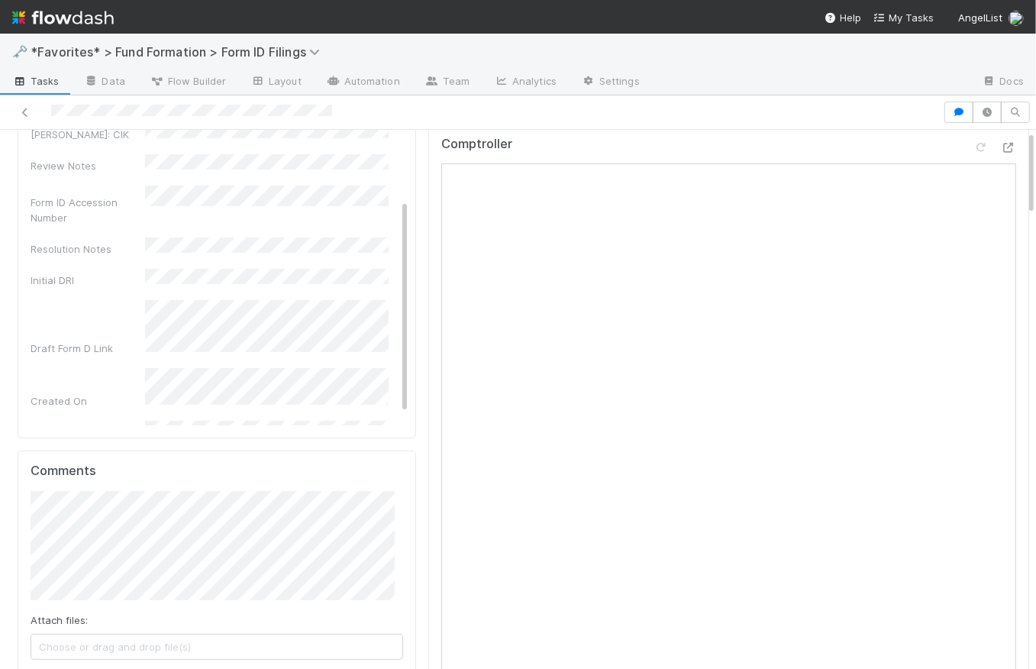
scroll to position [0, 0]
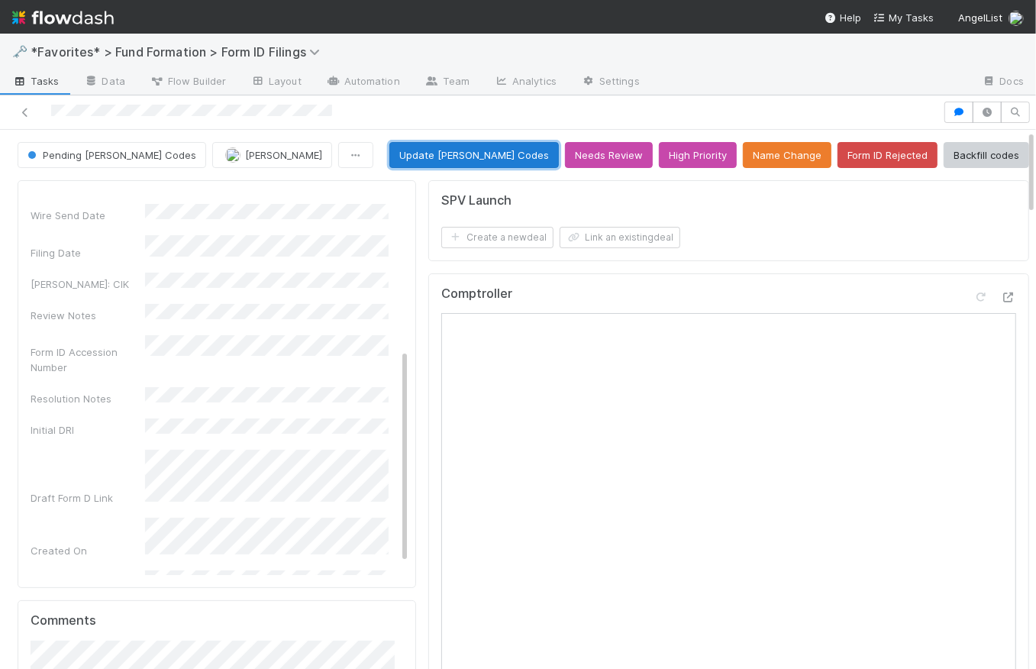
click at [492, 151] on button "Update [PERSON_NAME] Codes" at bounding box center [474, 155] width 170 height 26
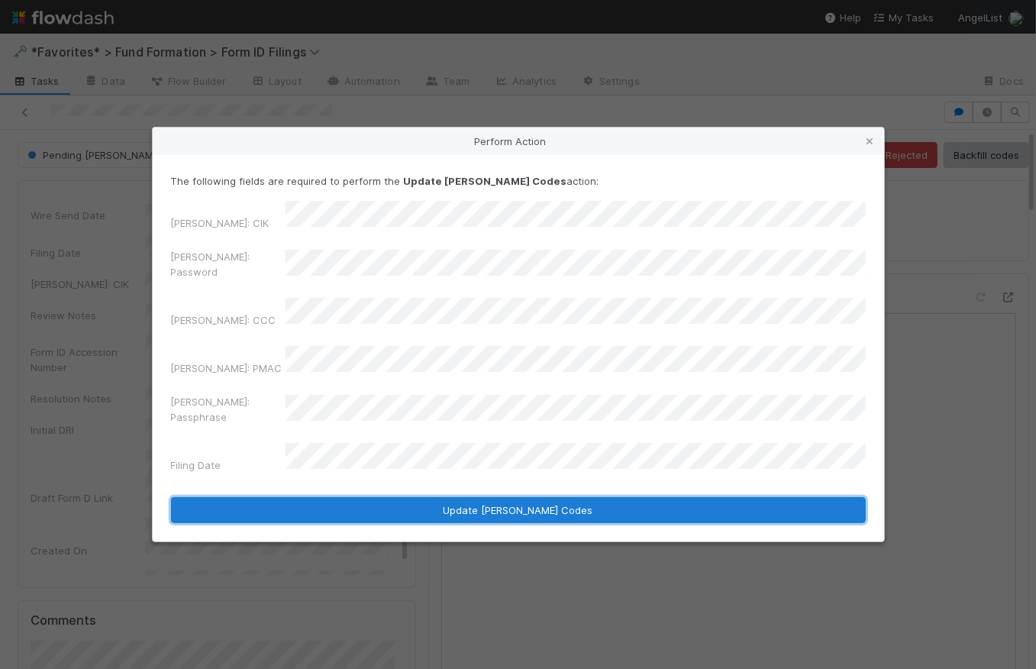
click at [554, 497] on button "Update [PERSON_NAME] Codes" at bounding box center [518, 510] width 695 height 26
